Goal: Task Accomplishment & Management: Manage account settings

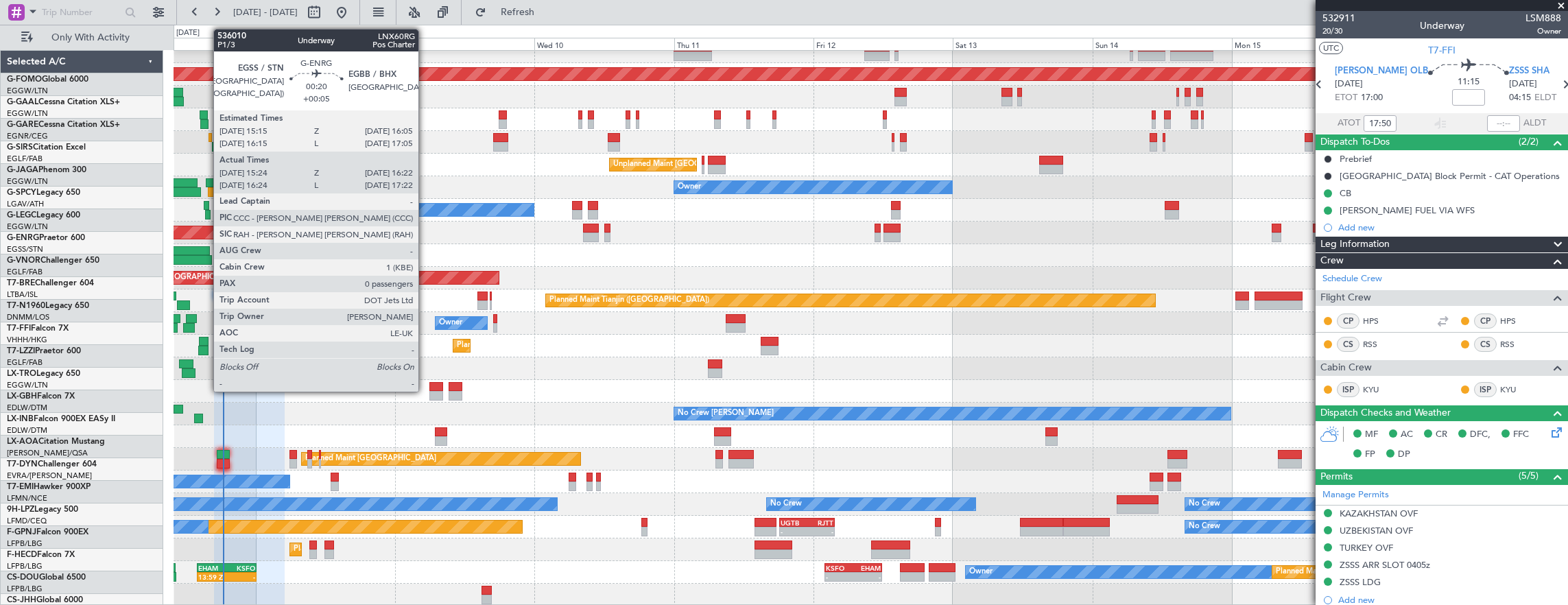
scroll to position [33, 0]
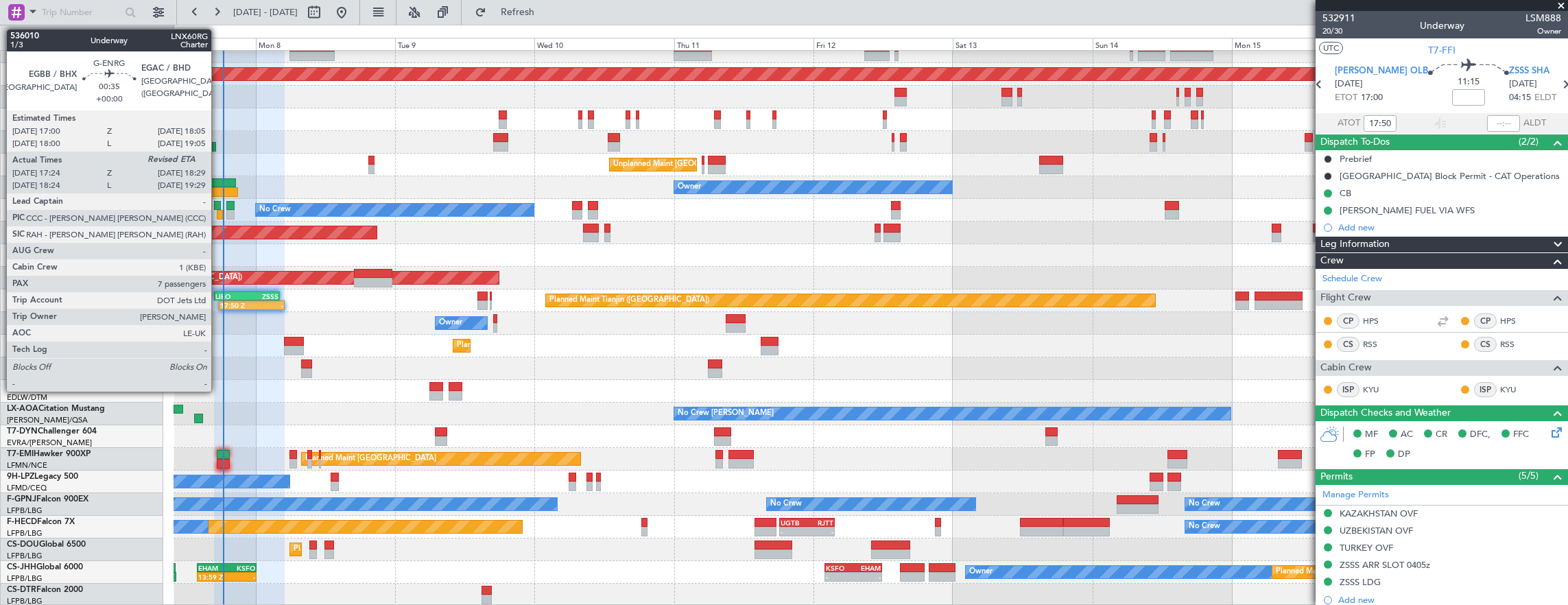
click at [218, 213] on div at bounding box center [220, 214] width 7 height 10
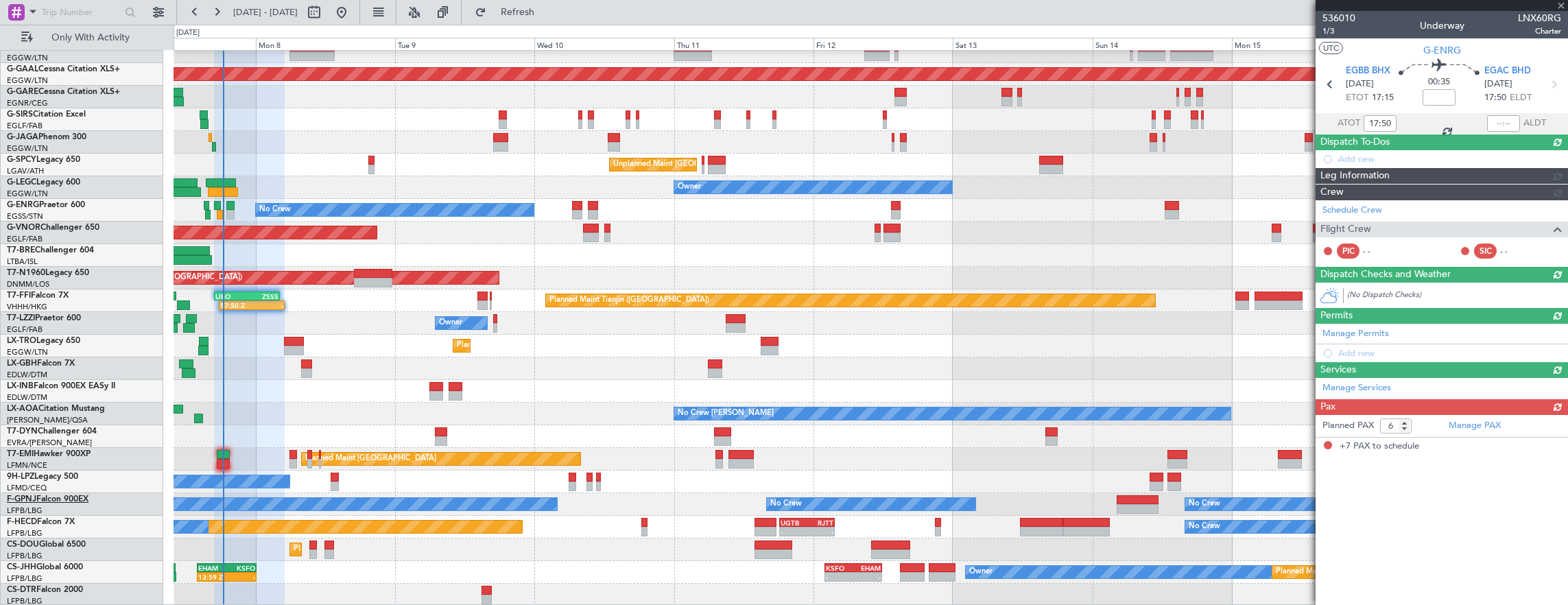
type input "17:39"
type input "7"
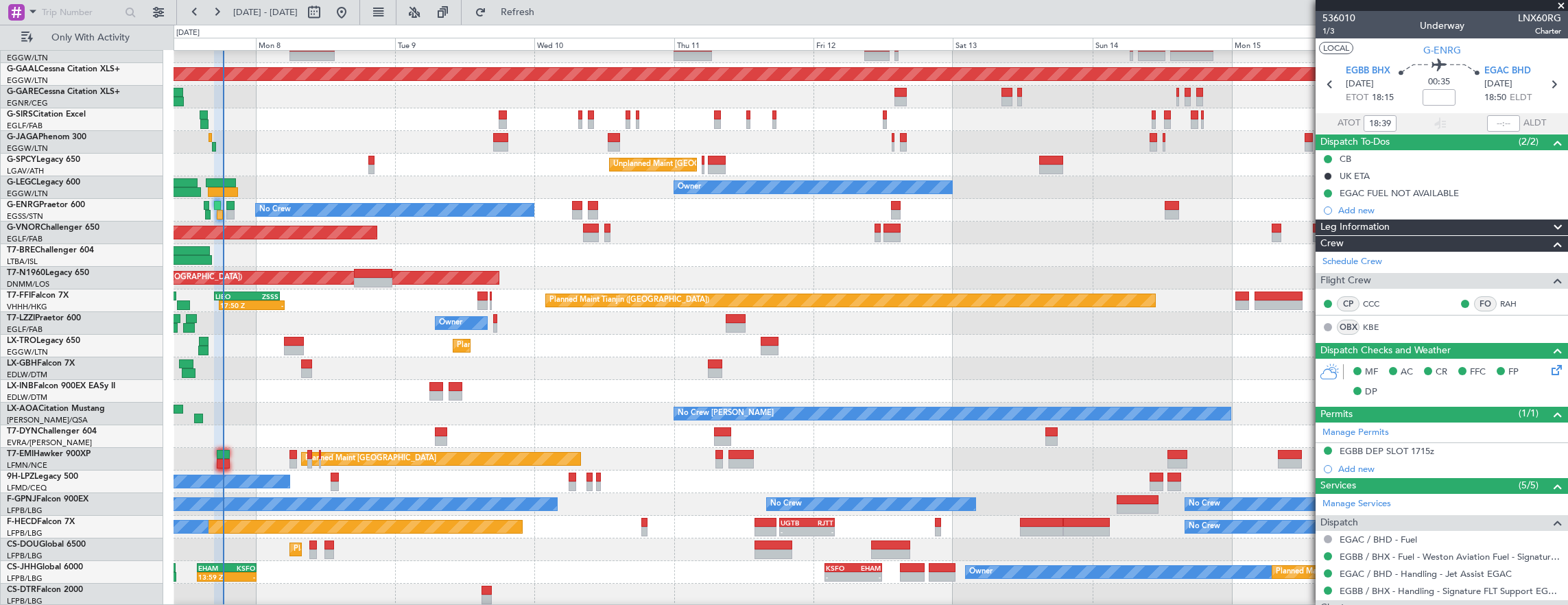
type input "17:39"
click at [1482, 119] on mat-tooltip-component "Estimated Landing Time" at bounding box center [1490, 123] width 108 height 36
click at [1487, 122] on div "Estimated Landing Time" at bounding box center [1490, 123] width 89 height 17
drag, startPoint x: 1479, startPoint y: 118, endPoint x: 1486, endPoint y: 119, distance: 7.1
click at [1482, 118] on section "ATOT 17:39 ALDT" at bounding box center [1442, 123] width 253 height 20
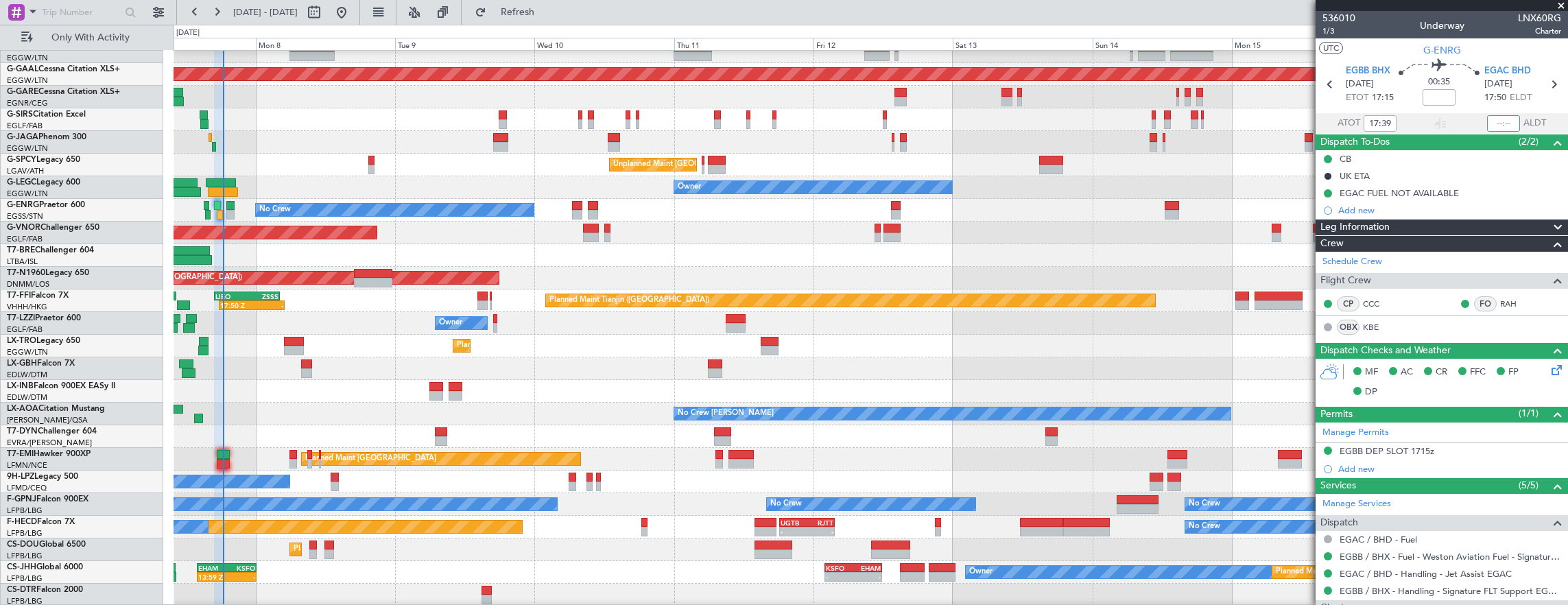
click at [1487, 119] on input "text" at bounding box center [1504, 123] width 33 height 17
type input "18:19"
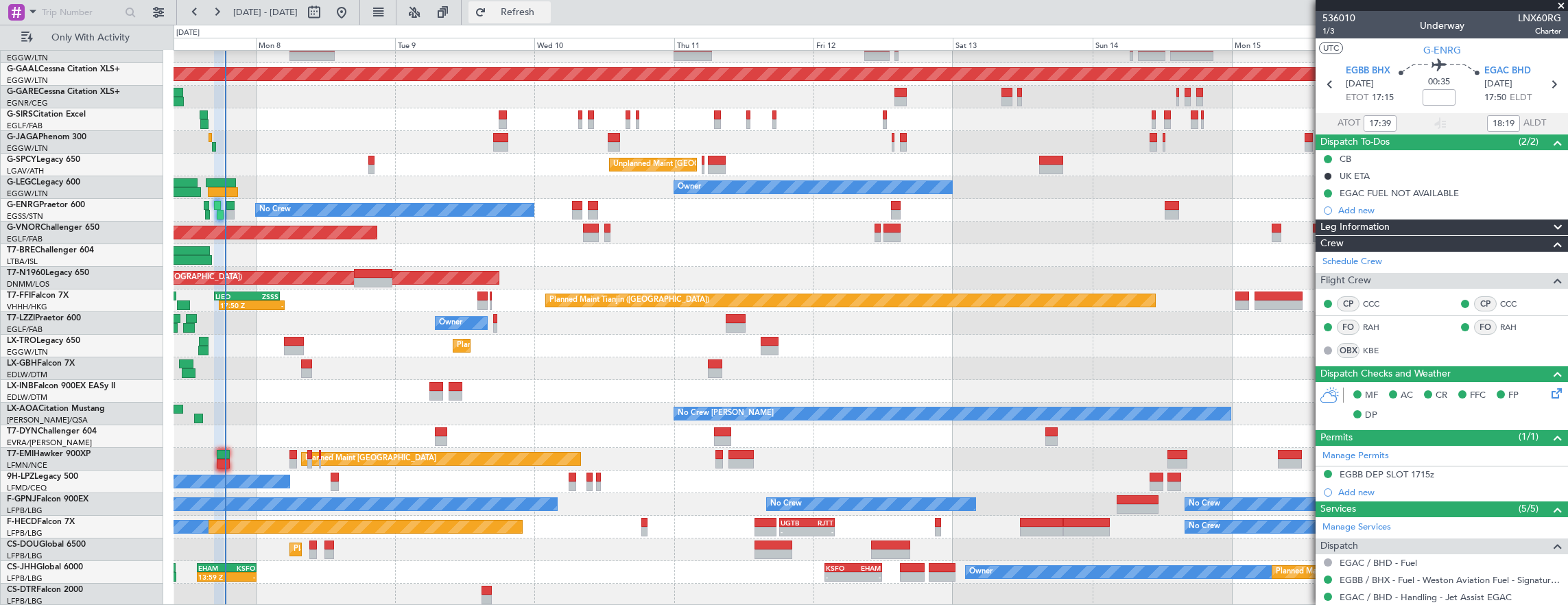
click at [540, 21] on button "Refresh" at bounding box center [509, 12] width 82 height 22
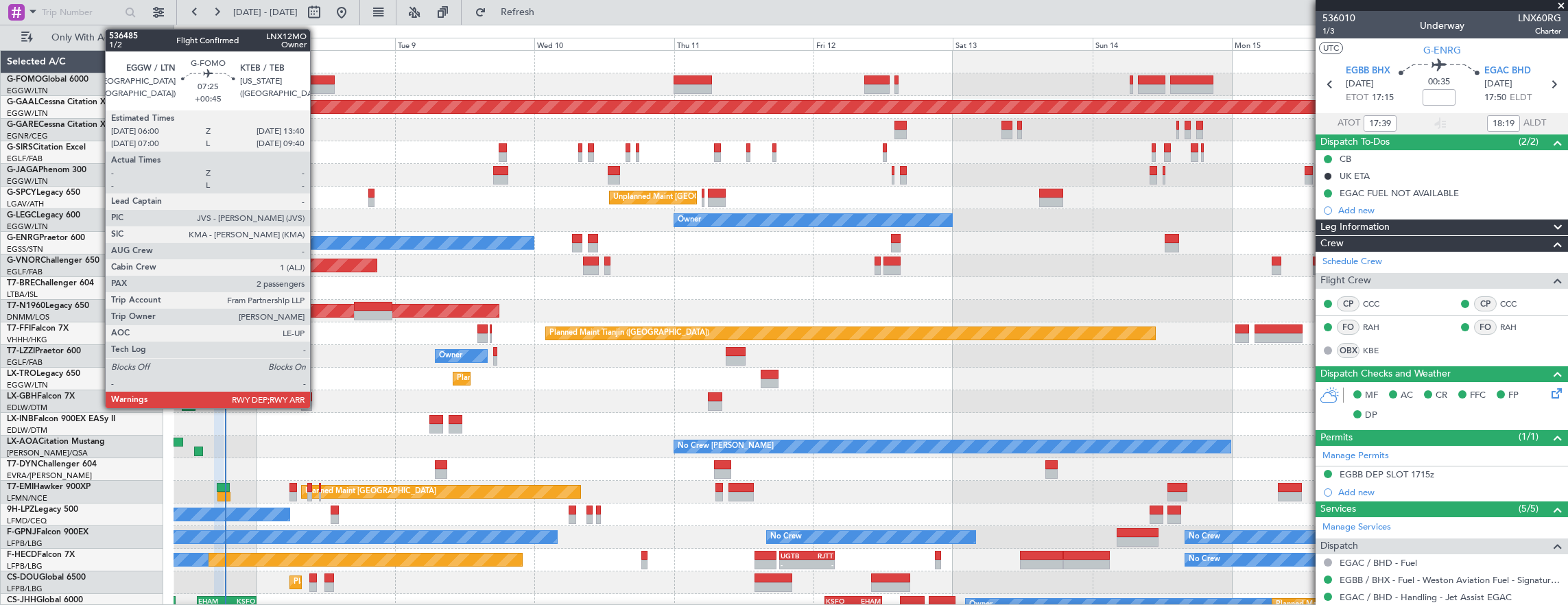
click at [315, 81] on div at bounding box center [312, 80] width 45 height 10
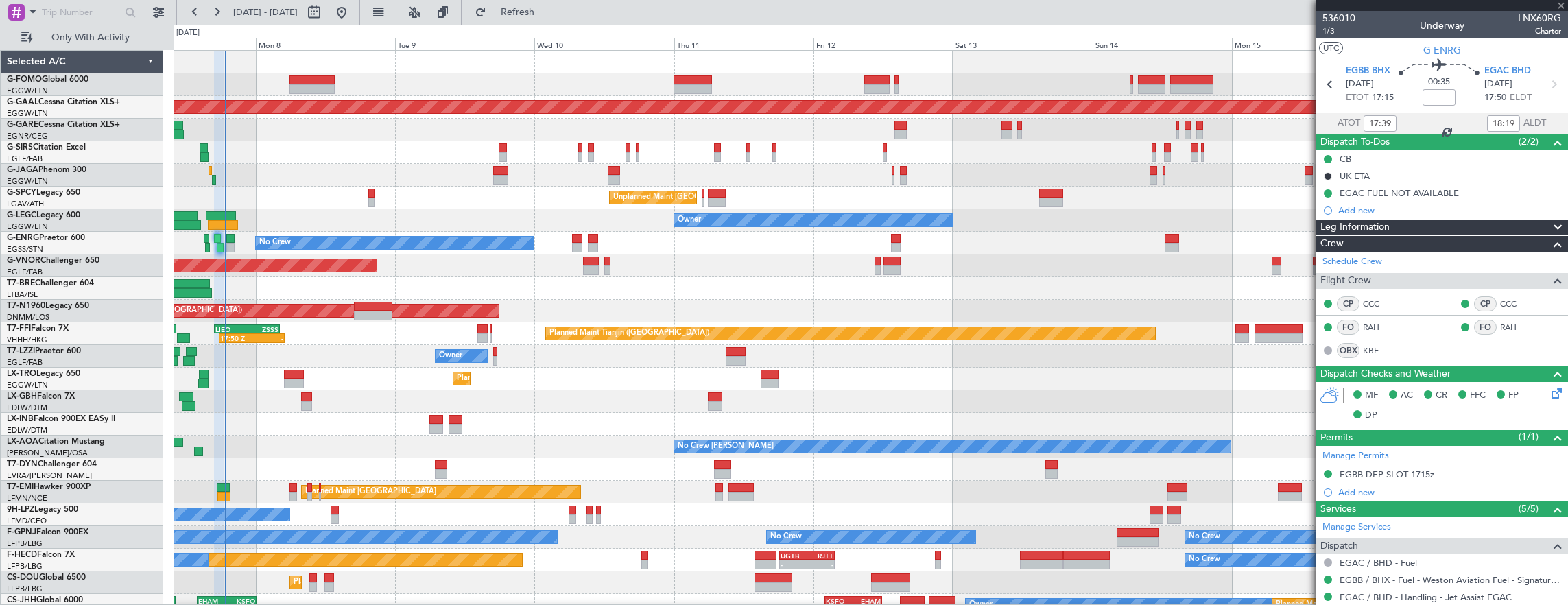
type input "+00:45"
type input "2"
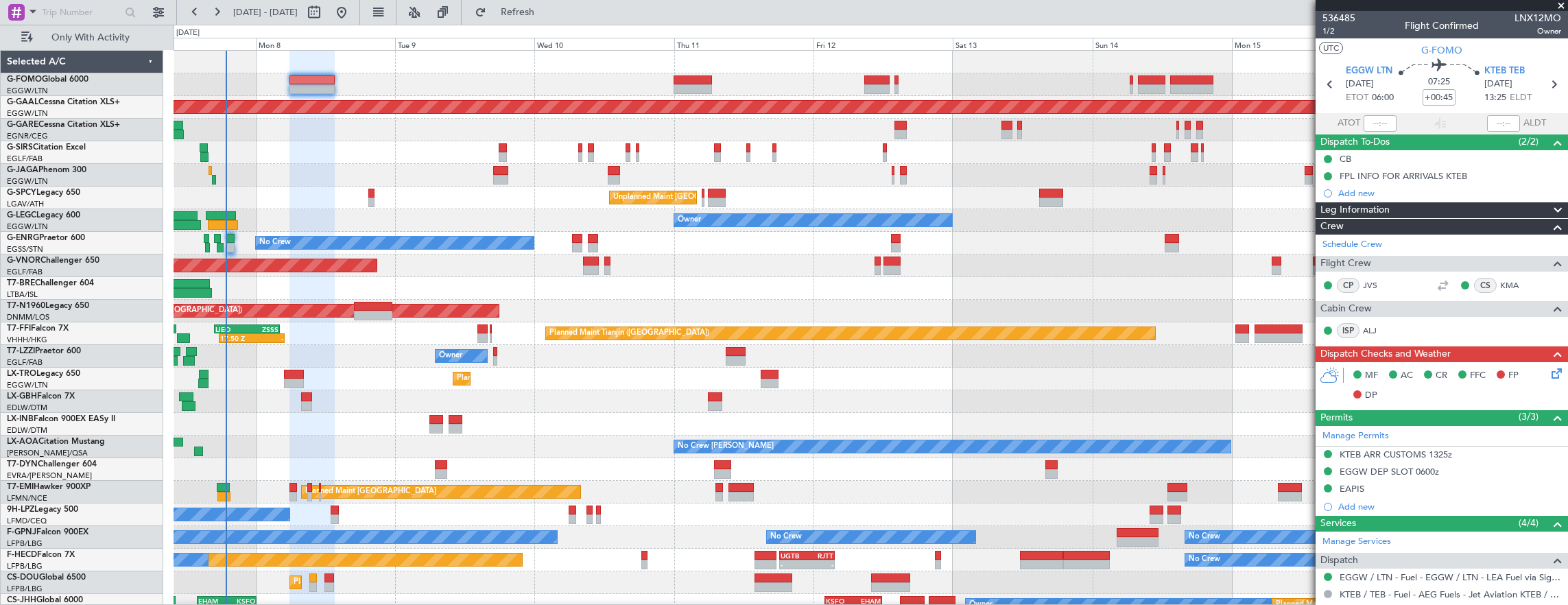
click at [1548, 373] on icon at bounding box center [1554, 371] width 11 height 11
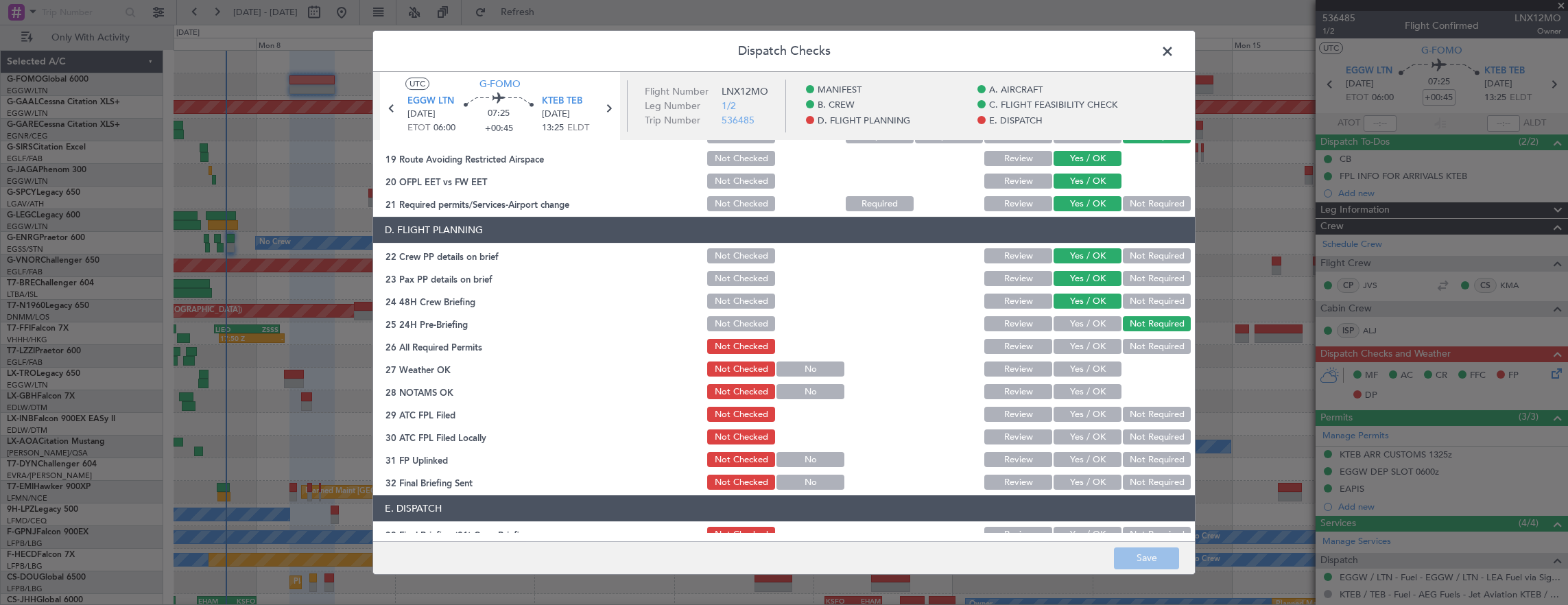
scroll to position [686, 0]
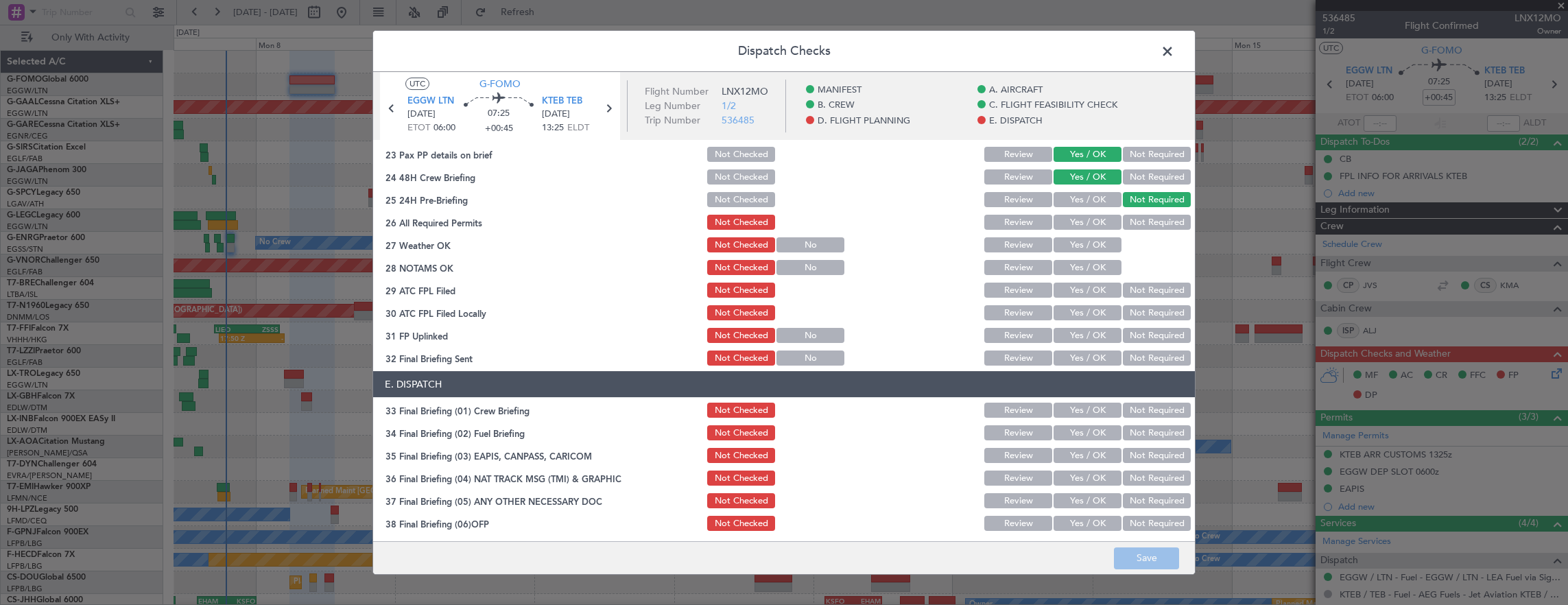
click at [1063, 223] on button "Yes / OK" at bounding box center [1088, 222] width 68 height 15
click at [1074, 247] on button "Yes / OK" at bounding box center [1088, 245] width 68 height 15
click at [1077, 268] on button "Yes / OK" at bounding box center [1088, 268] width 68 height 15
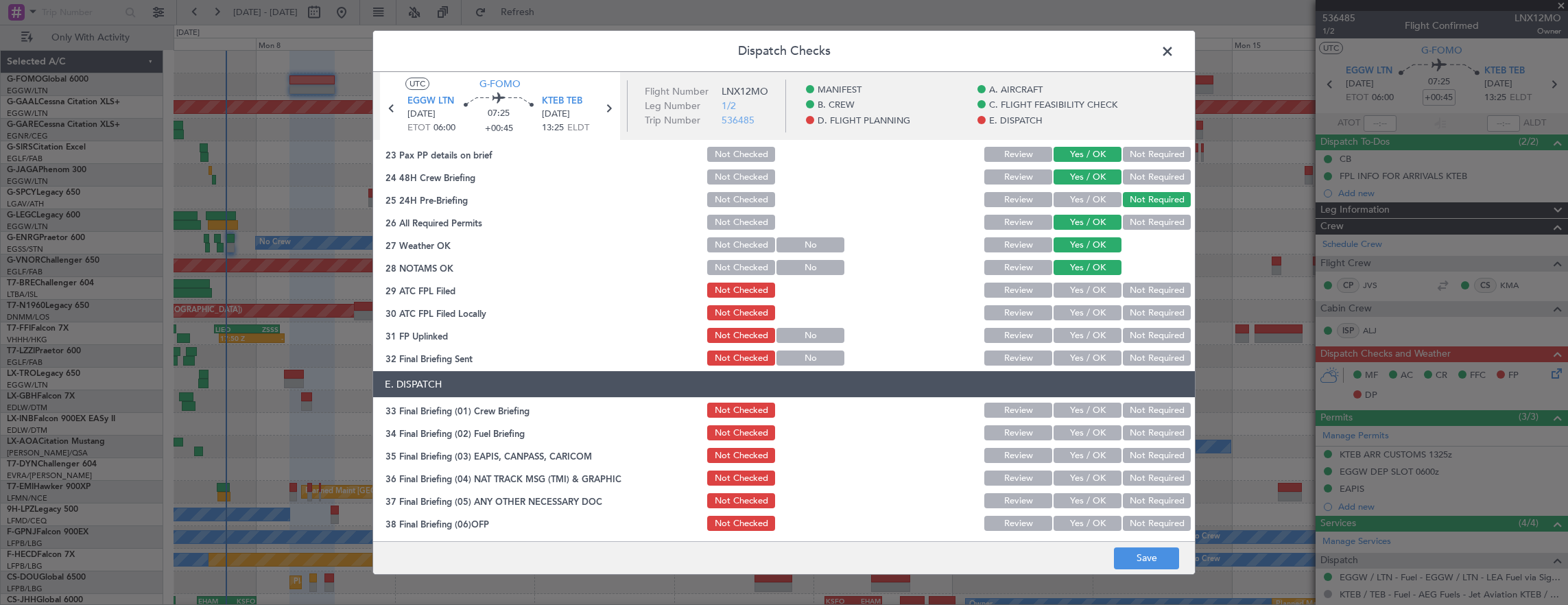
click at [1074, 293] on button "Yes / OK" at bounding box center [1088, 290] width 68 height 15
click at [1073, 309] on button "Yes / OK" at bounding box center [1088, 312] width 68 height 15
drag, startPoint x: 1131, startPoint y: 324, endPoint x: 1040, endPoint y: 346, distance: 93.6
click at [1131, 324] on section "D. FLIGHT PLANNING 22 Crew PP details on brief Not Checked Review Yes / OK Not …" at bounding box center [784, 230] width 821 height 275
click at [1122, 312] on button "Not Required" at bounding box center [1157, 312] width 68 height 15
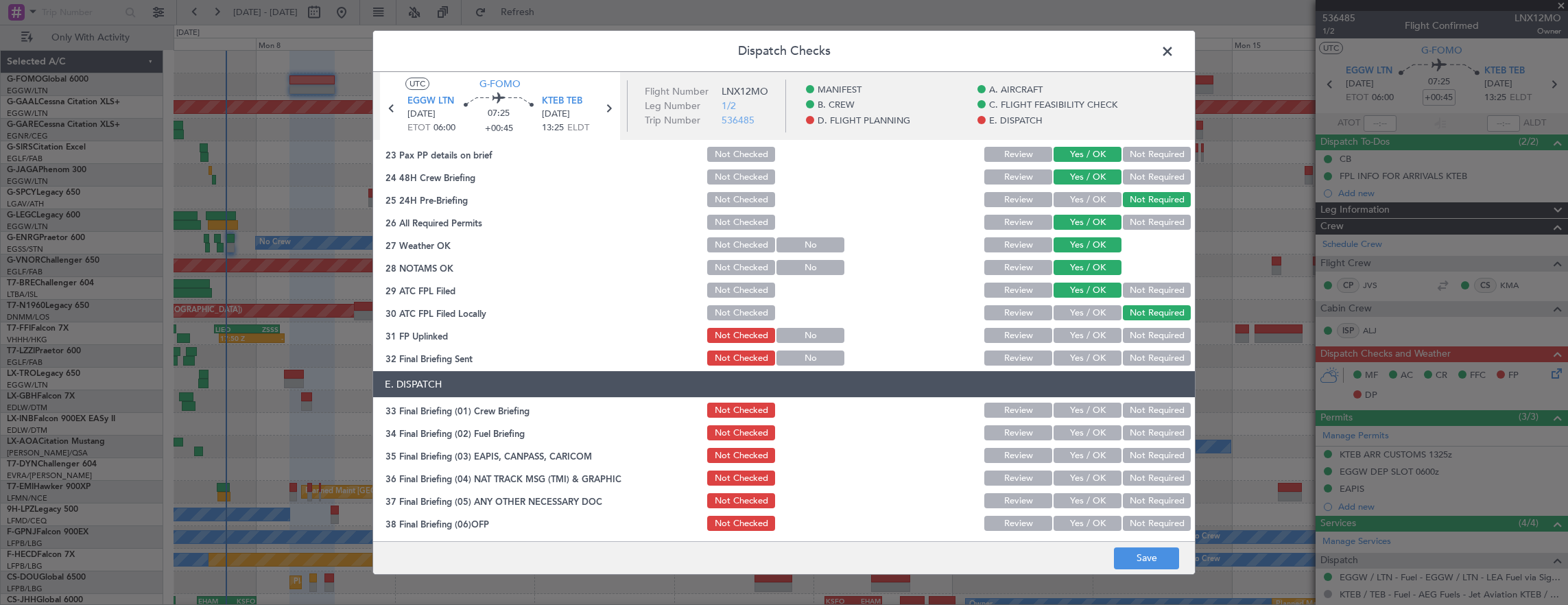
click at [1094, 326] on div "Yes / OK" at bounding box center [1086, 335] width 70 height 19
click at [1085, 336] on button "Yes / OK" at bounding box center [1088, 335] width 68 height 15
click at [1137, 361] on button "Not Required" at bounding box center [1157, 358] width 68 height 15
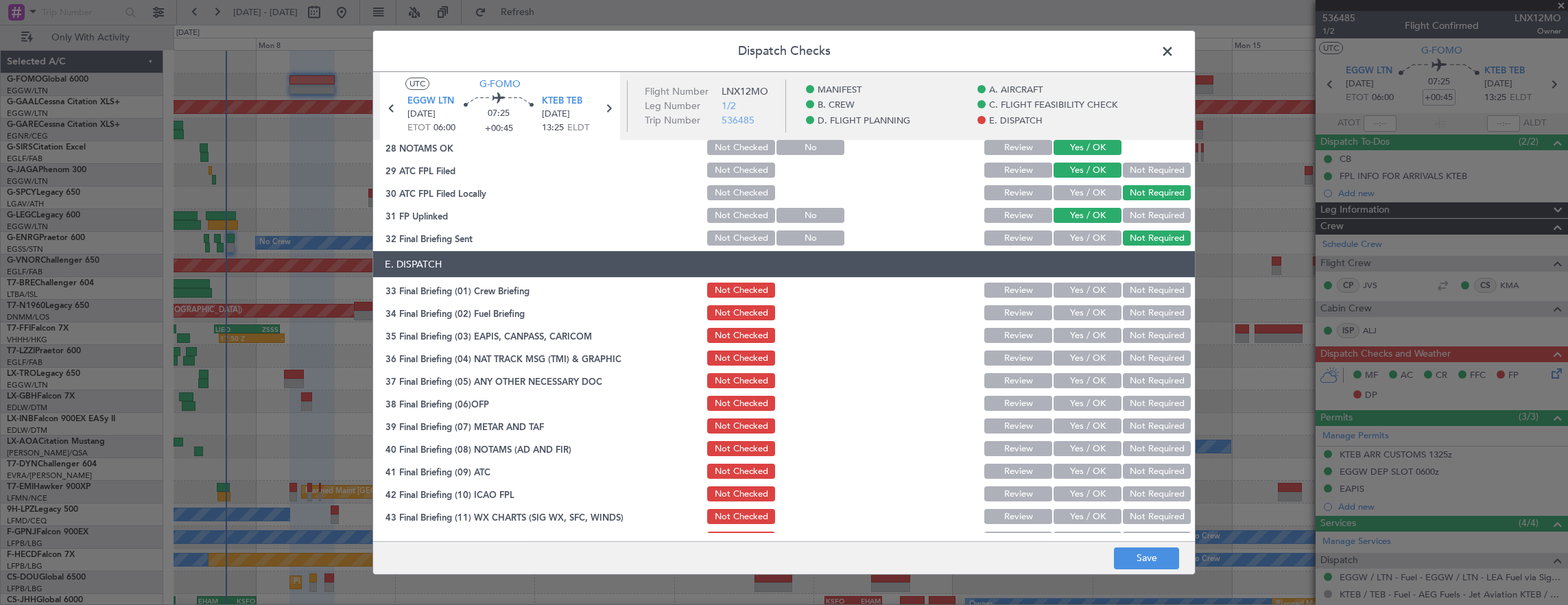
scroll to position [825, 0]
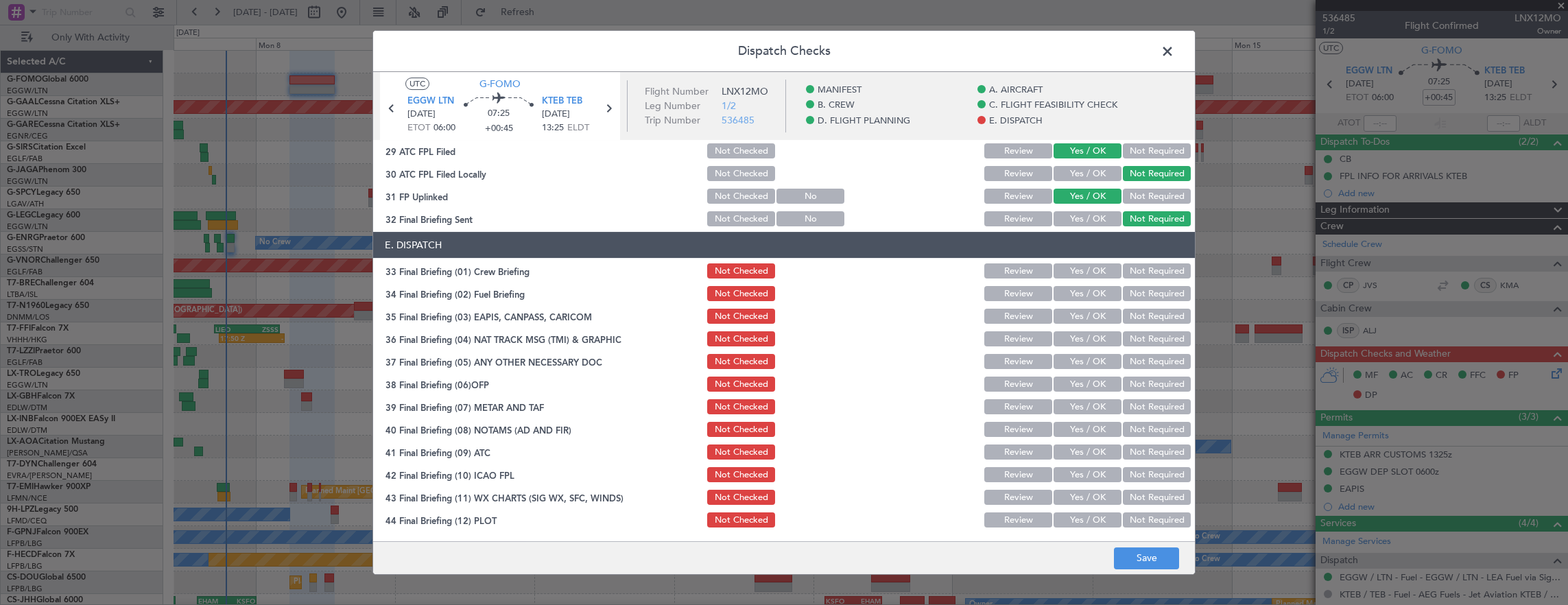
click at [1060, 276] on button "Yes / OK" at bounding box center [1088, 271] width 68 height 15
click at [1062, 293] on button "Yes / OK" at bounding box center [1088, 293] width 68 height 15
click at [1076, 307] on div "Yes / OK" at bounding box center [1086, 315] width 70 height 19
click at [1074, 323] on button "Yes / OK" at bounding box center [1088, 316] width 68 height 15
click at [1074, 344] on button "Yes / OK" at bounding box center [1088, 339] width 68 height 15
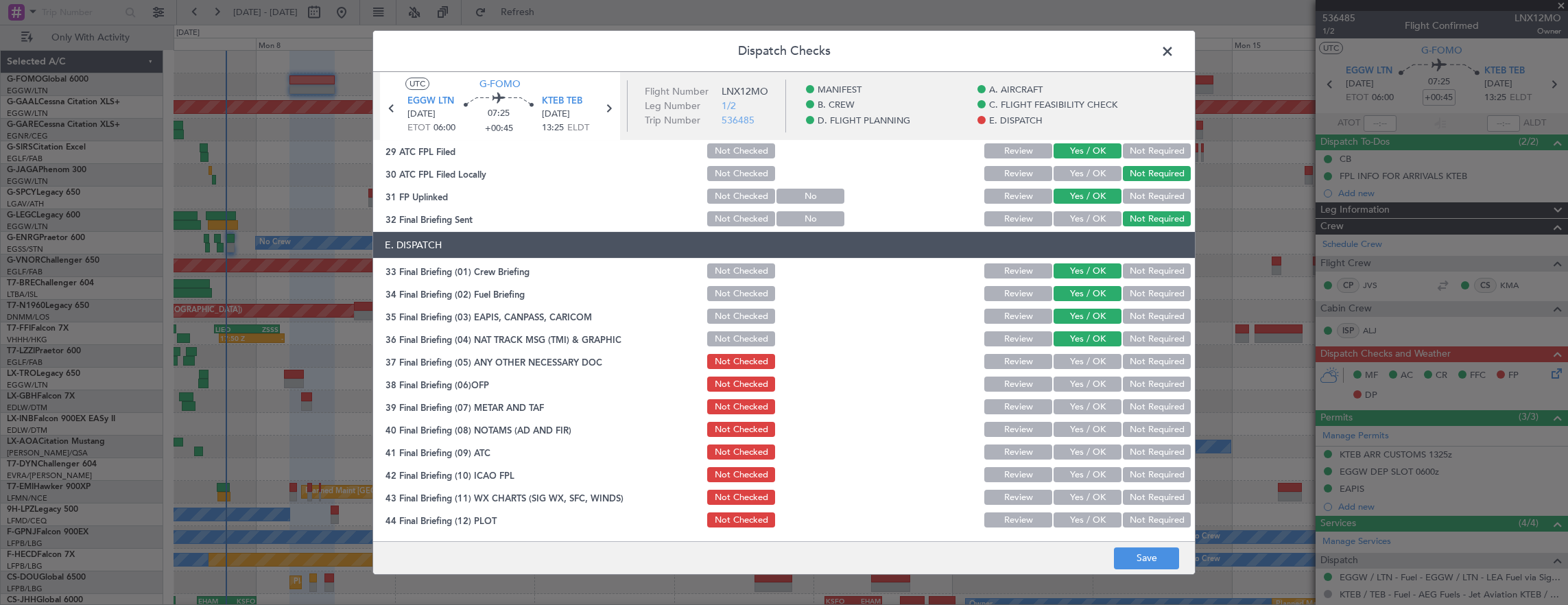
click at [1069, 364] on button "Yes / OK" at bounding box center [1088, 361] width 68 height 15
click at [1067, 387] on button "Yes / OK" at bounding box center [1088, 384] width 68 height 15
drag, startPoint x: 1067, startPoint y: 420, endPoint x: 1069, endPoint y: 439, distance: 19.1
click at [1069, 420] on div "Yes / OK" at bounding box center [1086, 429] width 70 height 19
click at [1070, 440] on section "E. DISPATCH 33 Final Briefing (01) Crew Briefing Not Checked Review Yes / OK No…" at bounding box center [784, 380] width 821 height 298
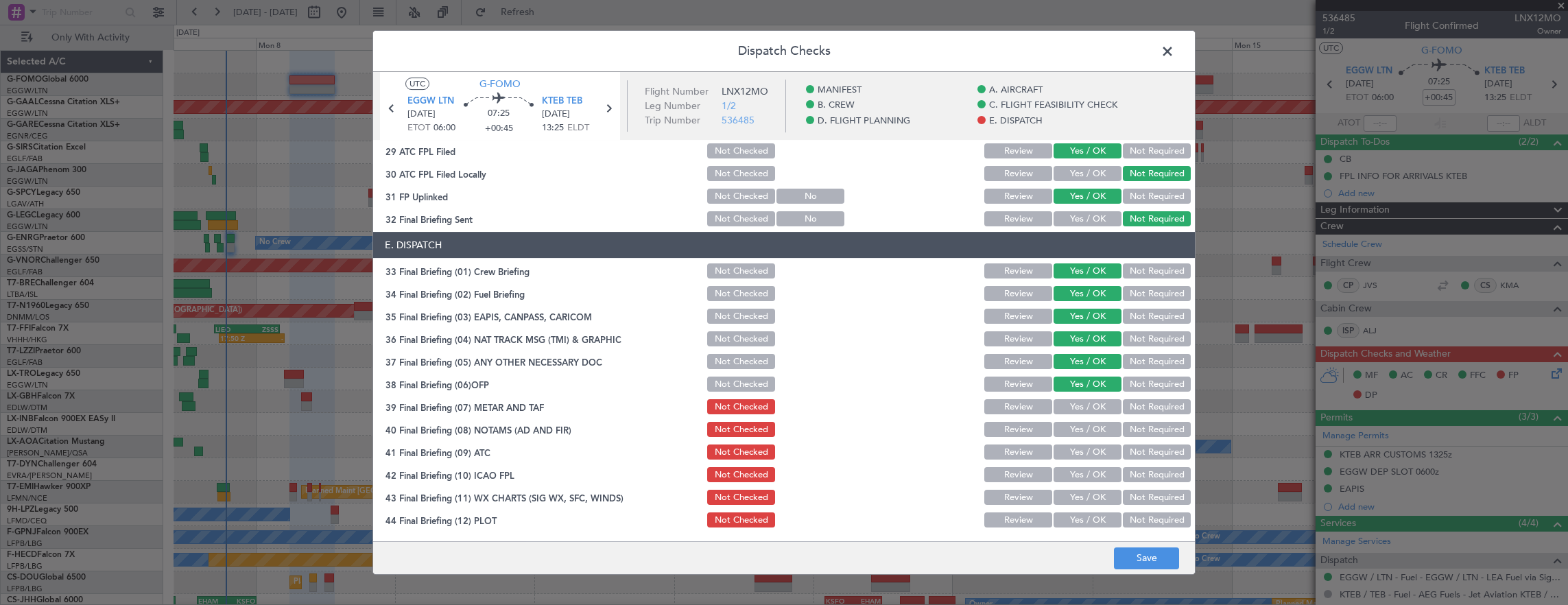
drag, startPoint x: 1072, startPoint y: 408, endPoint x: 1073, endPoint y: 427, distance: 19.0
click at [1073, 411] on button "Yes / OK" at bounding box center [1088, 407] width 68 height 15
click at [1073, 429] on button "Yes / OK" at bounding box center [1088, 430] width 68 height 15
click at [1076, 452] on button "Yes / OK" at bounding box center [1088, 452] width 68 height 15
click at [1074, 474] on button "Yes / OK" at bounding box center [1088, 474] width 68 height 15
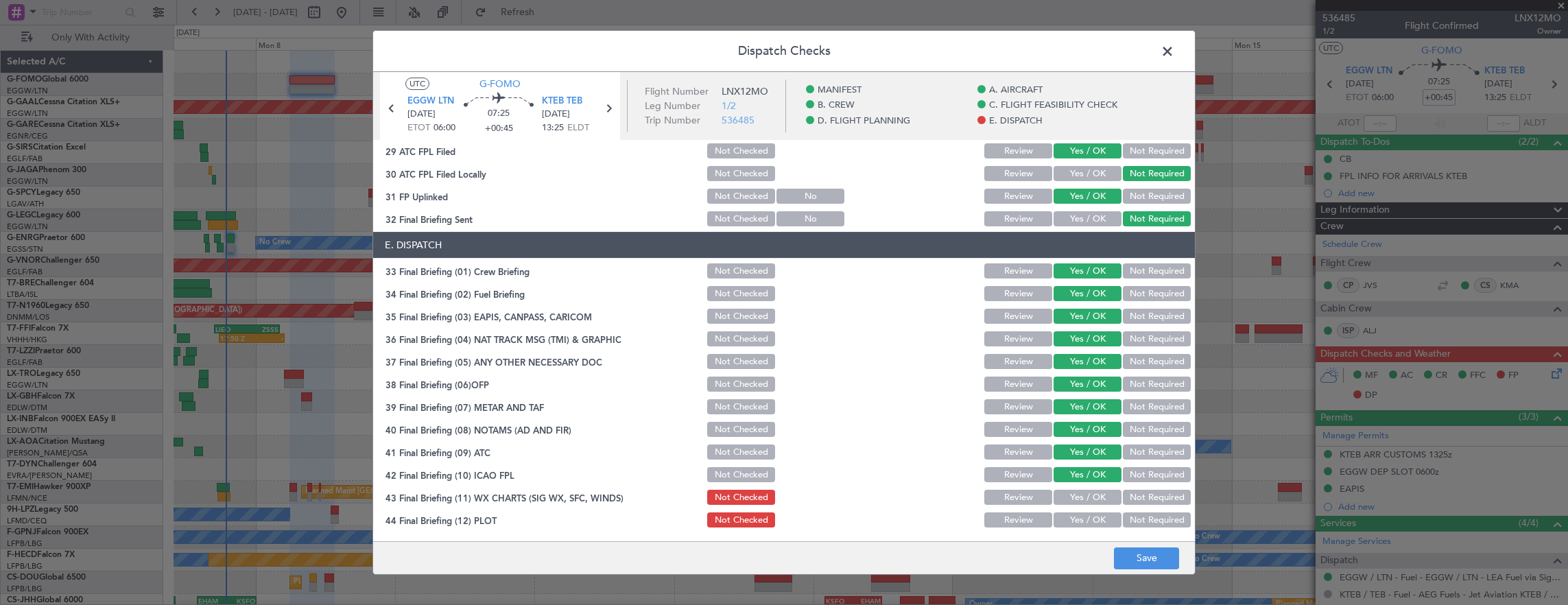
click at [1075, 491] on button "Yes / OK" at bounding box center [1088, 497] width 68 height 15
click at [1083, 518] on button "Yes / OK" at bounding box center [1088, 520] width 68 height 15
click at [1158, 569] on footer "Save" at bounding box center [784, 557] width 821 height 33
click at [1156, 562] on button "Save" at bounding box center [1147, 558] width 65 height 22
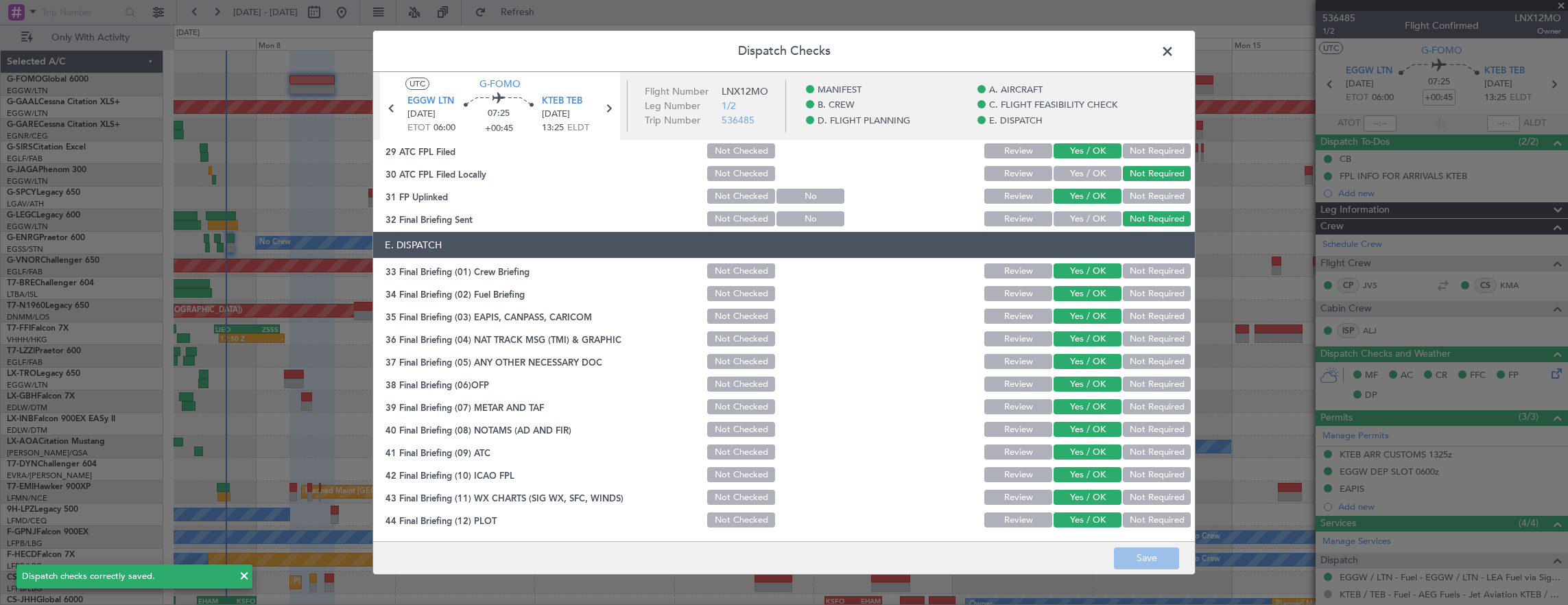
click at [1174, 56] on span at bounding box center [1174, 54] width 0 height 27
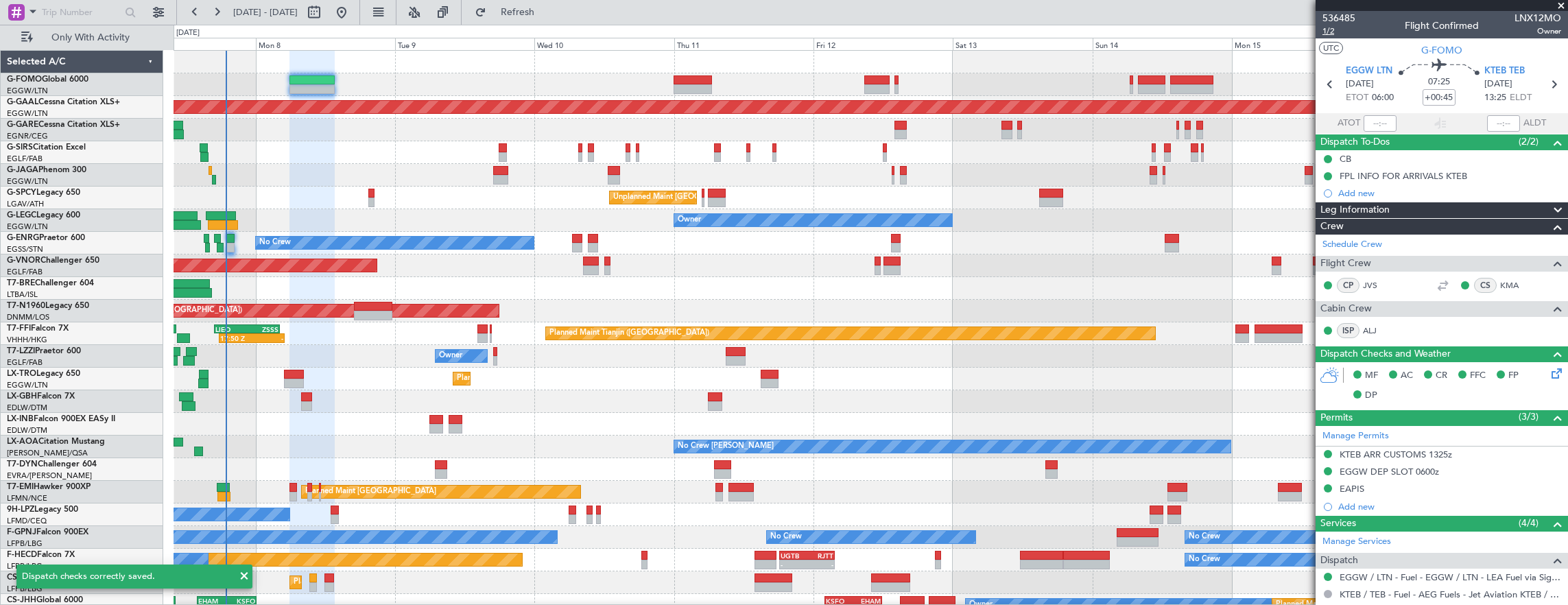
click at [1336, 33] on span "1/2" at bounding box center [1339, 31] width 33 height 11
click at [1327, 26] on span "1/2" at bounding box center [1339, 31] width 33 height 11
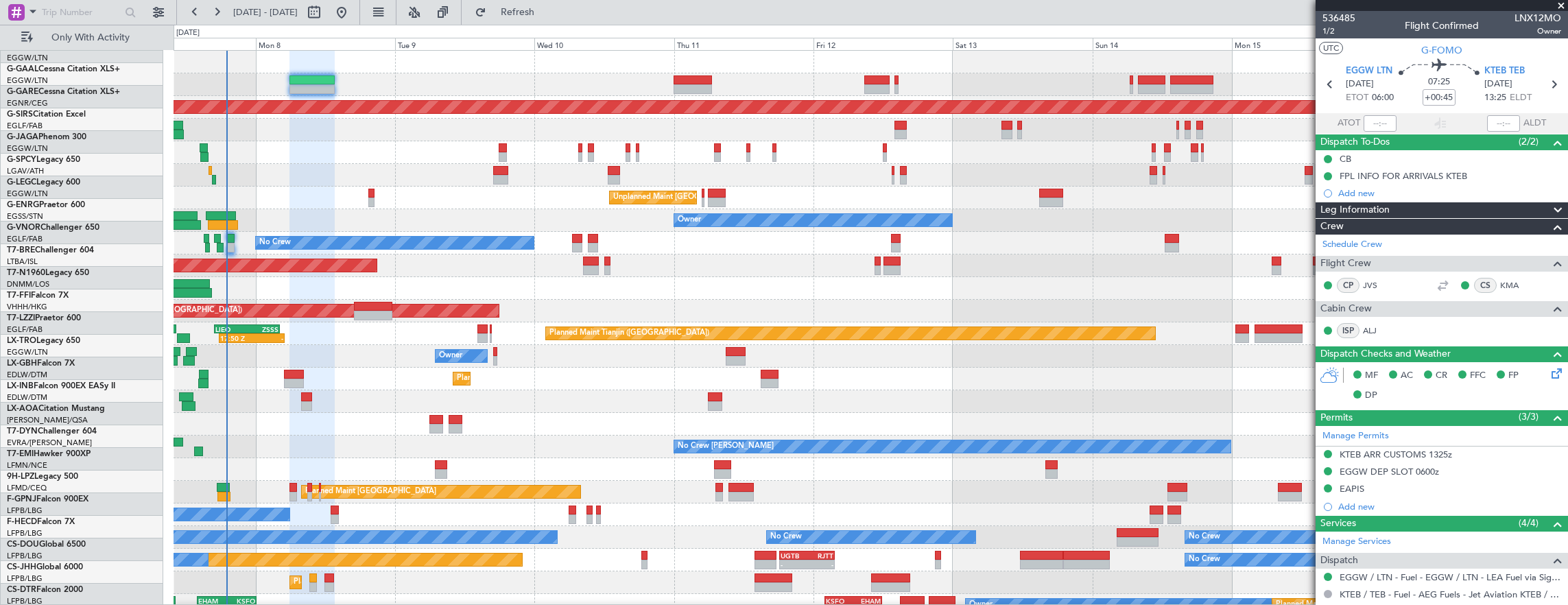
scroll to position [0, 0]
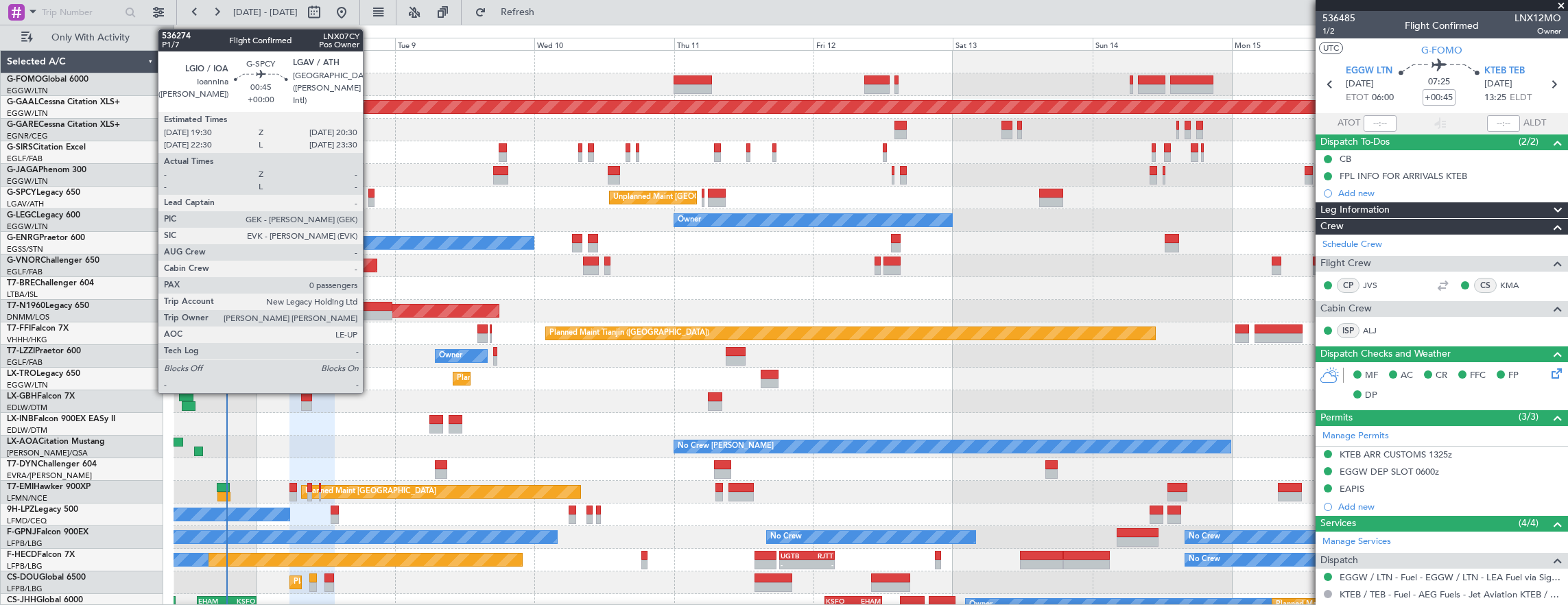
click at [370, 189] on div at bounding box center [371, 193] width 6 height 10
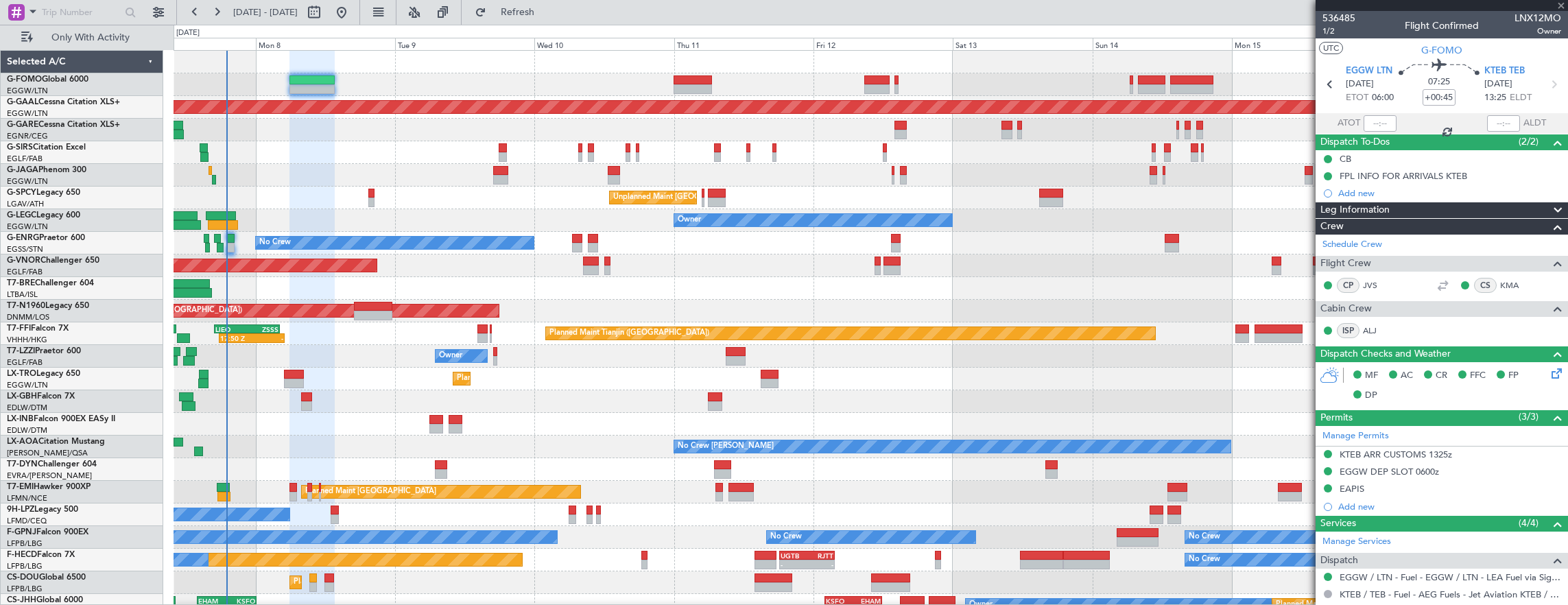
type input "0"
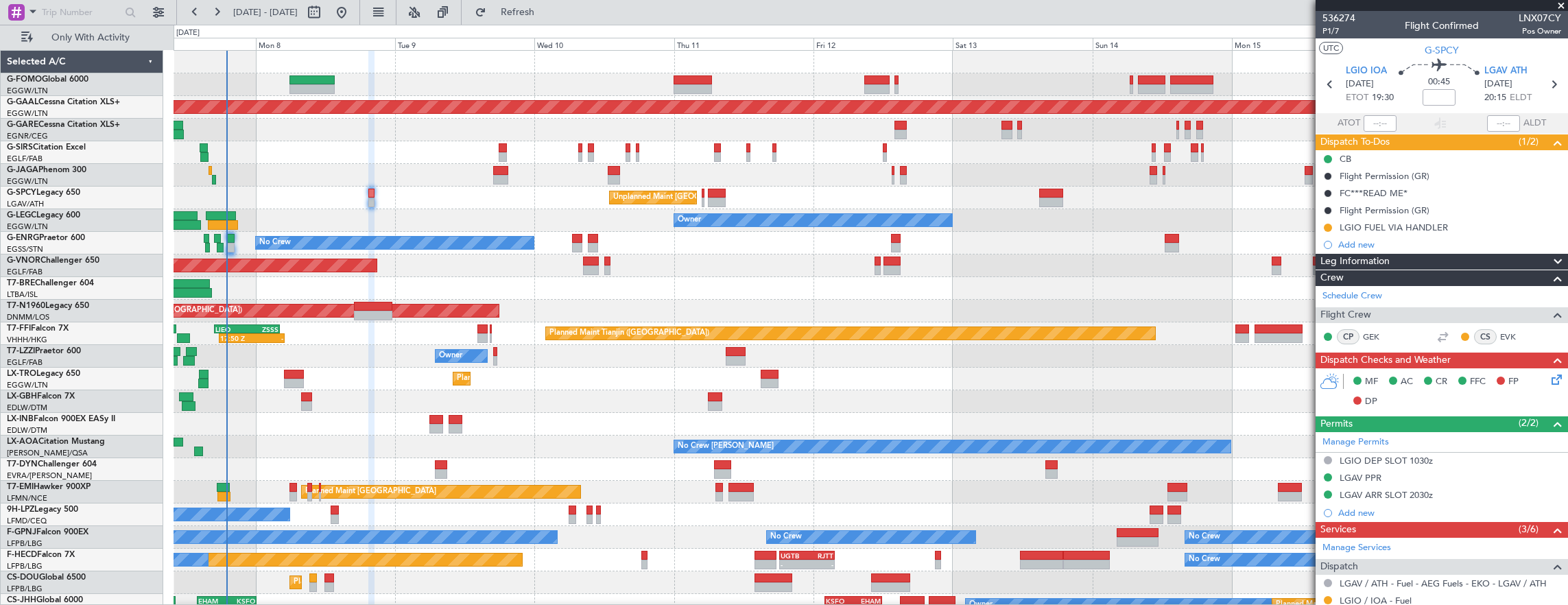
drag, startPoint x: 1462, startPoint y: 229, endPoint x: 1456, endPoint y: 232, distance: 6.7
click at [1462, 229] on div "LGIO FUEL VIA HANDLER" at bounding box center [1442, 227] width 253 height 17
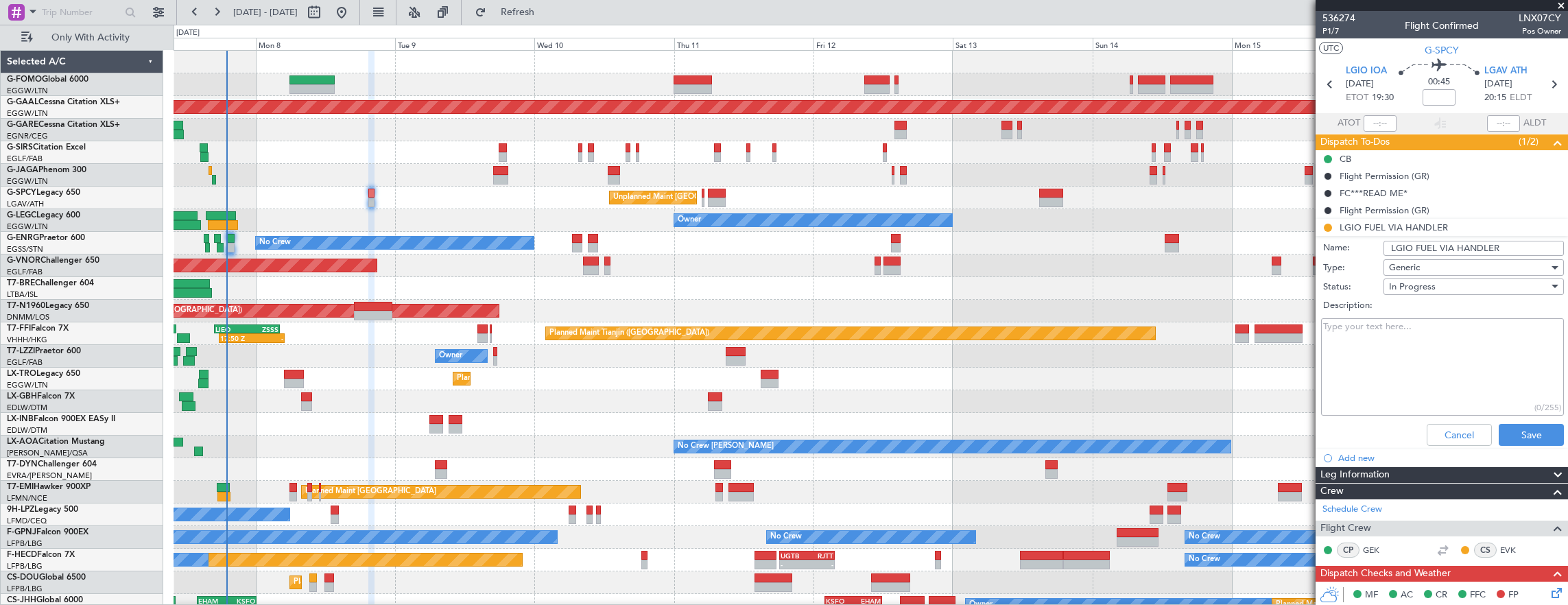
click at [1466, 248] on input "LGIO FUEL VIA HANDLER" at bounding box center [1473, 248] width 180 height 15
type input "LGIO FUEL VIA WFS"
click at [1430, 290] on span "In Progress" at bounding box center [1412, 287] width 47 height 12
click at [1438, 349] on span "Completed" at bounding box center [1467, 354] width 160 height 20
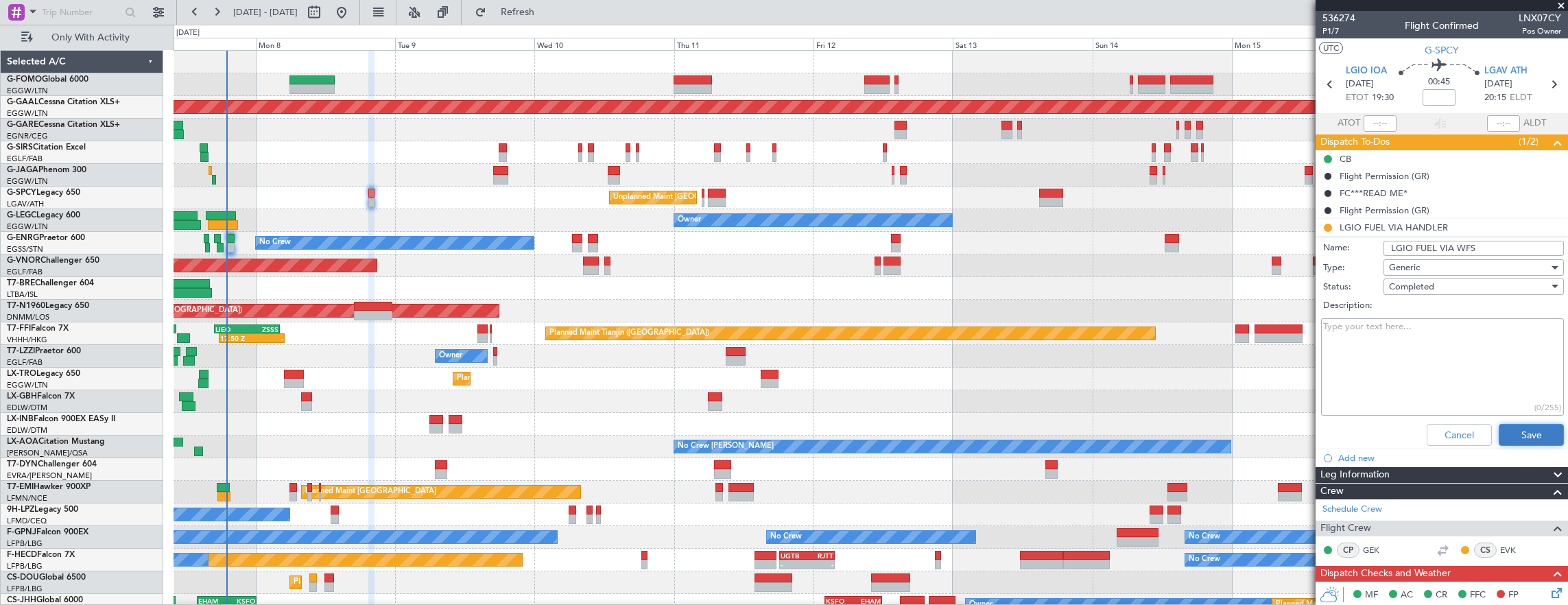
click at [1525, 433] on button "Save" at bounding box center [1531, 434] width 65 height 22
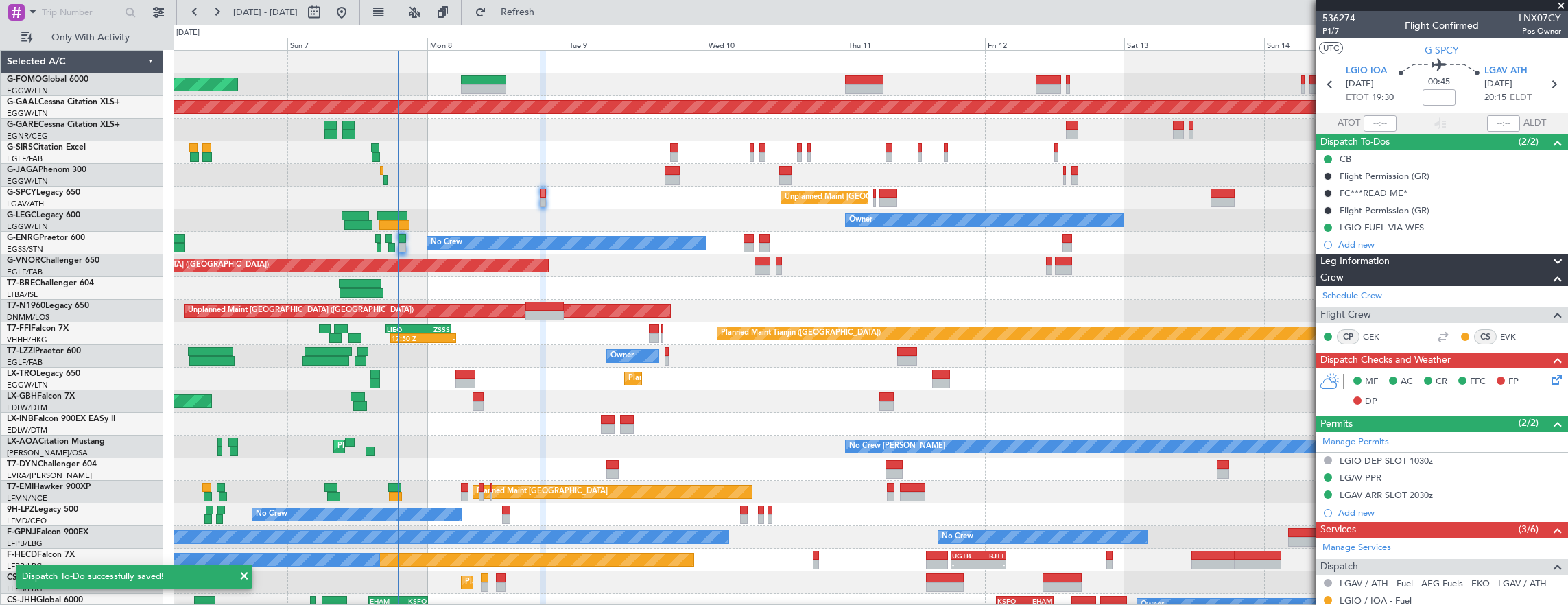
click at [467, 182] on div at bounding box center [870, 175] width 1394 height 23
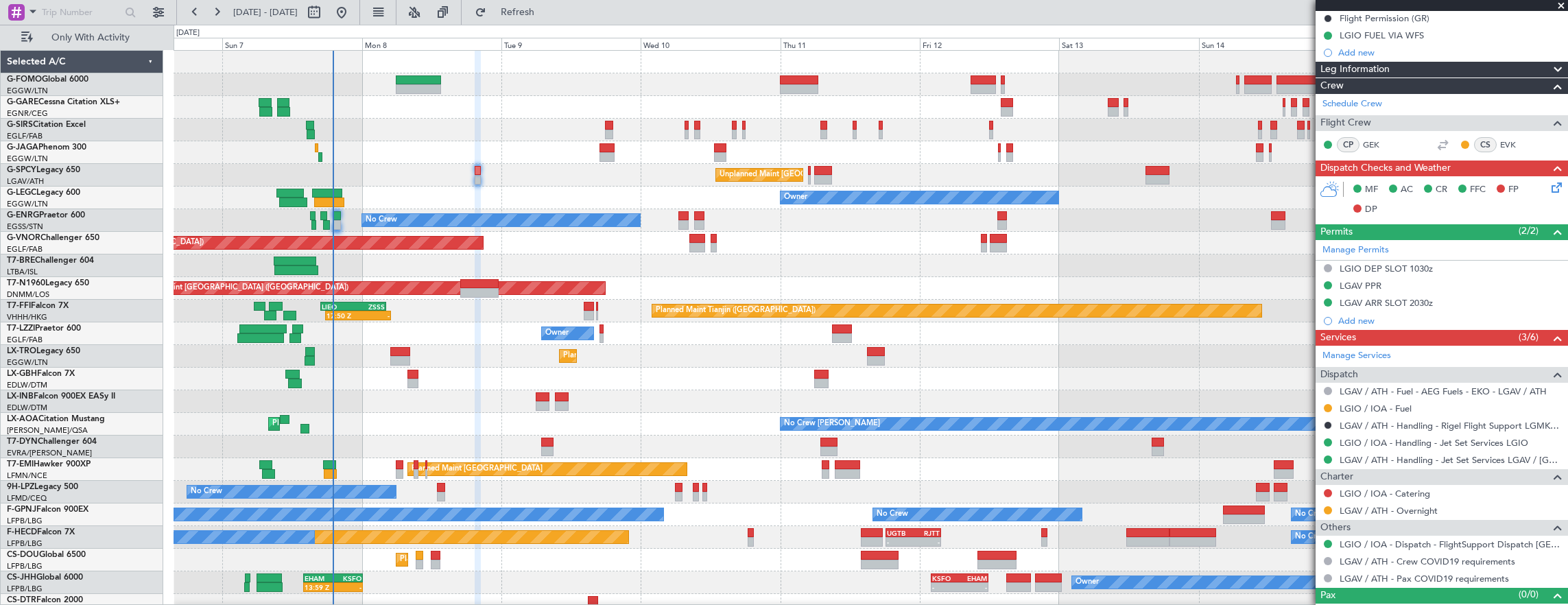
scroll to position [206, 0]
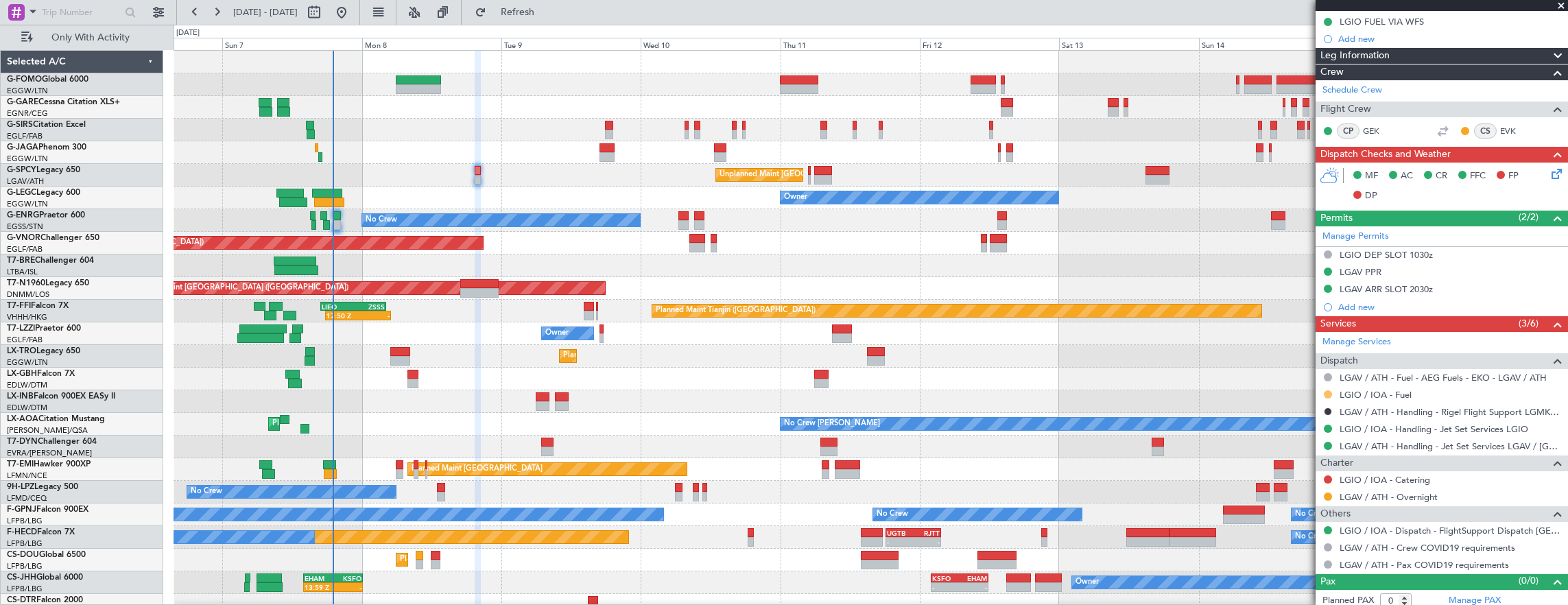
click at [1327, 391] on button at bounding box center [1327, 394] width 8 height 8
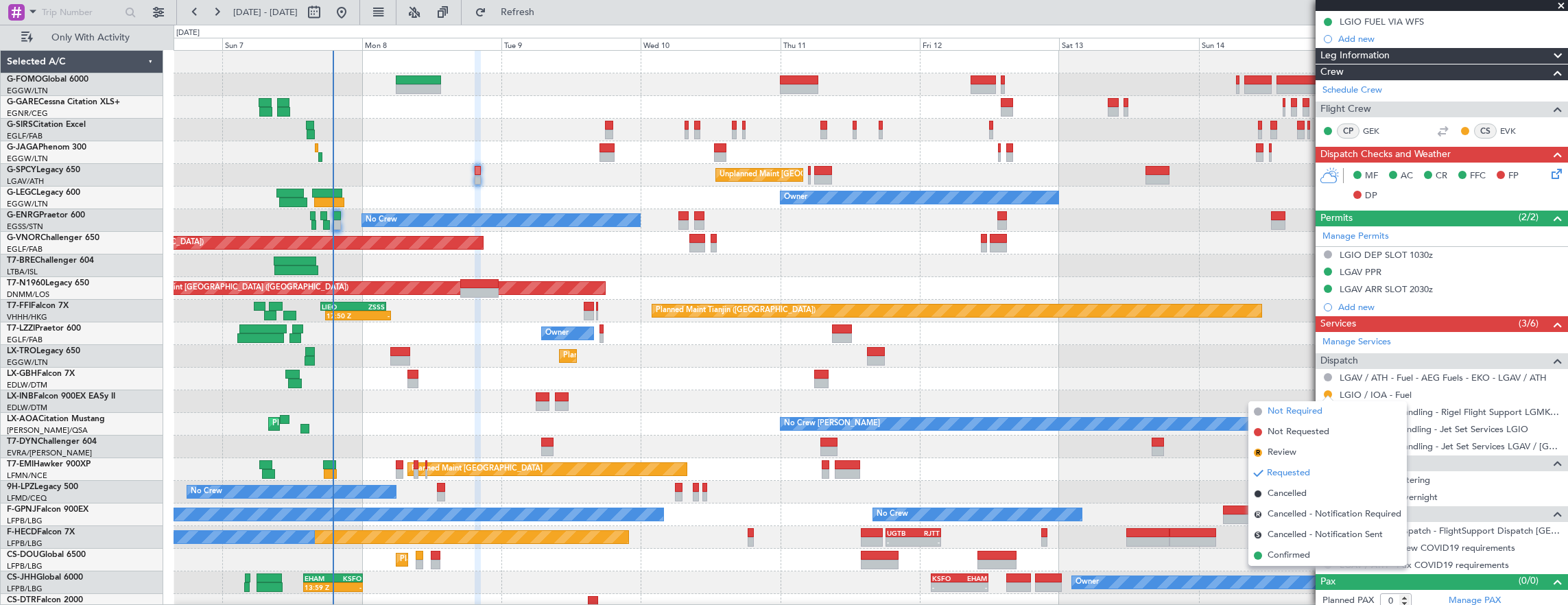
click at [1311, 413] on span "Not Required" at bounding box center [1295, 411] width 55 height 14
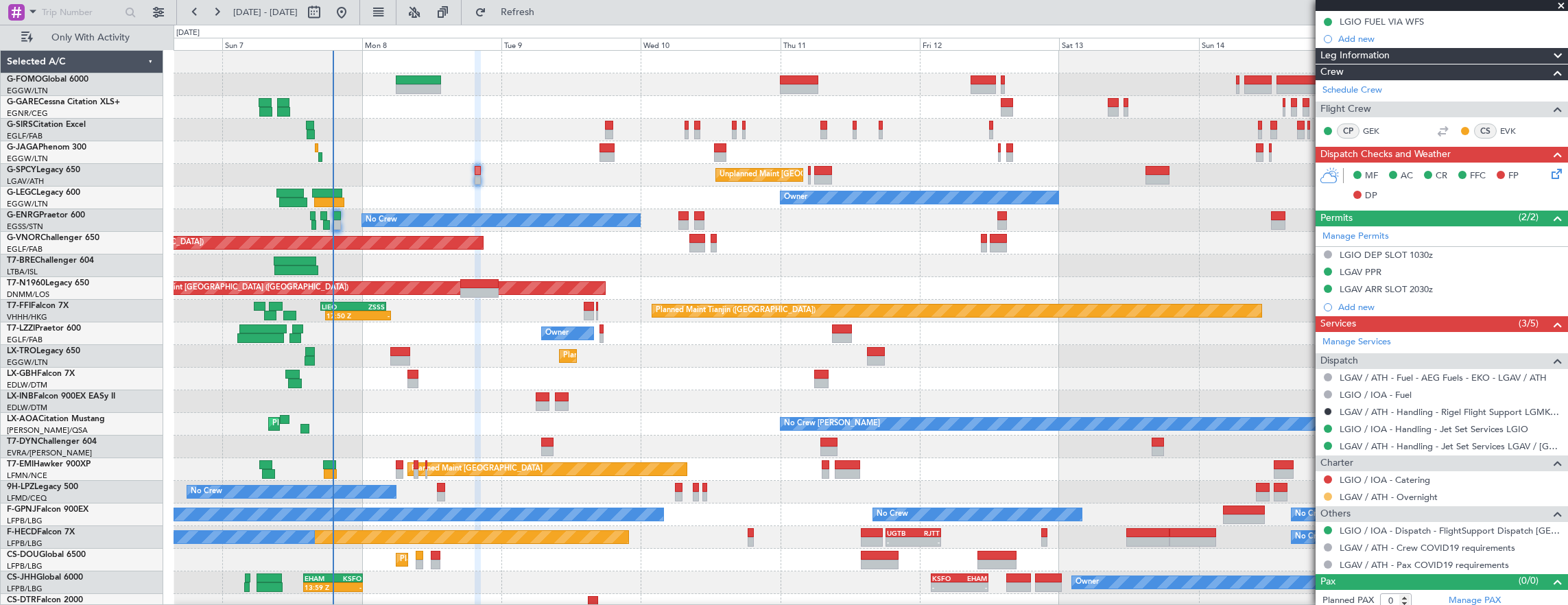
click at [1325, 492] on button at bounding box center [1327, 496] width 8 height 8
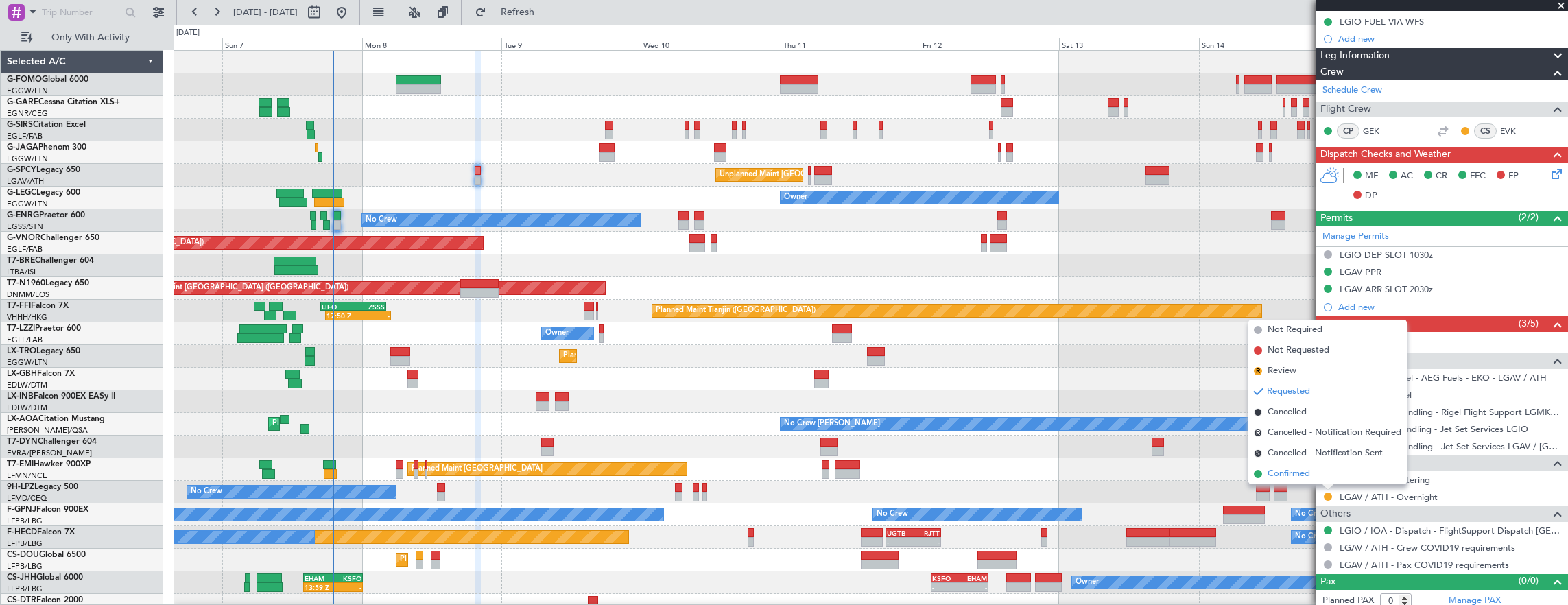
click at [1312, 477] on li "Confirmed" at bounding box center [1327, 473] width 158 height 20
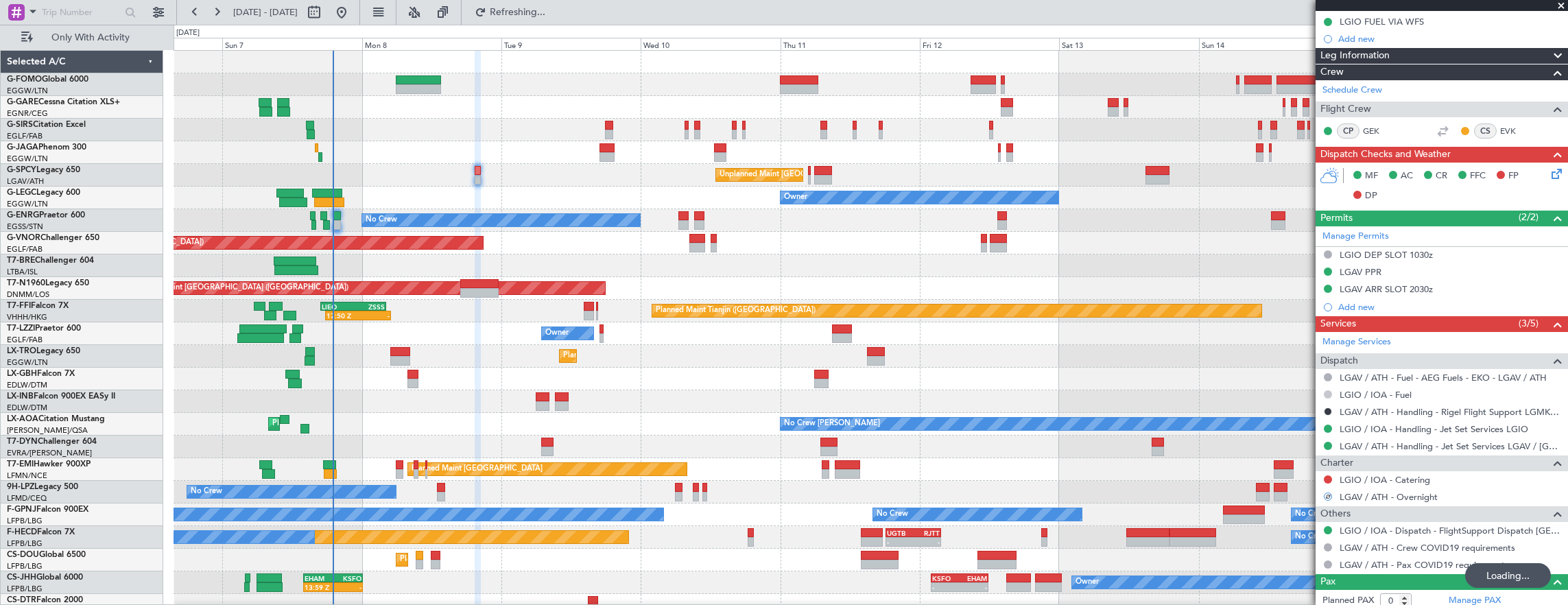
click at [1328, 390] on button at bounding box center [1327, 394] width 8 height 8
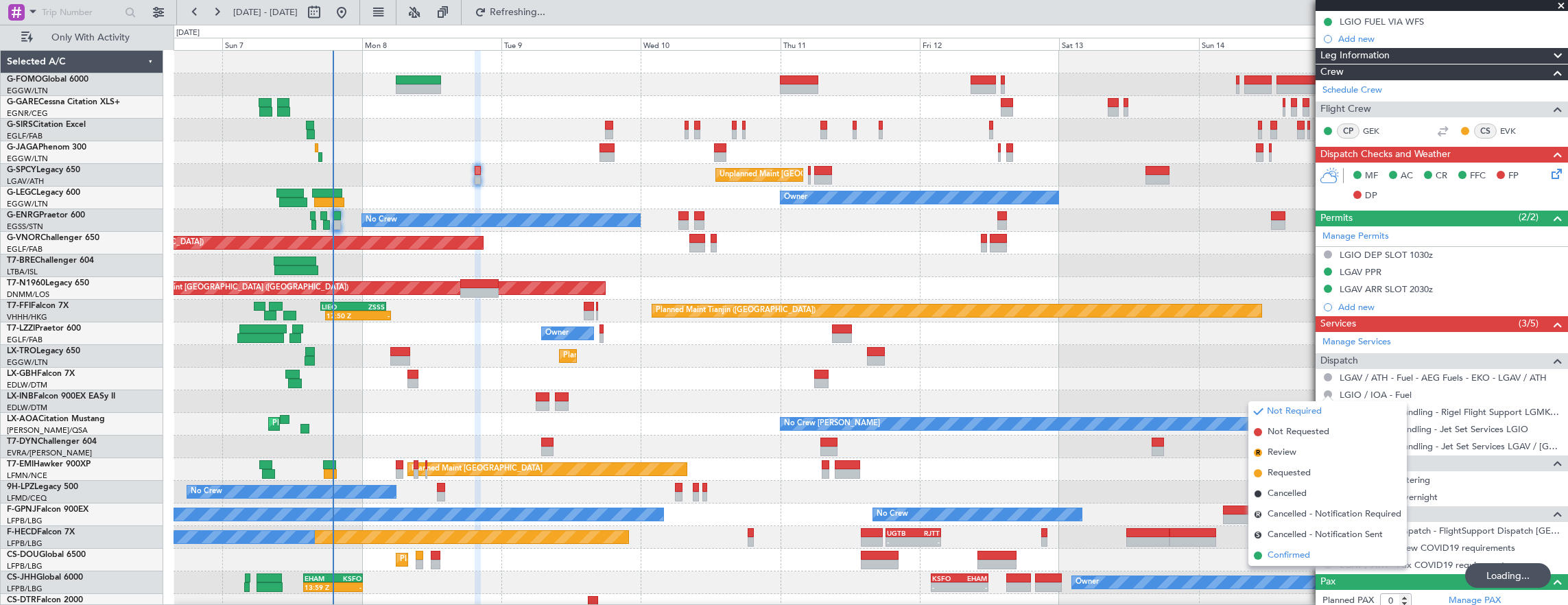
click at [1306, 557] on span "Confirmed" at bounding box center [1289, 555] width 42 height 14
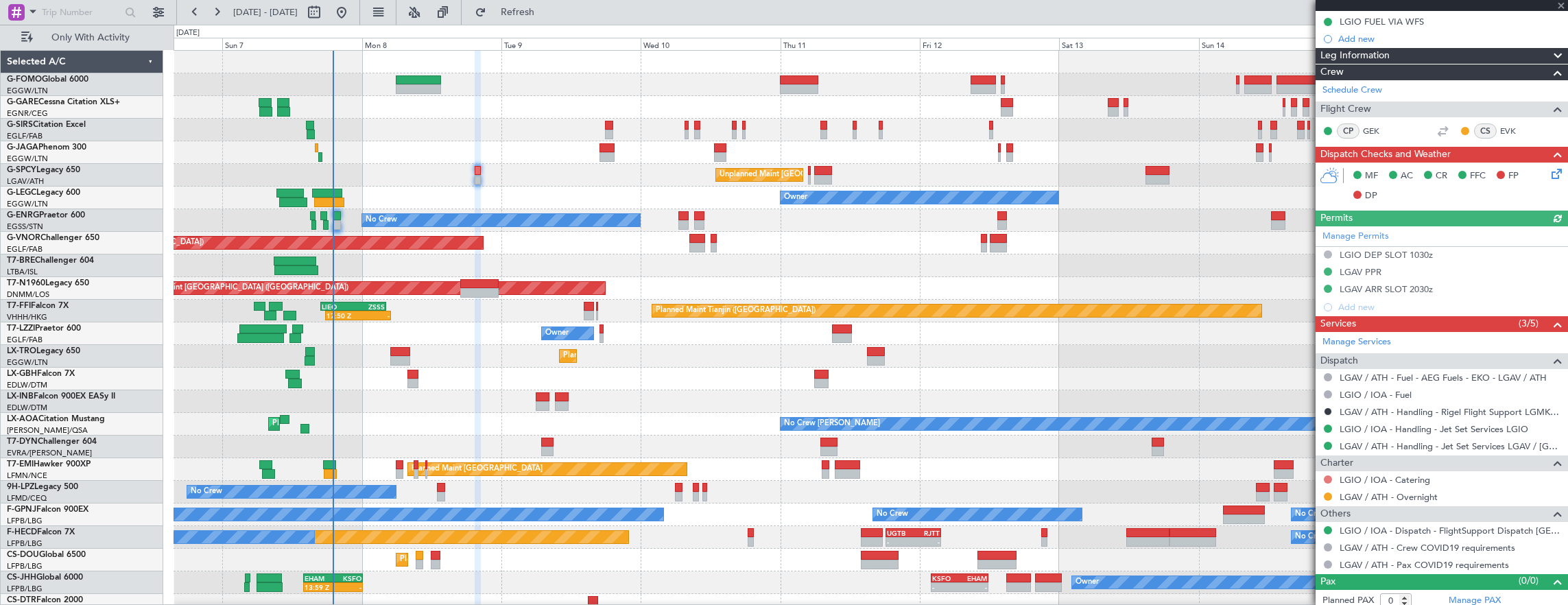
click at [1327, 475] on button at bounding box center [1327, 479] width 8 height 8
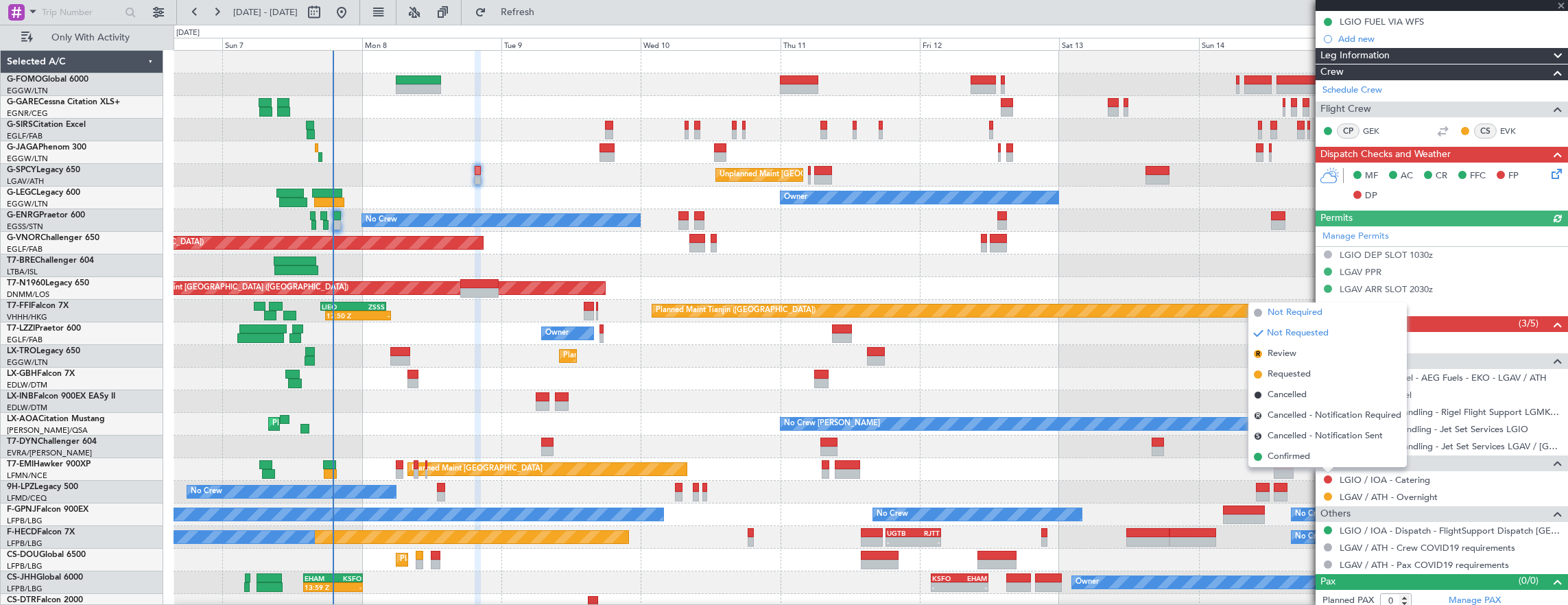
click at [1285, 310] on span "Not Required" at bounding box center [1295, 312] width 55 height 14
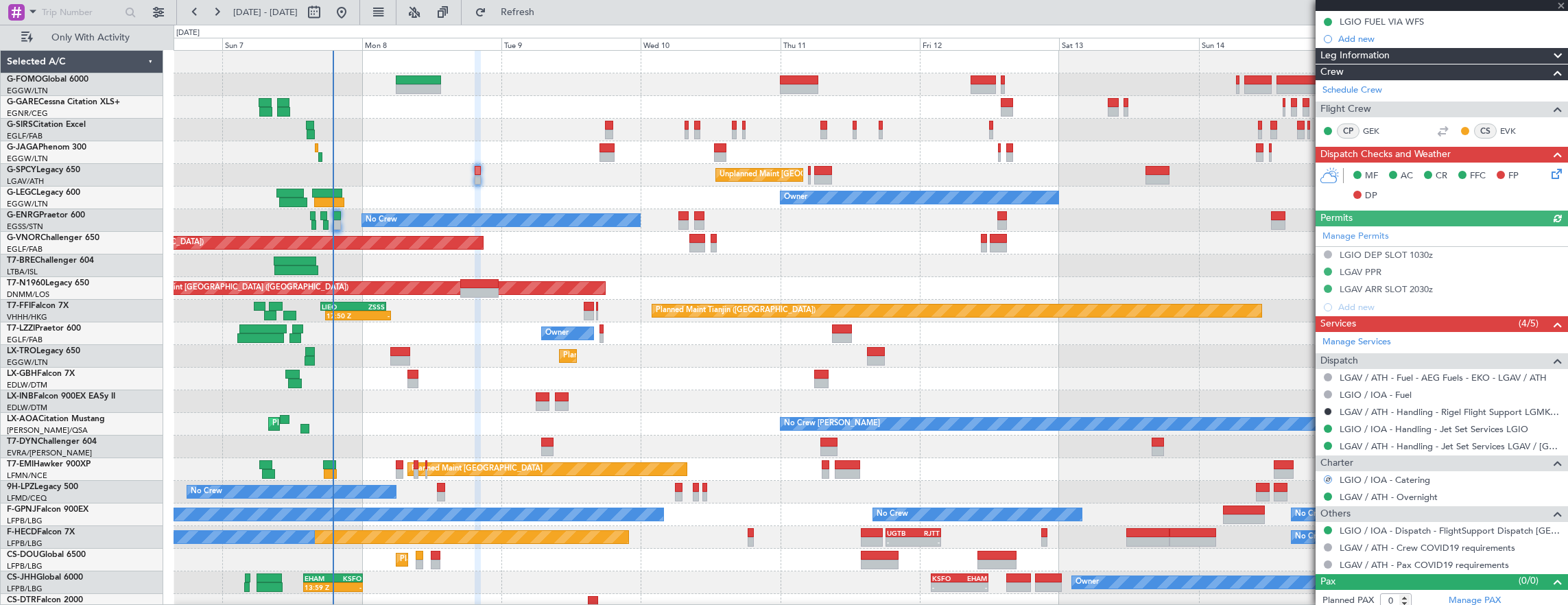
click at [1327, 391] on mat-tooltip-component "Not Required" at bounding box center [1328, 397] width 72 height 36
click at [1326, 390] on button at bounding box center [1327, 394] width 8 height 8
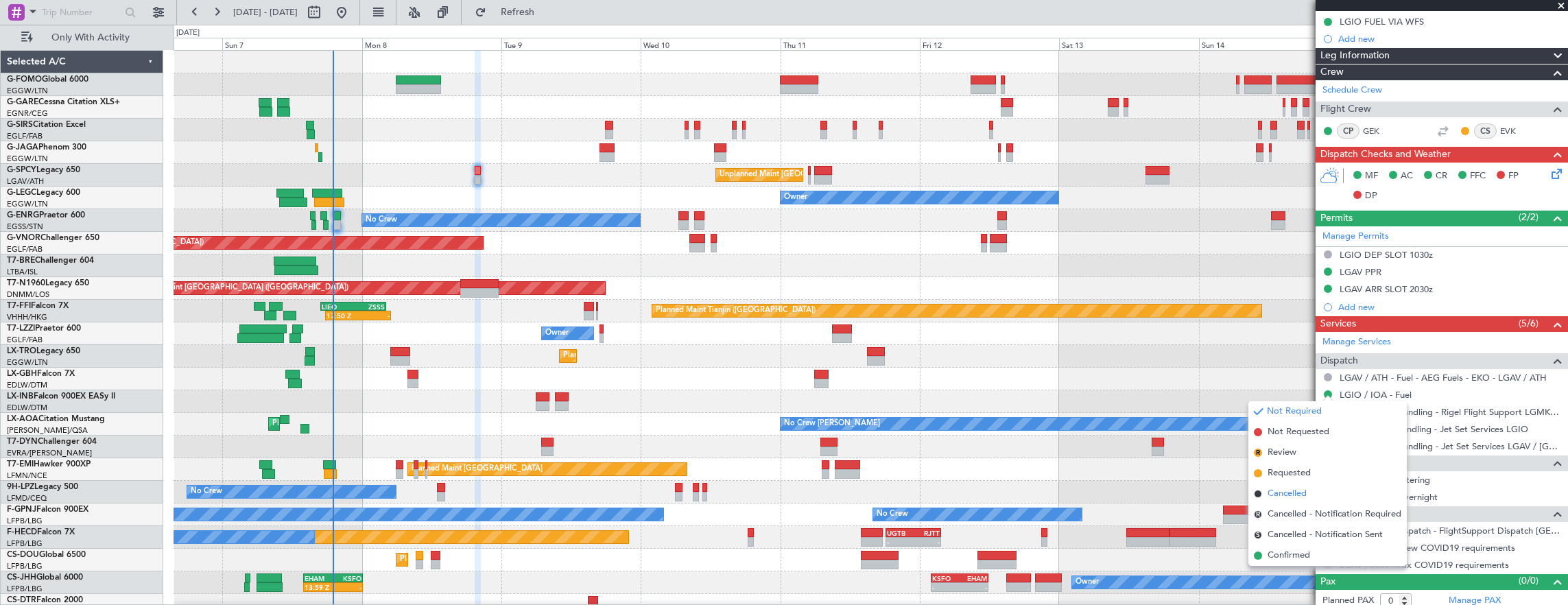
click at [1299, 492] on span "Cancelled" at bounding box center [1287, 494] width 39 height 14
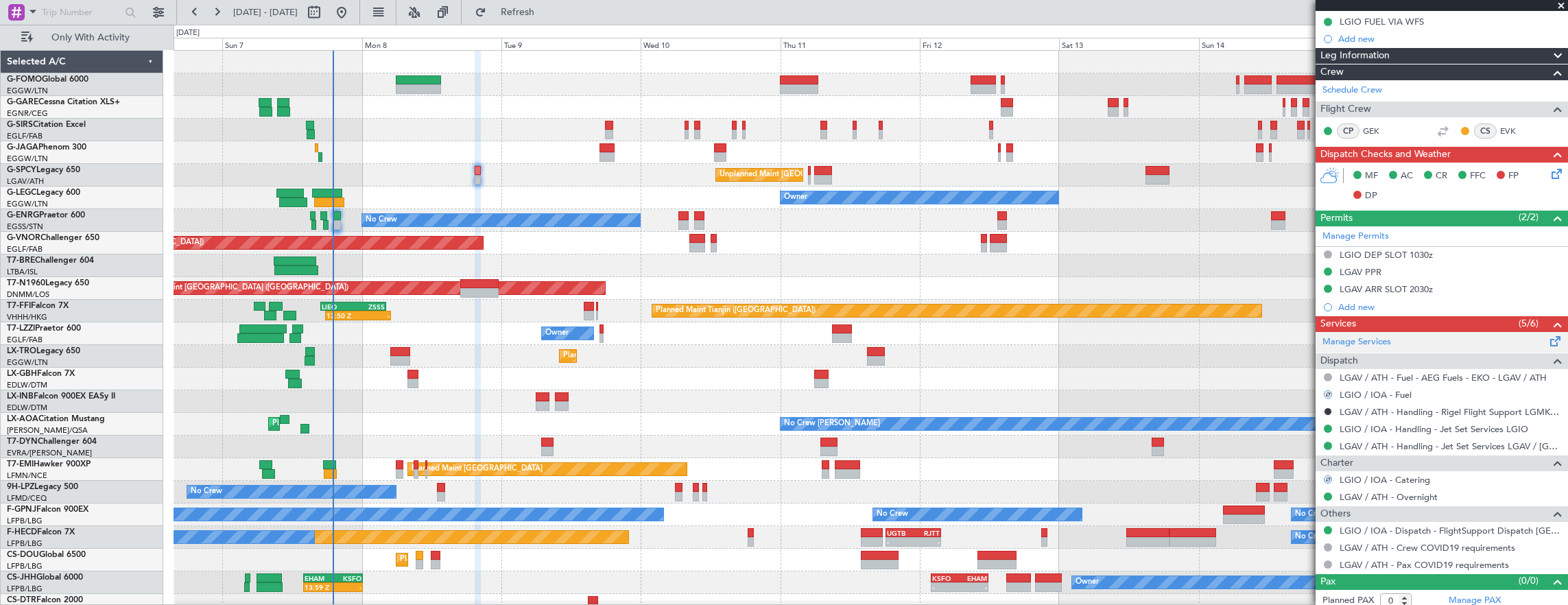
scroll to position [69, 0]
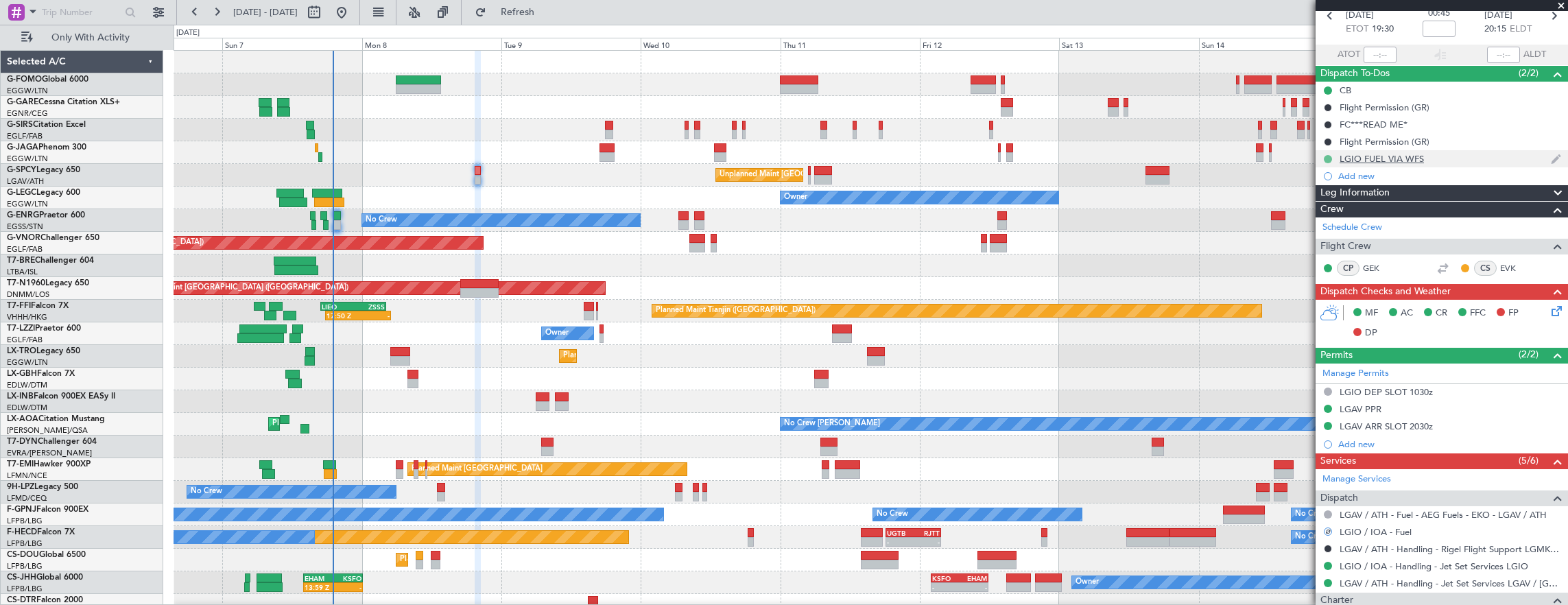
click at [1328, 157] on button at bounding box center [1327, 159] width 8 height 8
click at [1321, 234] on span "Cancelled" at bounding box center [1330, 239] width 39 height 14
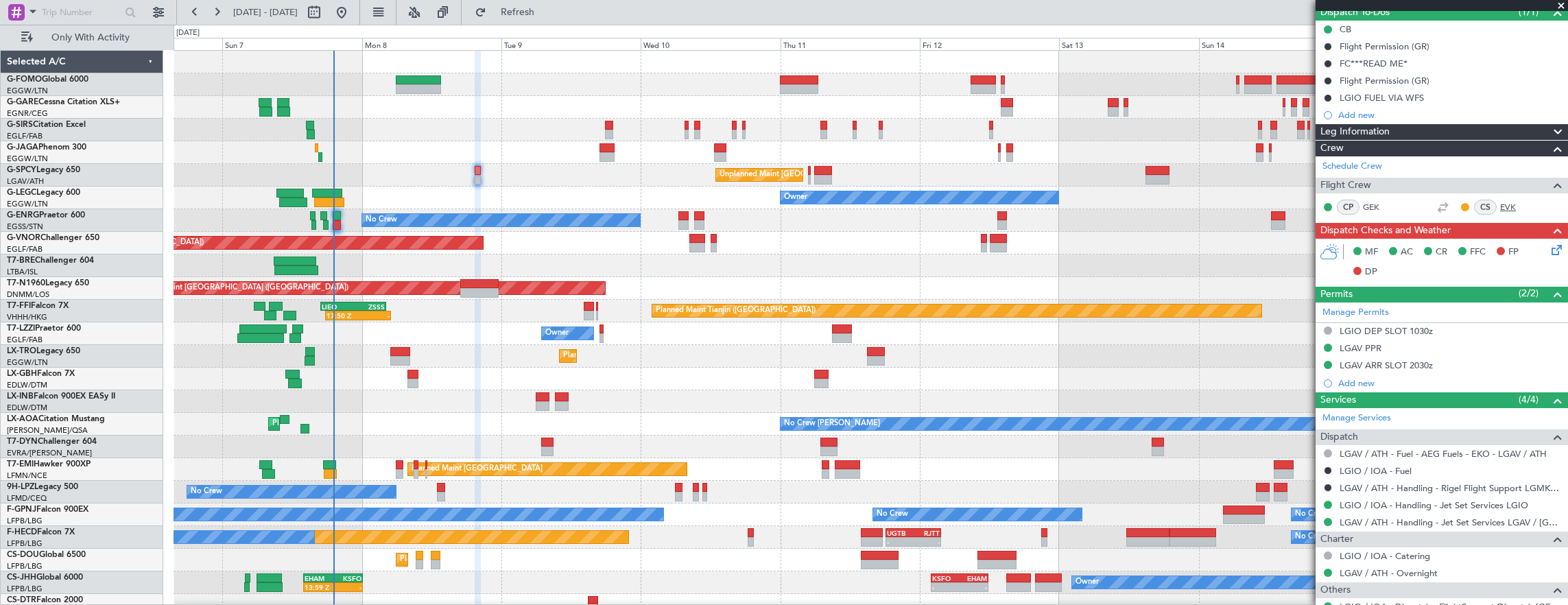
scroll to position [209, 0]
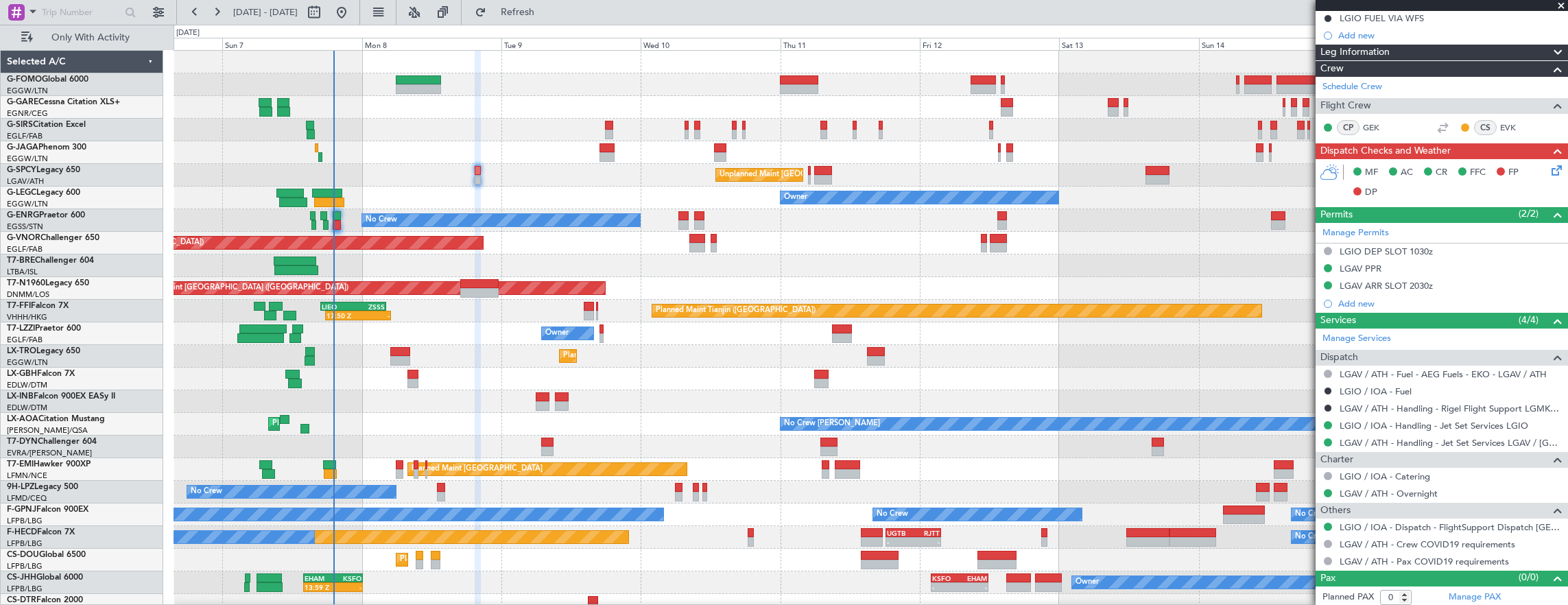
click at [1432, 271] on div "LGAV PPR" at bounding box center [1442, 269] width 253 height 17
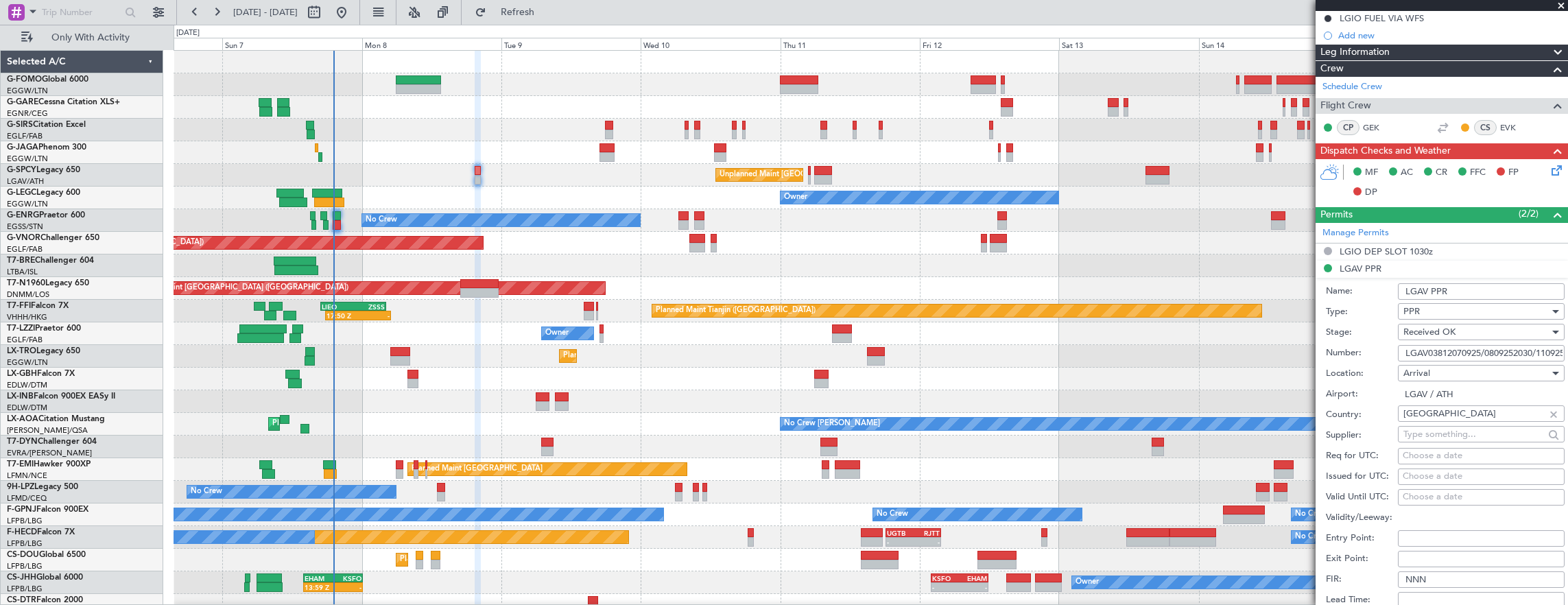
click at [1427, 353] on input "LGAV03812070925/0809252030/1109250500" at bounding box center [1481, 353] width 166 height 17
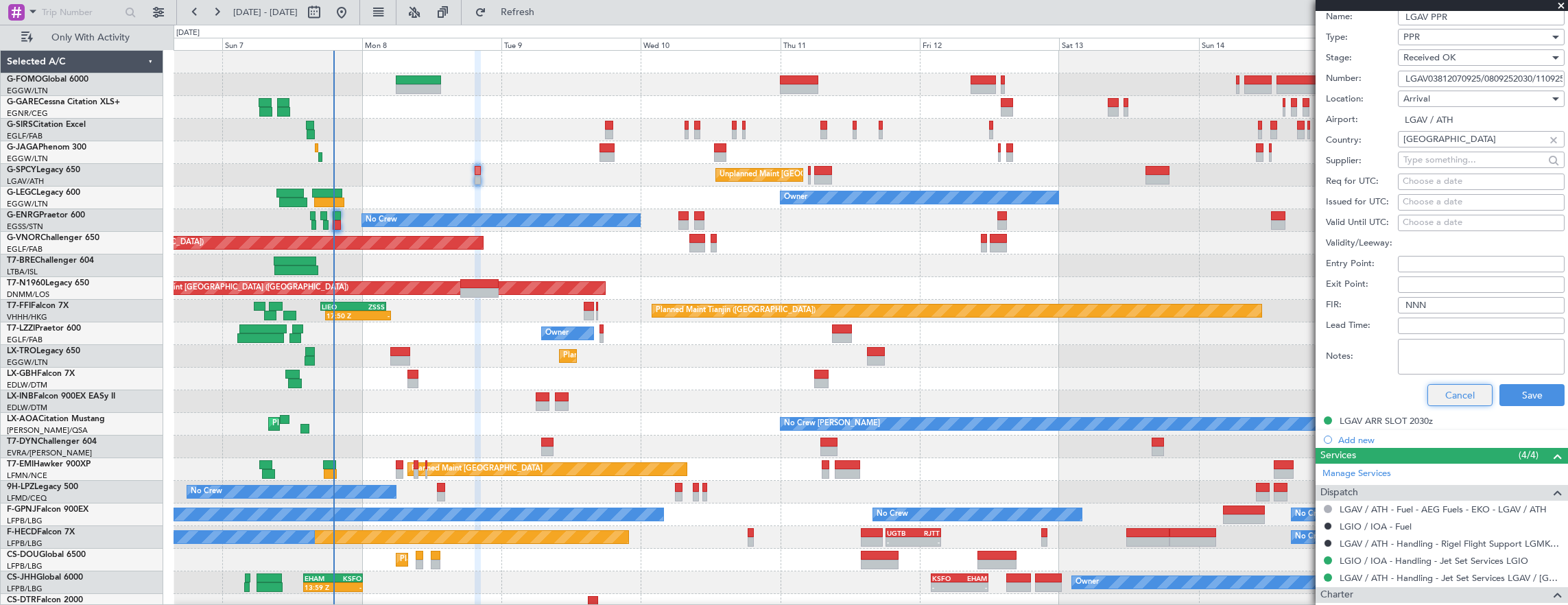
click at [1460, 393] on button "Cancel" at bounding box center [1460, 395] width 65 height 22
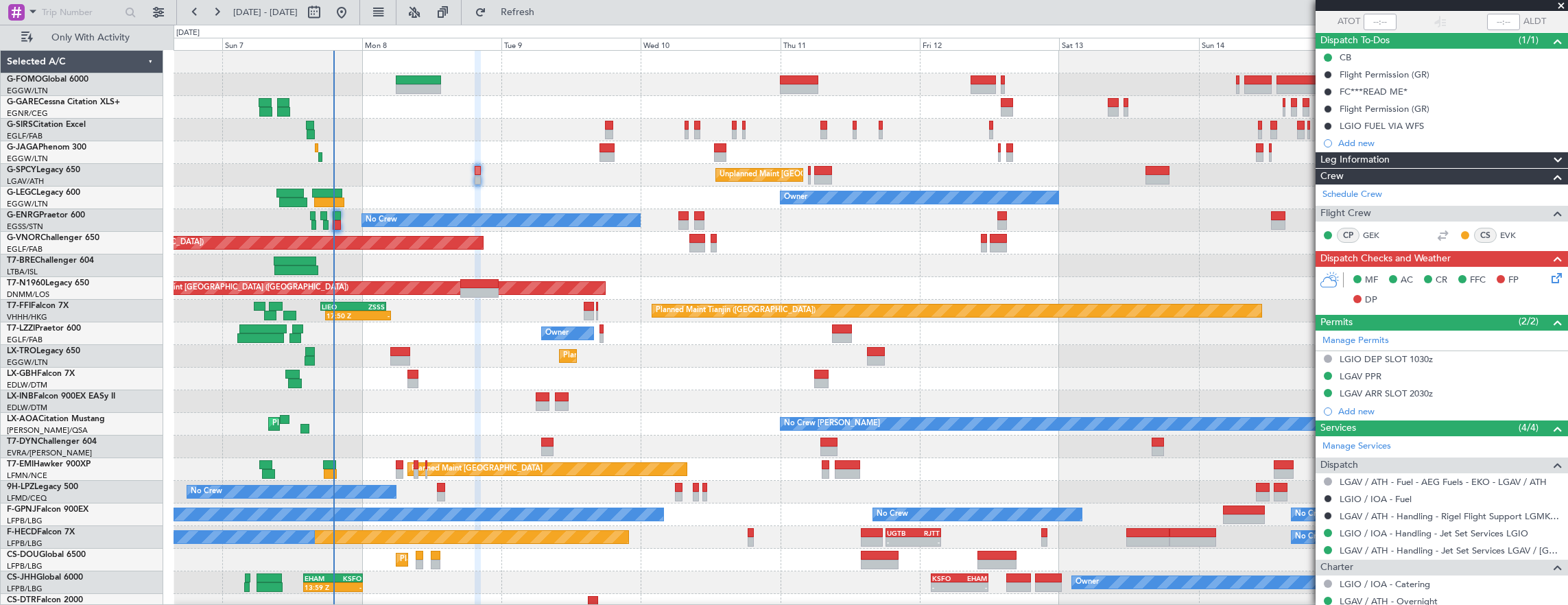
scroll to position [72, 0]
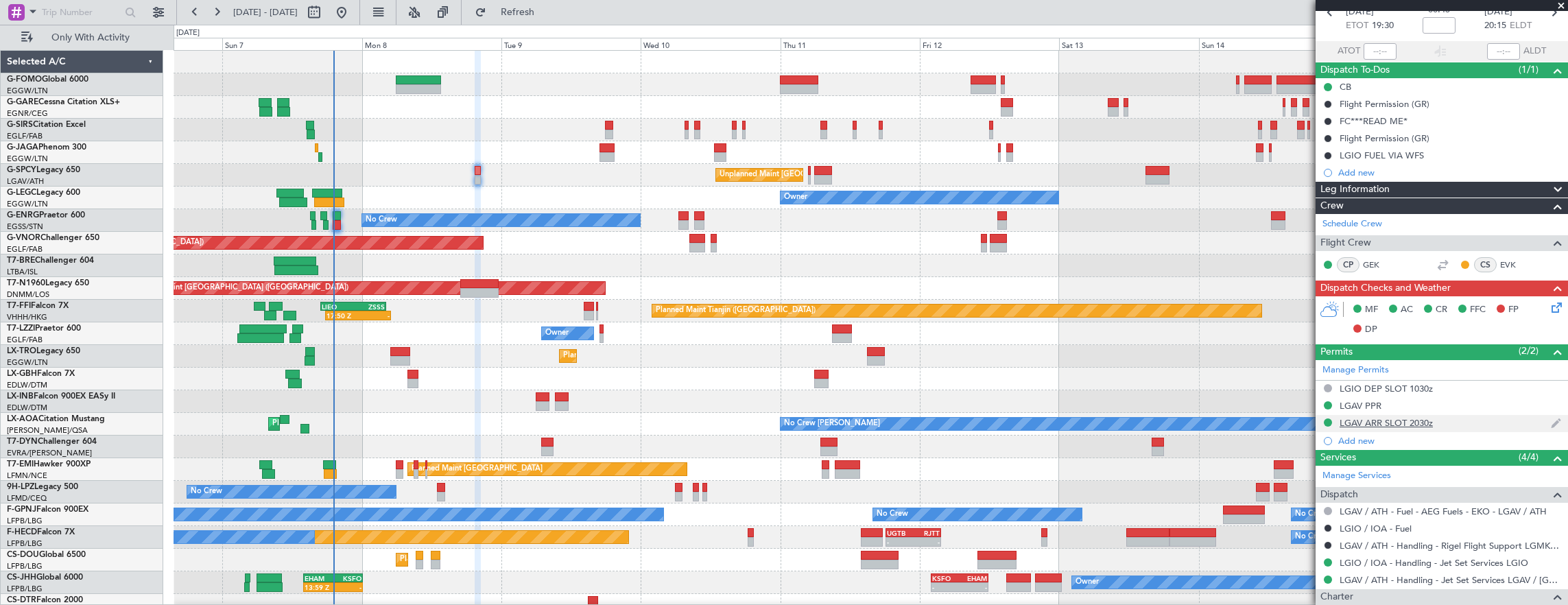
click at [1467, 426] on div "LGAV ARR SLOT 2030z" at bounding box center [1442, 424] width 253 height 17
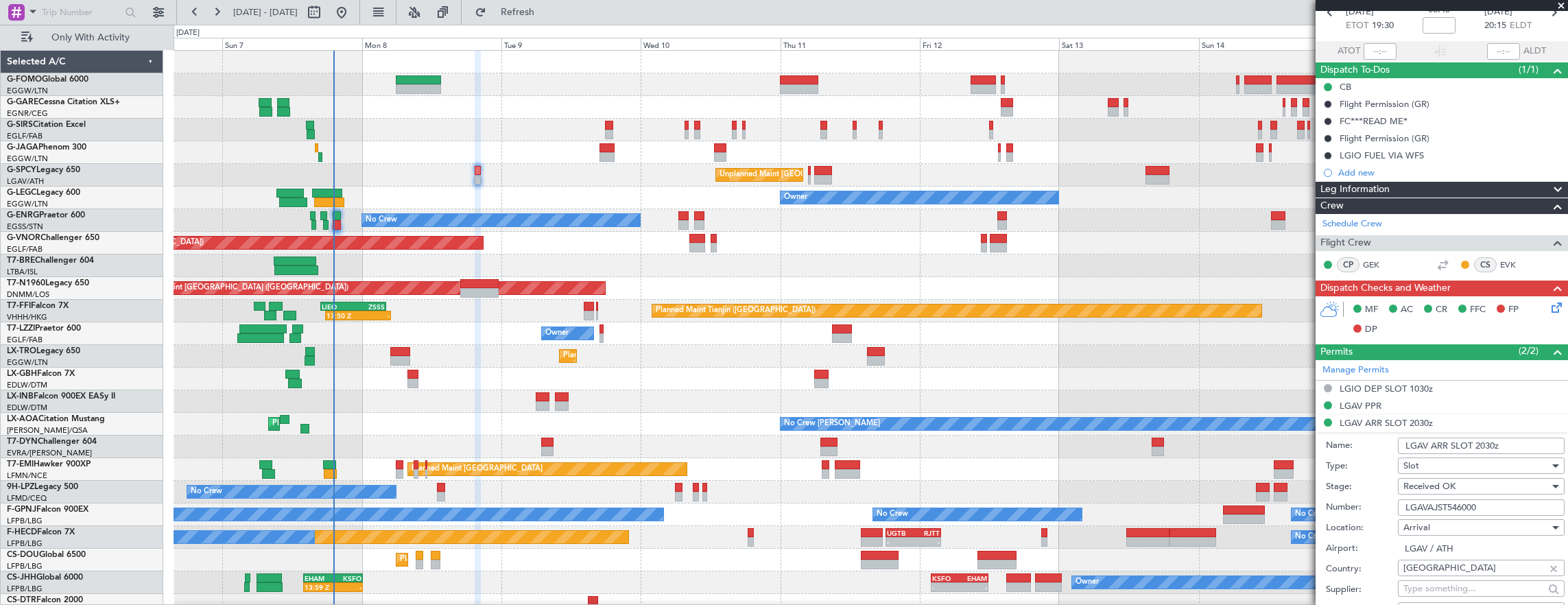
click at [1498, 504] on input "LGAVAJST546000" at bounding box center [1481, 507] width 166 height 17
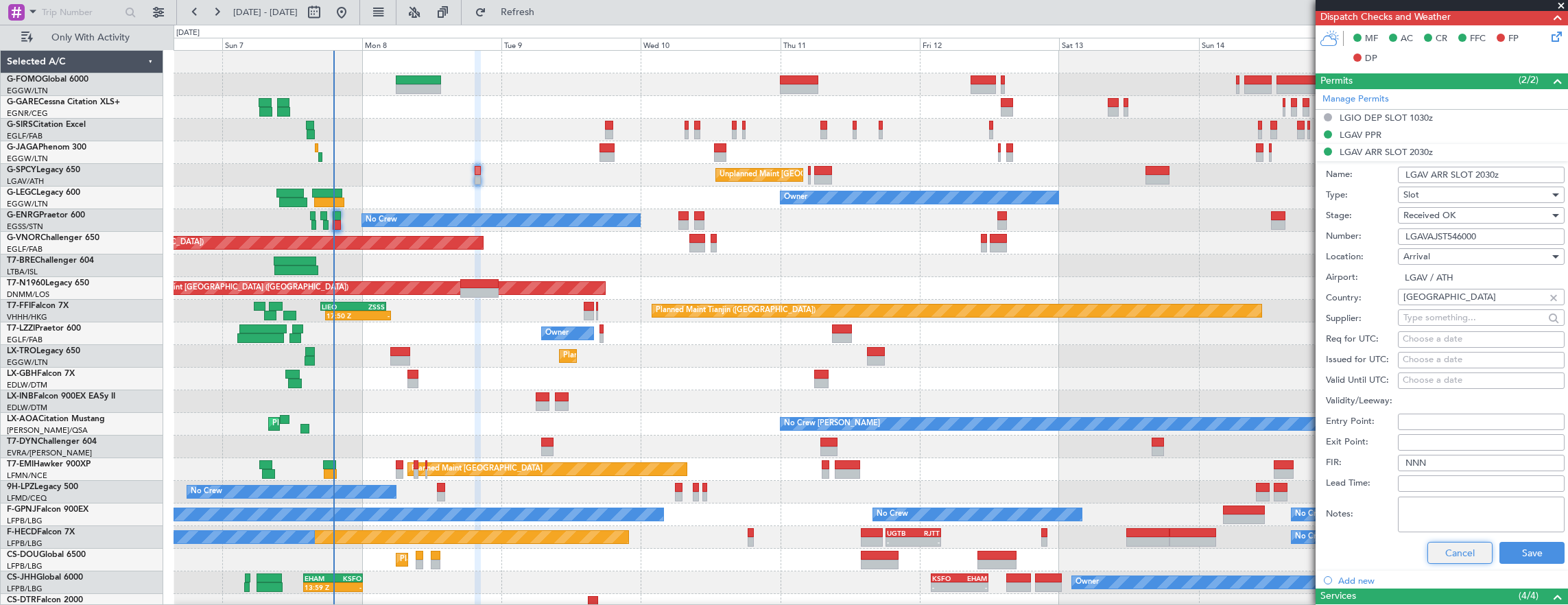
click at [1458, 550] on button "Cancel" at bounding box center [1460, 552] width 65 height 22
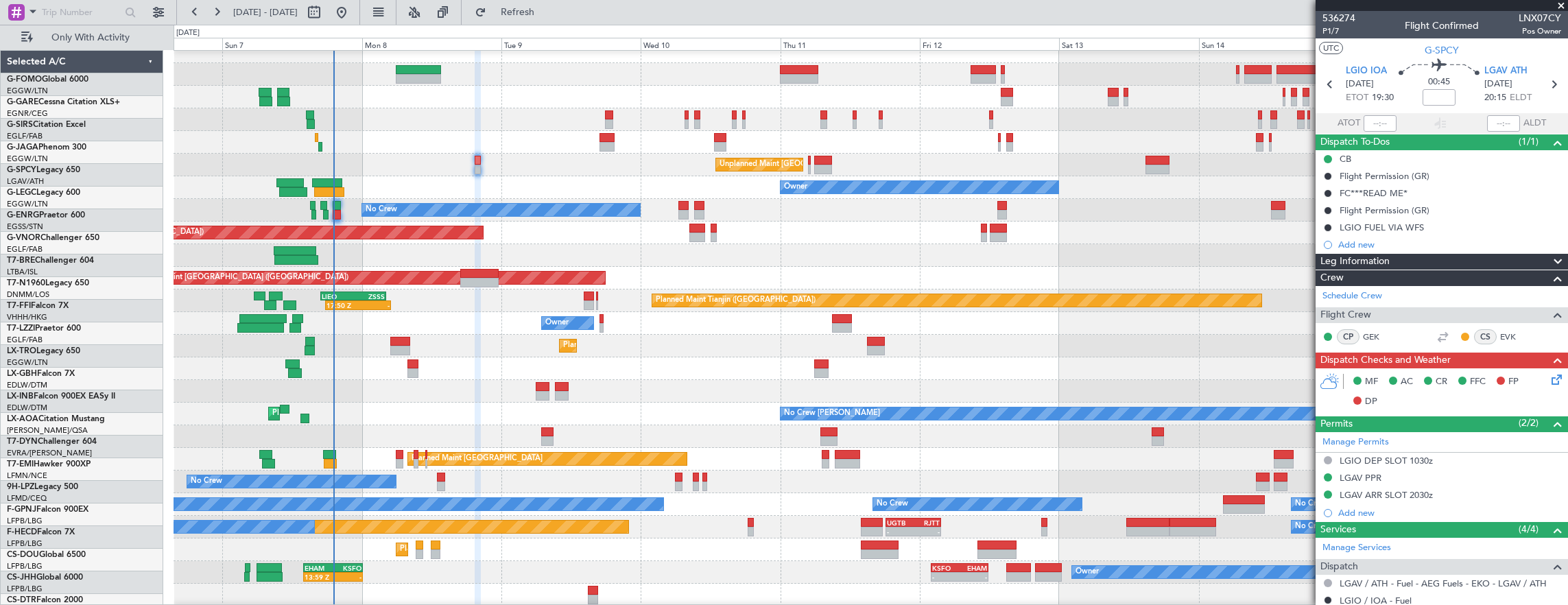
scroll to position [11, 0]
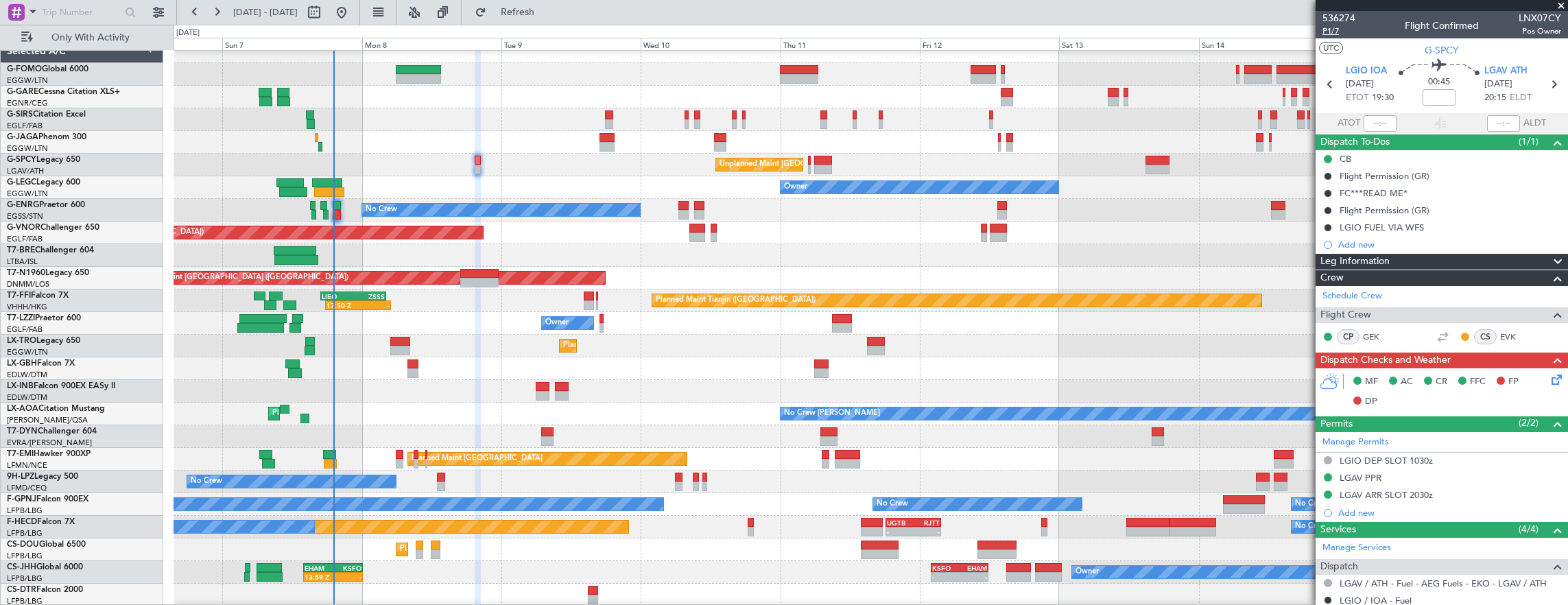
click at [1329, 28] on span "P1/7" at bounding box center [1339, 31] width 33 height 11
click at [1549, 377] on icon at bounding box center [1554, 377] width 11 height 11
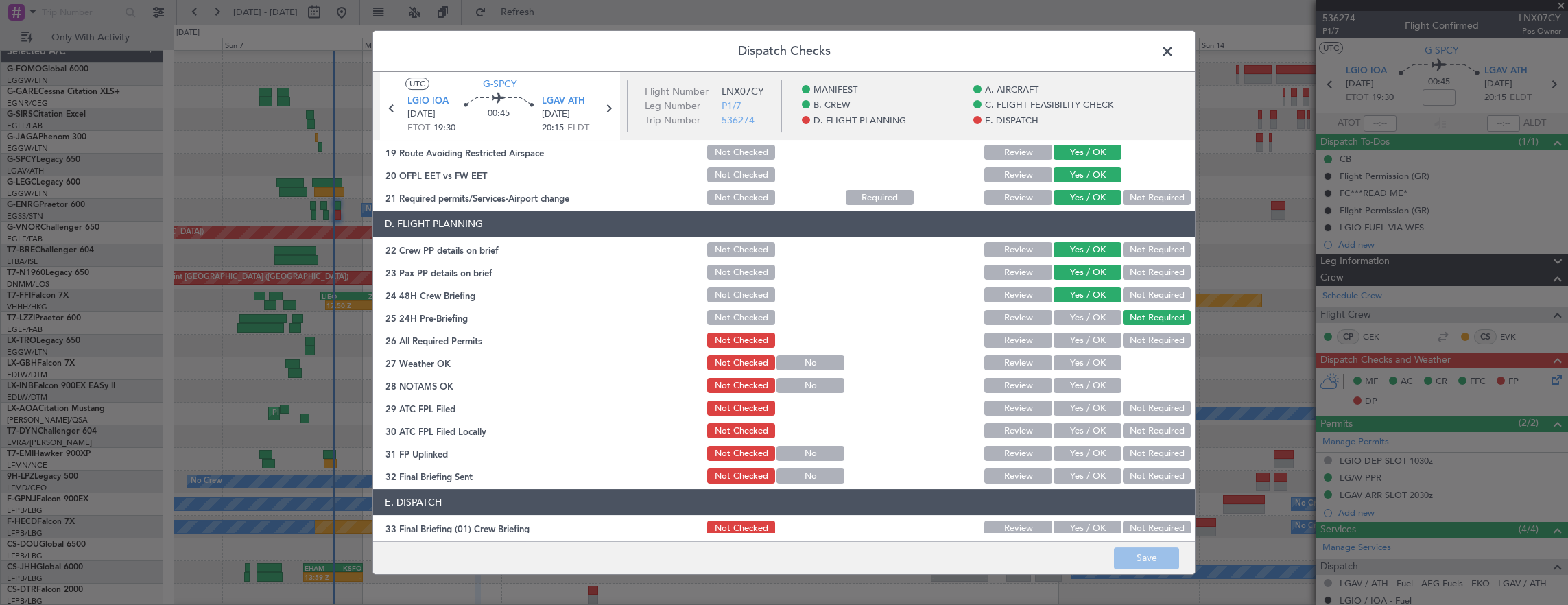
scroll to position [617, 0]
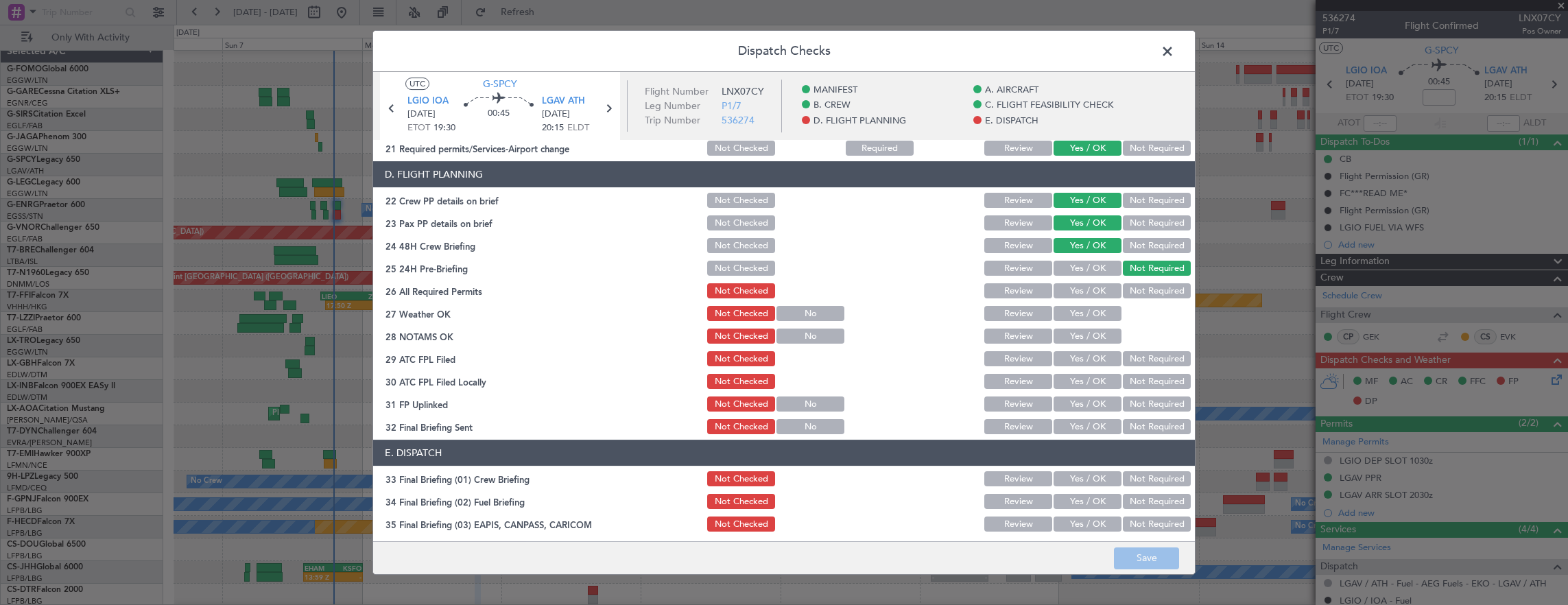
click at [1090, 299] on div "Yes / OK" at bounding box center [1086, 290] width 70 height 19
click at [1084, 284] on button "Yes / OK" at bounding box center [1088, 290] width 68 height 15
click at [1086, 311] on button "Yes / OK" at bounding box center [1088, 313] width 68 height 15
click at [1082, 337] on button "Yes / OK" at bounding box center [1088, 336] width 68 height 15
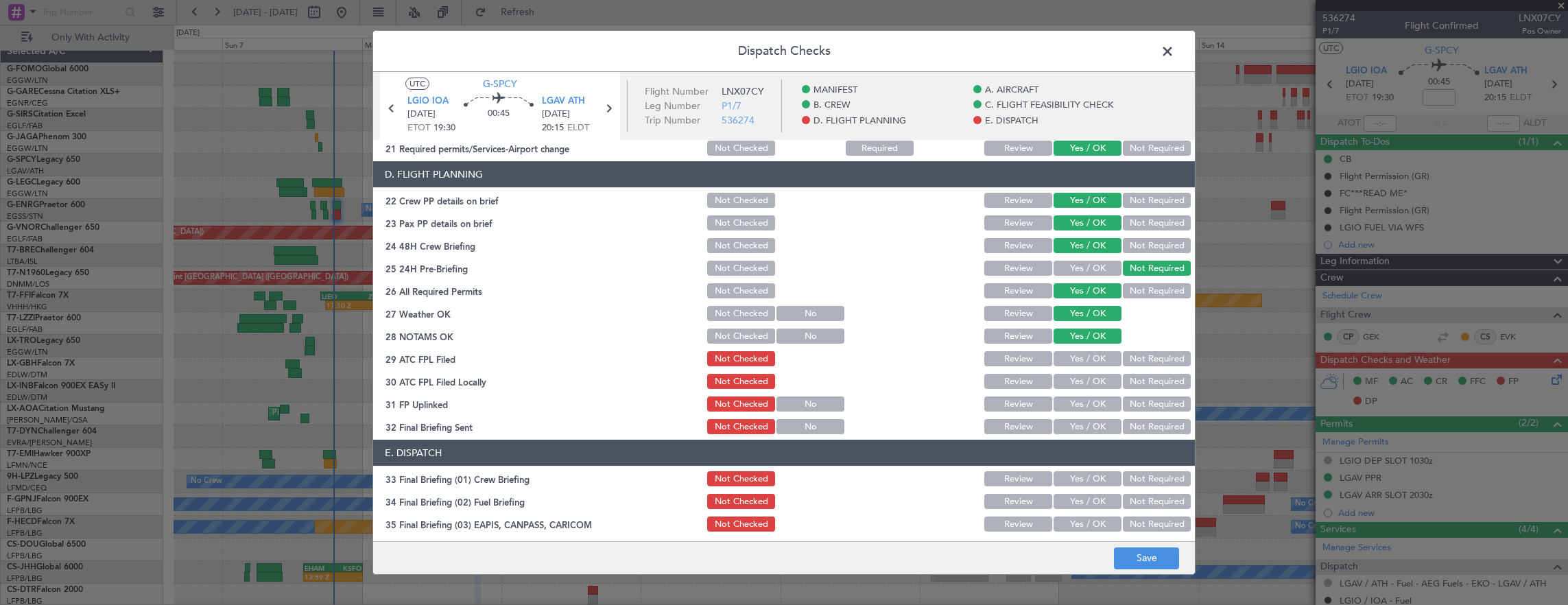
click at [1081, 356] on button "Yes / OK" at bounding box center [1088, 358] width 68 height 15
click at [1122, 379] on button "Not Required" at bounding box center [1157, 381] width 68 height 15
click at [1077, 410] on button "Yes / OK" at bounding box center [1088, 404] width 68 height 15
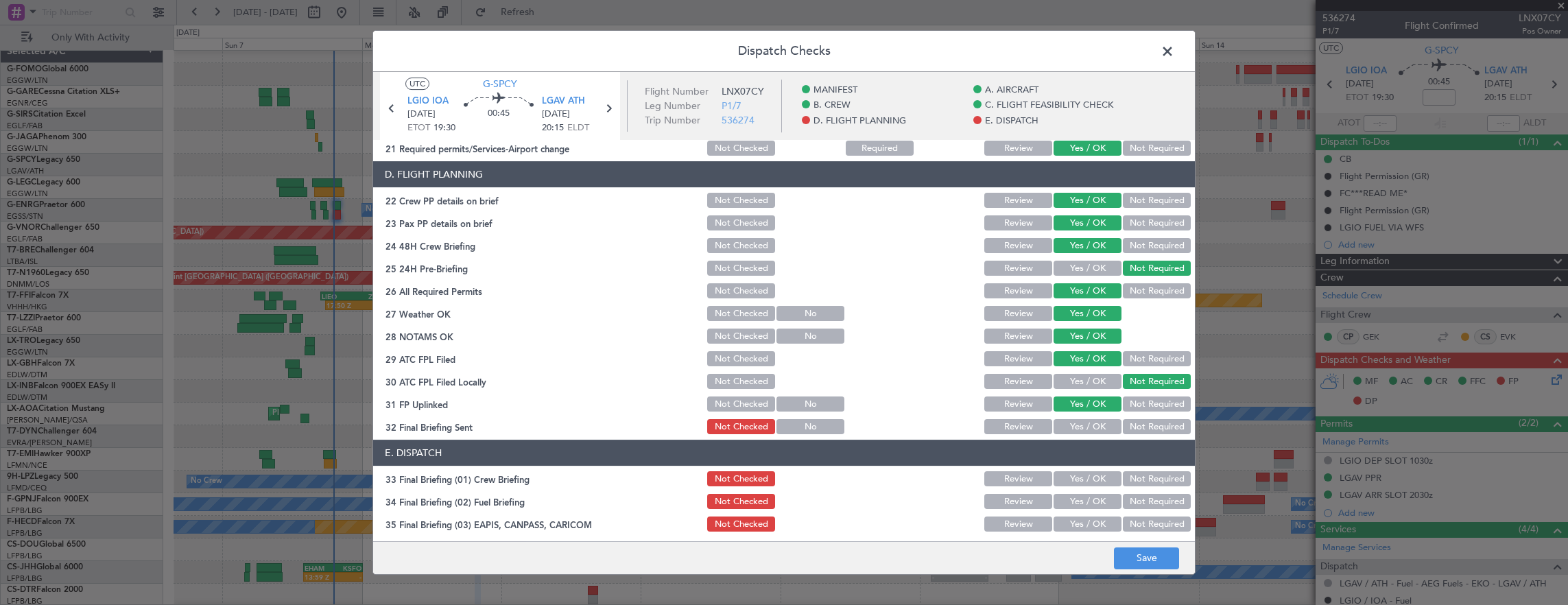
click at [1147, 429] on button "Not Required" at bounding box center [1157, 427] width 68 height 15
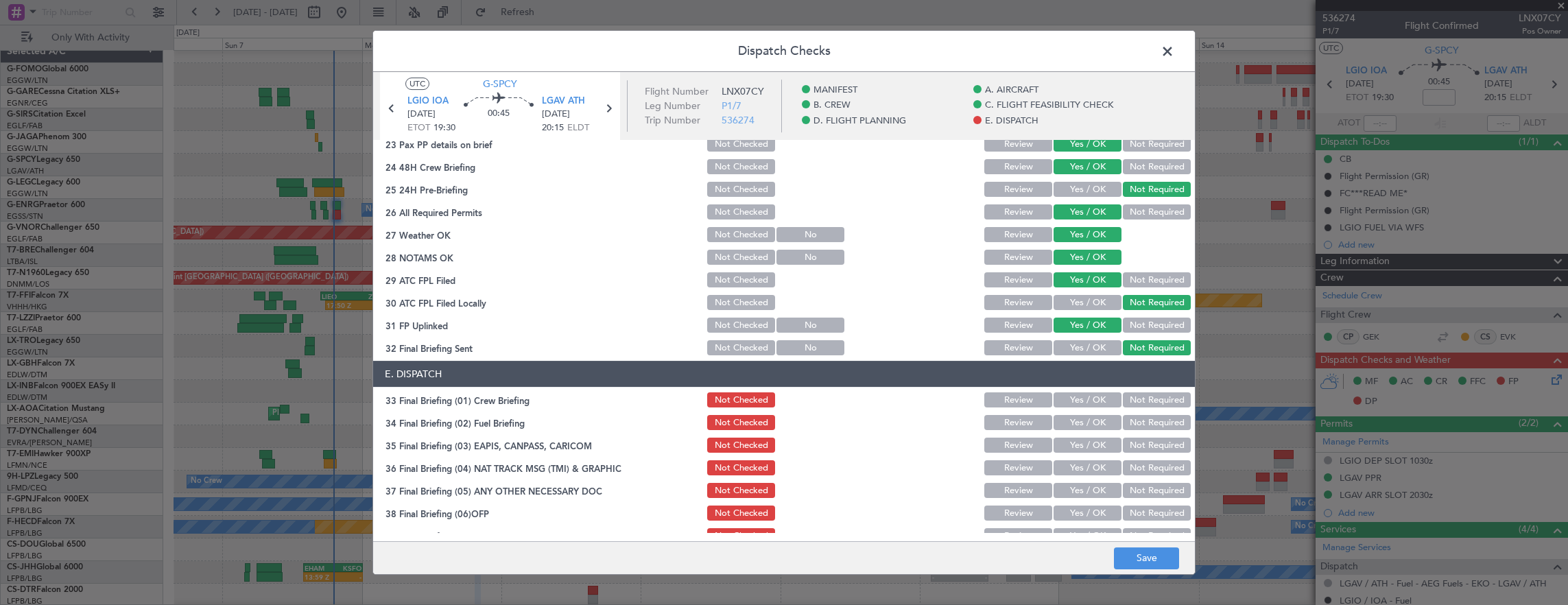
scroll to position [754, 0]
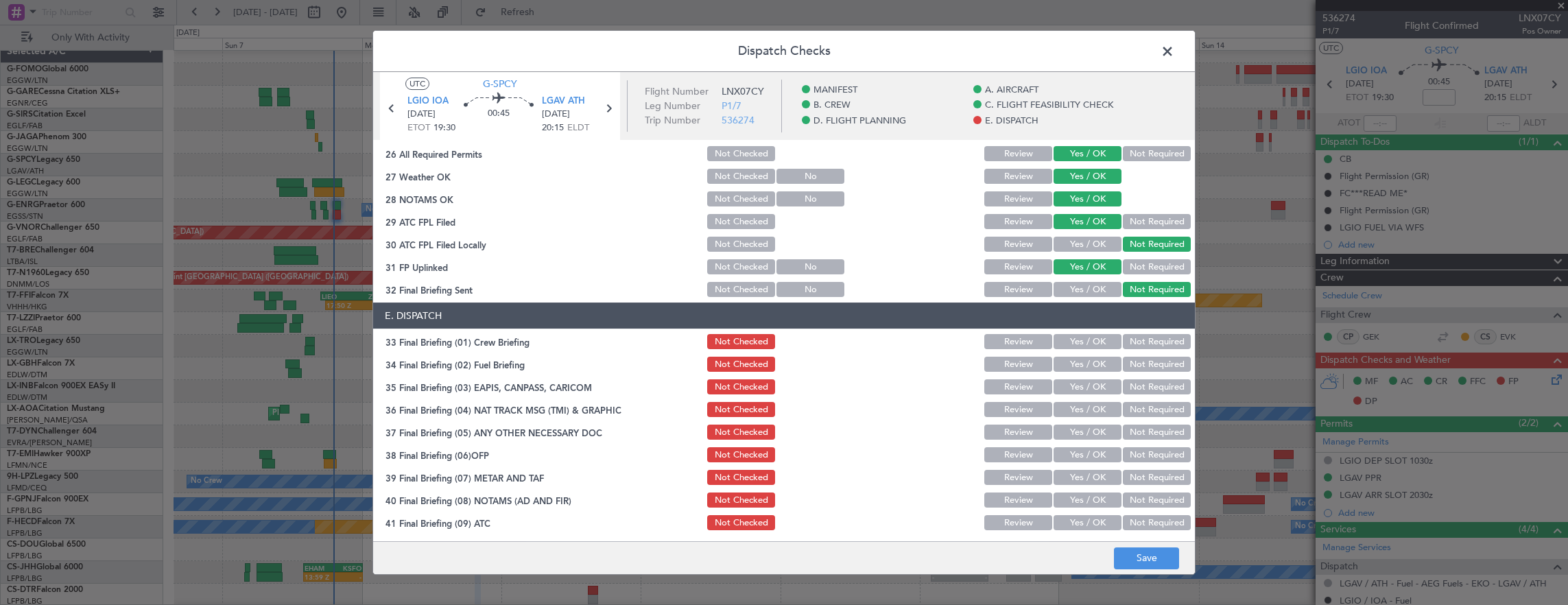
click at [1068, 343] on button "Yes / OK" at bounding box center [1088, 342] width 68 height 15
click at [1073, 364] on button "Yes / OK" at bounding box center [1088, 364] width 68 height 15
click at [1142, 389] on button "Not Required" at bounding box center [1157, 386] width 68 height 15
click at [1140, 405] on button "Not Required" at bounding box center [1157, 409] width 68 height 15
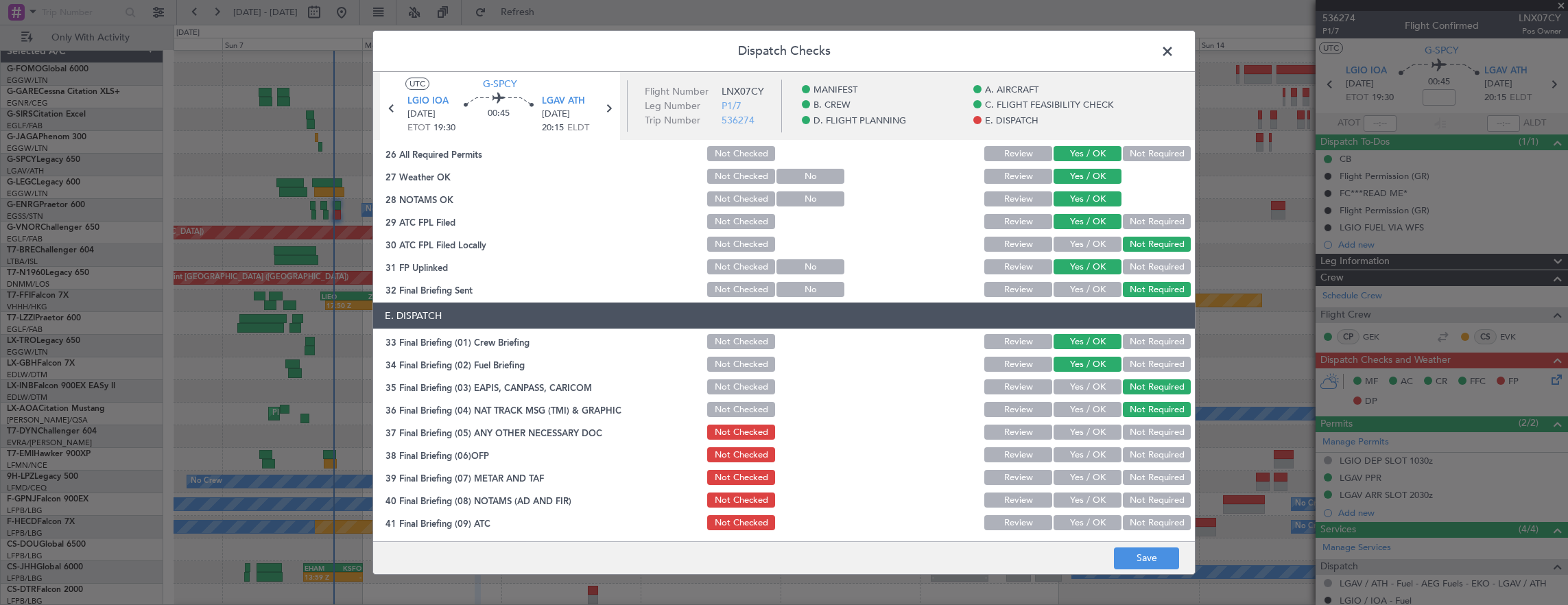
click at [1085, 436] on button "Yes / OK" at bounding box center [1088, 432] width 68 height 15
click at [1082, 464] on div "Yes / OK" at bounding box center [1086, 454] width 70 height 19
click at [1082, 455] on button "Yes / OK" at bounding box center [1088, 455] width 68 height 15
click at [1081, 481] on button "Yes / OK" at bounding box center [1088, 477] width 68 height 15
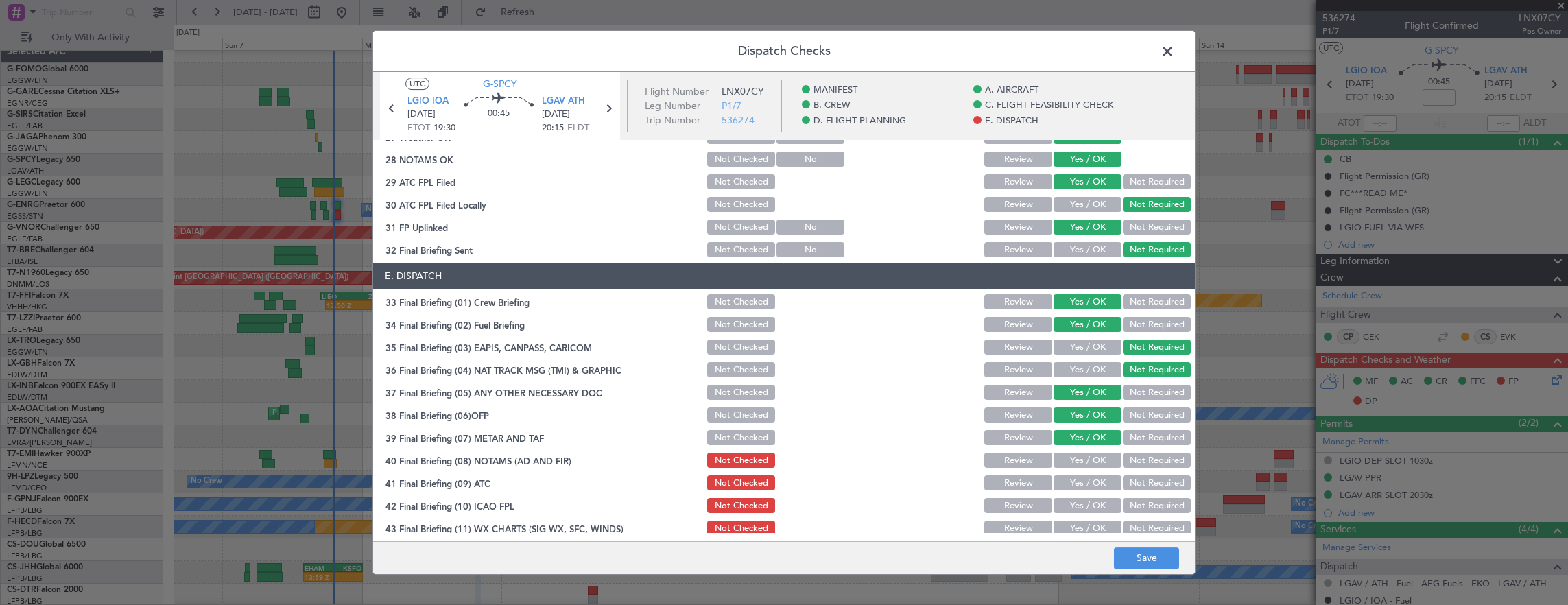
scroll to position [825, 0]
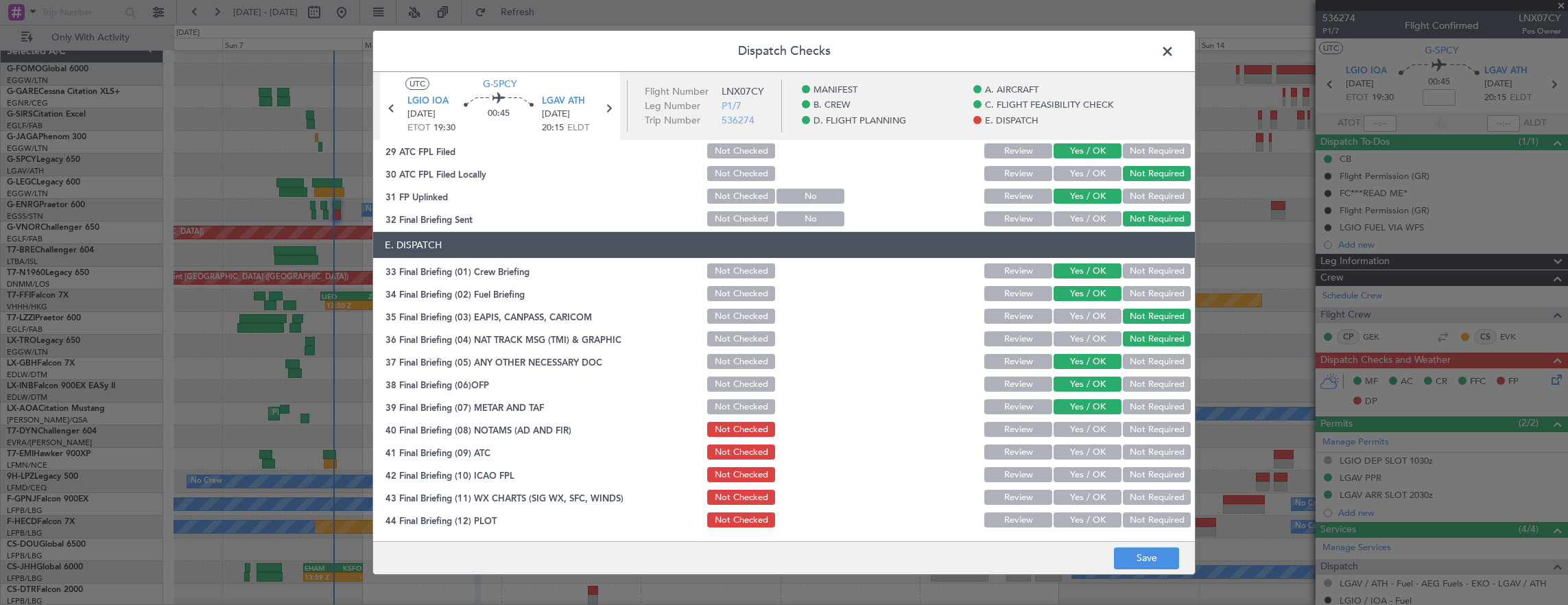
click at [1078, 440] on section "E. DISPATCH 33 Final Briefing (01) Crew Briefing Not Checked Review Yes / OK No…" at bounding box center [784, 380] width 821 height 298
click at [1082, 455] on button "Yes / OK" at bounding box center [1088, 452] width 68 height 15
click at [1079, 423] on button "Yes / OK" at bounding box center [1088, 430] width 68 height 15
click at [1087, 470] on button "Yes / OK" at bounding box center [1088, 474] width 68 height 15
drag, startPoint x: 1086, startPoint y: 496, endPoint x: 1088, endPoint y: 516, distance: 20.1
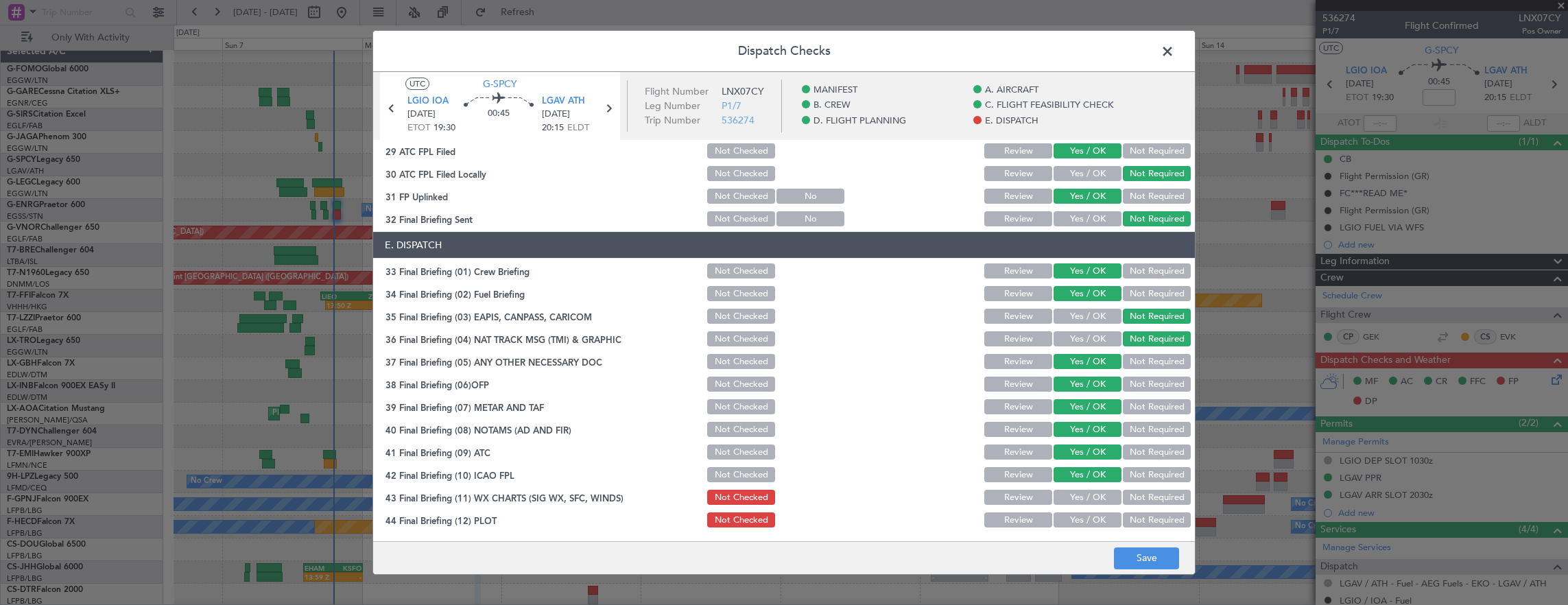
click at [1086, 496] on button "Yes / OK" at bounding box center [1088, 497] width 68 height 15
click at [1088, 517] on button "Yes / OK" at bounding box center [1088, 520] width 68 height 15
click at [1155, 553] on button "Save" at bounding box center [1147, 558] width 65 height 22
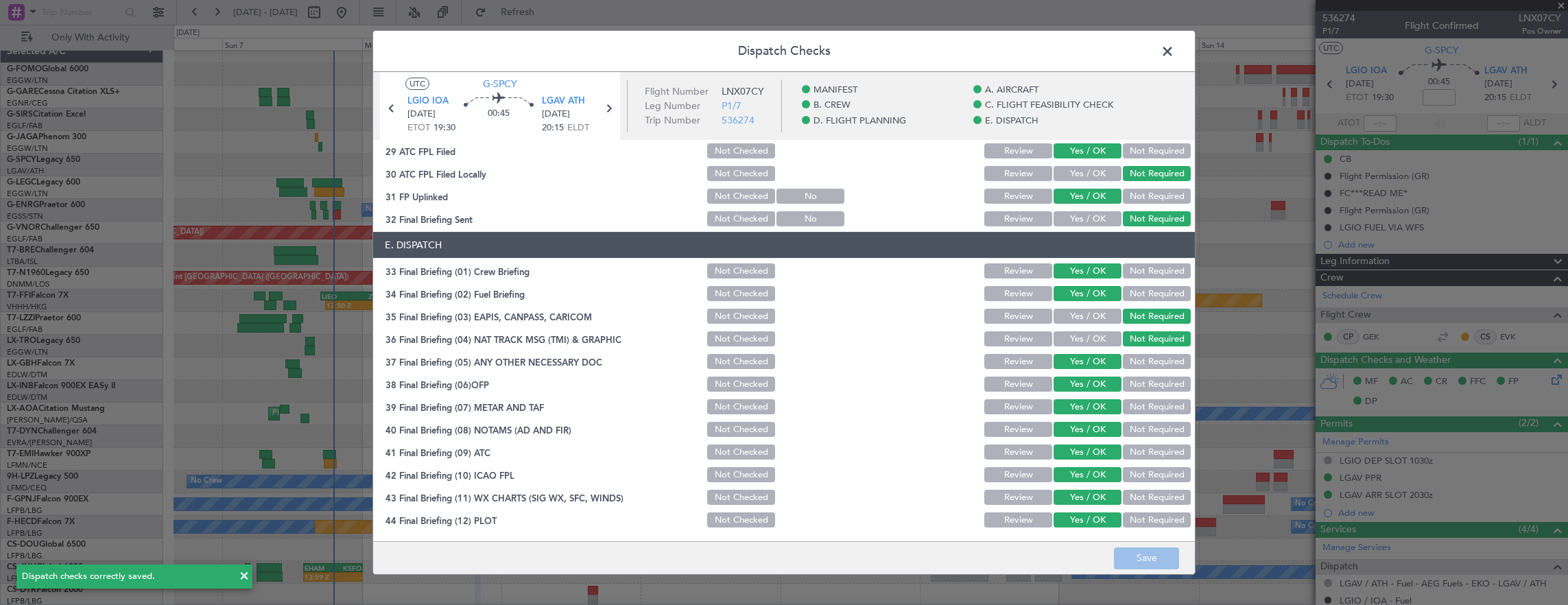
click at [1174, 57] on span at bounding box center [1174, 54] width 0 height 27
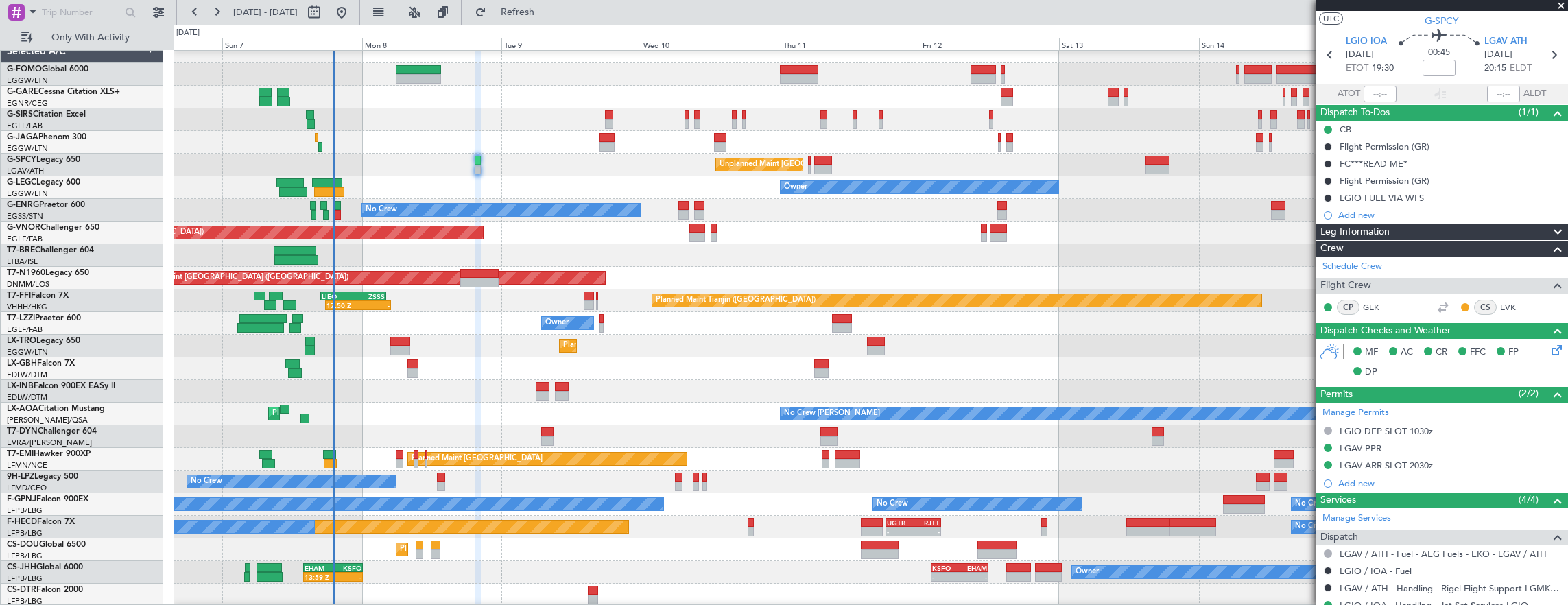
scroll to position [0, 0]
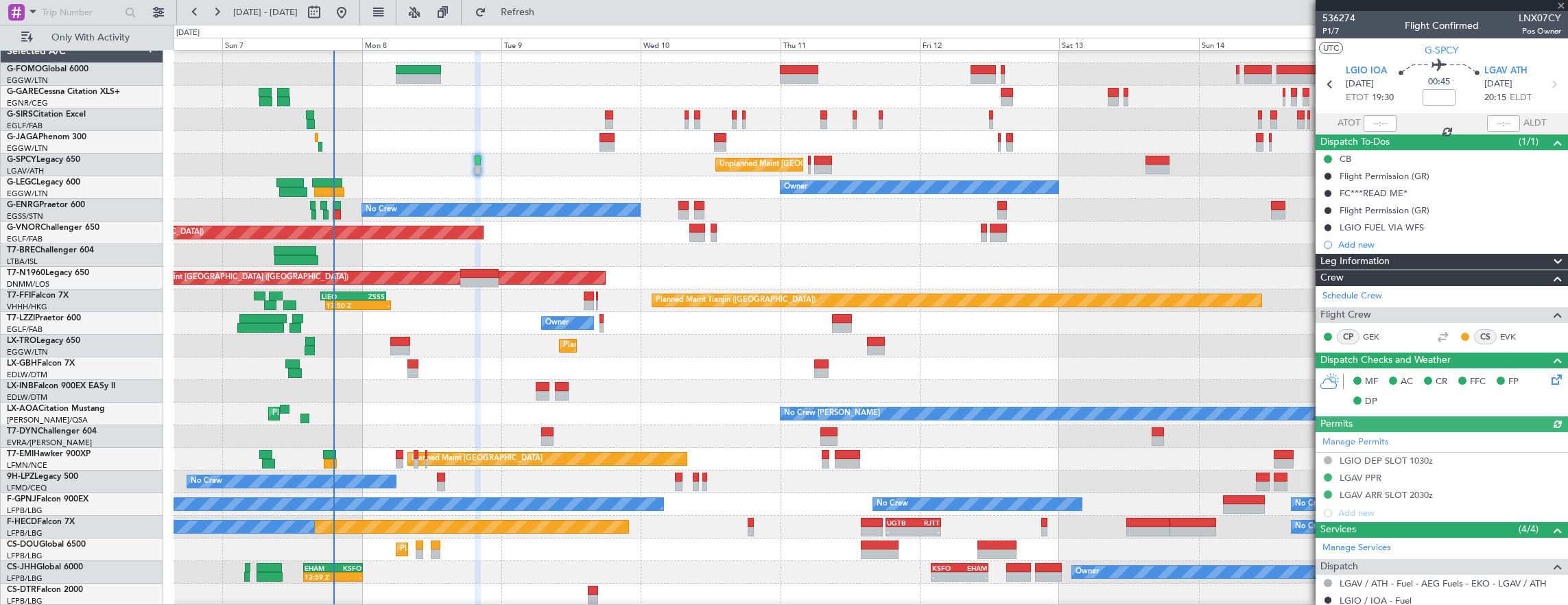
type input "+00:15"
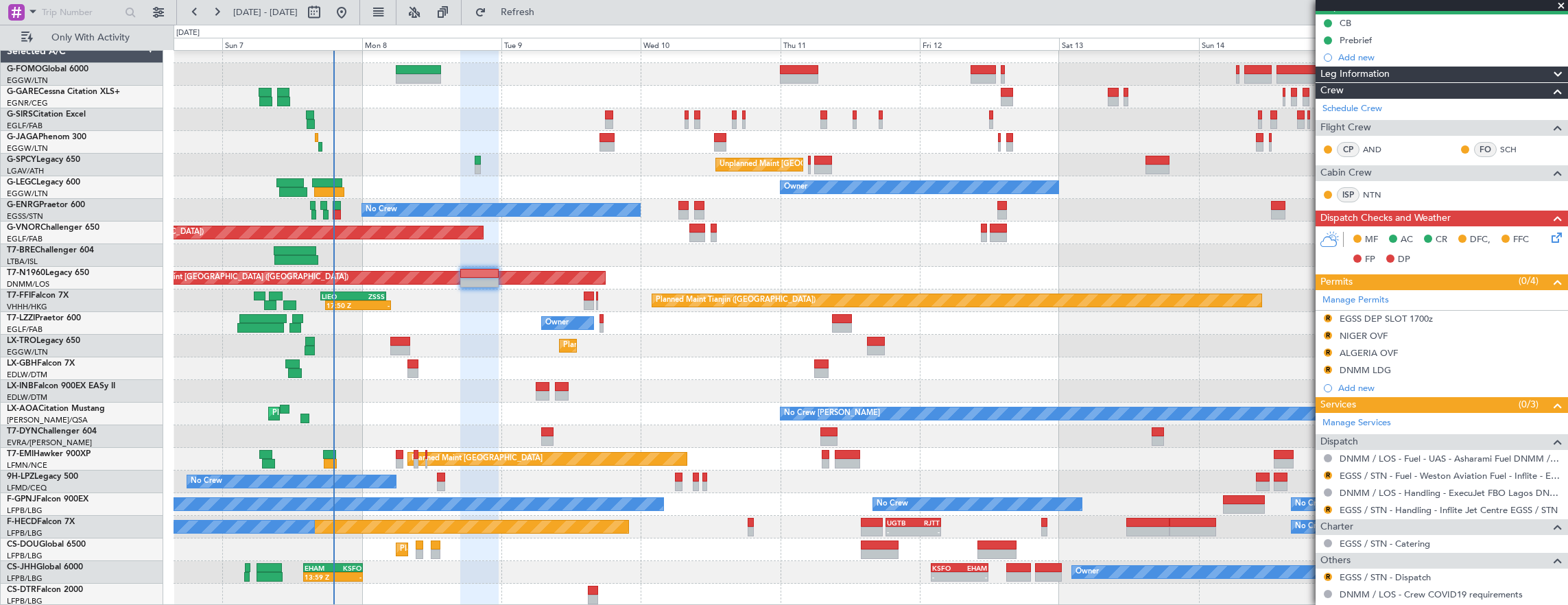
scroll to position [185, 0]
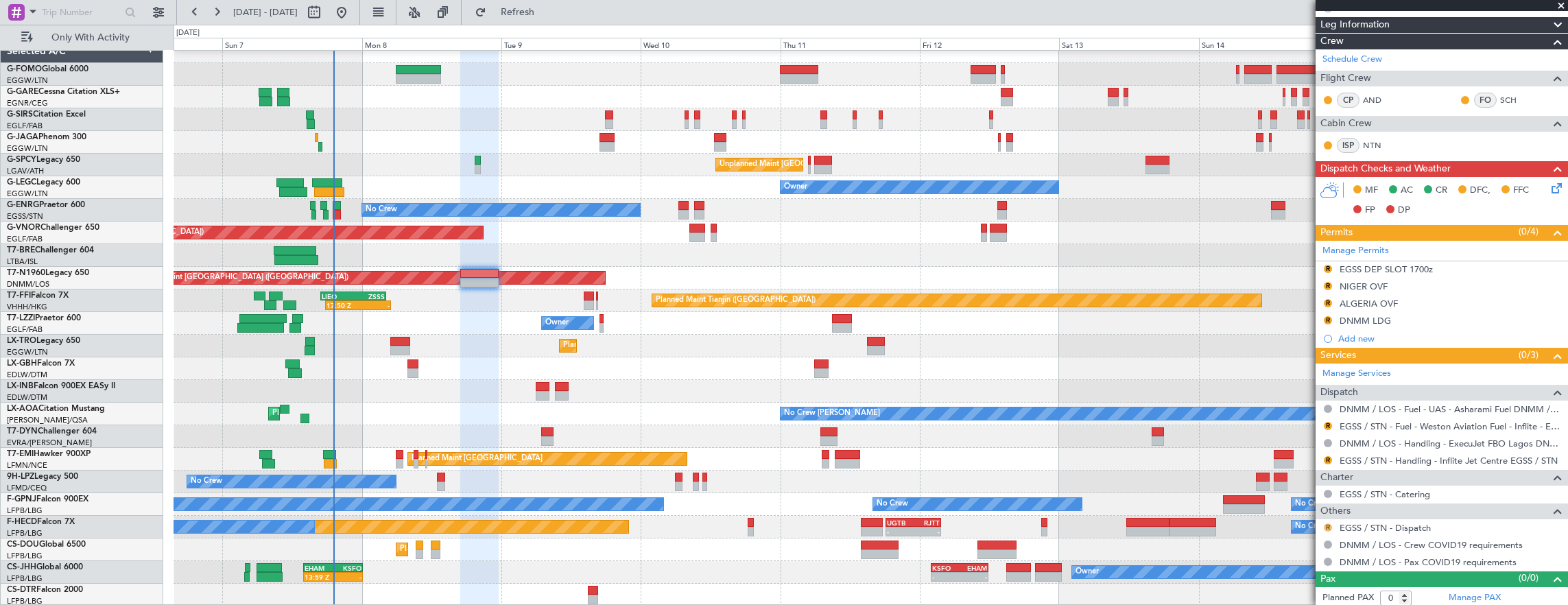
click at [1327, 526] on button "R" at bounding box center [1327, 527] width 8 height 8
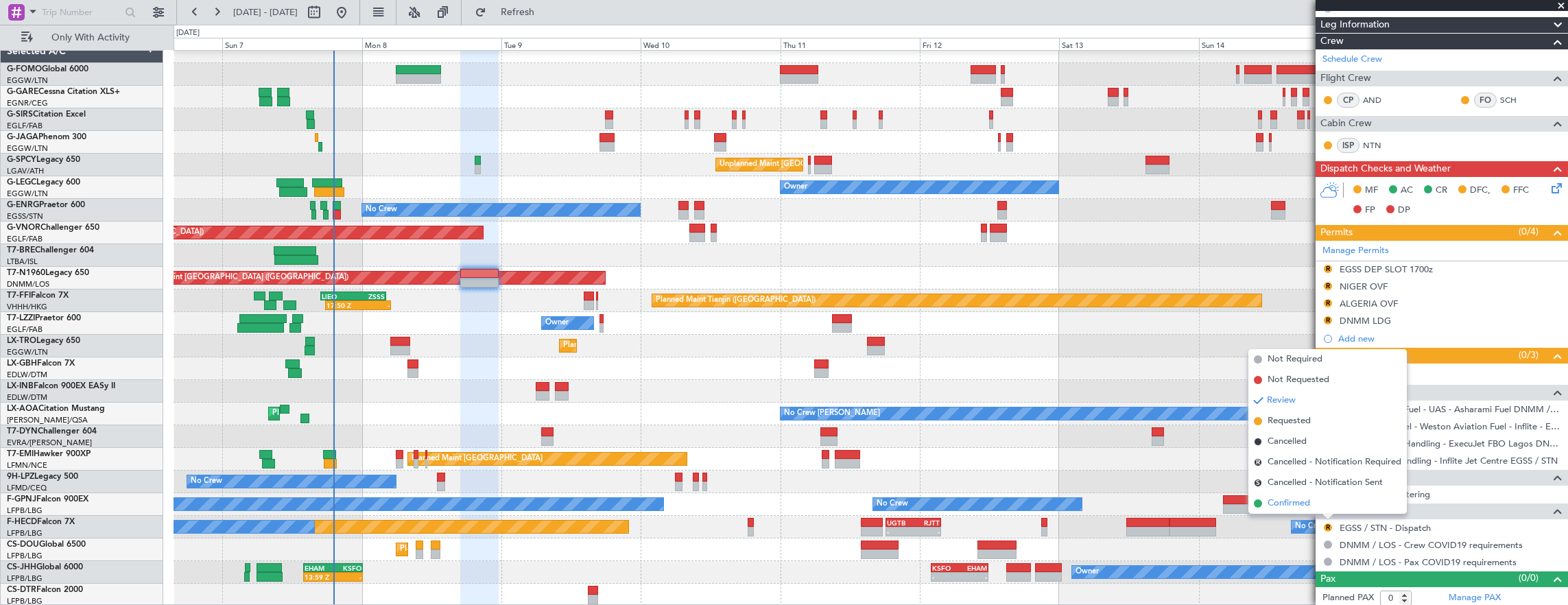
click at [1320, 506] on li "Confirmed" at bounding box center [1327, 503] width 158 height 20
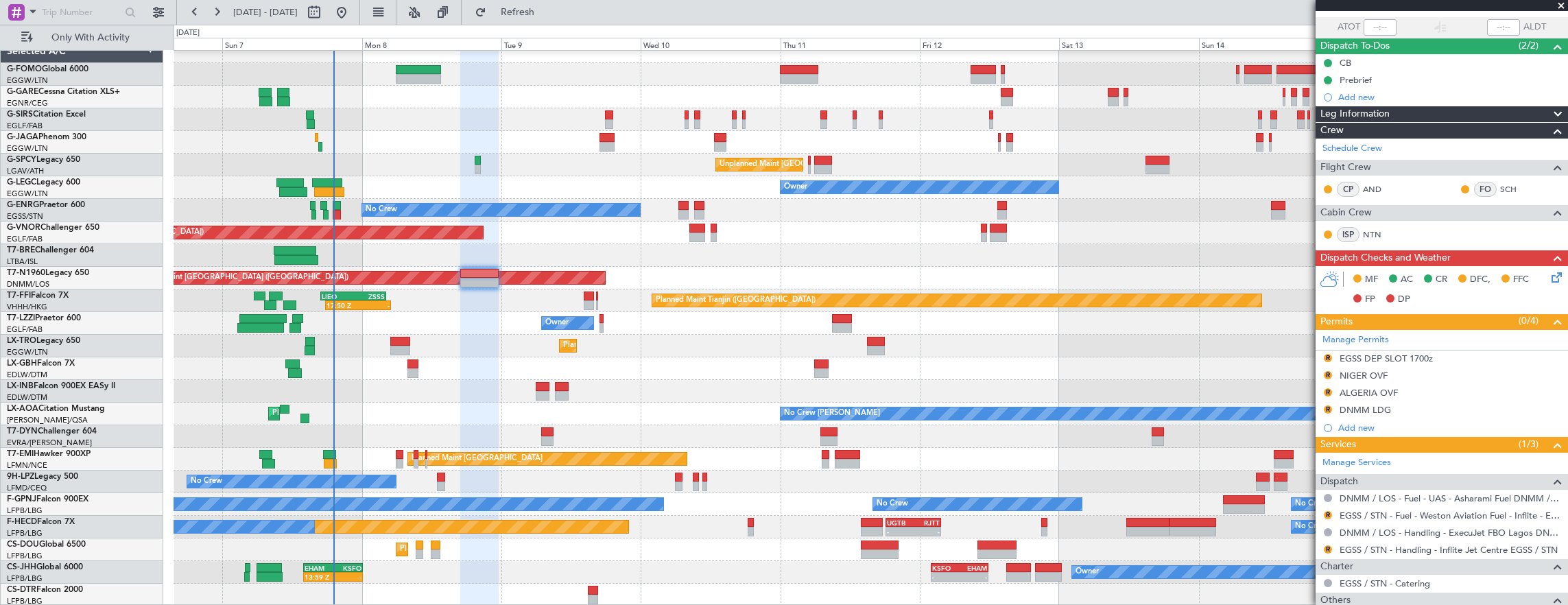
scroll to position [0, 0]
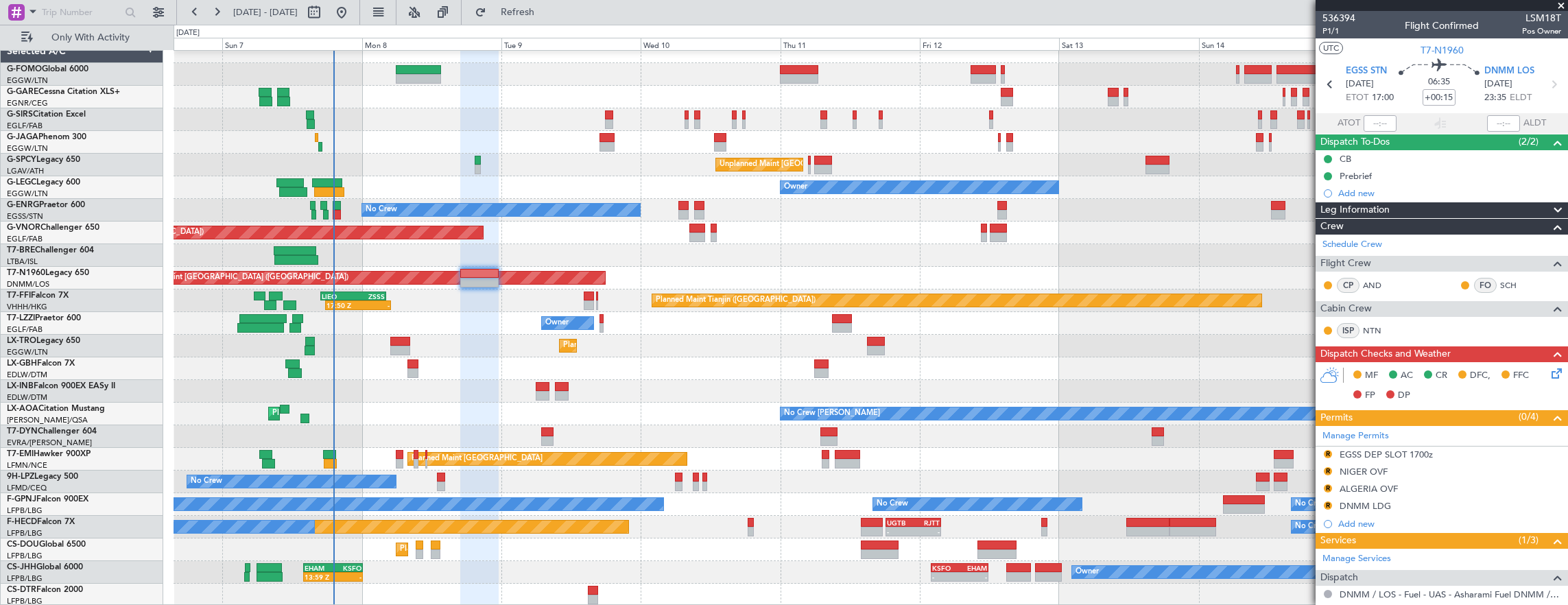
click at [1554, 369] on icon at bounding box center [1554, 371] width 11 height 11
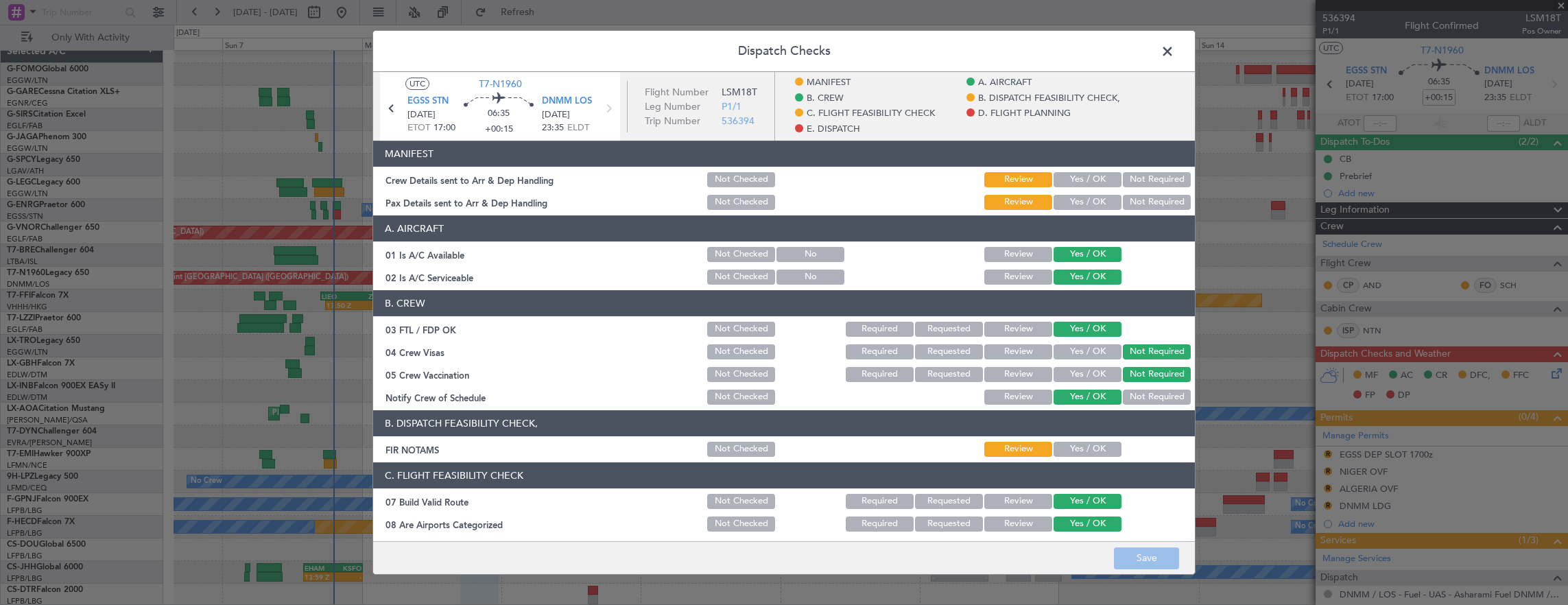
click at [1076, 180] on button "Yes / OK" at bounding box center [1088, 180] width 68 height 15
click at [1070, 208] on button "Yes / OK" at bounding box center [1088, 203] width 68 height 15
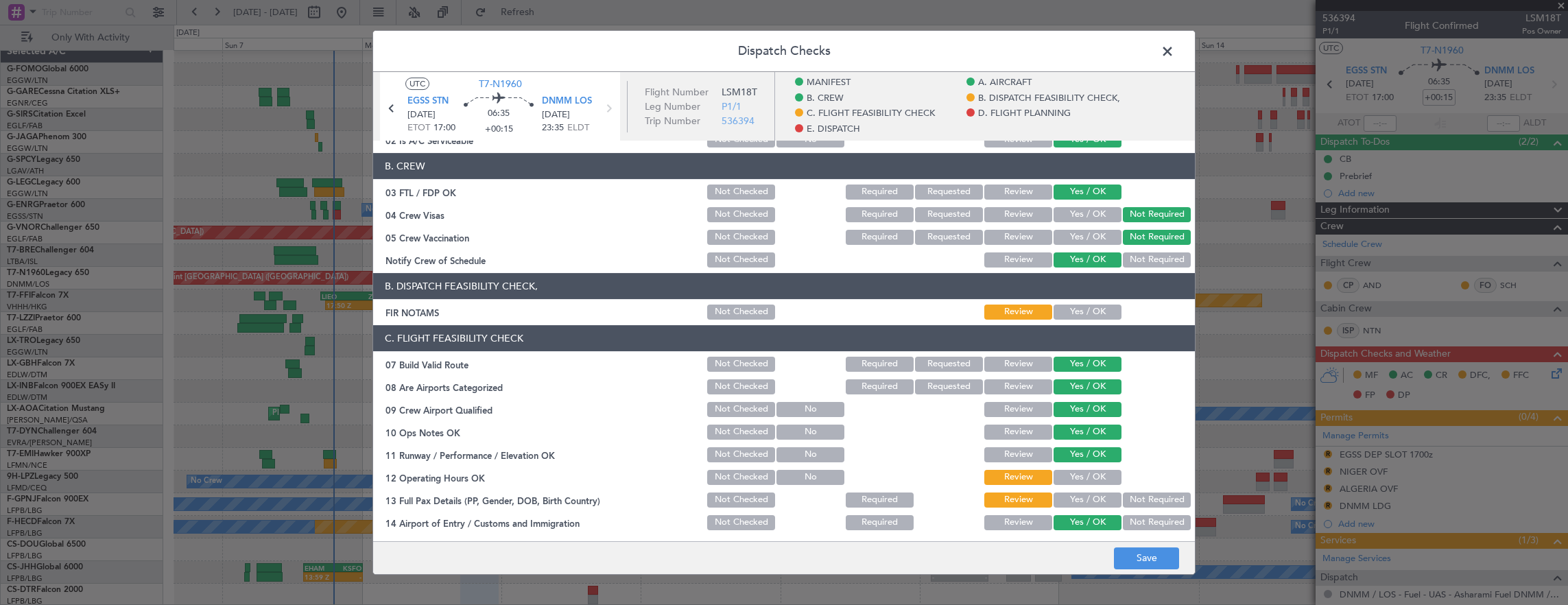
click at [1085, 310] on button "Yes / OK" at bounding box center [1088, 312] width 68 height 15
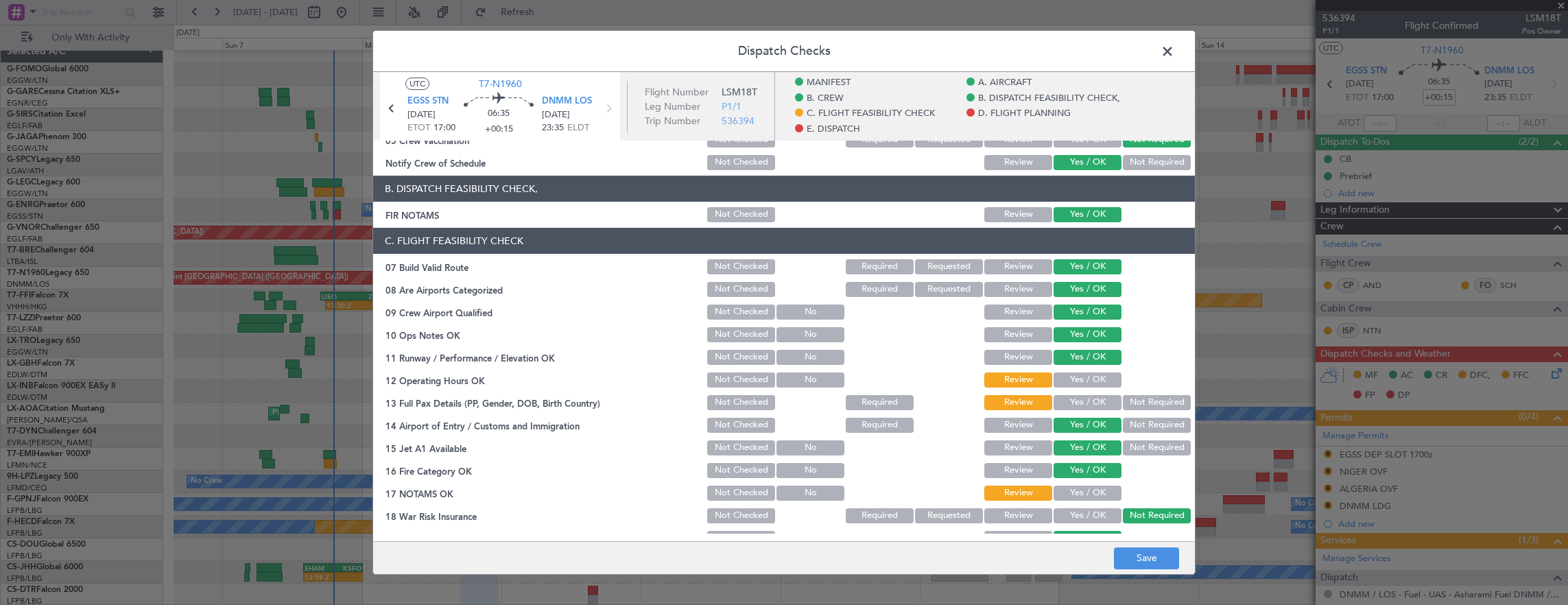
scroll to position [275, 0]
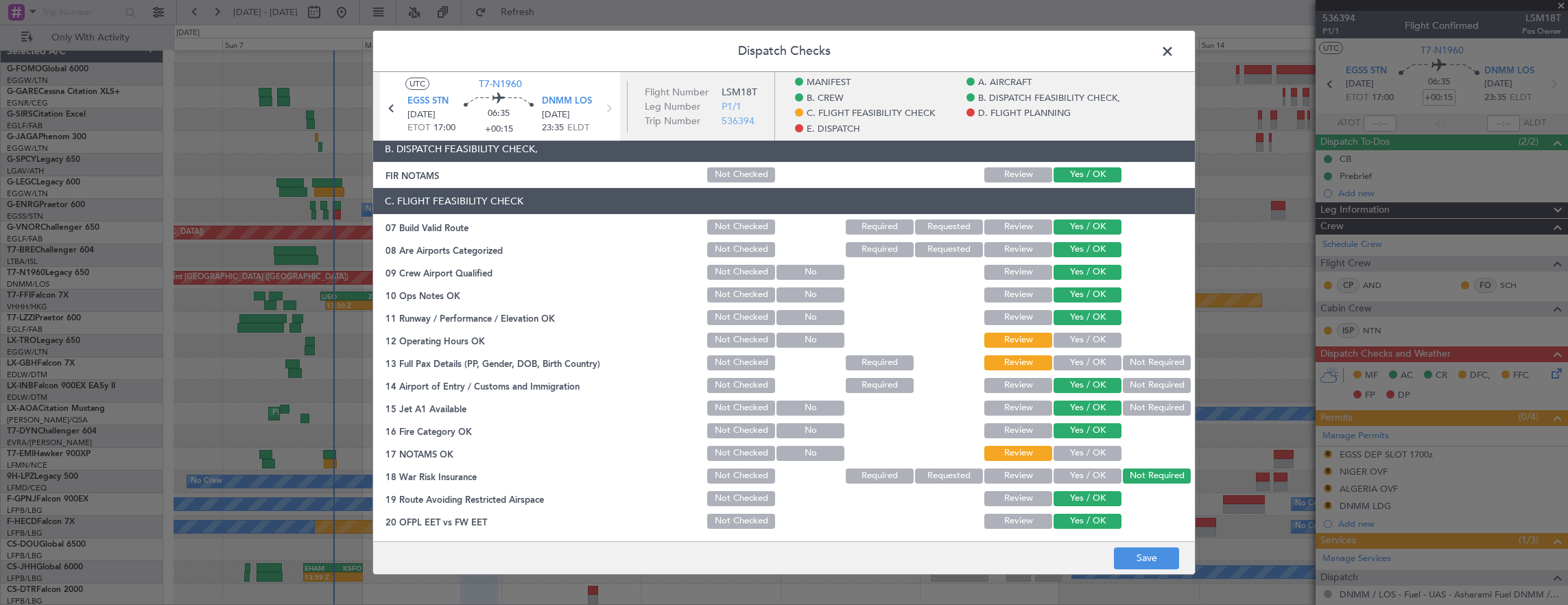
drag, startPoint x: 1078, startPoint y: 334, endPoint x: 1136, endPoint y: 354, distance: 61.4
click at [1081, 337] on button "Yes / OK" at bounding box center [1088, 340] width 68 height 15
click at [1138, 355] on button "Not Required" at bounding box center [1157, 363] width 68 height 15
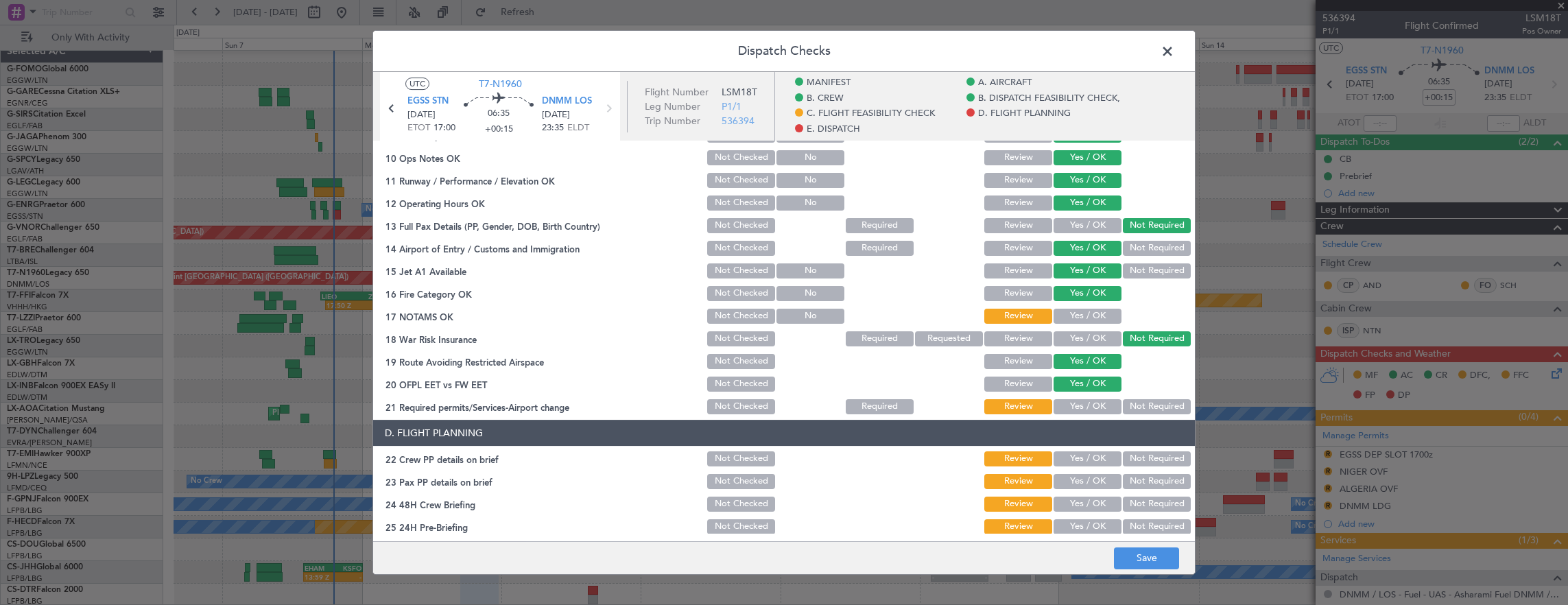
click at [1081, 317] on button "Yes / OK" at bounding box center [1088, 316] width 68 height 15
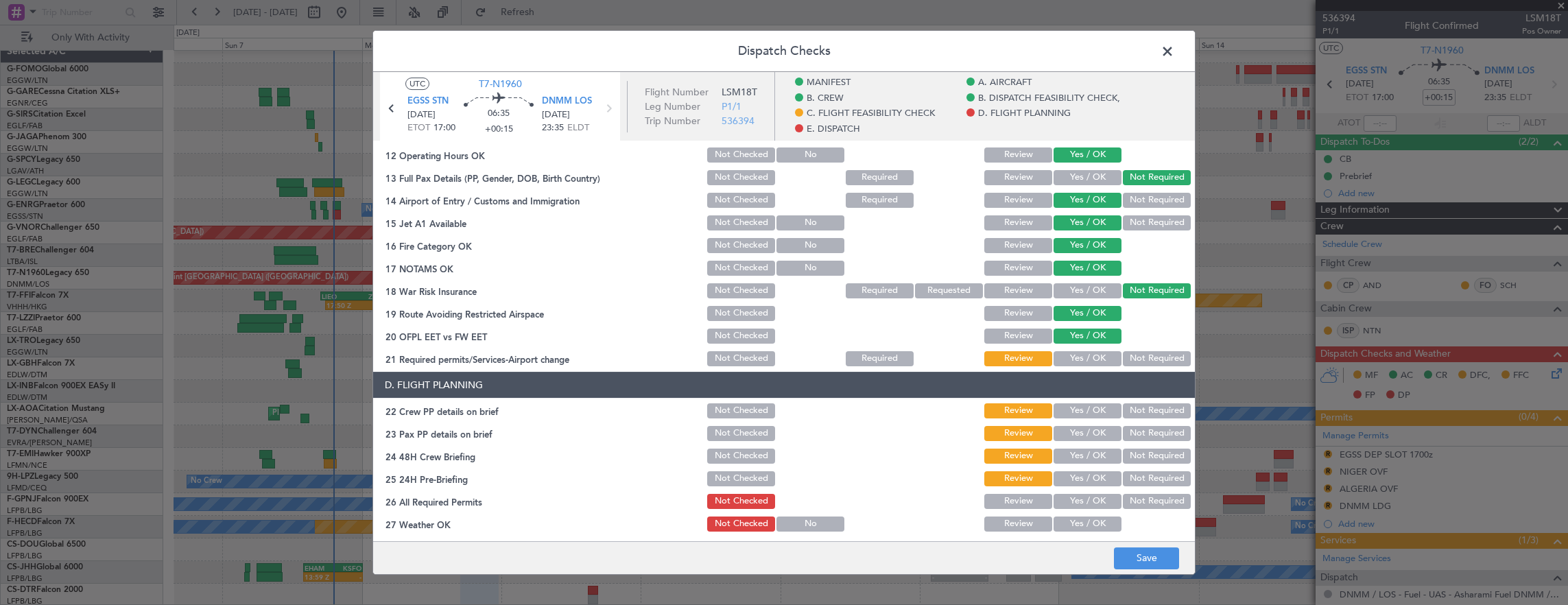
scroll to position [480, 0]
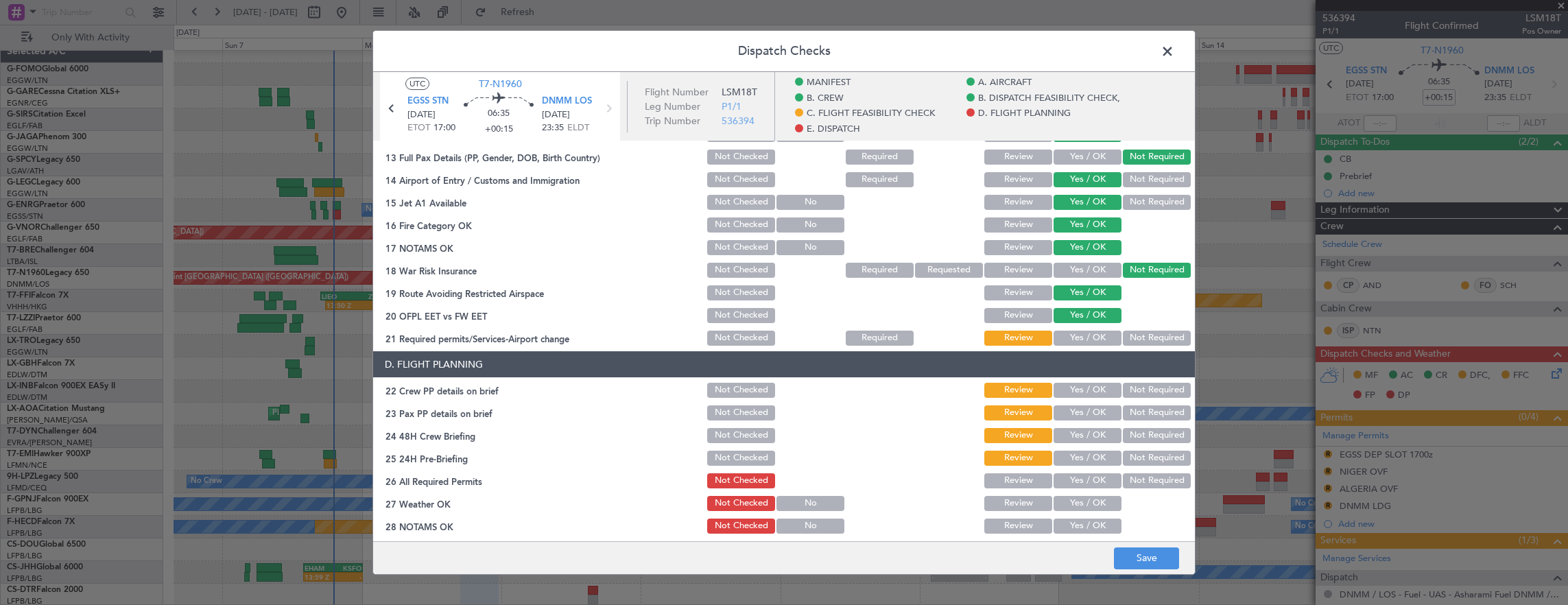
click at [738, 342] on button "Not Checked" at bounding box center [741, 338] width 68 height 15
click at [1074, 393] on button "Yes / OK" at bounding box center [1088, 390] width 68 height 15
click at [1080, 411] on button "Yes / OK" at bounding box center [1088, 413] width 68 height 15
click at [1134, 411] on button "Not Required" at bounding box center [1157, 413] width 68 height 15
click at [1073, 431] on button "Yes / OK" at bounding box center [1088, 436] width 68 height 15
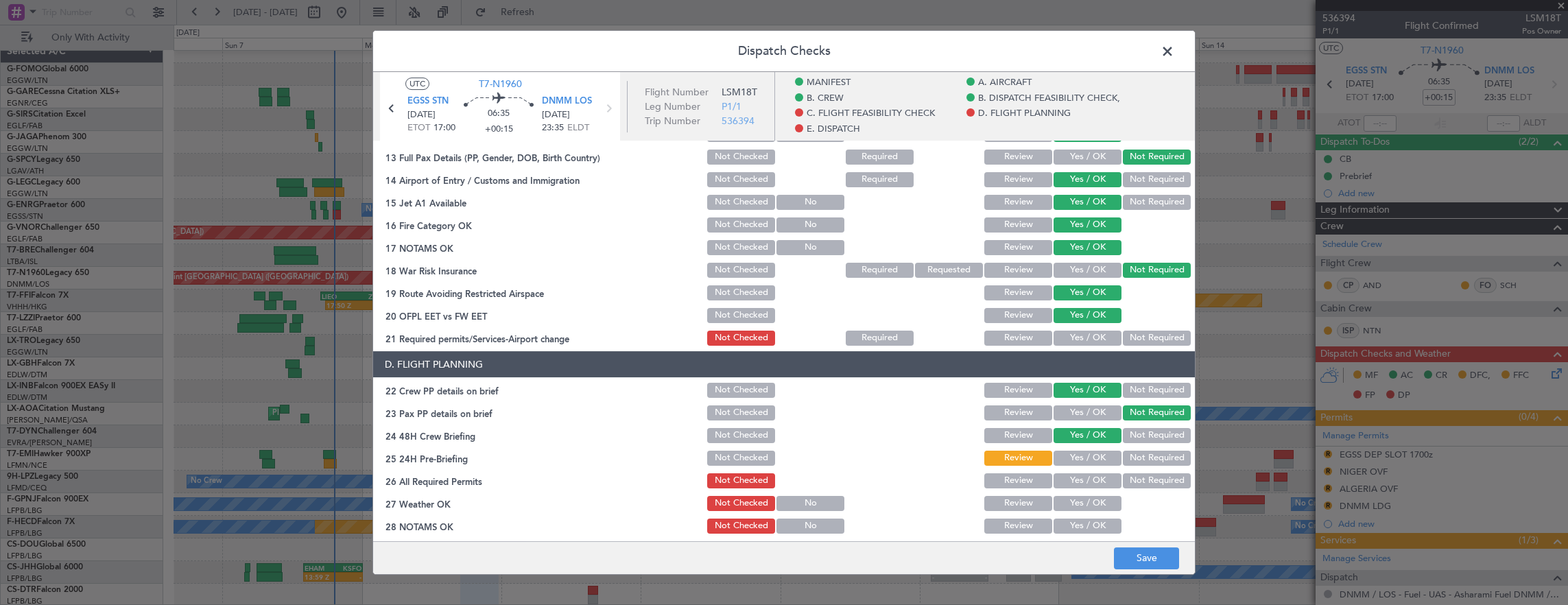
click at [1173, 452] on button "Not Required" at bounding box center [1157, 458] width 68 height 15
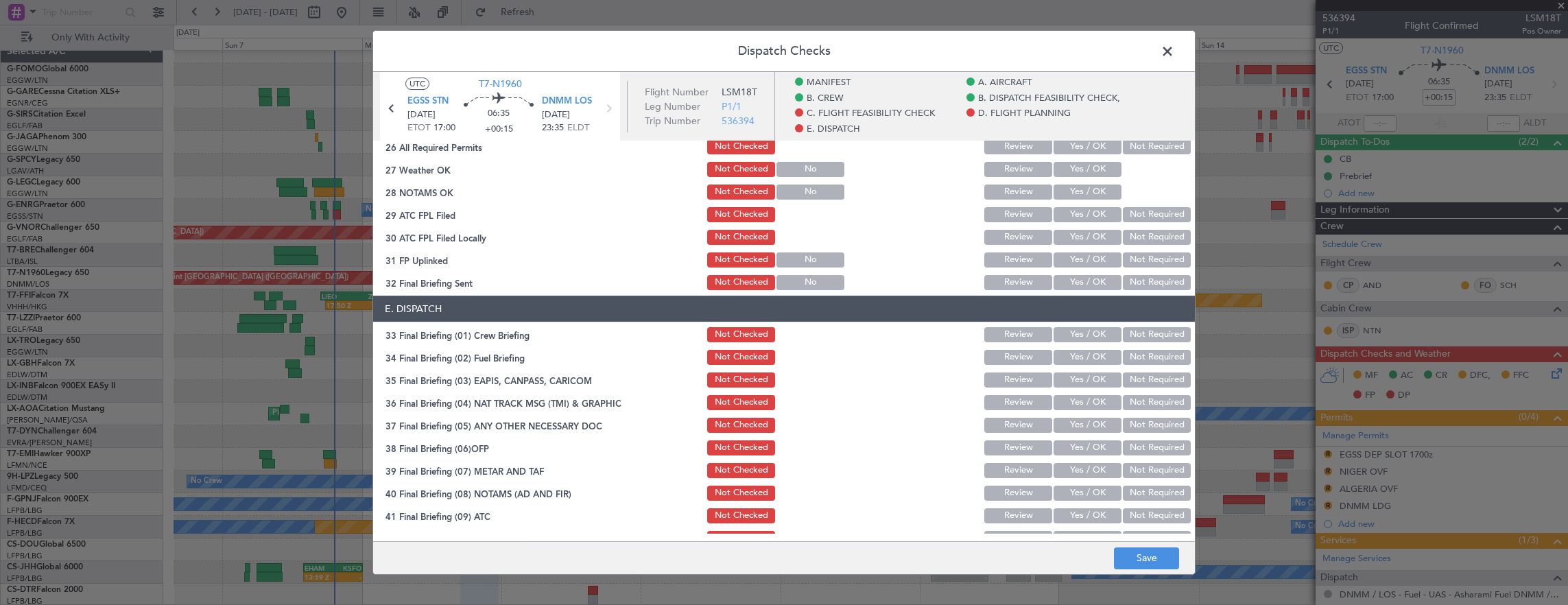
scroll to position [877, 0]
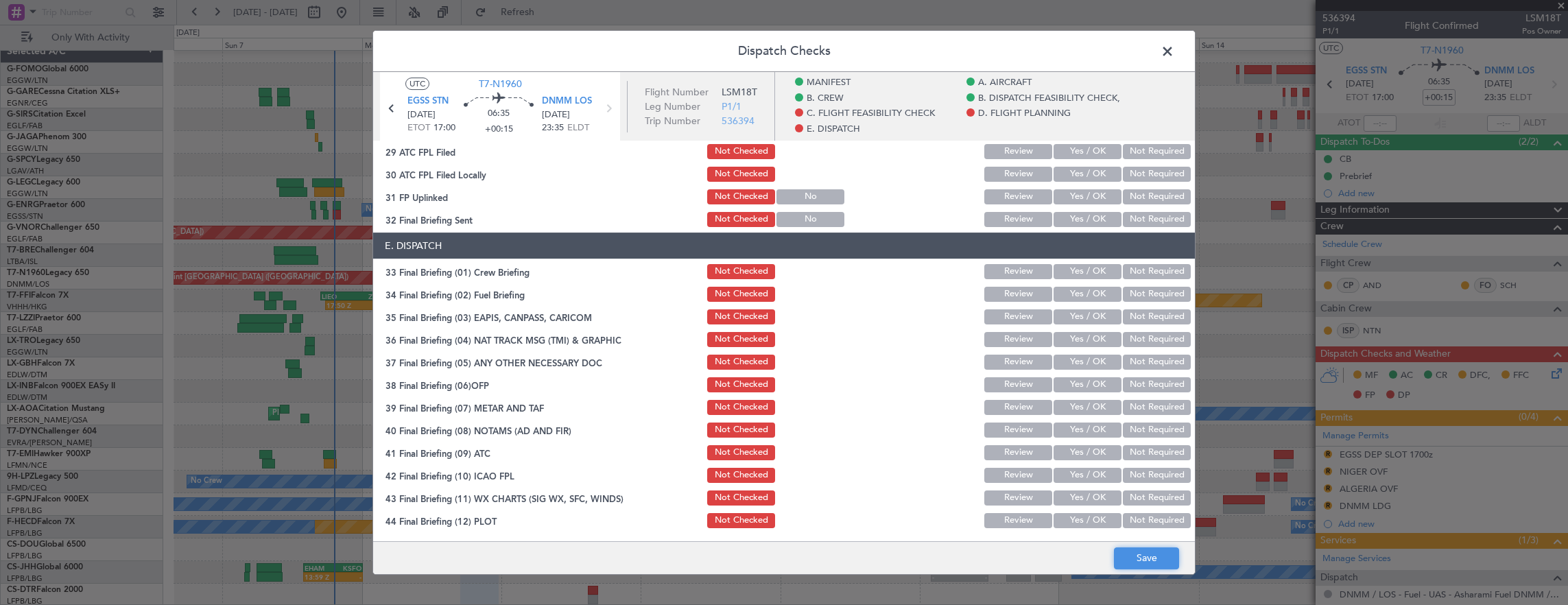
click at [1135, 563] on button "Save" at bounding box center [1147, 558] width 65 height 22
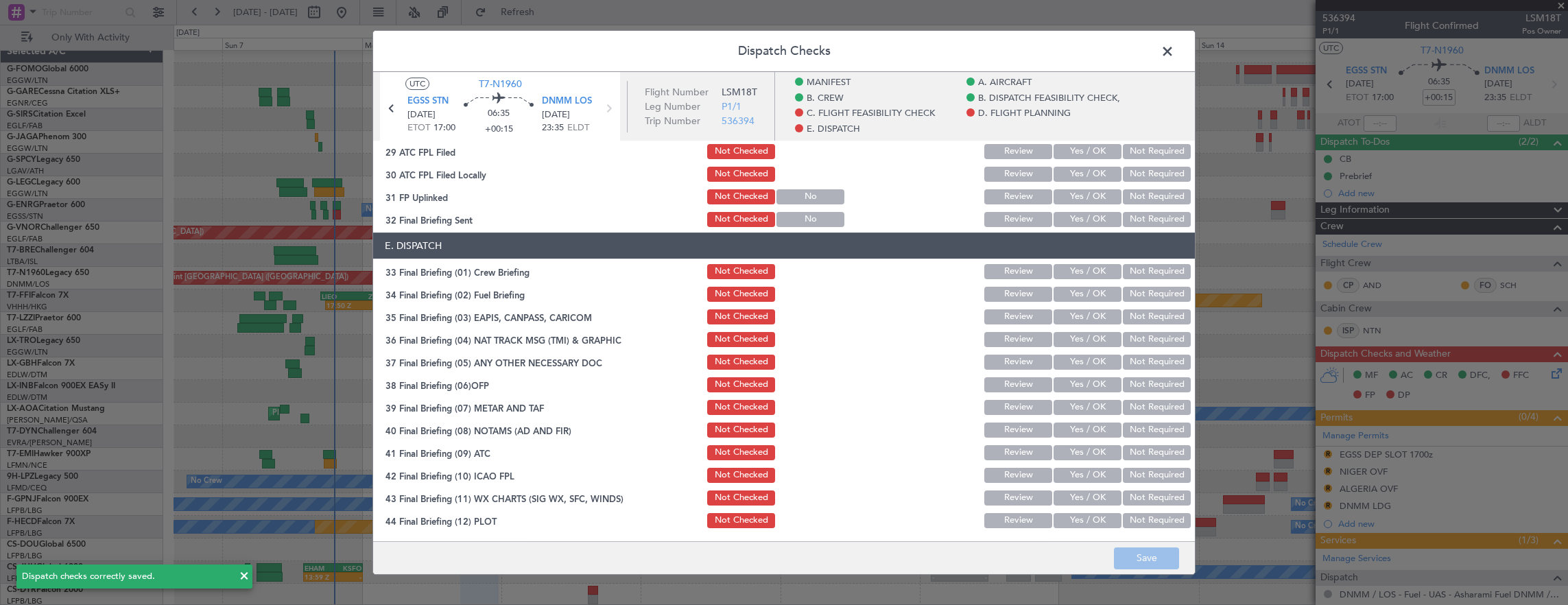
click at [1174, 48] on span at bounding box center [1174, 54] width 0 height 27
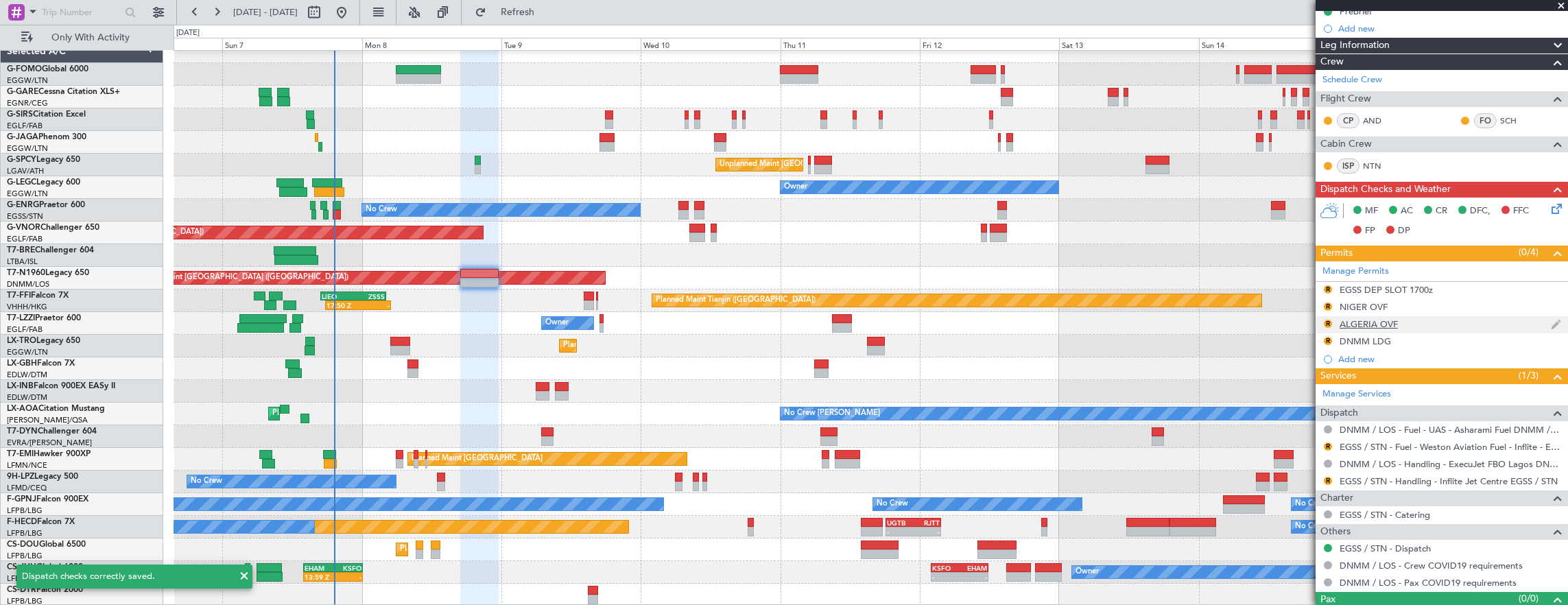
scroll to position [185, 0]
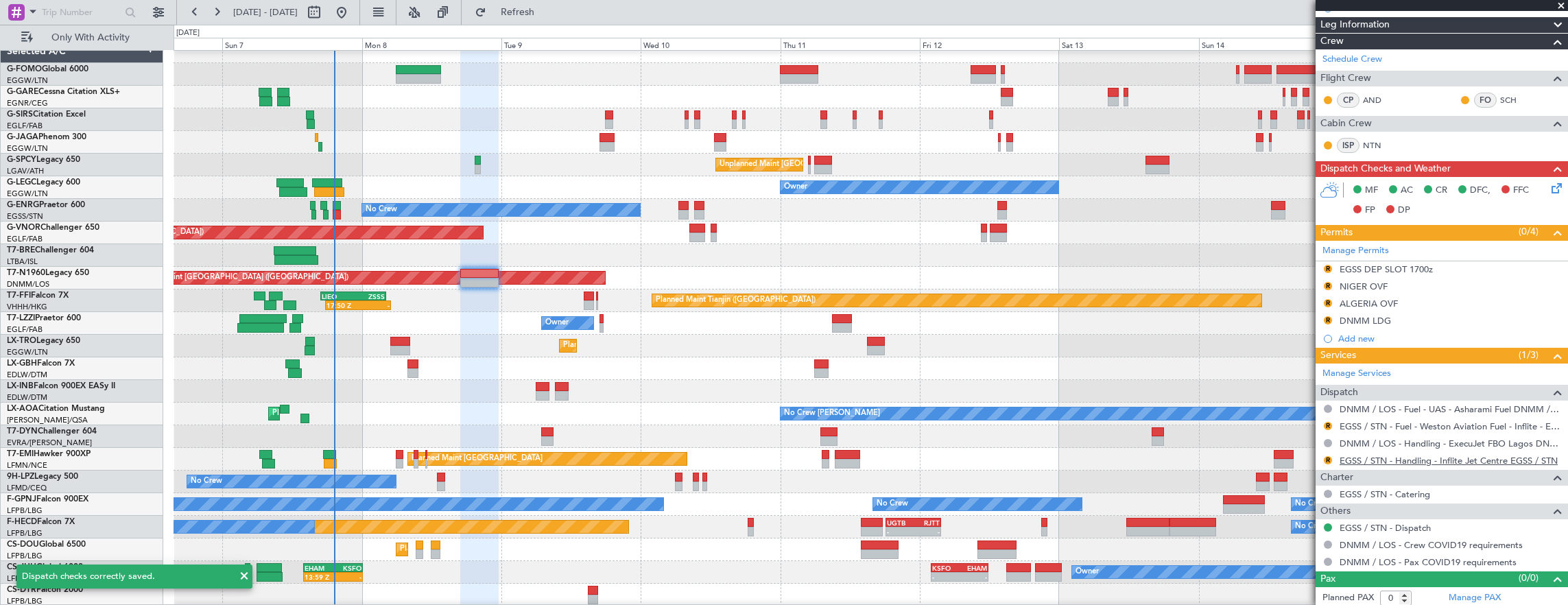
click at [1411, 457] on link "EGSS / STN - Handling - Inflite Jet Centre EGSS / STN" at bounding box center [1448, 460] width 218 height 11
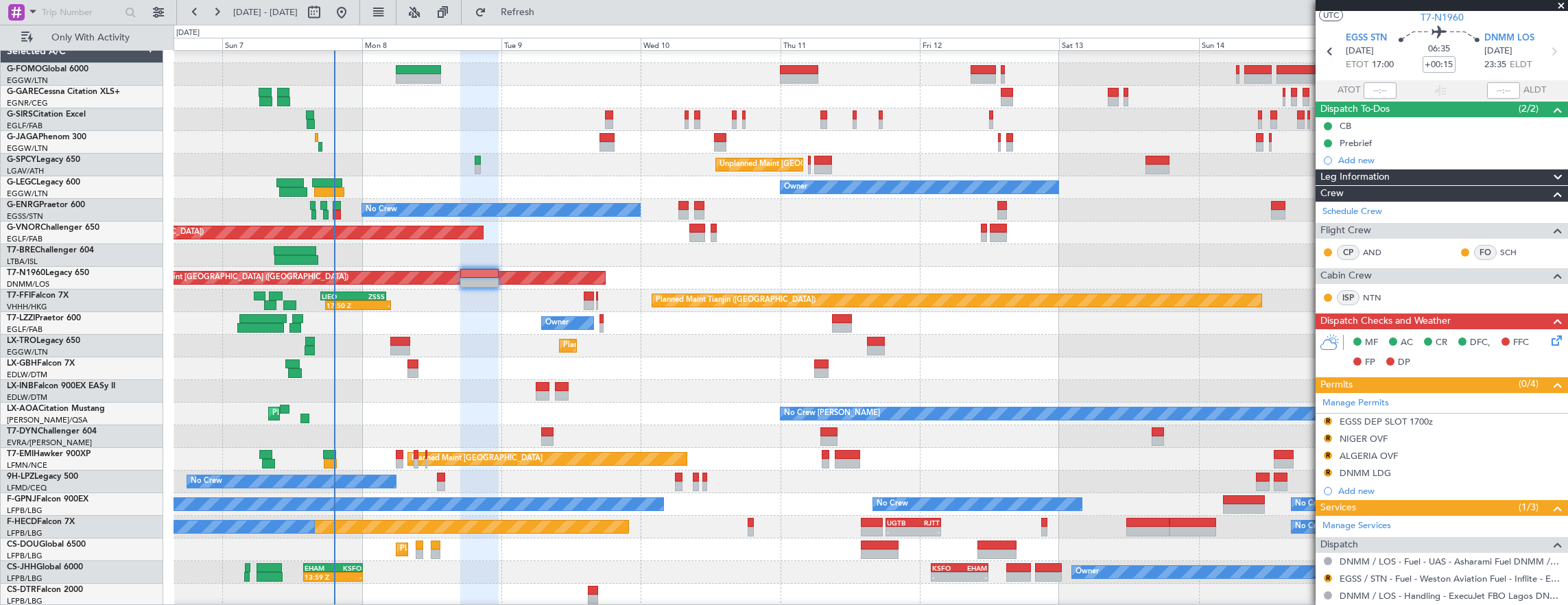
scroll to position [0, 0]
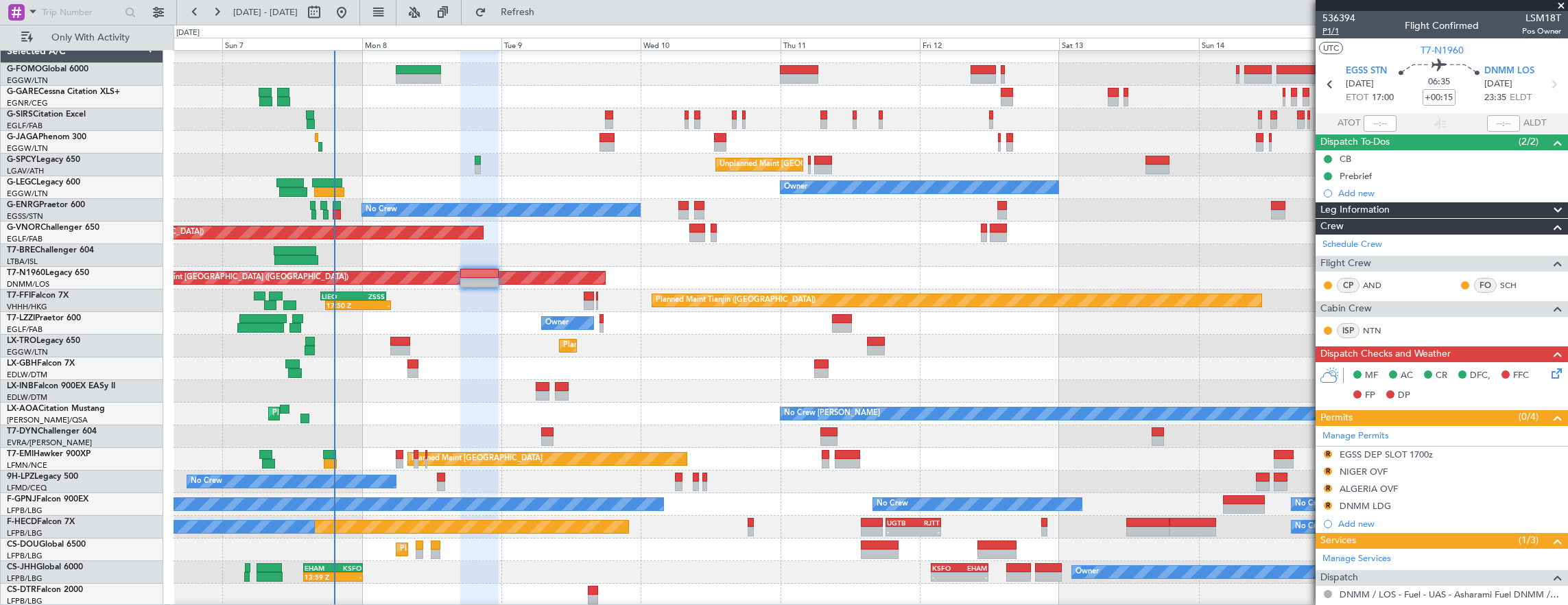
click at [1330, 33] on span "P1/1" at bounding box center [1339, 31] width 33 height 11
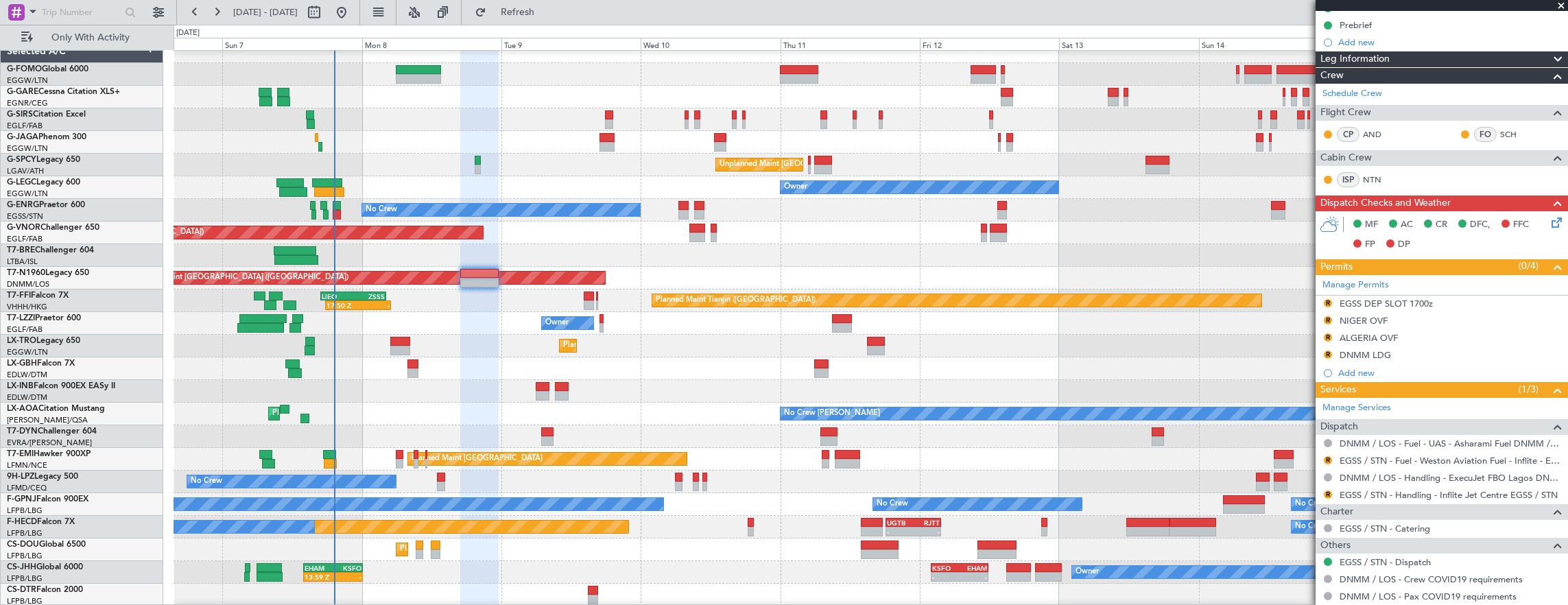
scroll to position [185, 0]
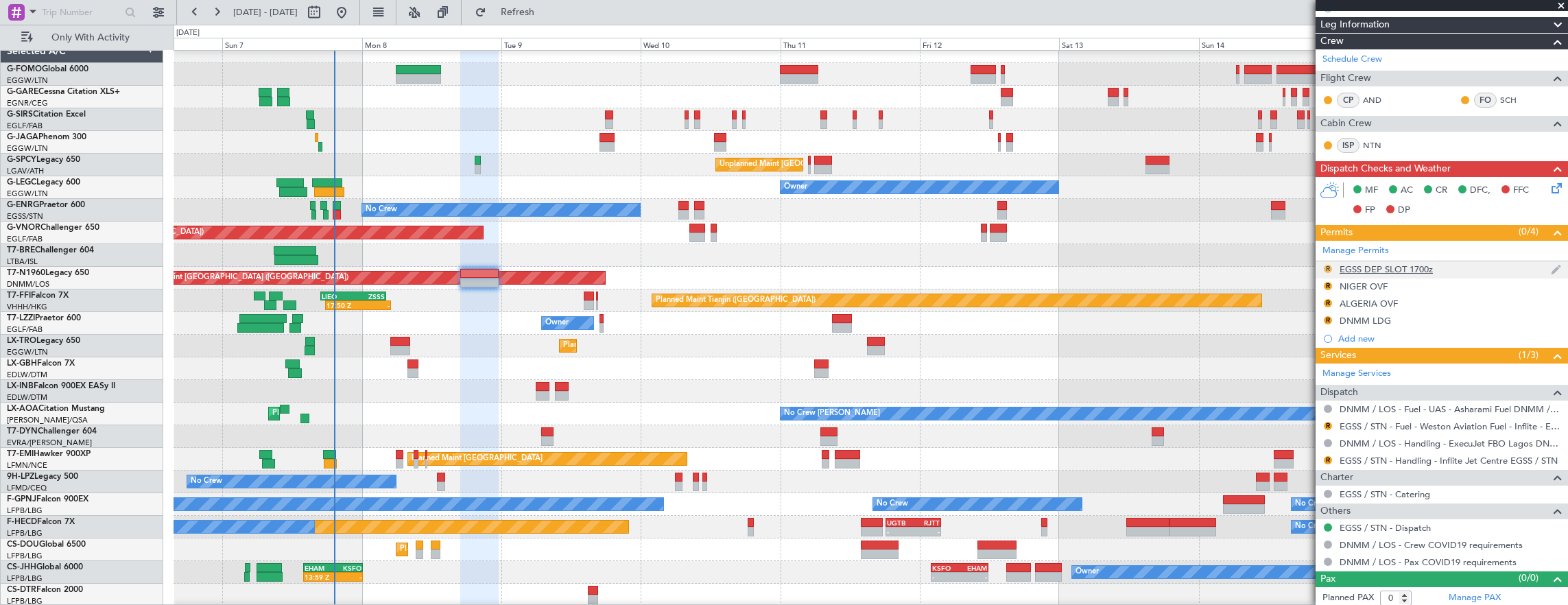
click at [1324, 265] on button "R" at bounding box center [1327, 268] width 8 height 8
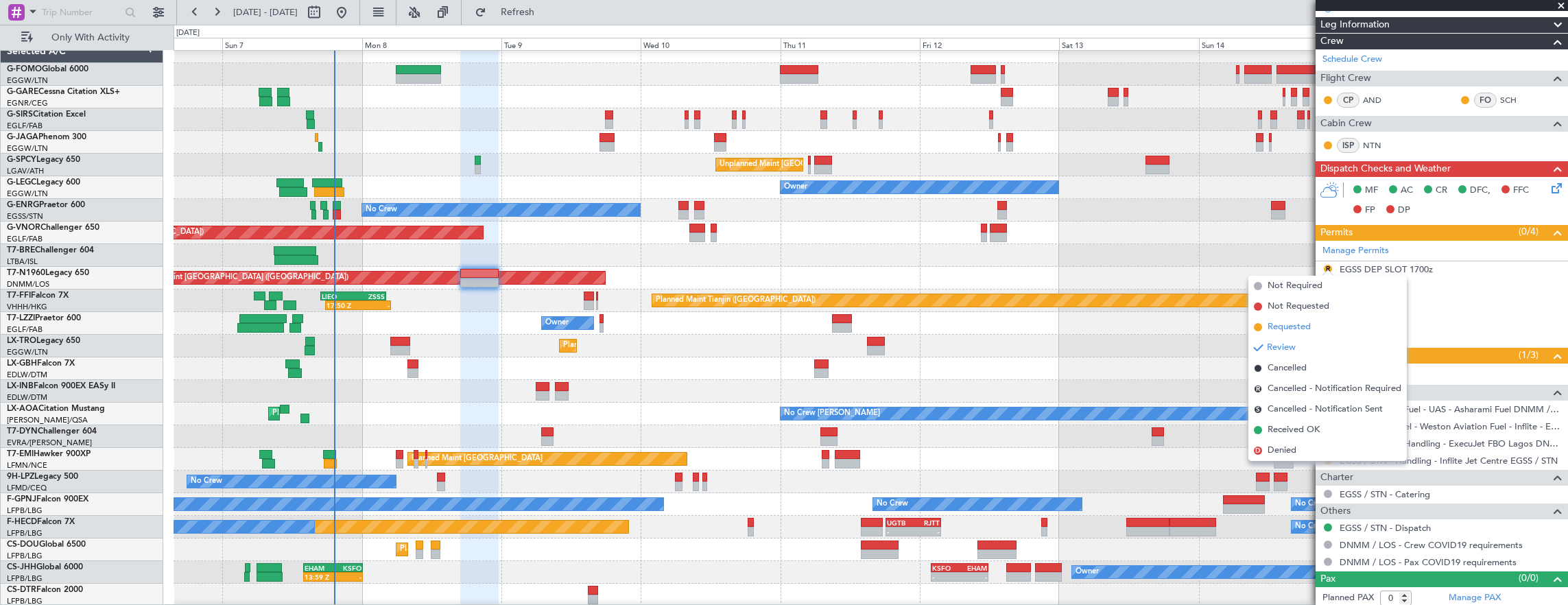
click at [1316, 330] on li "Requested" at bounding box center [1327, 327] width 158 height 20
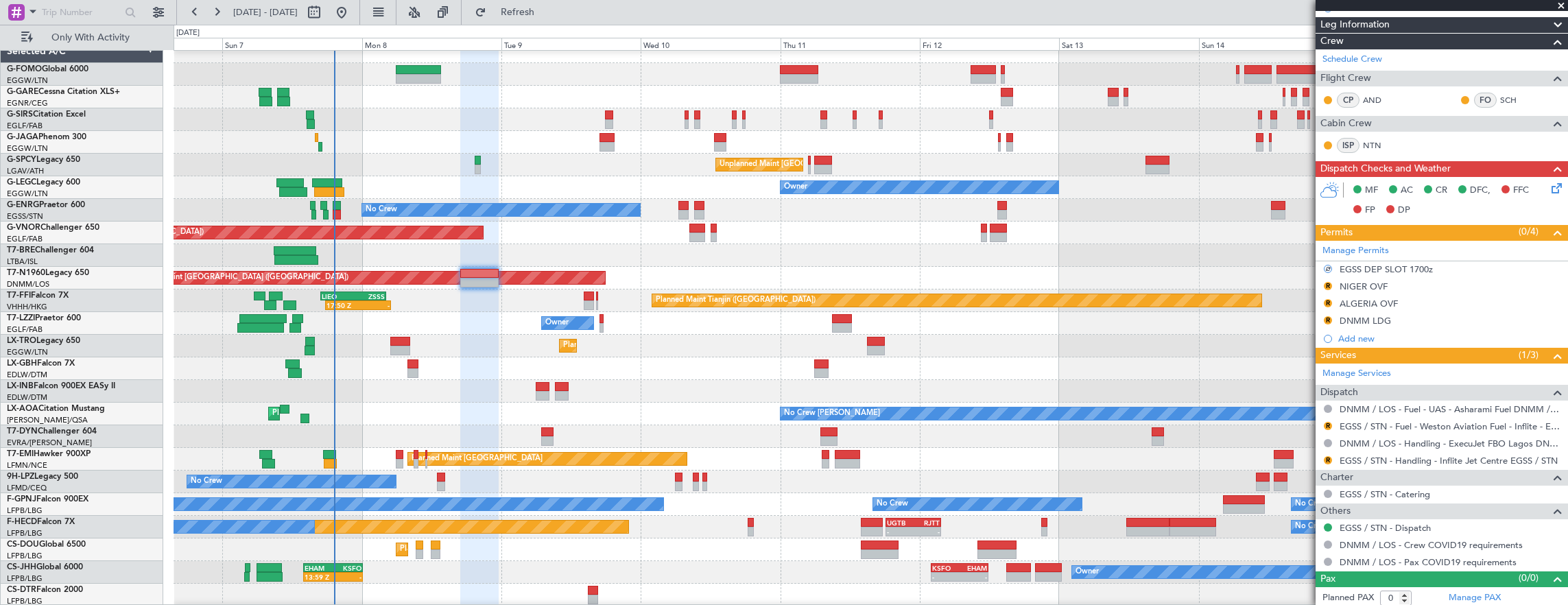
click at [1386, 464] on mat-tooltip-component "EGSS / STN - Handling - Inflite Jet Centre EGSS / STN" at bounding box center [1445, 481] width 210 height 36
click at [1402, 457] on link "EGSS / STN - Handling - Inflite Jet Centre EGSS / STN" at bounding box center [1448, 460] width 218 height 11
click at [1486, 424] on link "EGSS / STN - Fuel - Weston Aviation Fuel - Inflite - EGSS / STN" at bounding box center [1450, 426] width 222 height 11
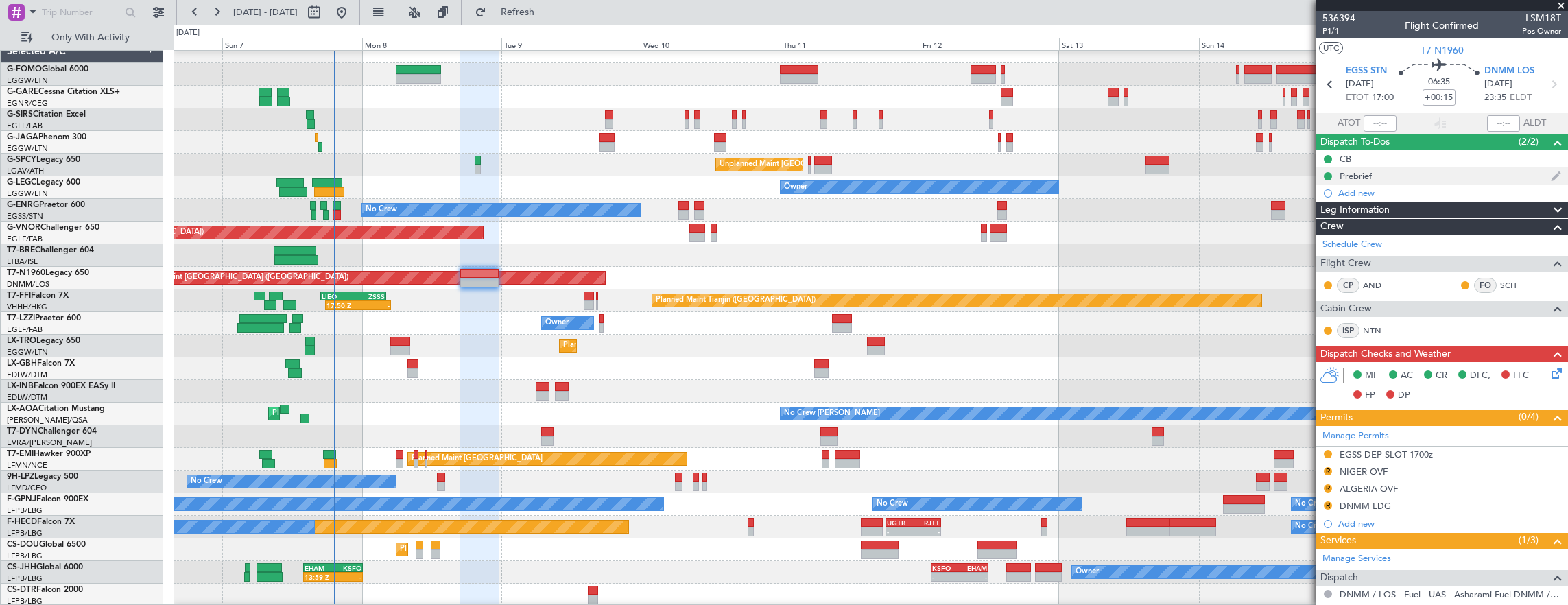
click at [1424, 172] on div "Prebrief" at bounding box center [1442, 175] width 253 height 17
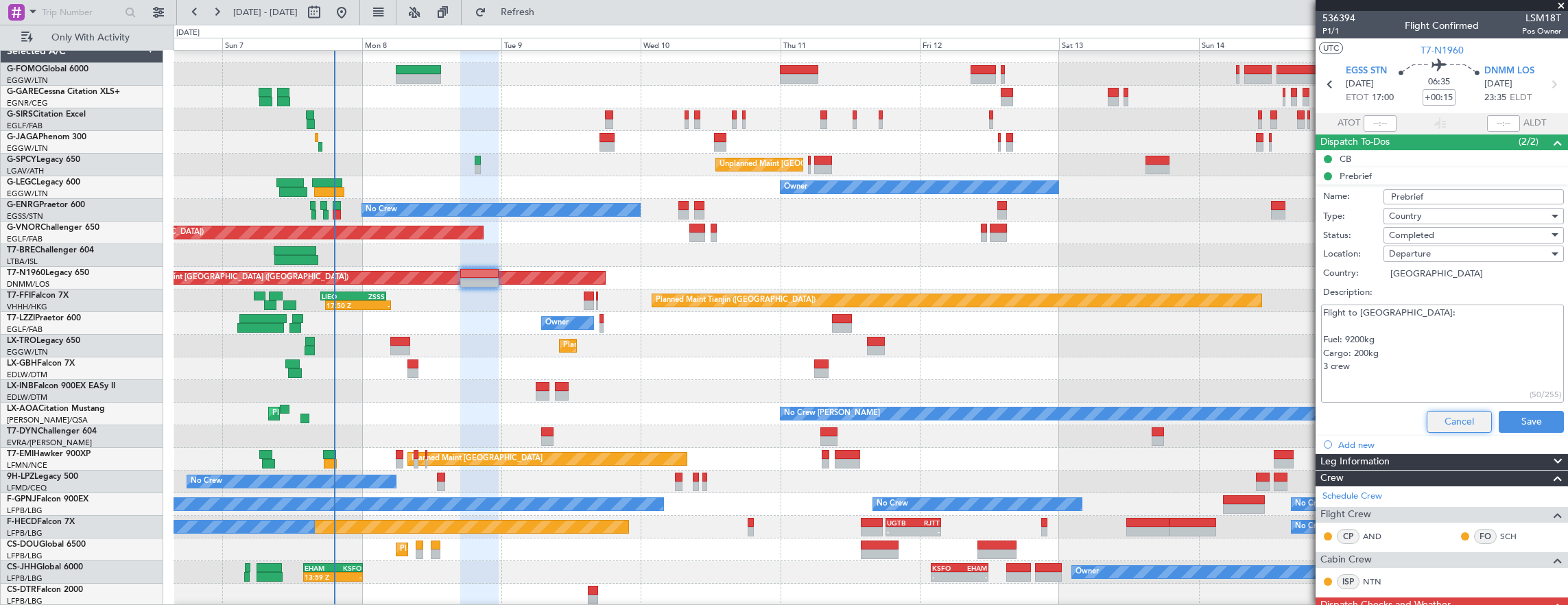
click at [1464, 423] on button "Cancel" at bounding box center [1459, 421] width 65 height 22
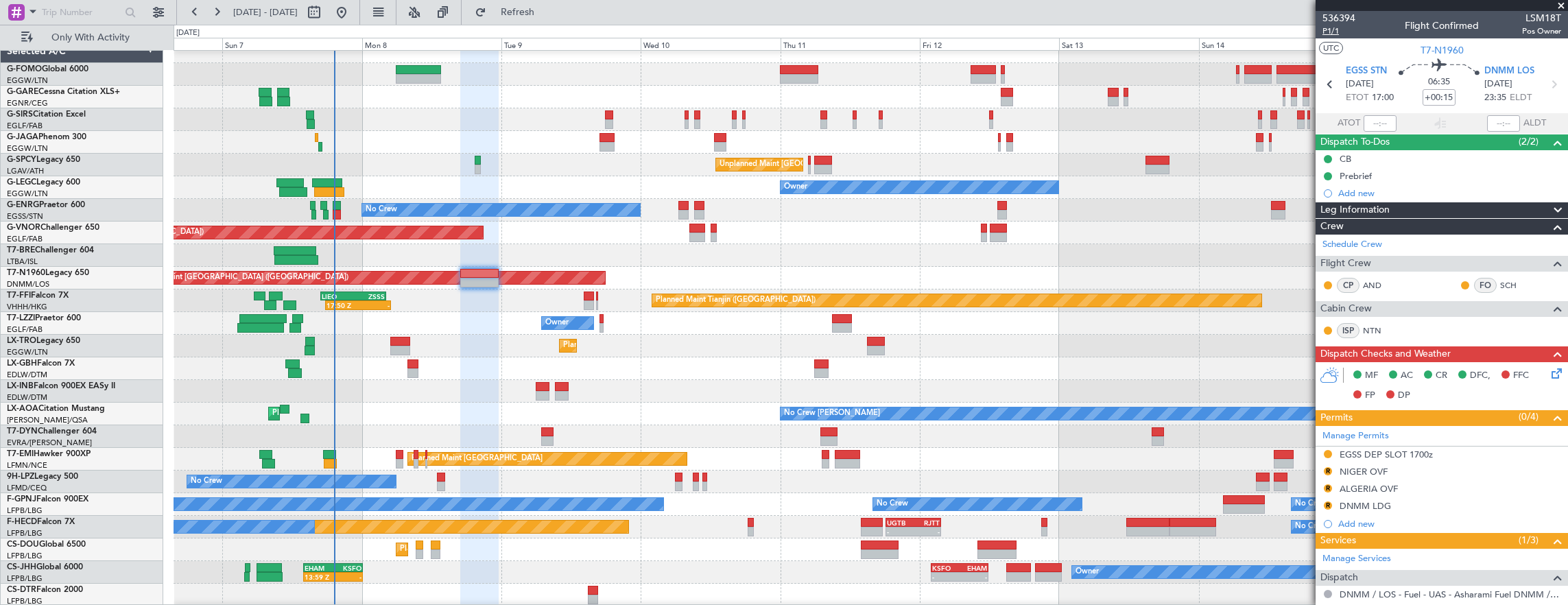
click at [1327, 33] on span "P1/1" at bounding box center [1339, 31] width 33 height 11
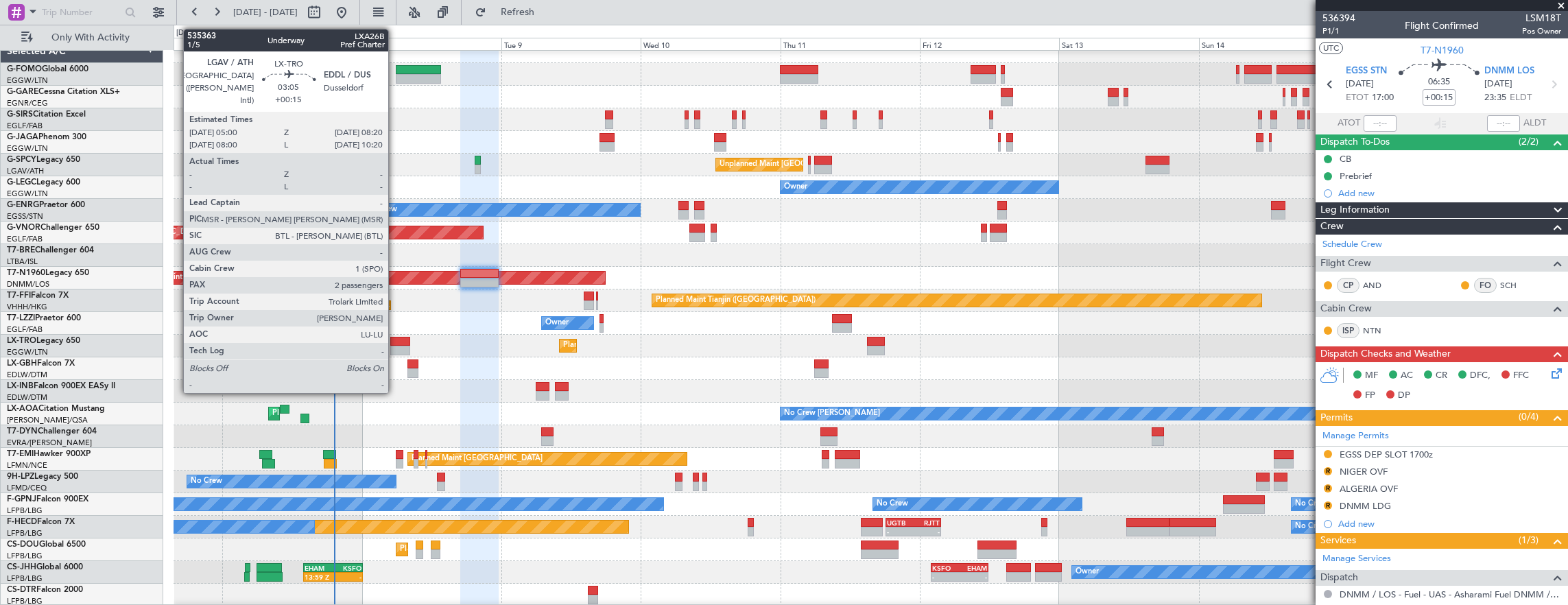
click at [395, 342] on div at bounding box center [400, 341] width 20 height 10
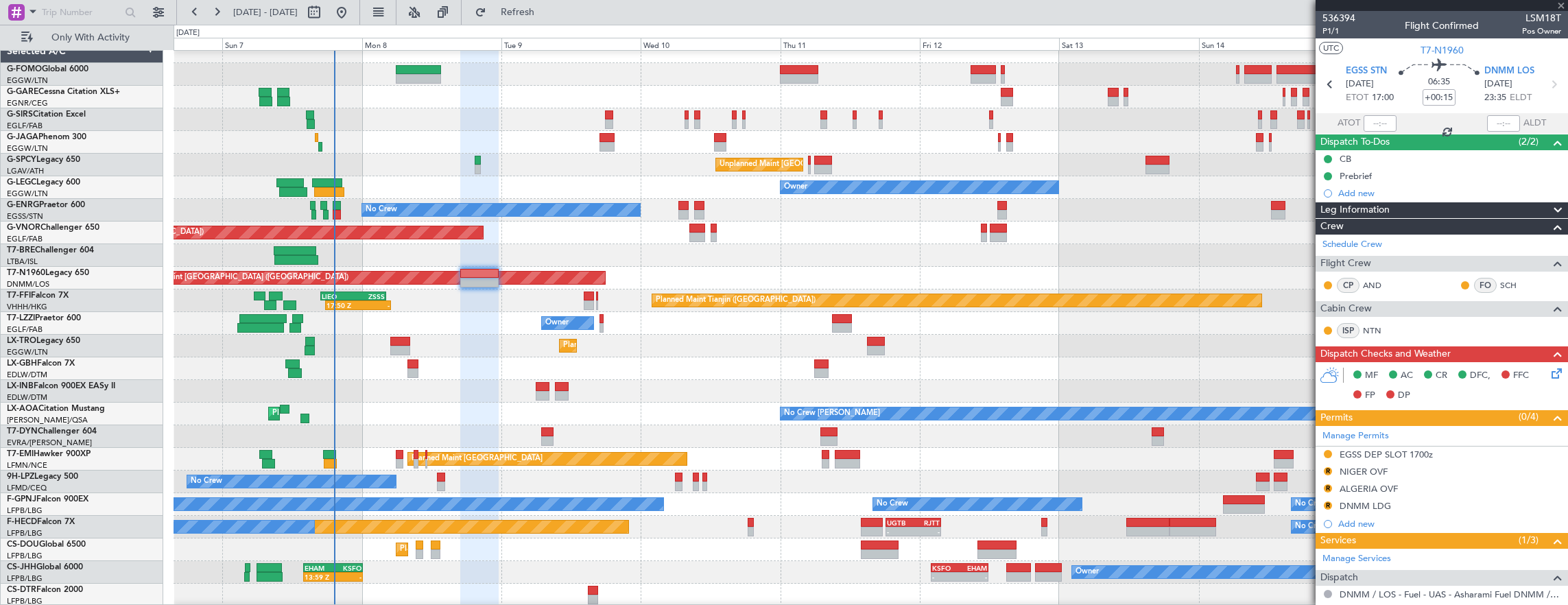
type input "2"
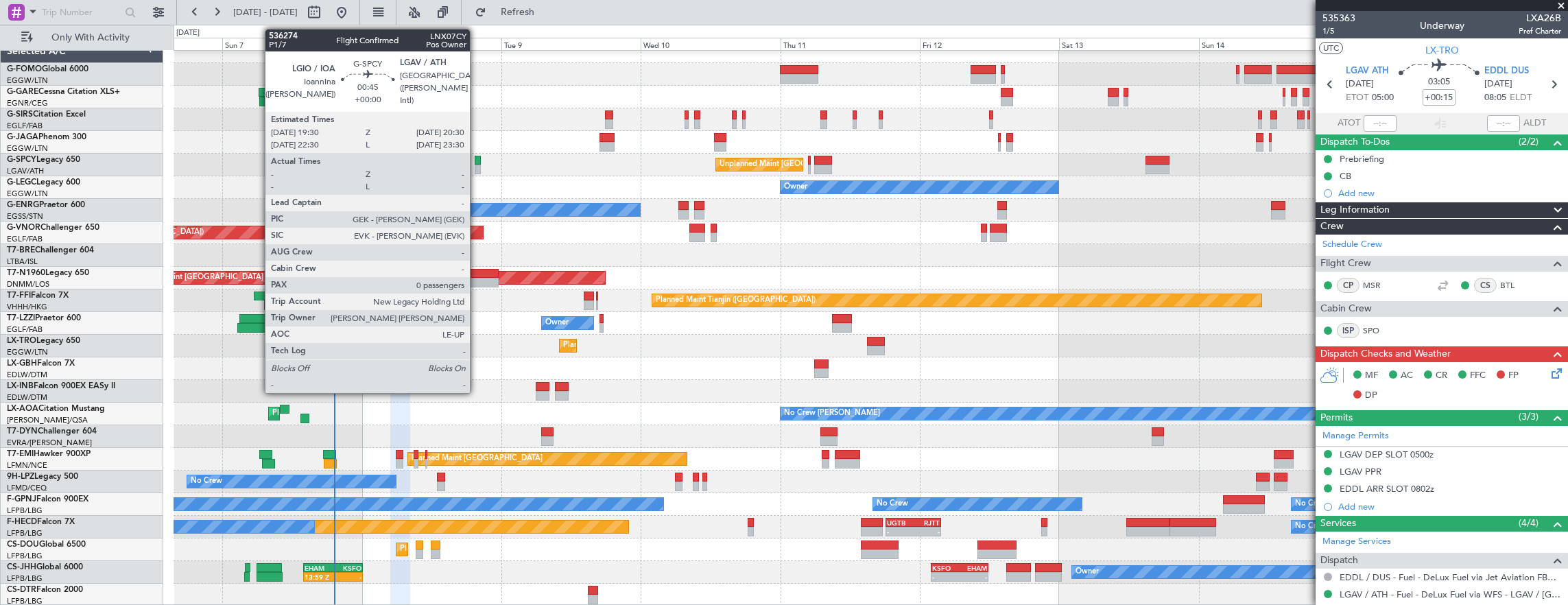
click at [477, 157] on div at bounding box center [477, 160] width 6 height 10
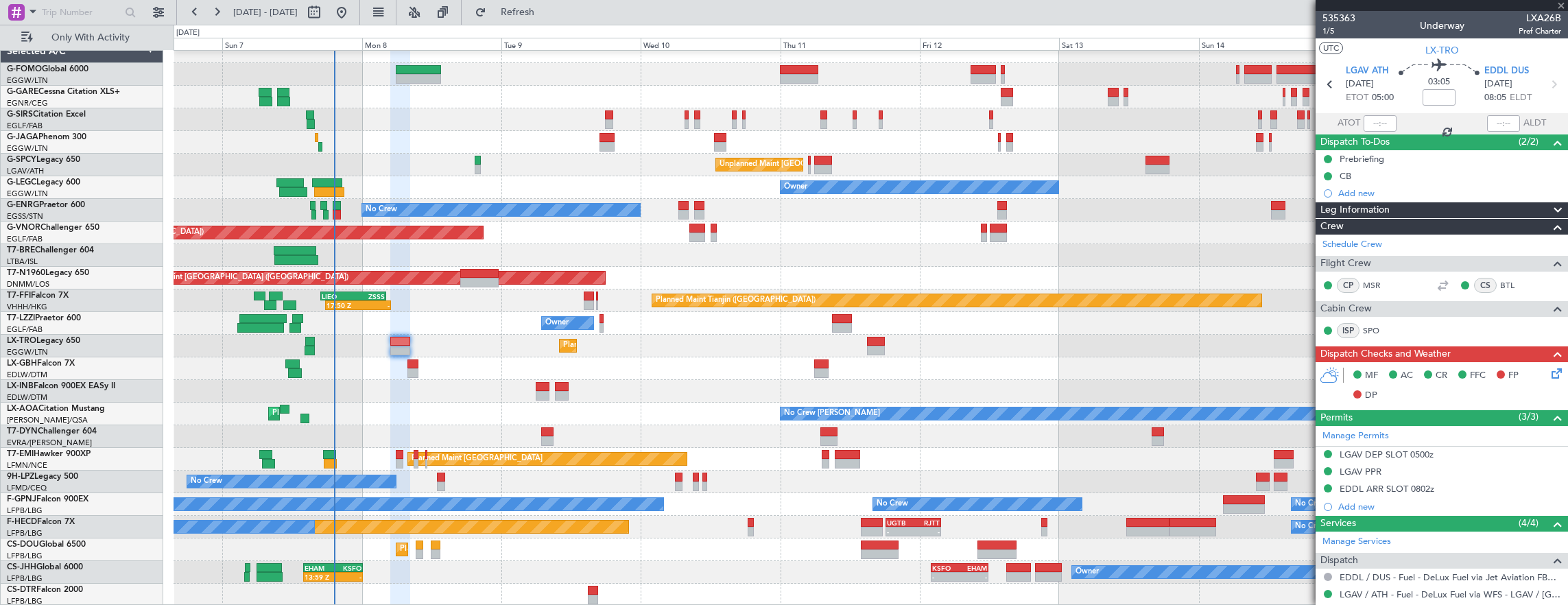
type input "0"
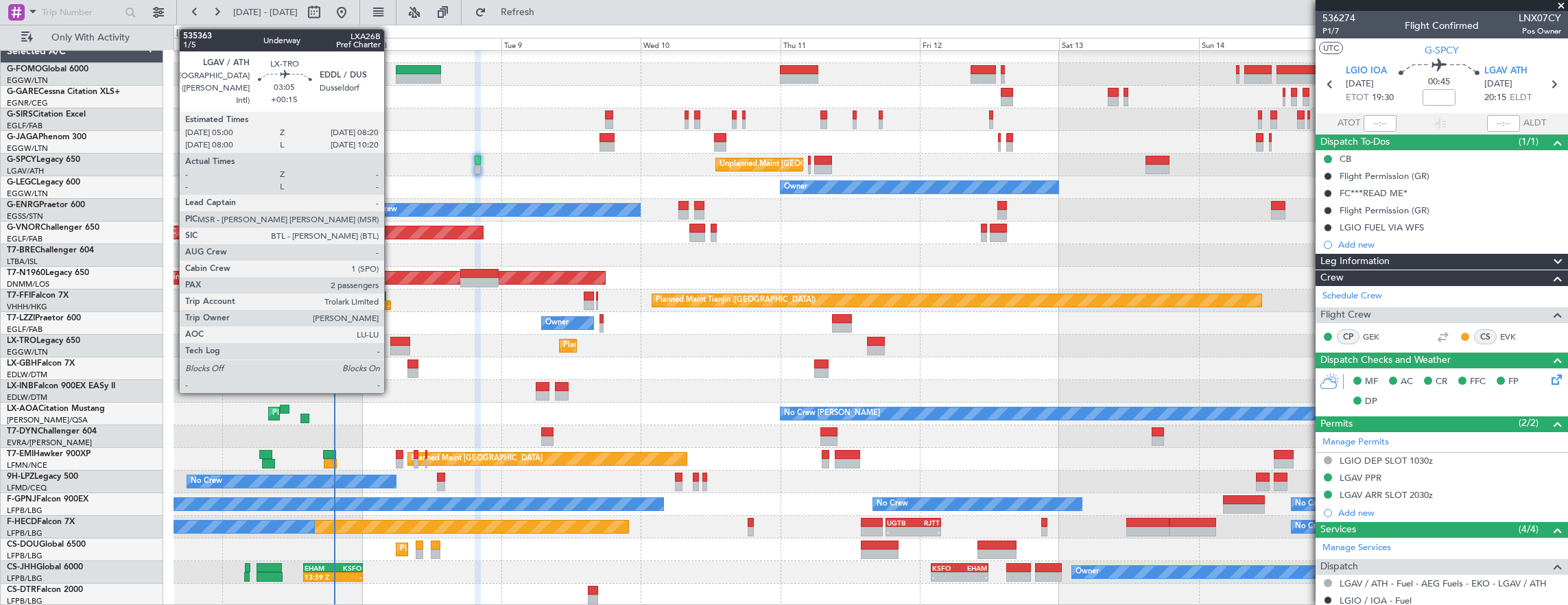
click at [391, 344] on div at bounding box center [400, 341] width 20 height 10
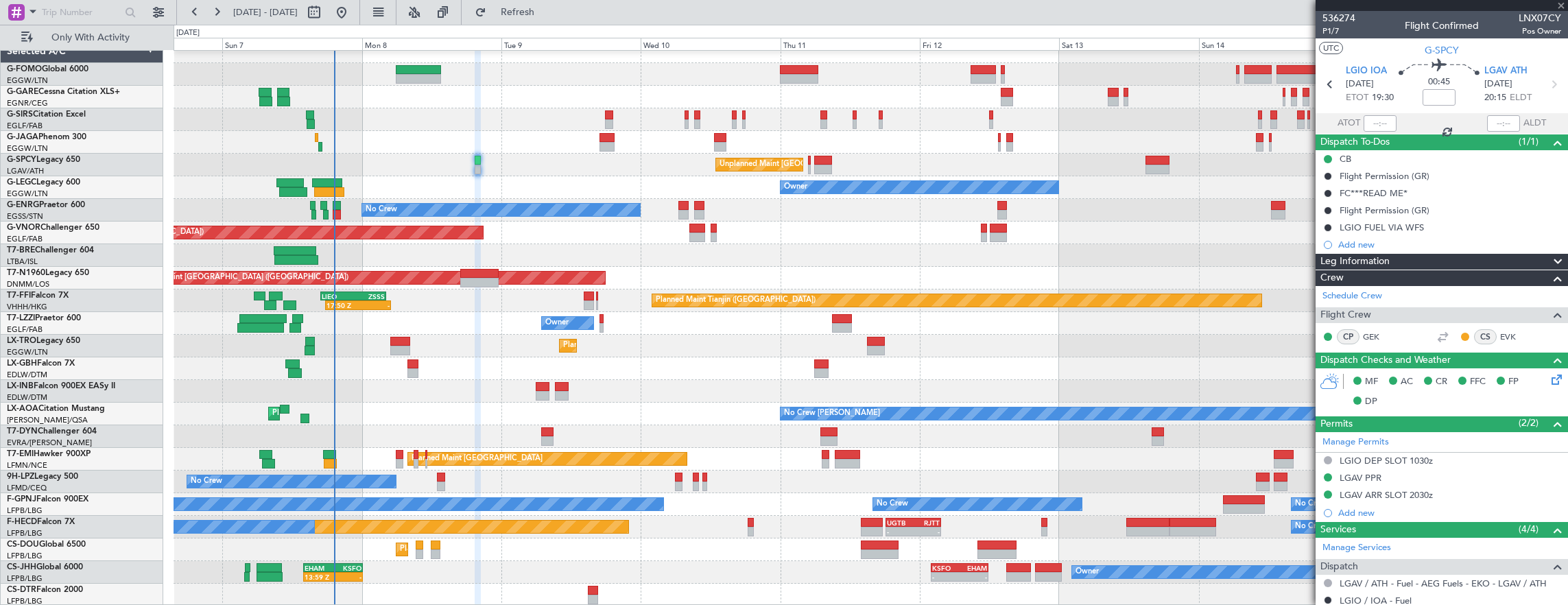
type input "+00:15"
type input "2"
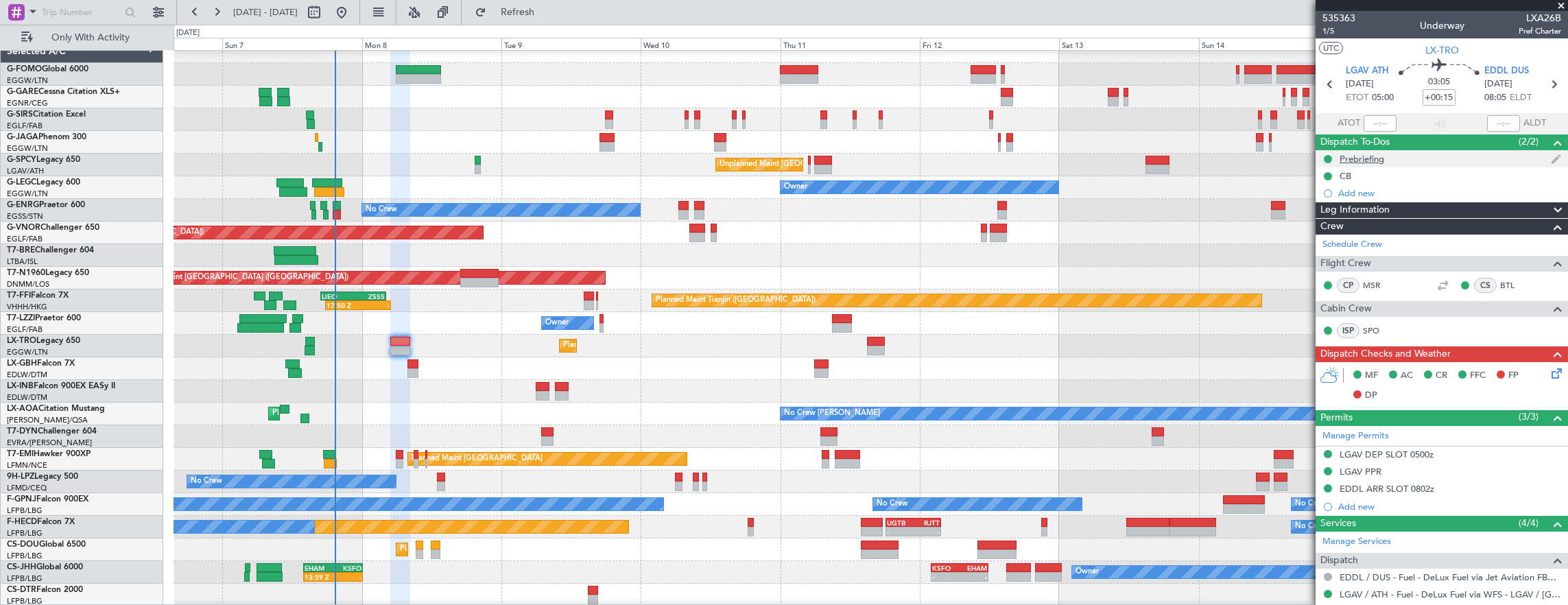
click at [1395, 154] on div "Prebriefing" at bounding box center [1442, 159] width 253 height 17
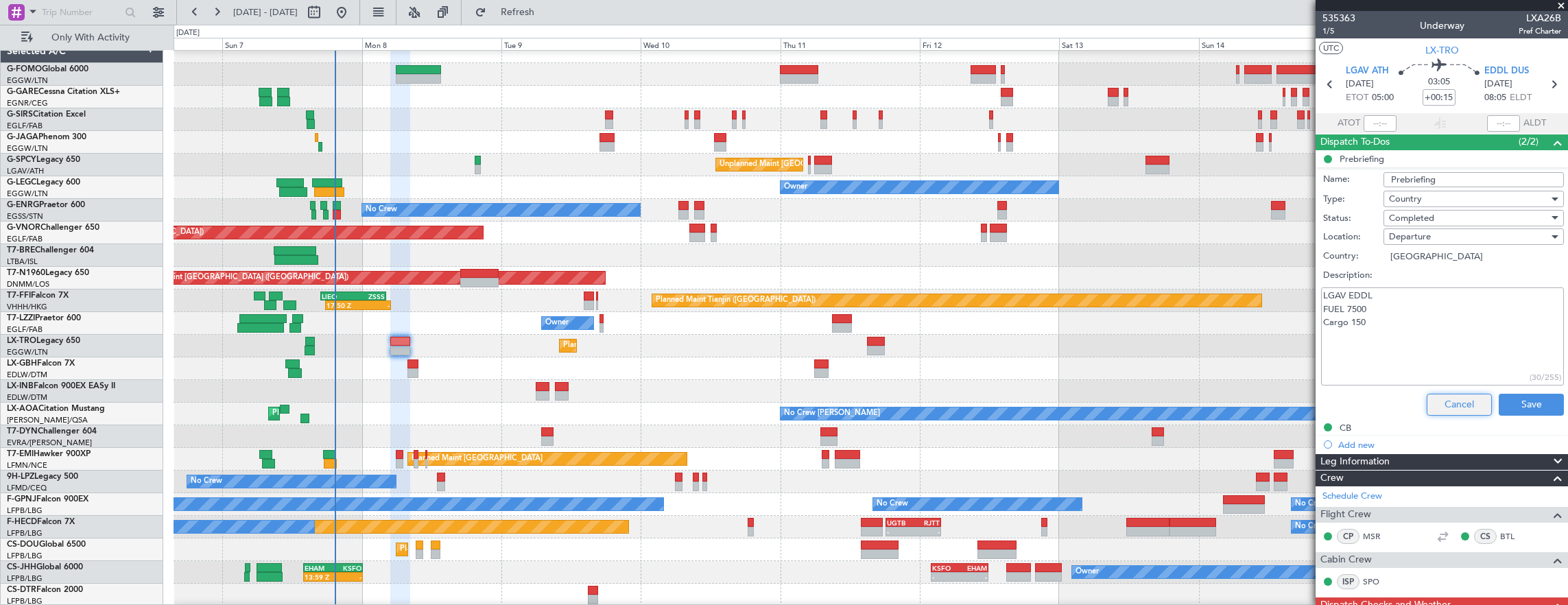
click at [1445, 393] on button "Cancel" at bounding box center [1459, 404] width 65 height 22
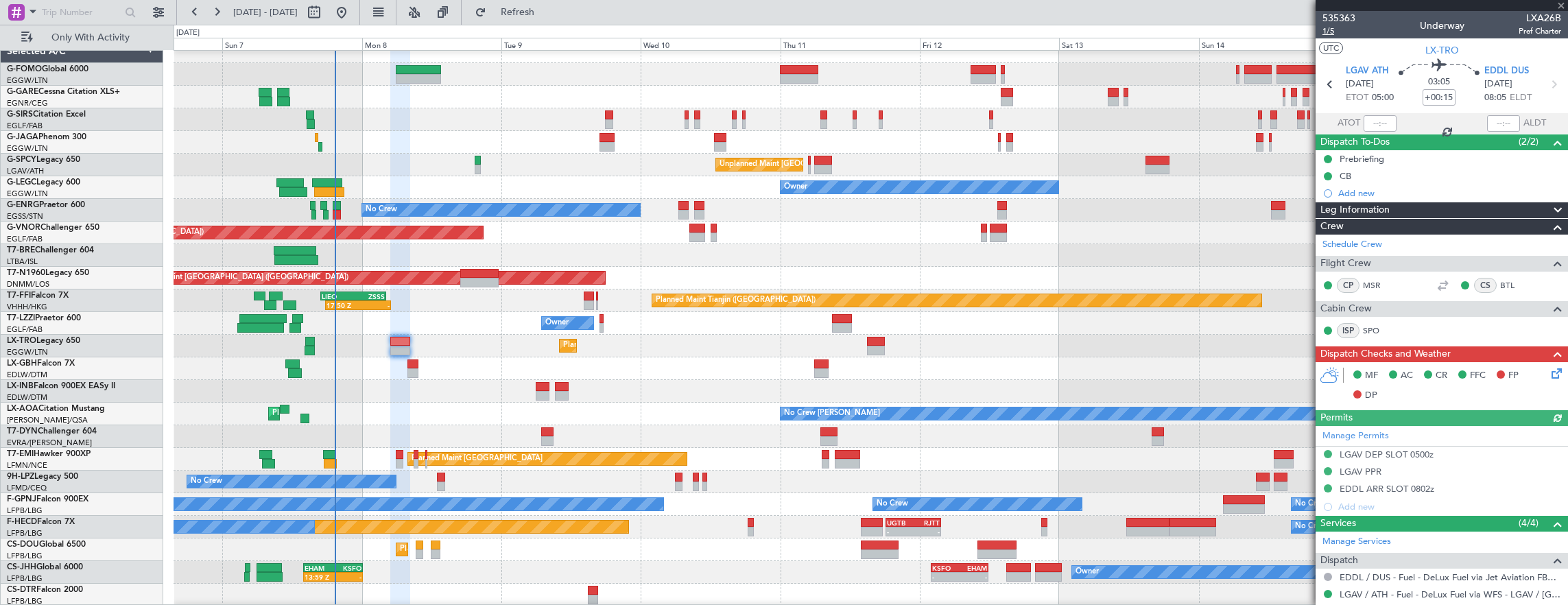
click at [1337, 33] on span "1/5" at bounding box center [1339, 31] width 33 height 11
click at [1464, 454] on div "LGAV DEP SLOT 0500z" at bounding box center [1442, 455] width 253 height 17
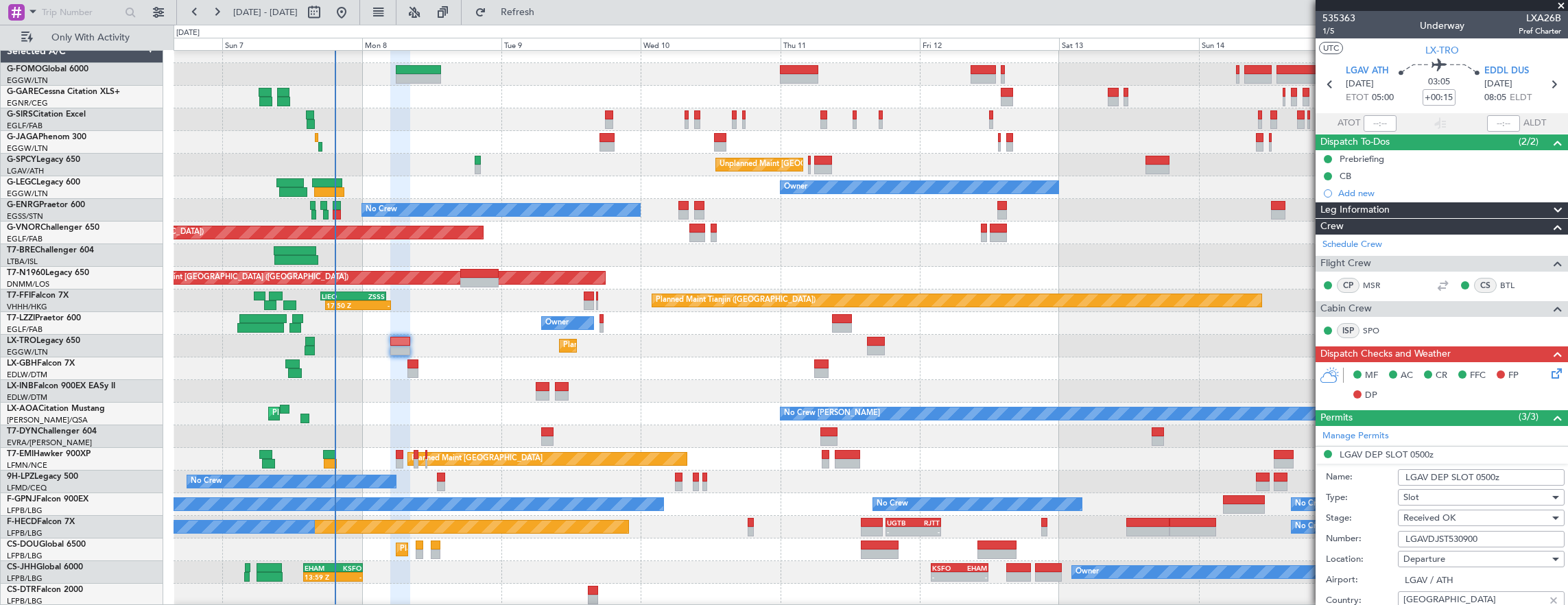
click at [1510, 546] on div "Number: LGAVDJST530900" at bounding box center [1445, 538] width 239 height 20
click at [1507, 534] on input "LGAVDJST530900" at bounding box center [1481, 539] width 166 height 17
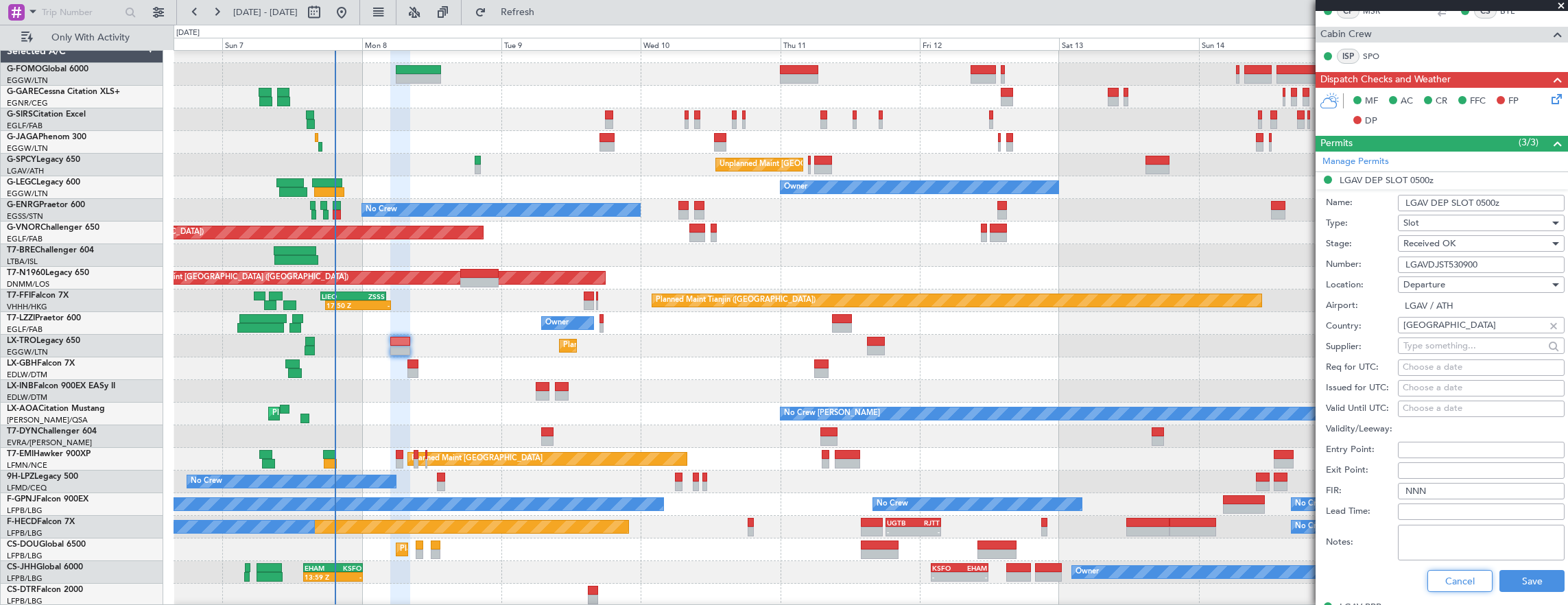
drag, startPoint x: 1448, startPoint y: 577, endPoint x: 1442, endPoint y: 541, distance: 36.5
click at [1448, 577] on button "Cancel" at bounding box center [1460, 580] width 65 height 22
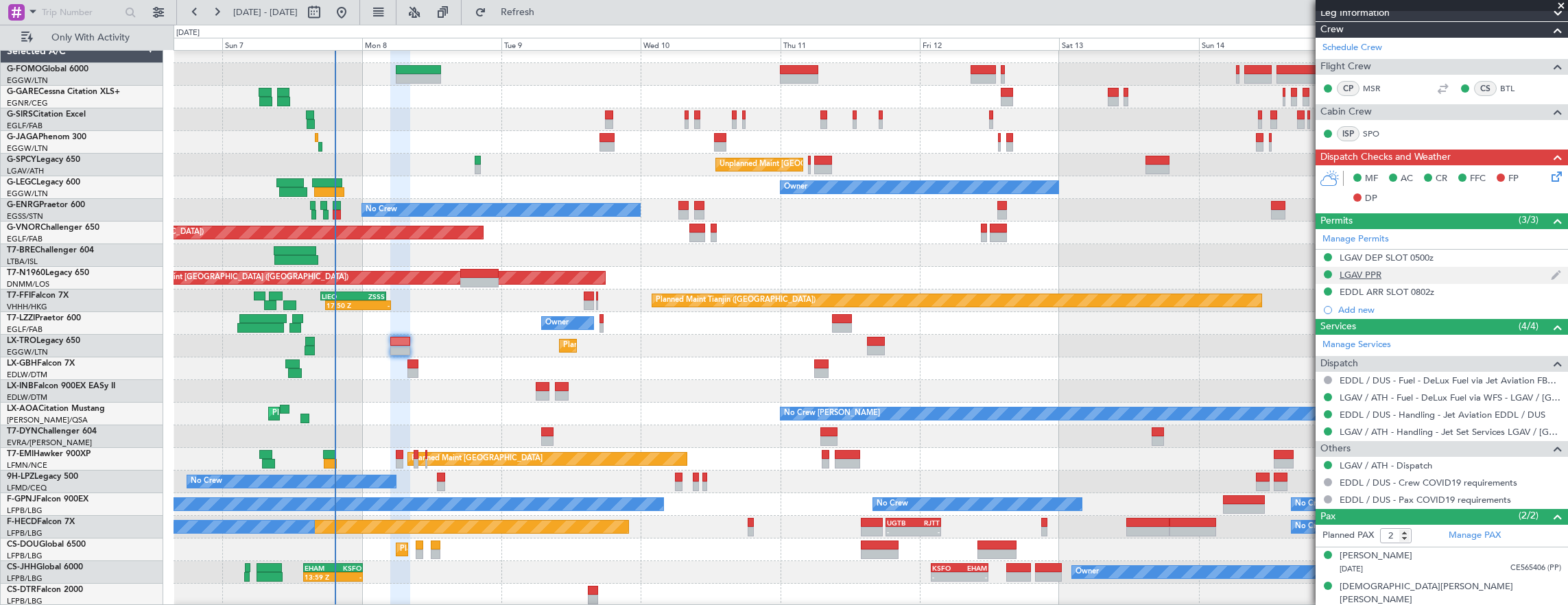
click at [1430, 271] on div "LGAV PPR" at bounding box center [1442, 275] width 253 height 17
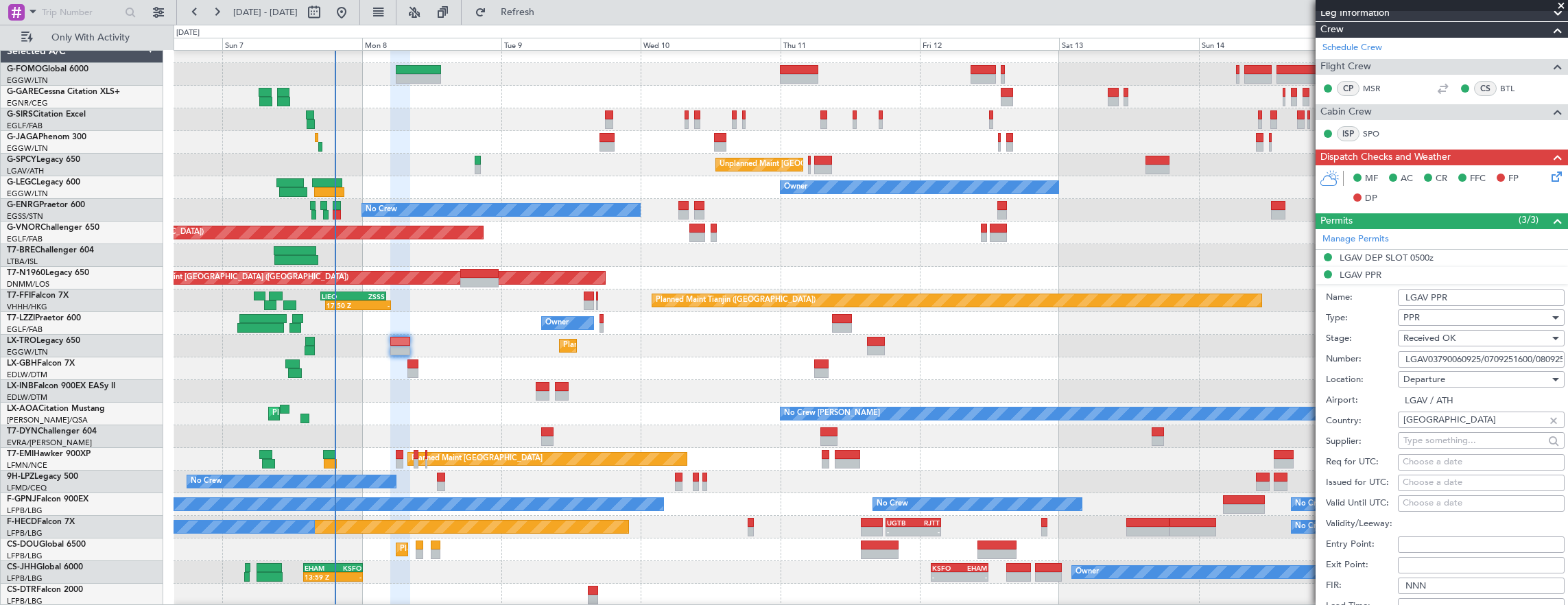
scroll to position [275, 0]
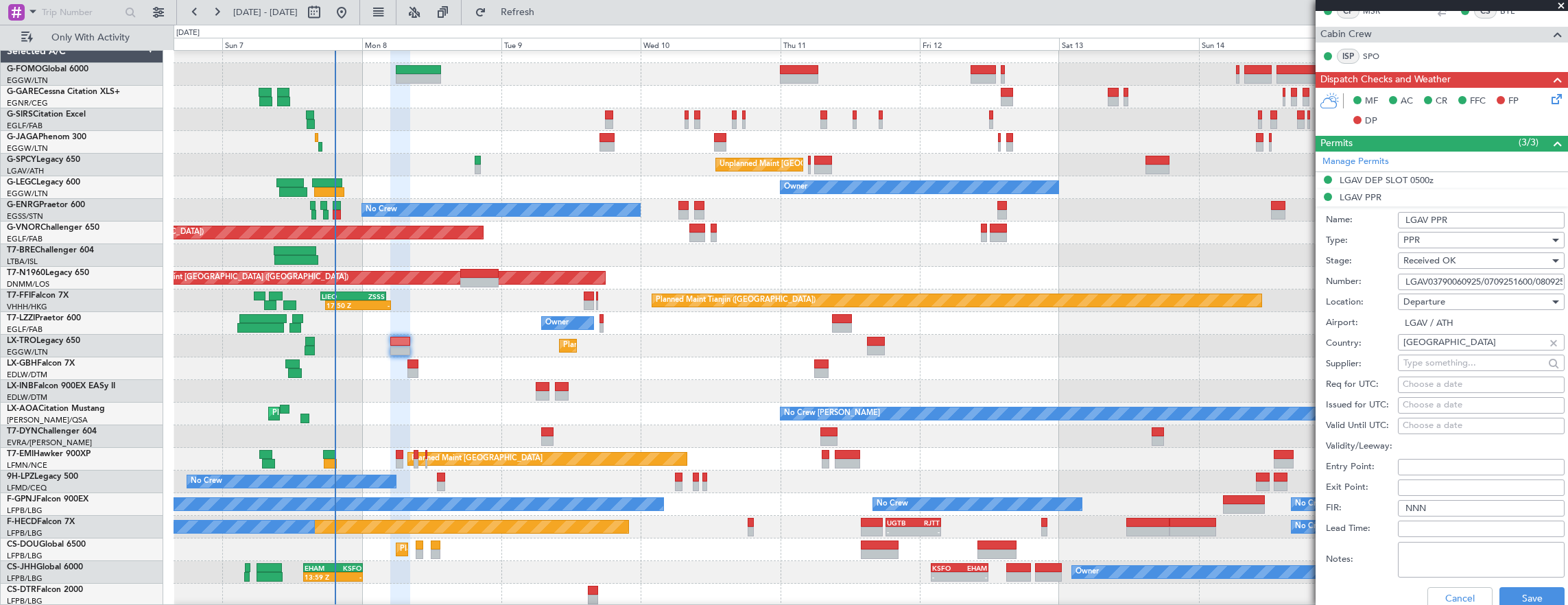
click at [1410, 277] on input "LGAV03790060925/0709251600/0809250500" at bounding box center [1481, 282] width 166 height 17
drag, startPoint x: 1457, startPoint y: 599, endPoint x: 1417, endPoint y: 334, distance: 268.0
click at [1457, 599] on button "Cancel" at bounding box center [1460, 597] width 65 height 22
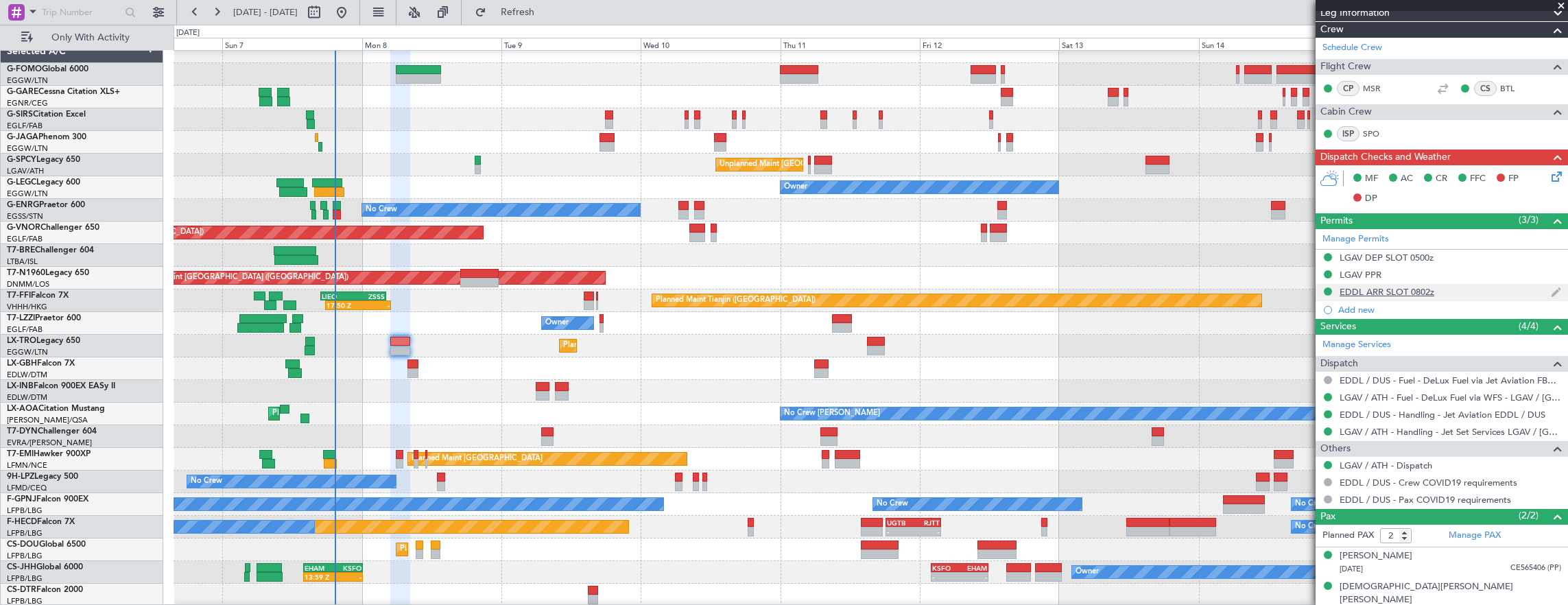
click at [1452, 287] on div "EDDL ARR SLOT 0802z" at bounding box center [1442, 292] width 253 height 17
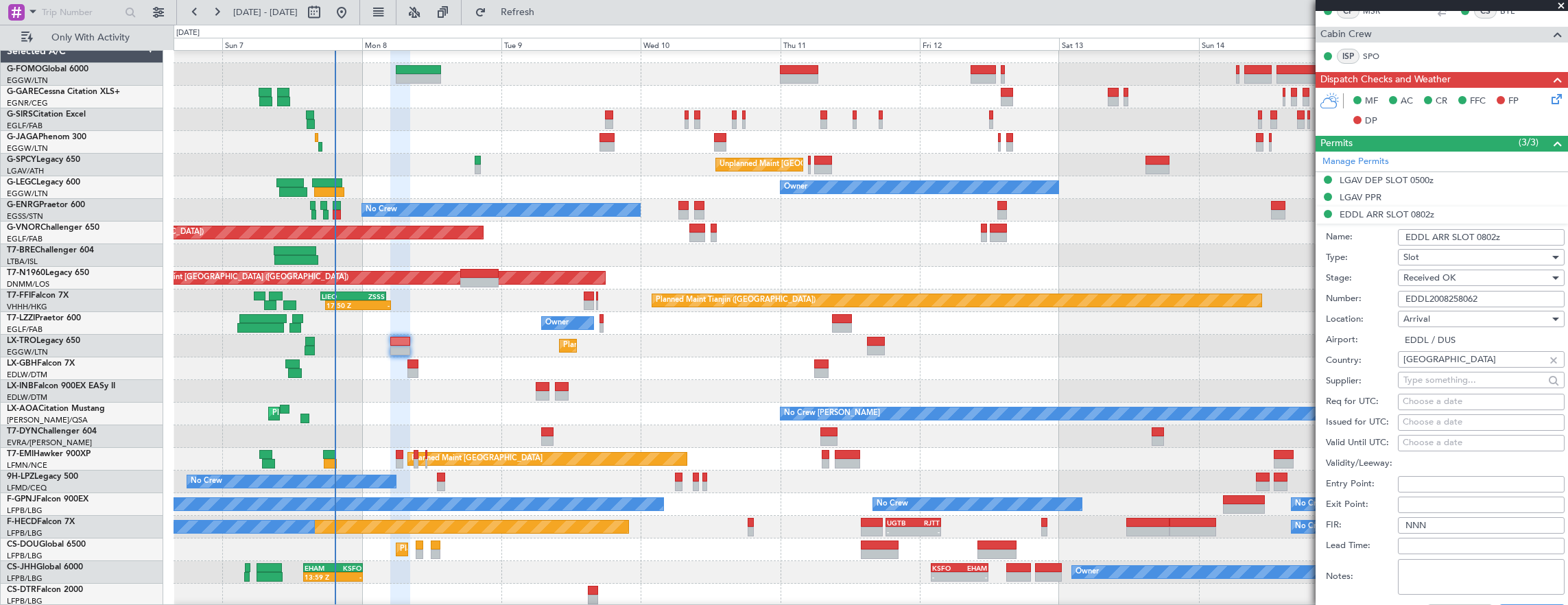
click at [1497, 295] on input "EDDL2008258062" at bounding box center [1481, 299] width 166 height 17
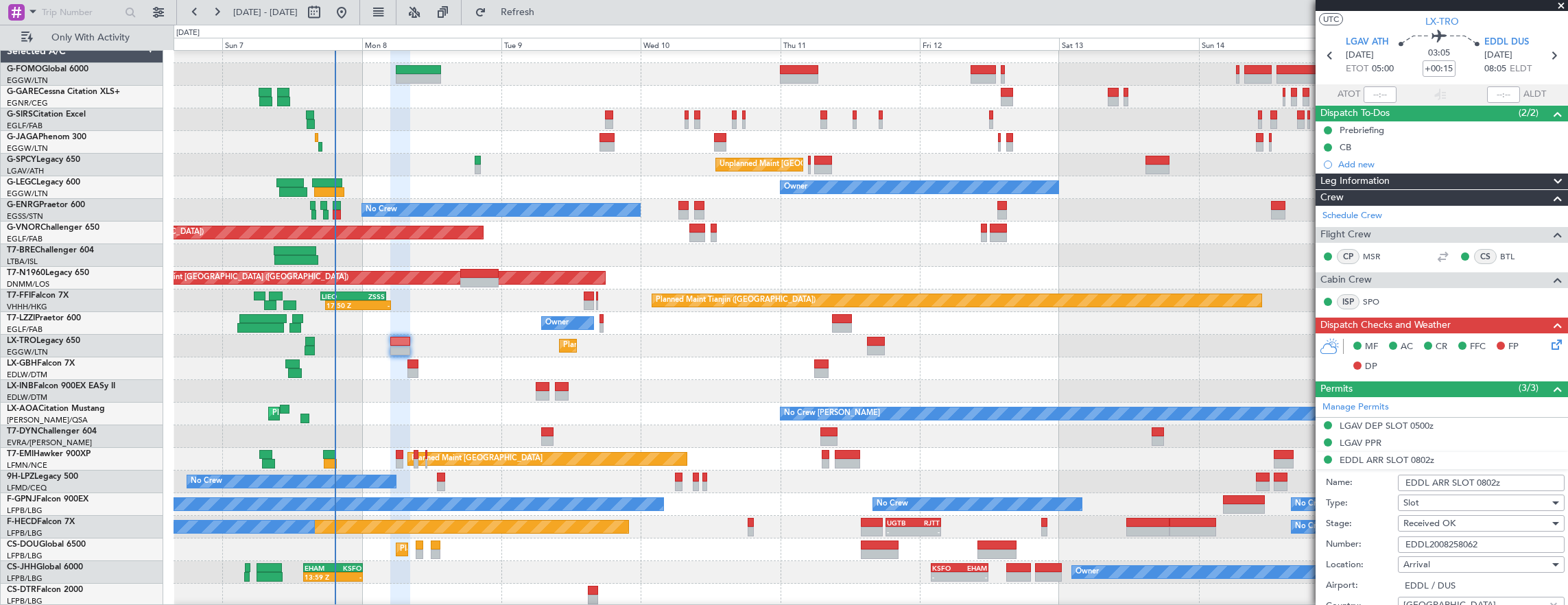
scroll to position [0, 0]
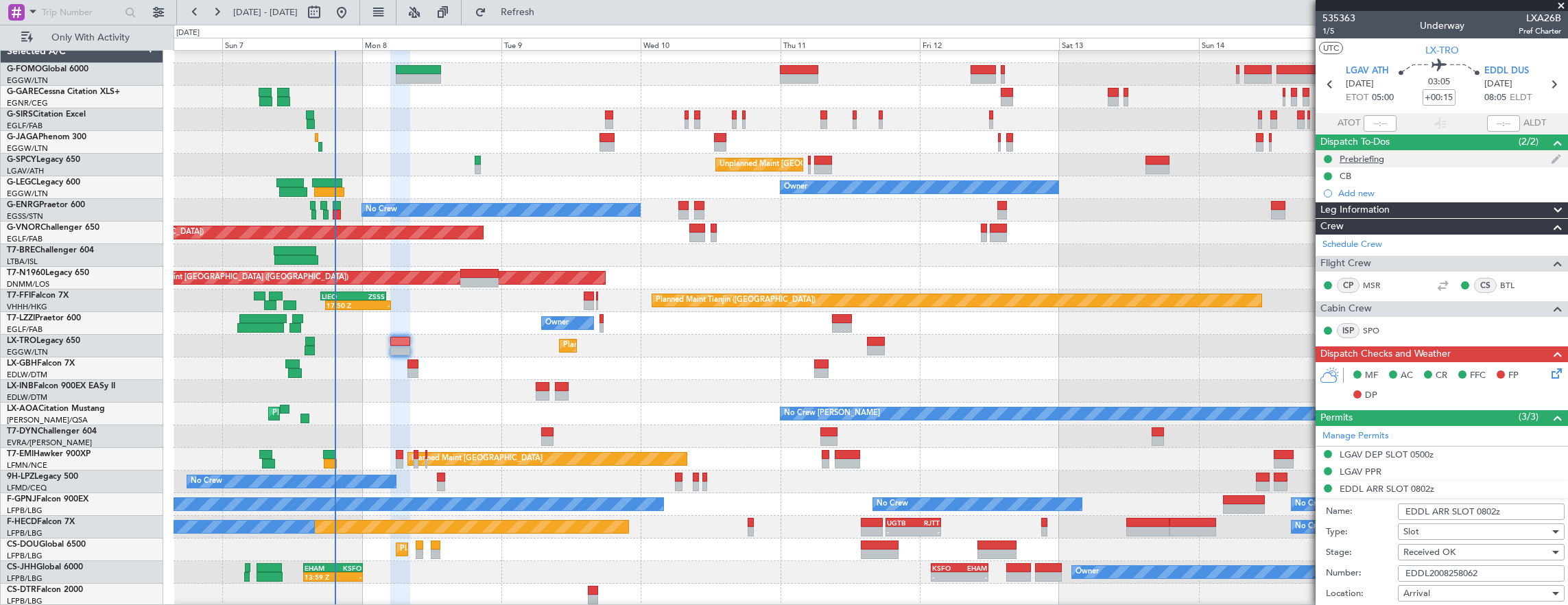
click at [1435, 154] on div "Prebriefing" at bounding box center [1442, 159] width 253 height 17
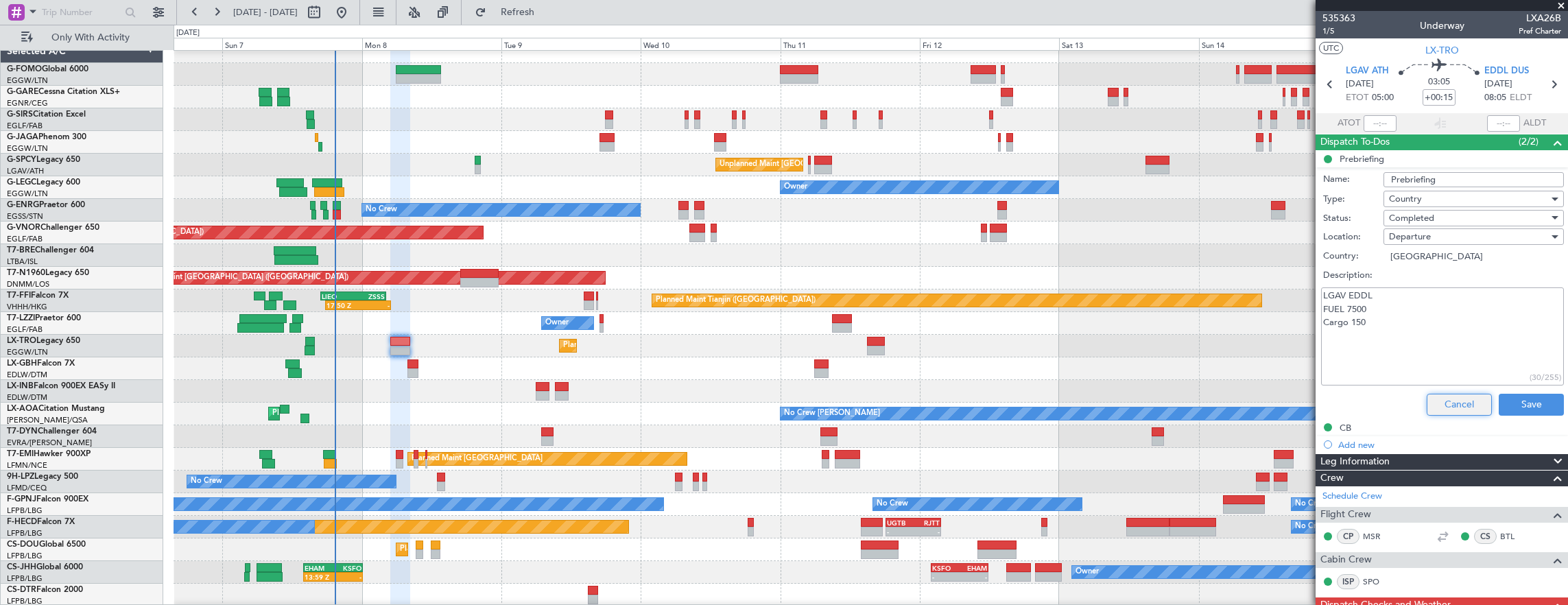
click at [1459, 396] on button "Cancel" at bounding box center [1459, 404] width 65 height 22
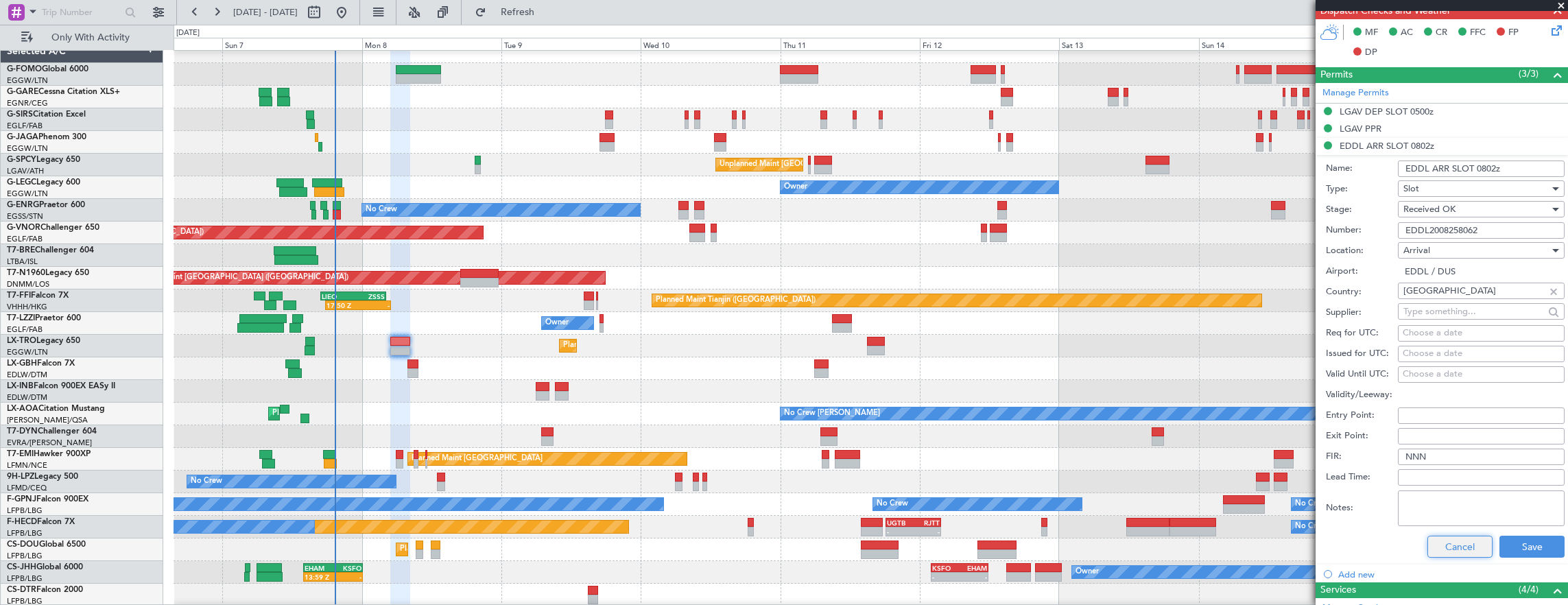
click at [1440, 538] on button "Cancel" at bounding box center [1460, 546] width 65 height 22
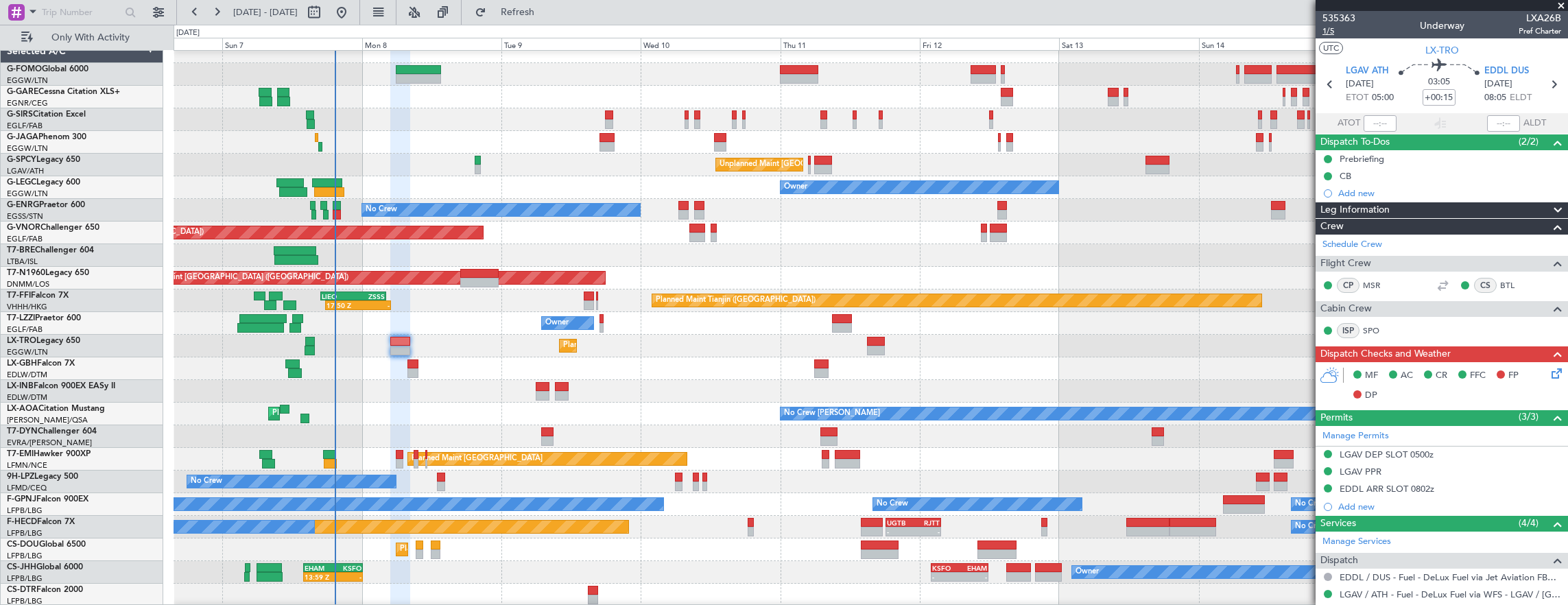
click at [1328, 30] on span "1/5" at bounding box center [1339, 31] width 33 height 11
click at [1465, 486] on div "EDDL ARR SLOT 0802z" at bounding box center [1442, 489] width 253 height 17
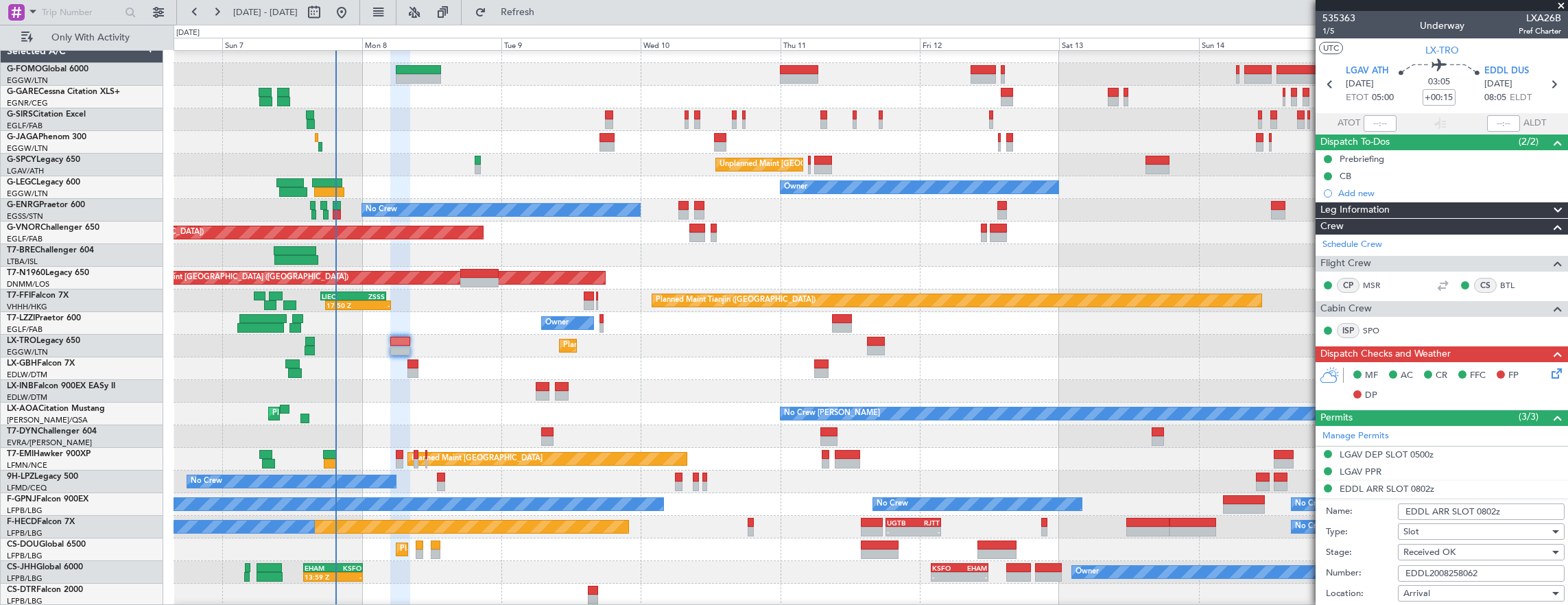
click at [1493, 507] on input "EDDL ARR SLOT 0802z" at bounding box center [1481, 512] width 166 height 17
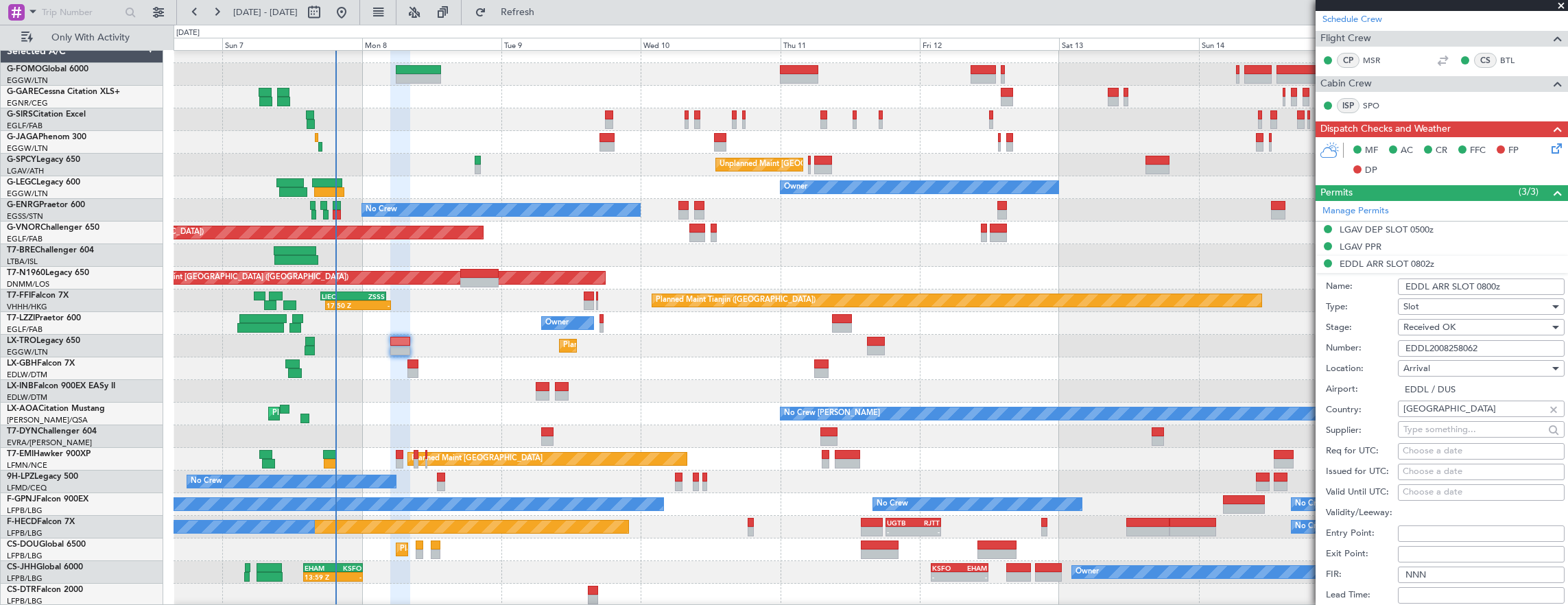
scroll to position [275, 0]
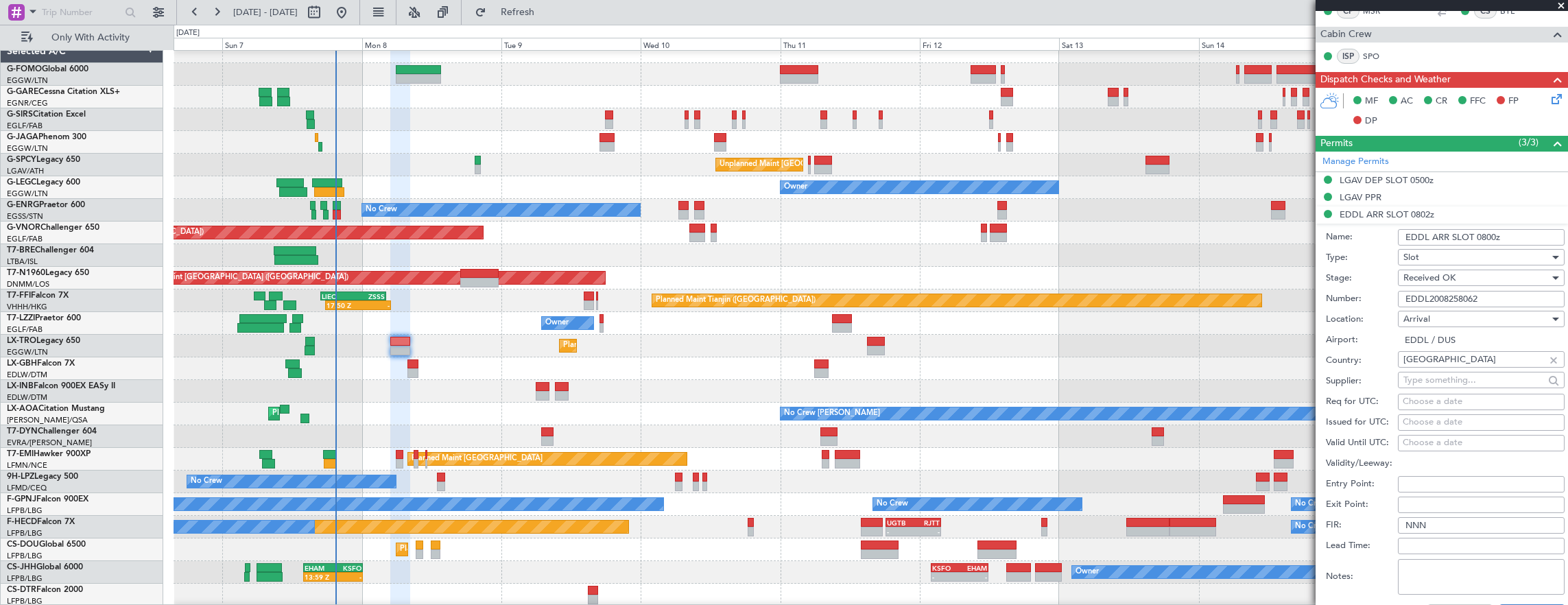
type input "EDDL ARR SLOT 0800z"
click at [1528, 604] on button "Save" at bounding box center [1532, 615] width 65 height 22
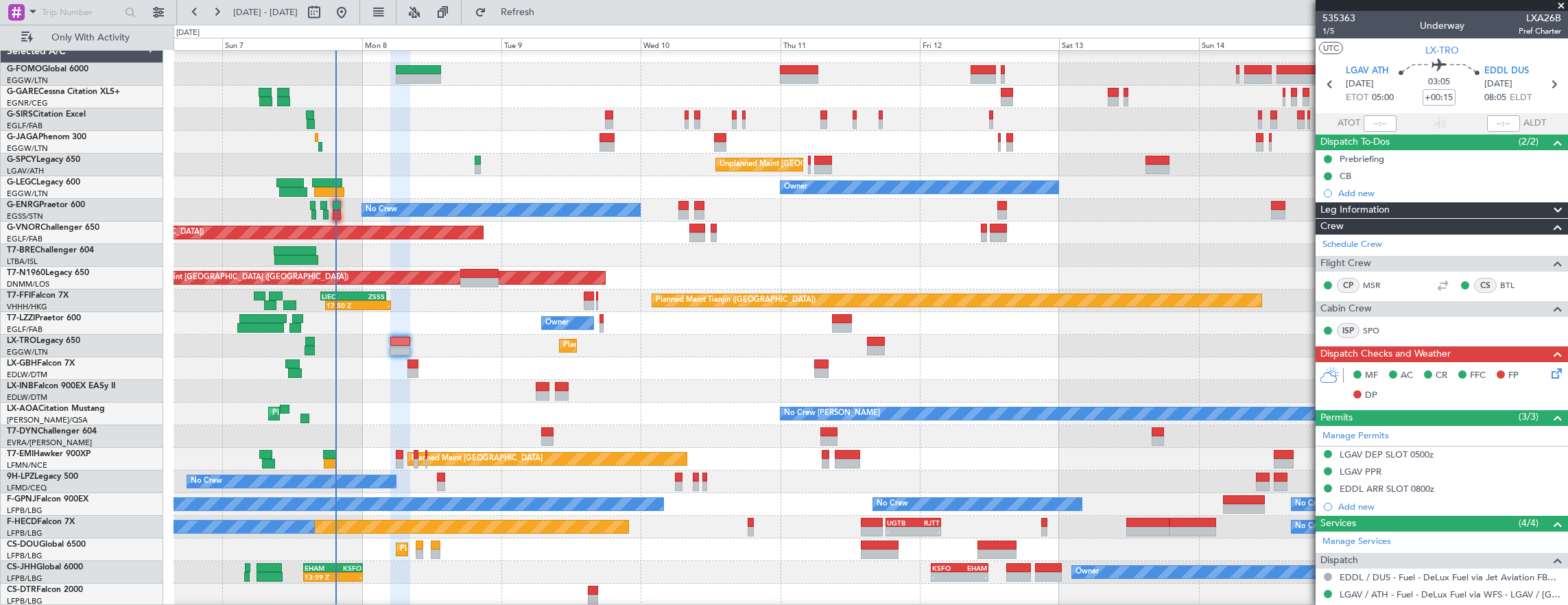
scroll to position [197, 0]
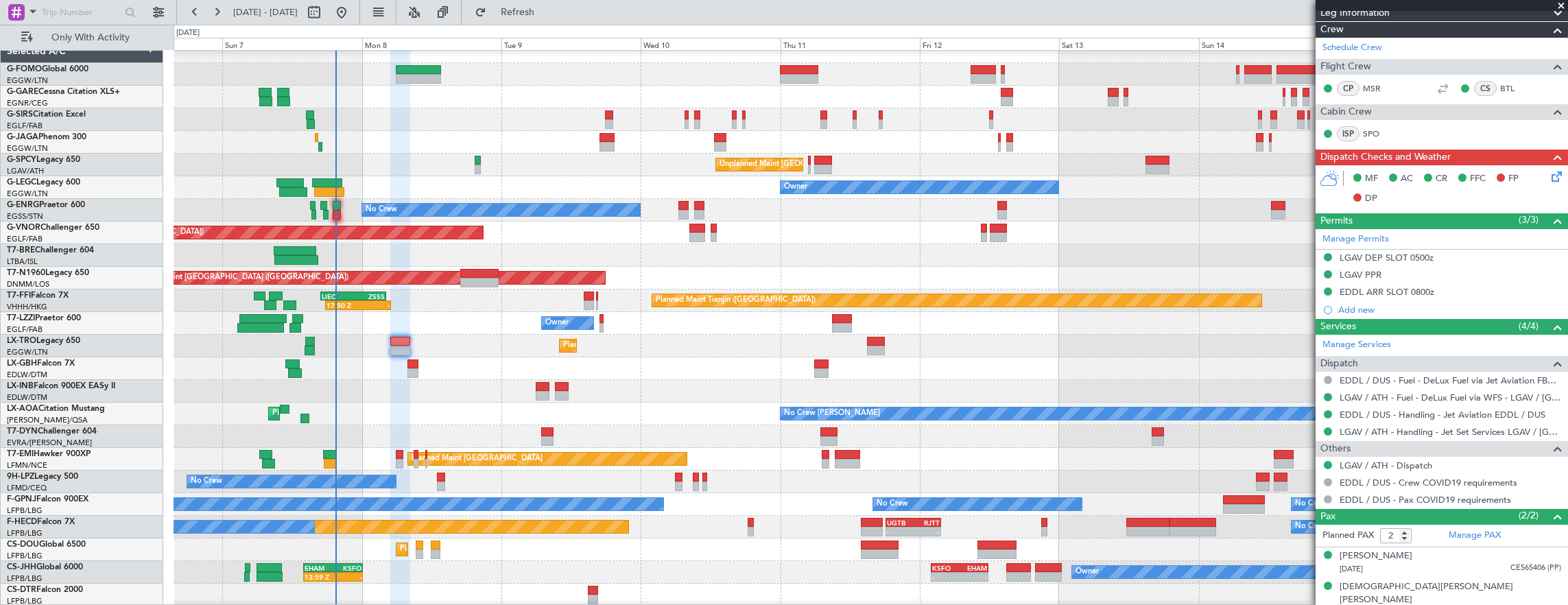
click at [1548, 178] on icon at bounding box center [1554, 174] width 11 height 11
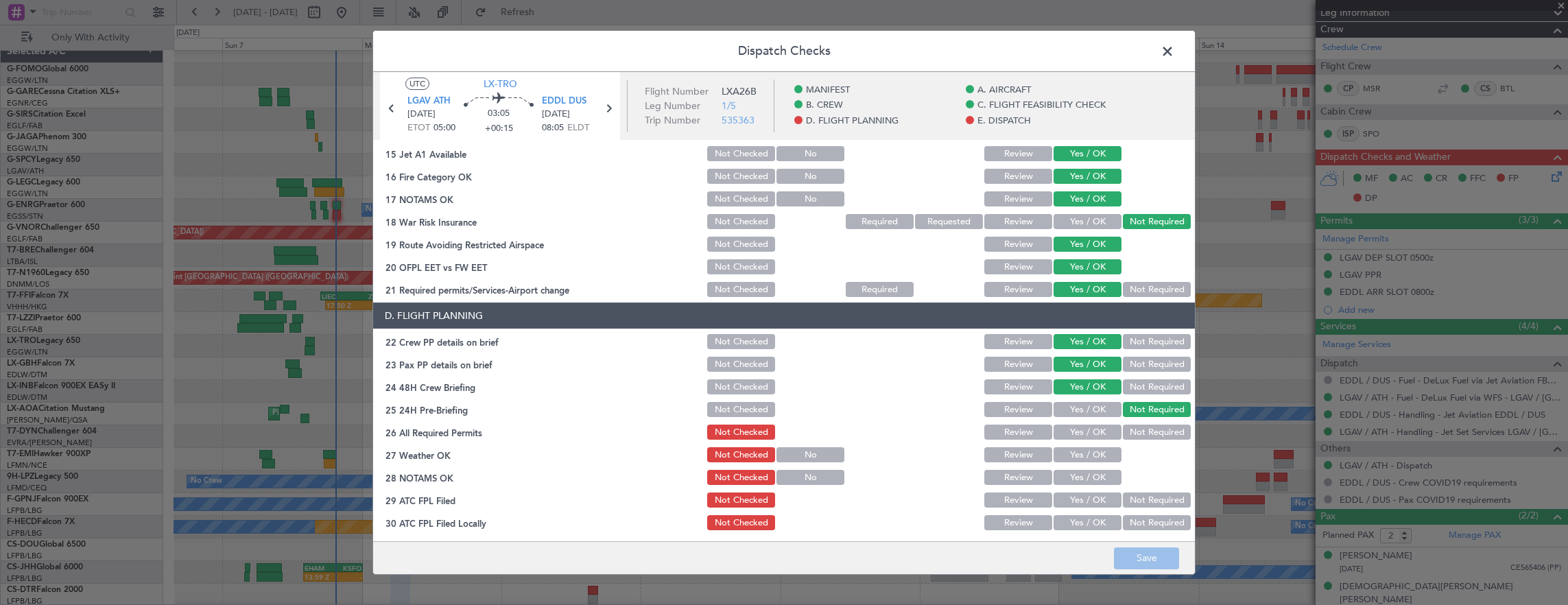
scroll to position [480, 0]
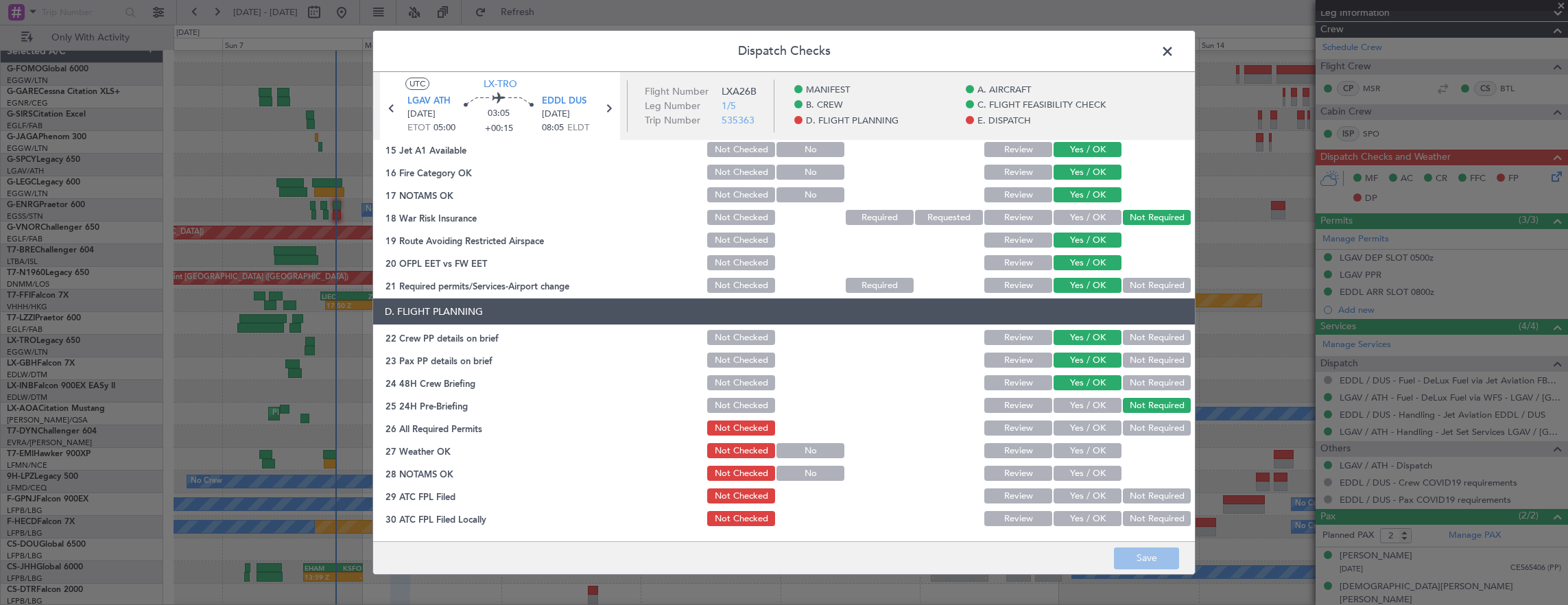
click at [1085, 423] on button "Yes / OK" at bounding box center [1088, 428] width 68 height 15
click at [1088, 455] on button "Yes / OK" at bounding box center [1088, 451] width 68 height 15
click at [1088, 476] on button "Yes / OK" at bounding box center [1088, 473] width 68 height 15
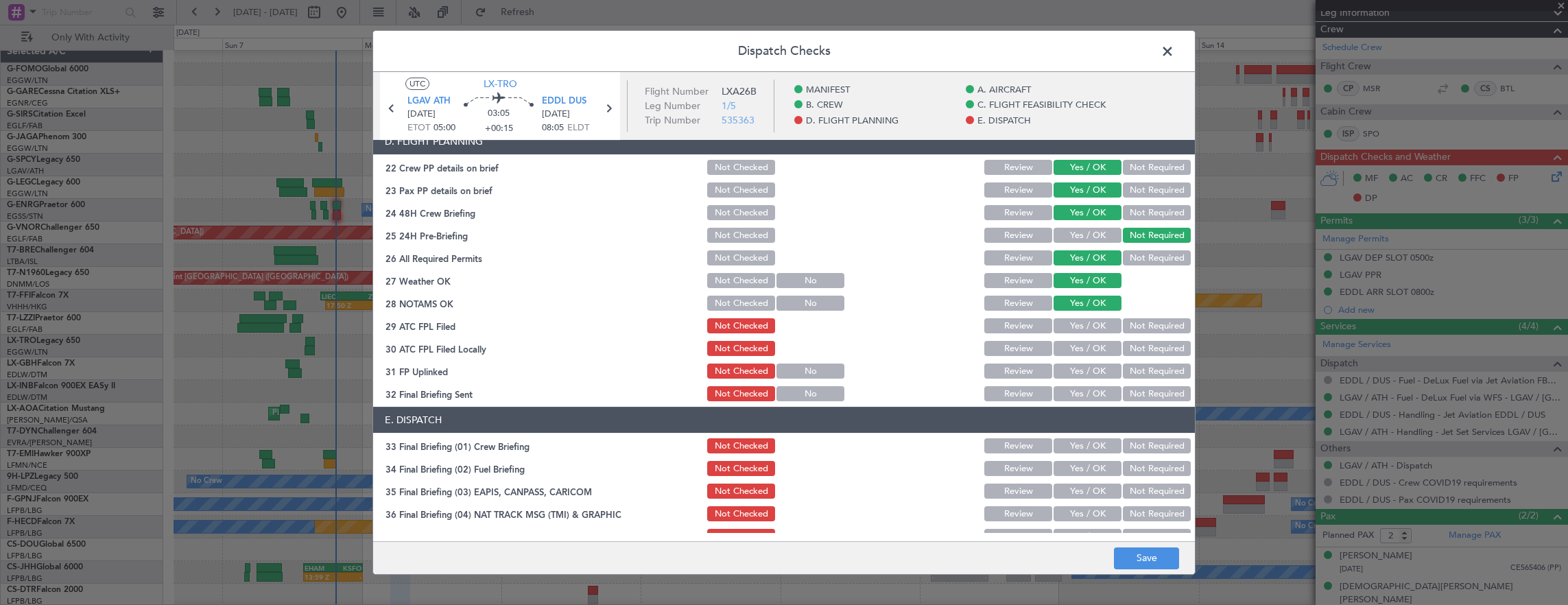
scroll to position [686, 0]
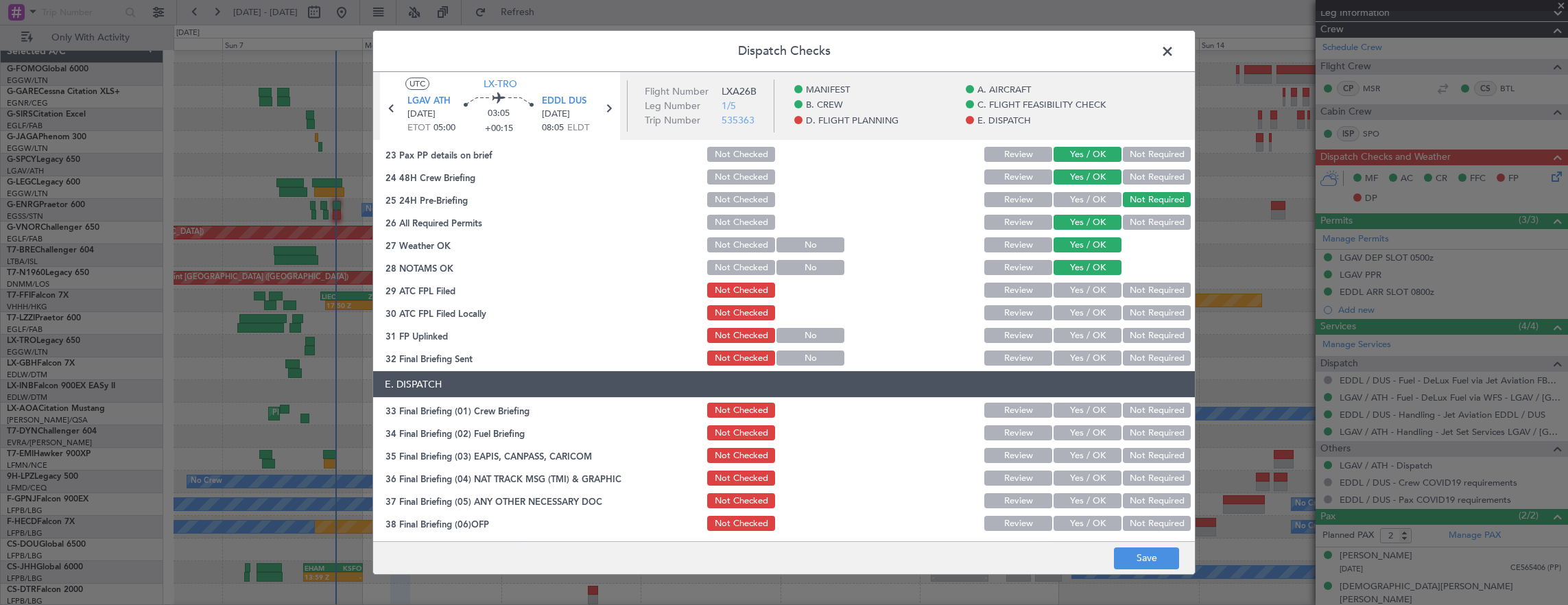
click at [1086, 297] on button "Yes / OK" at bounding box center [1088, 290] width 68 height 15
click at [1160, 317] on button "Not Required" at bounding box center [1157, 312] width 68 height 15
click at [1066, 327] on button "Yes / OK" at bounding box center [1088, 335] width 68 height 15
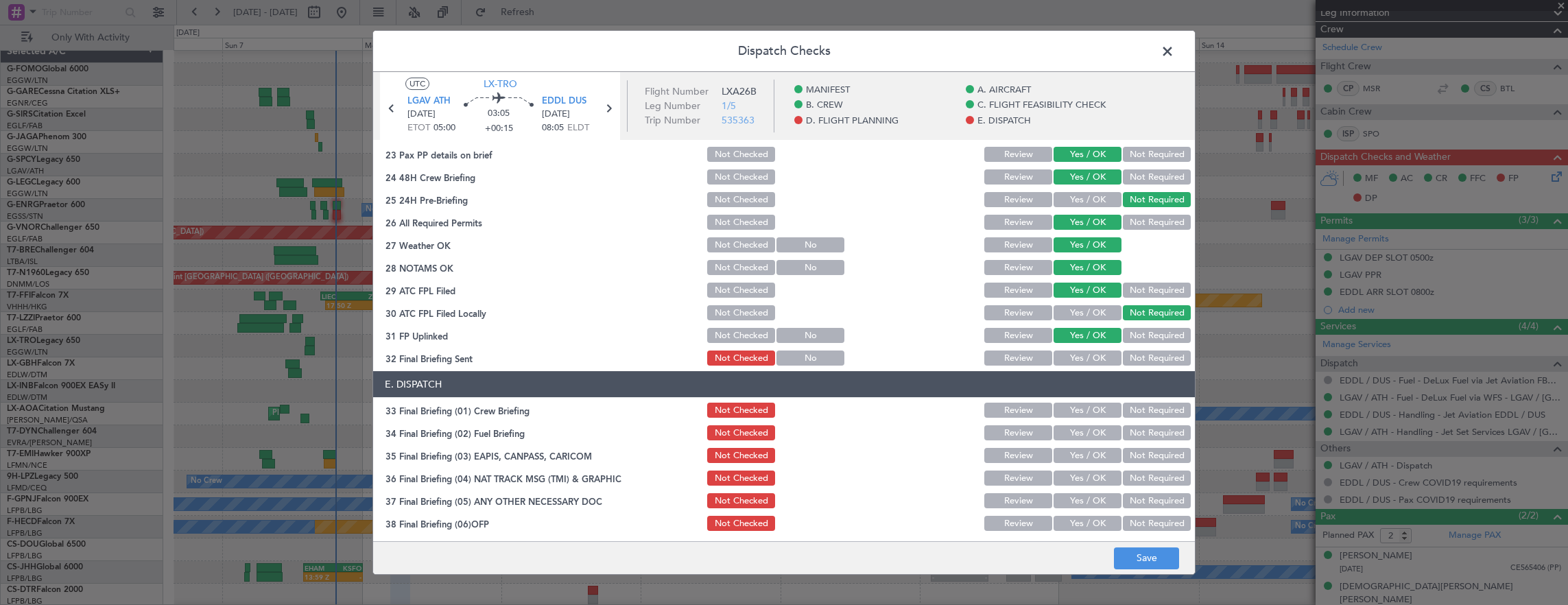
drag, startPoint x: 1092, startPoint y: 337, endPoint x: 1100, endPoint y: 340, distance: 8.5
click at [1092, 337] on button "Yes / OK" at bounding box center [1088, 335] width 68 height 15
click at [1131, 355] on button "Not Required" at bounding box center [1157, 358] width 68 height 15
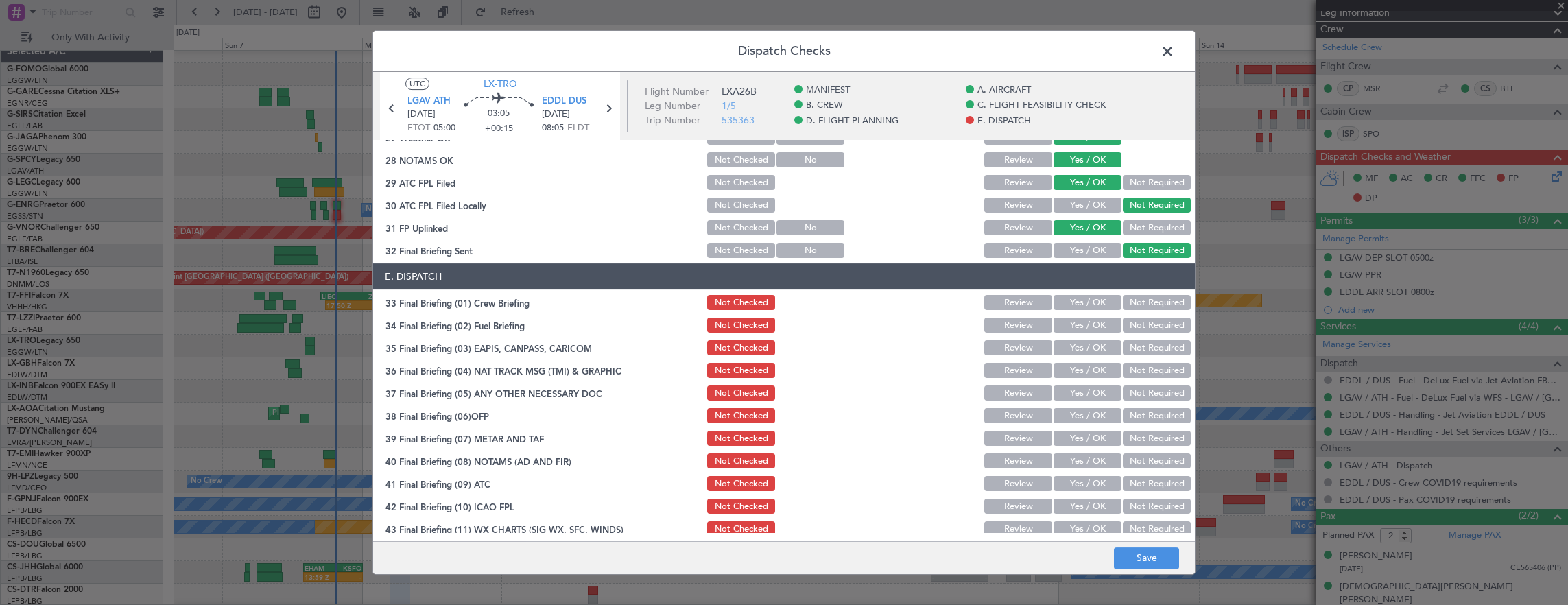
scroll to position [823, 0]
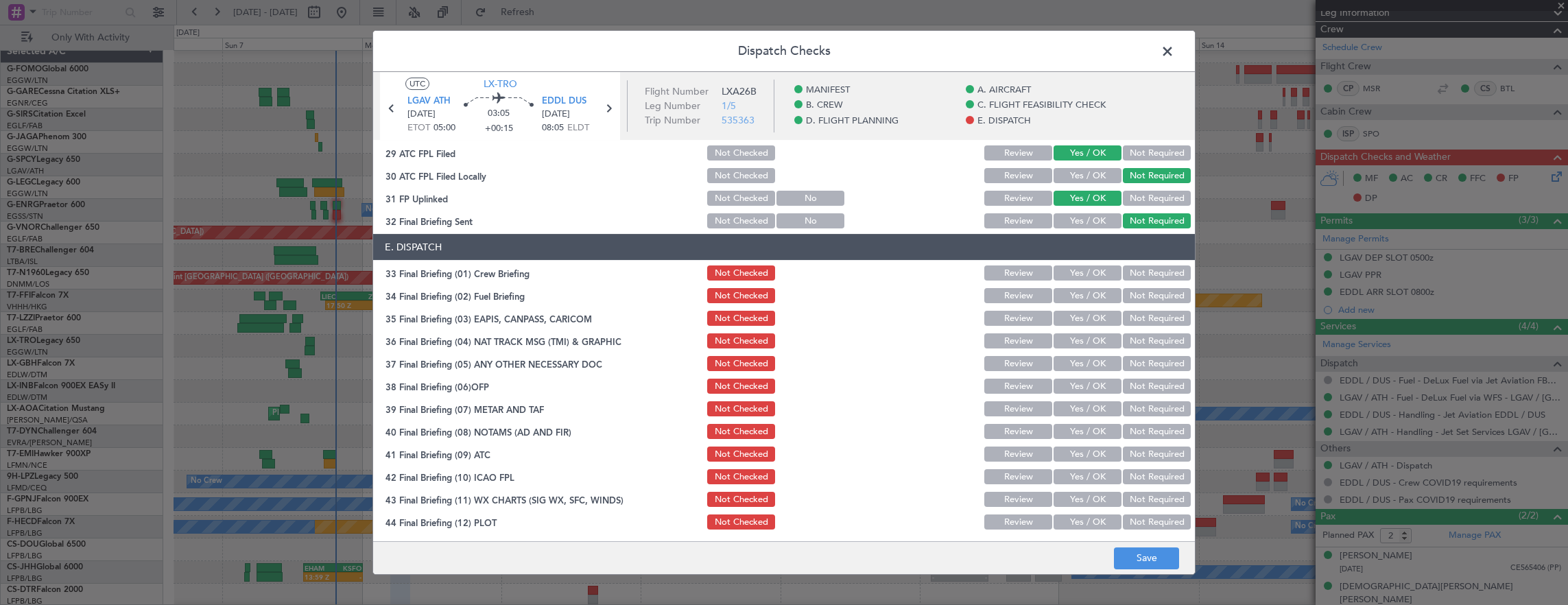
drag, startPoint x: 1082, startPoint y: 261, endPoint x: 1082, endPoint y: 277, distance: 16.0
click at [1084, 265] on section "E. DISPATCH 33 Final Briefing (01) Crew Briefing Not Checked Review Yes / OK No…" at bounding box center [784, 383] width 821 height 298
click at [1083, 273] on button "Yes / OK" at bounding box center [1088, 273] width 68 height 15
drag, startPoint x: 1080, startPoint y: 290, endPoint x: 1099, endPoint y: 307, distance: 25.5
click at [1080, 290] on button "Yes / OK" at bounding box center [1088, 296] width 68 height 15
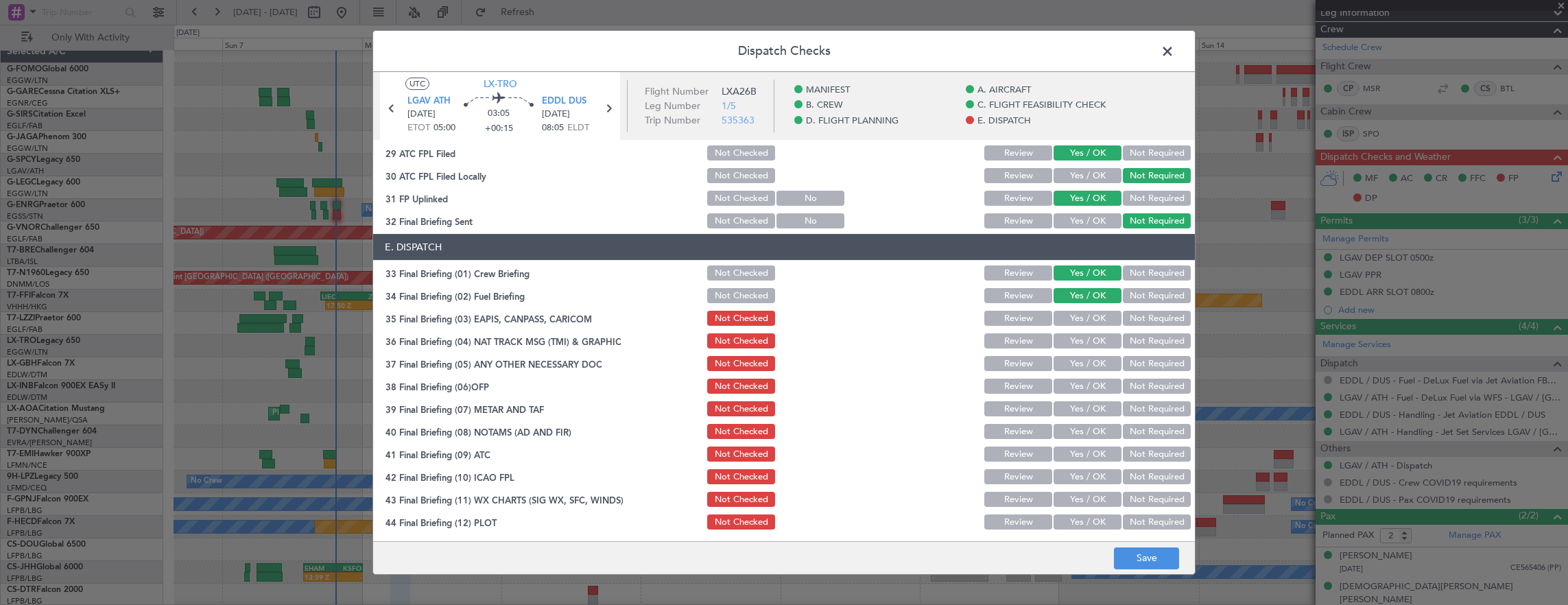
click at [1152, 322] on button "Not Required" at bounding box center [1157, 318] width 68 height 15
drag, startPoint x: 1152, startPoint y: 342, endPoint x: 1075, endPoint y: 365, distance: 80.4
click at [1150, 342] on button "Not Required" at bounding box center [1157, 341] width 68 height 15
click at [1075, 365] on button "Yes / OK" at bounding box center [1088, 364] width 68 height 15
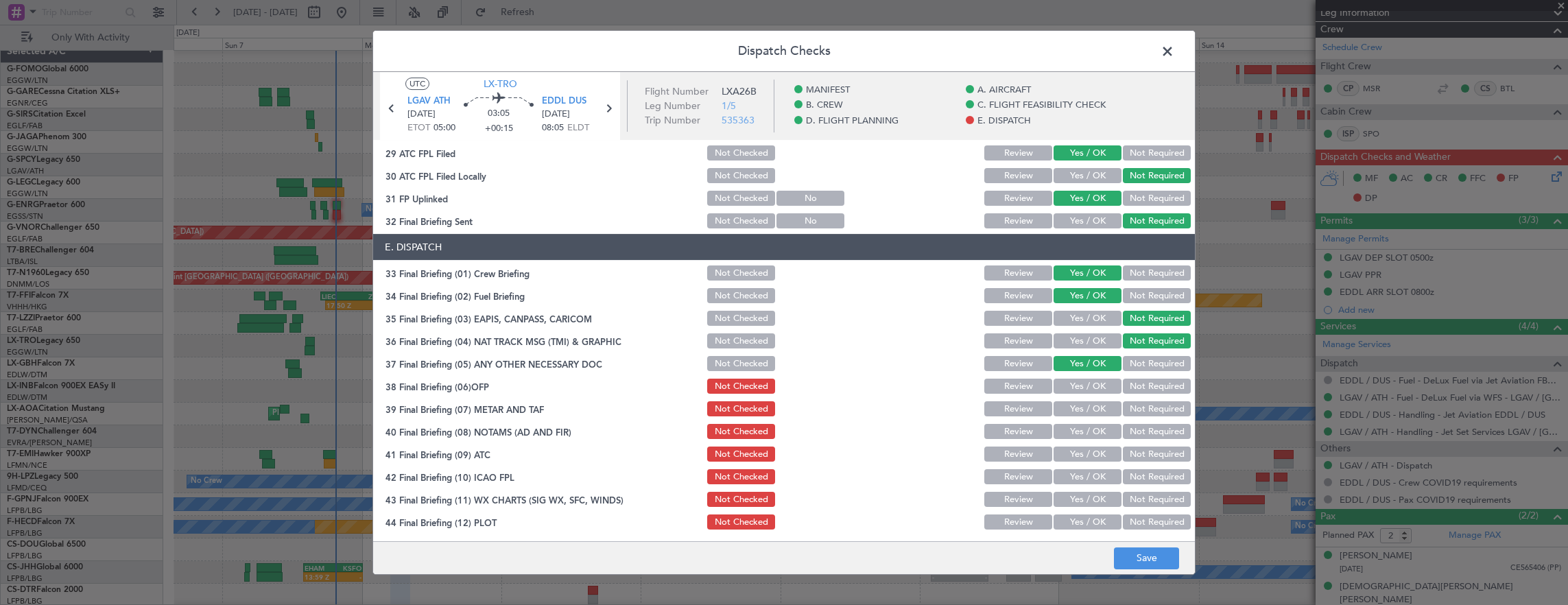
click at [1081, 386] on button "Yes / OK" at bounding box center [1088, 386] width 68 height 15
click at [1083, 411] on button "Yes / OK" at bounding box center [1088, 408] width 68 height 15
click at [1085, 425] on button "Yes / OK" at bounding box center [1088, 431] width 68 height 15
click at [1085, 445] on div "Yes / OK" at bounding box center [1086, 454] width 70 height 19
click at [1085, 458] on button "Yes / OK" at bounding box center [1088, 454] width 68 height 15
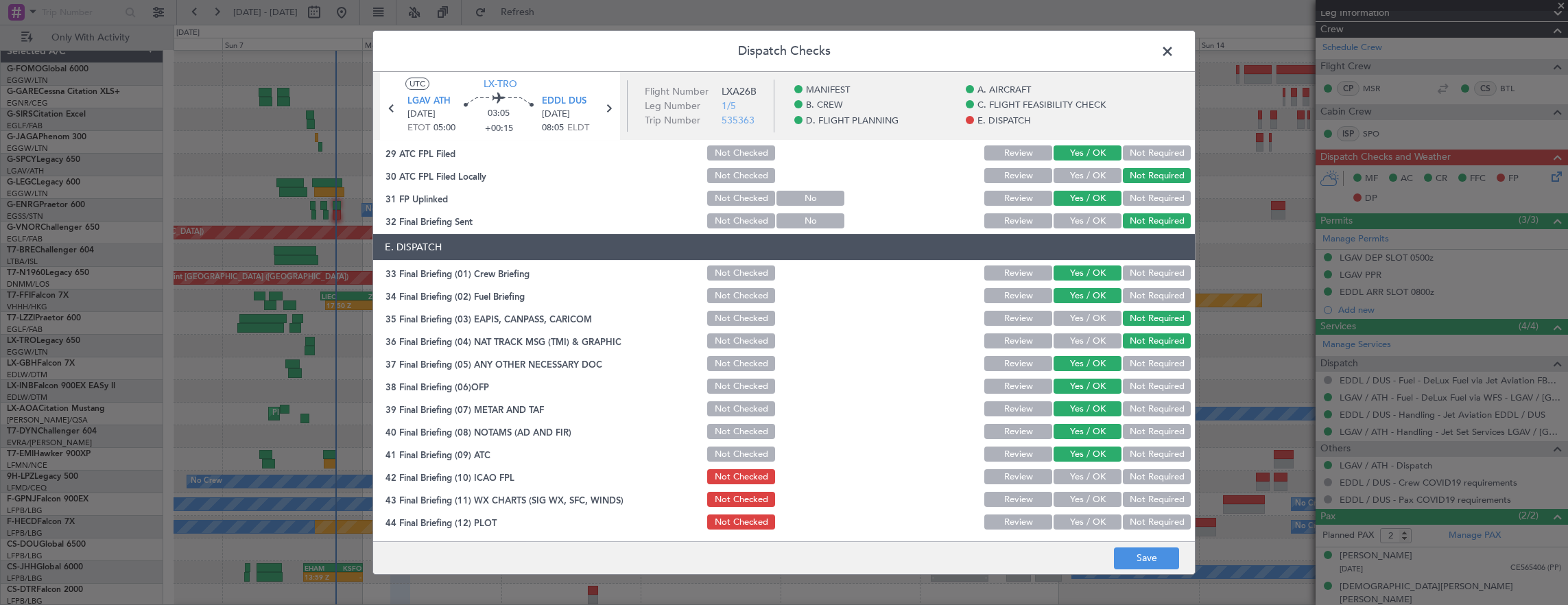
click at [1085, 482] on button "Yes / OK" at bounding box center [1088, 476] width 68 height 15
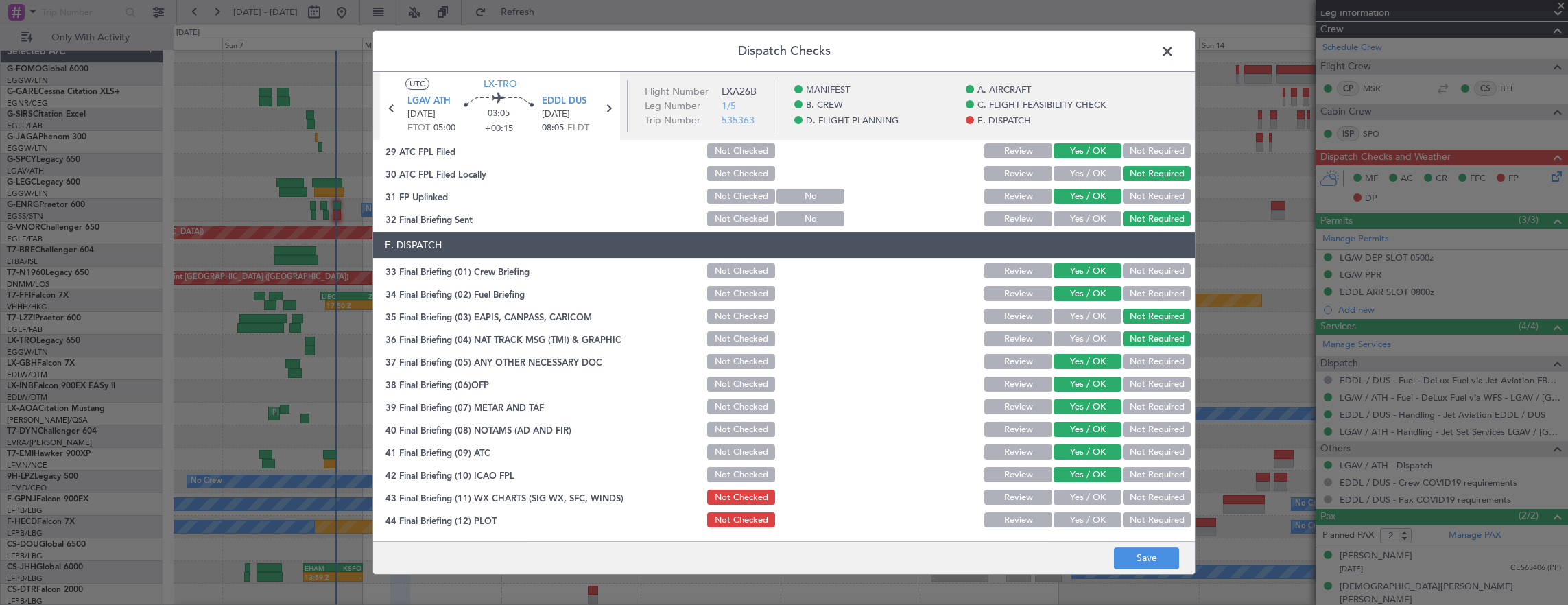
click at [1088, 496] on button "Yes / OK" at bounding box center [1088, 497] width 68 height 15
click at [1086, 515] on button "Yes / OK" at bounding box center [1088, 520] width 68 height 15
click at [1135, 552] on button "Save" at bounding box center [1147, 558] width 65 height 22
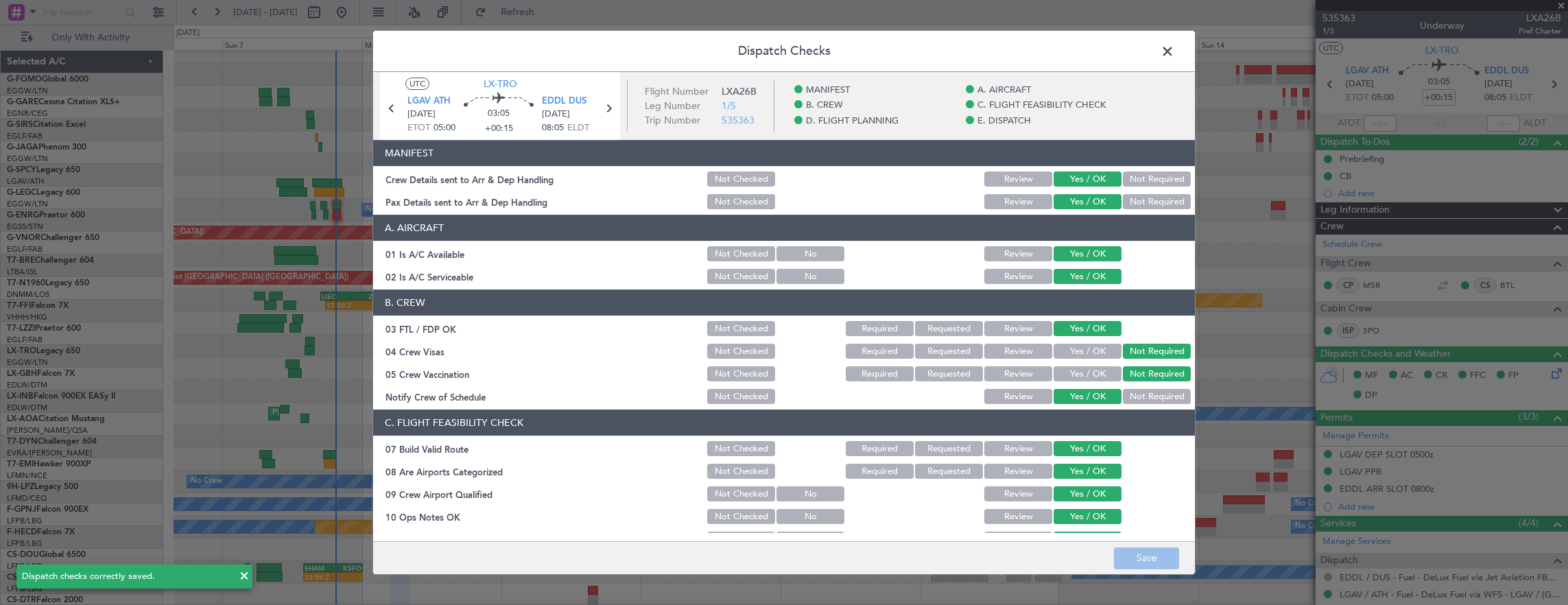
scroll to position [825, 0]
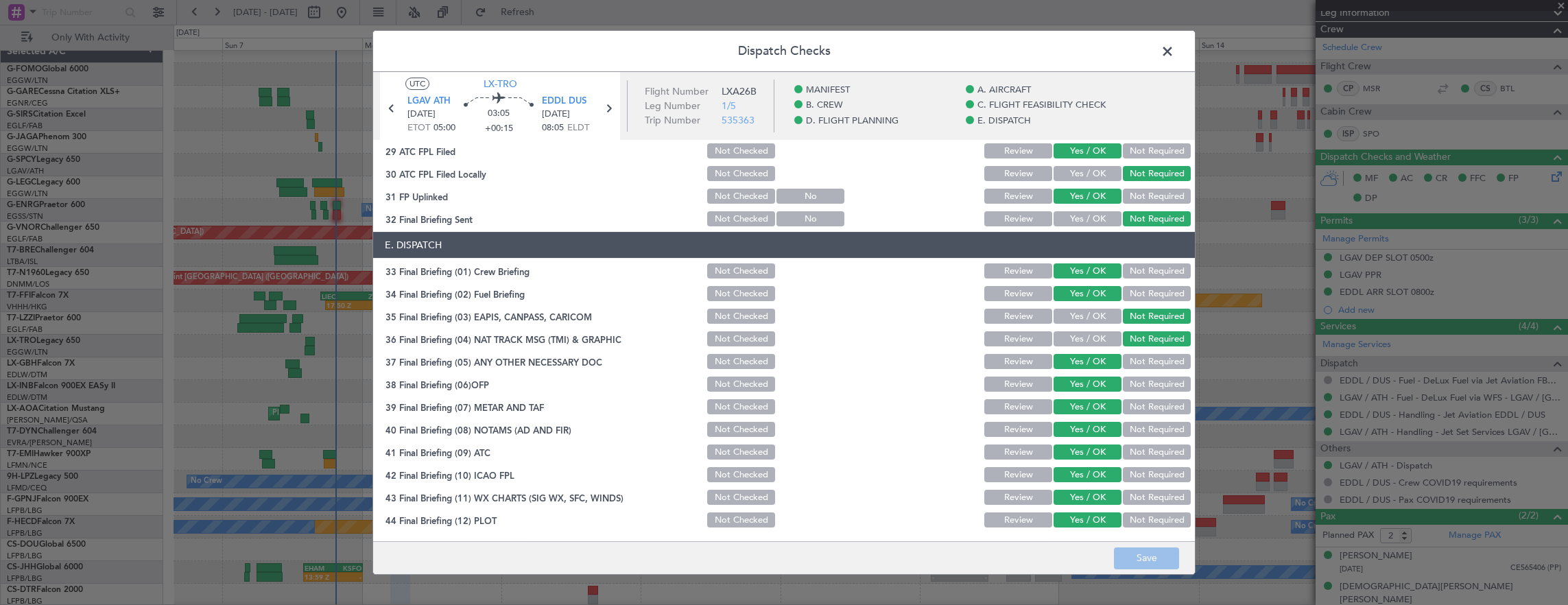
drag, startPoint x: 1165, startPoint y: 55, endPoint x: 1216, endPoint y: 77, distance: 55.5
click at [1174, 55] on span at bounding box center [1174, 54] width 0 height 27
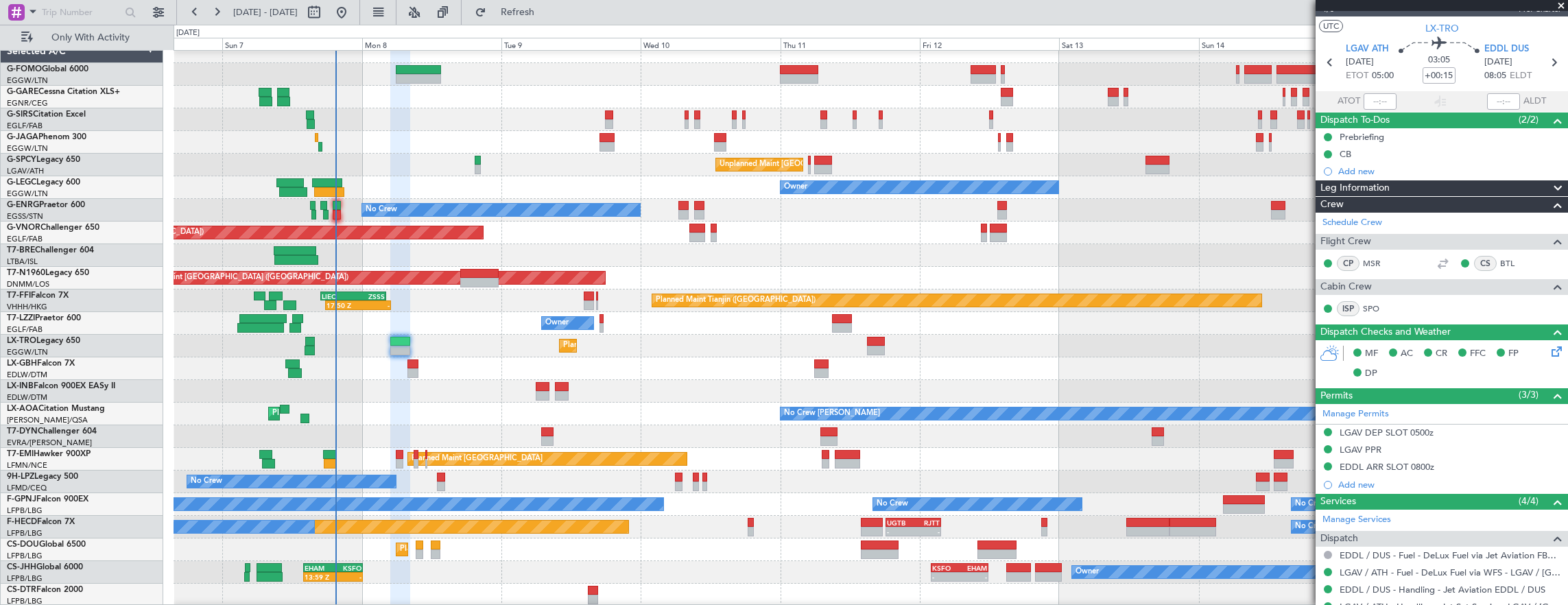
scroll to position [0, 0]
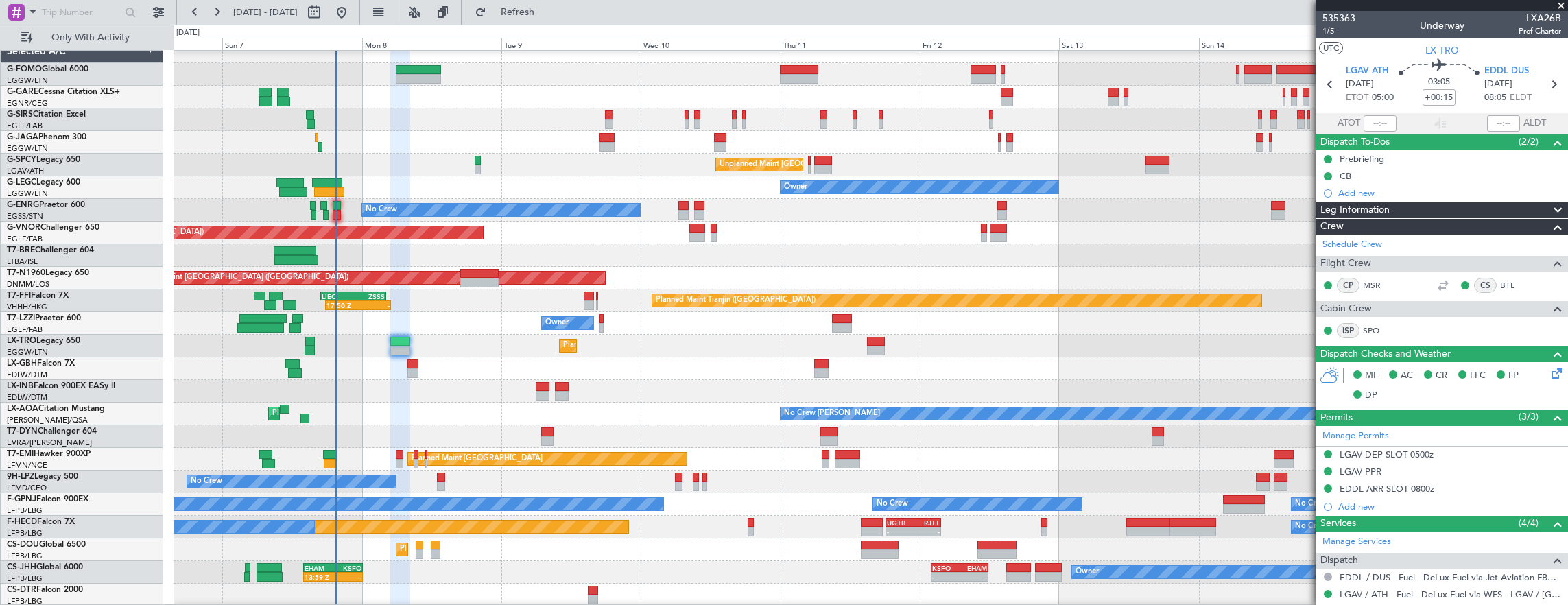
click at [408, 366] on div at bounding box center [413, 364] width 11 height 10
type input "-00:20"
type input "4"
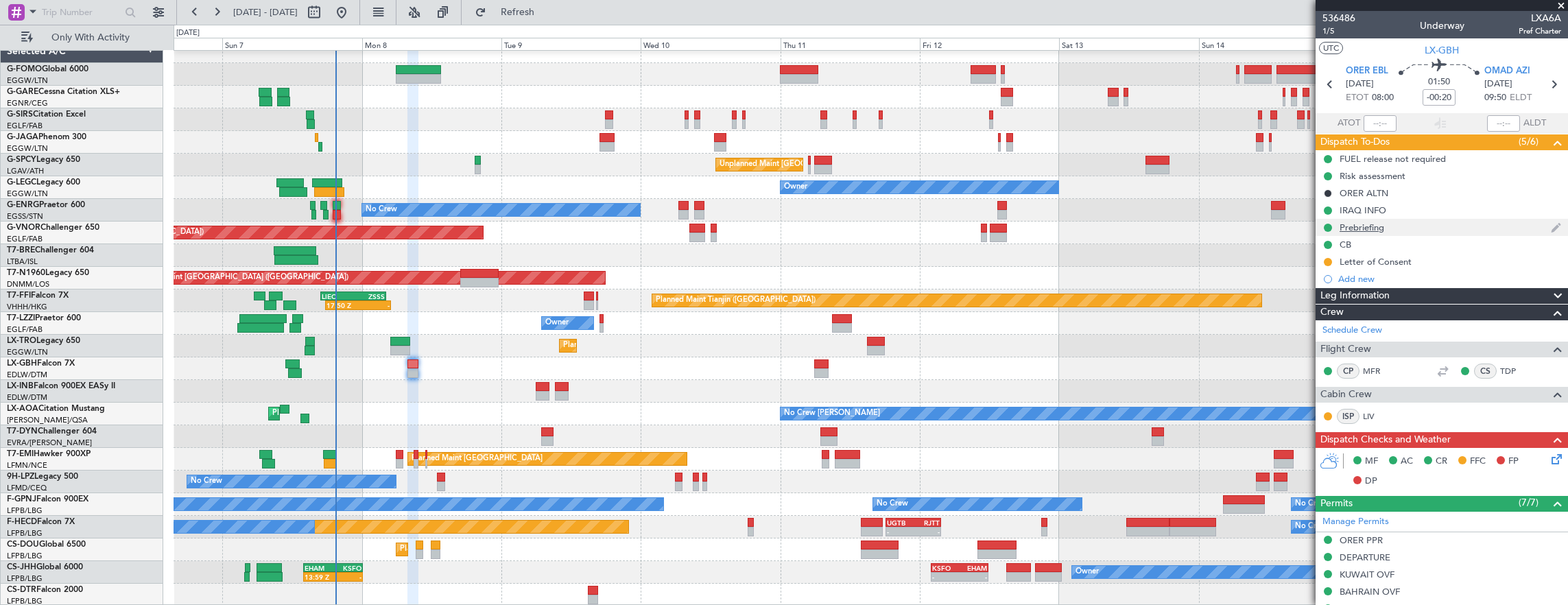
click at [1415, 228] on div "Prebriefing" at bounding box center [1442, 227] width 253 height 17
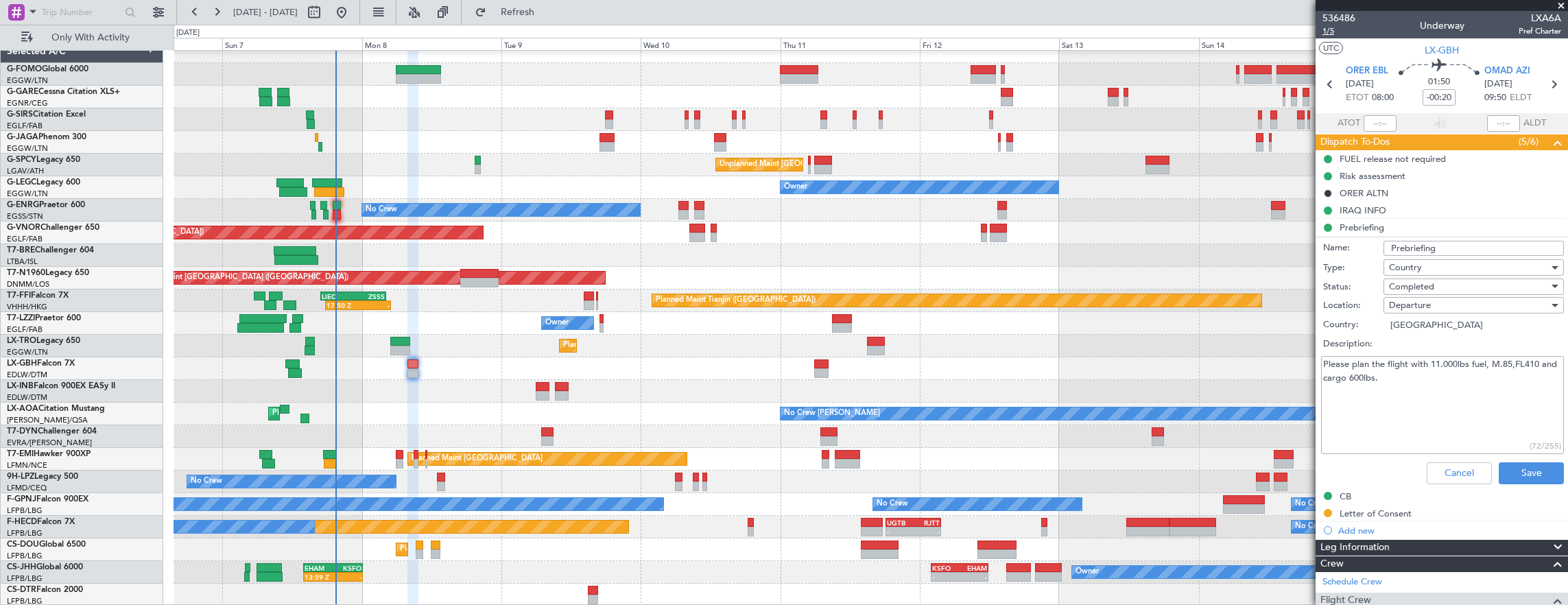
click at [1327, 33] on span "1/5" at bounding box center [1339, 31] width 33 height 11
click at [1461, 459] on div "Cancel Save" at bounding box center [1438, 473] width 259 height 33
click at [1456, 470] on button "Cancel" at bounding box center [1459, 473] width 65 height 22
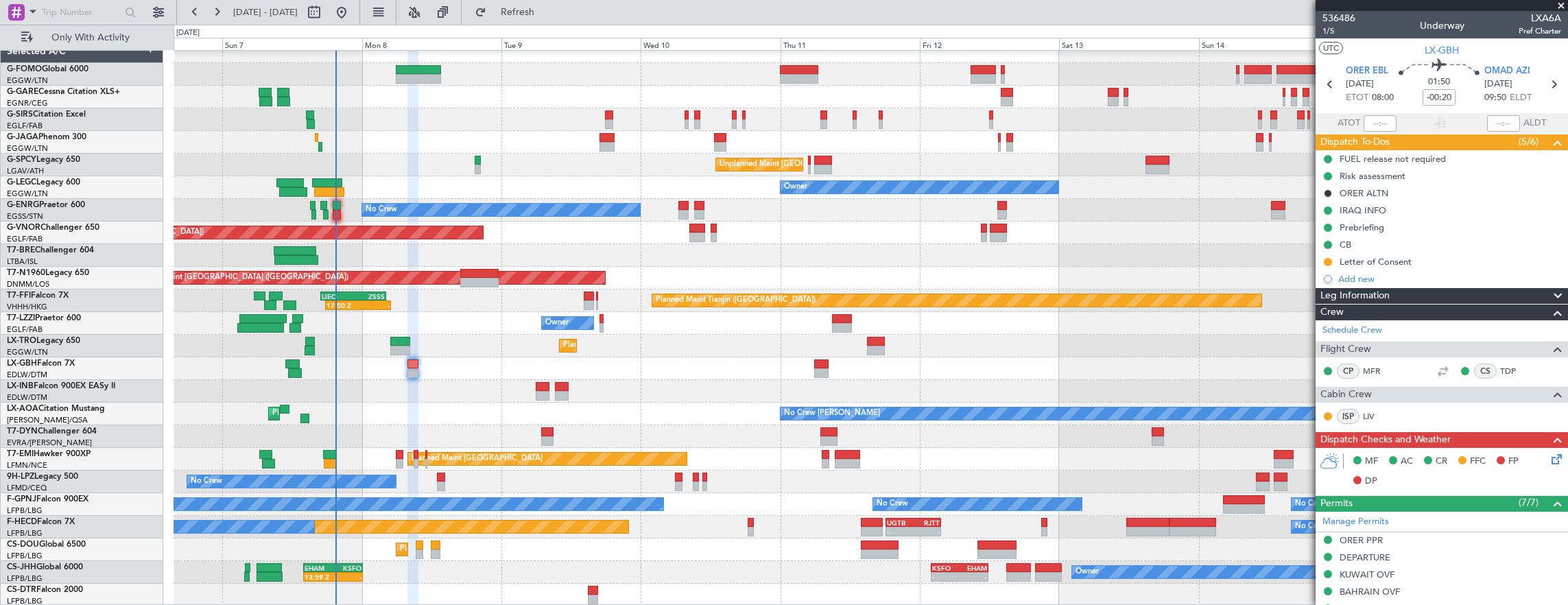
click at [1340, 27] on mat-tooltip-component "Trip Number" at bounding box center [1339, 44] width 68 height 36
click at [1329, 30] on mat-tooltip-component "Trip Number" at bounding box center [1339, 44] width 68 height 36
click at [1324, 33] on span "1/5" at bounding box center [1339, 31] width 33 height 11
click at [1430, 233] on div "Prebriefing" at bounding box center [1442, 227] width 253 height 17
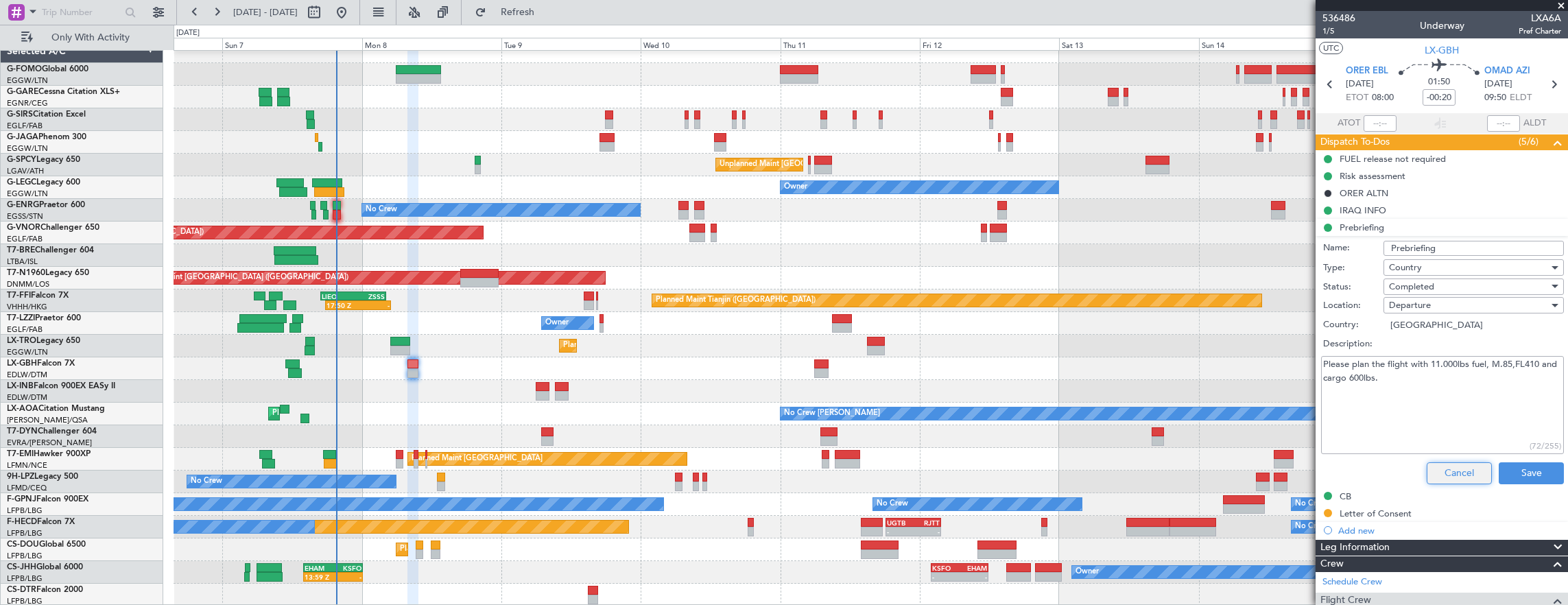
click at [1459, 475] on button "Cancel" at bounding box center [1459, 473] width 65 height 22
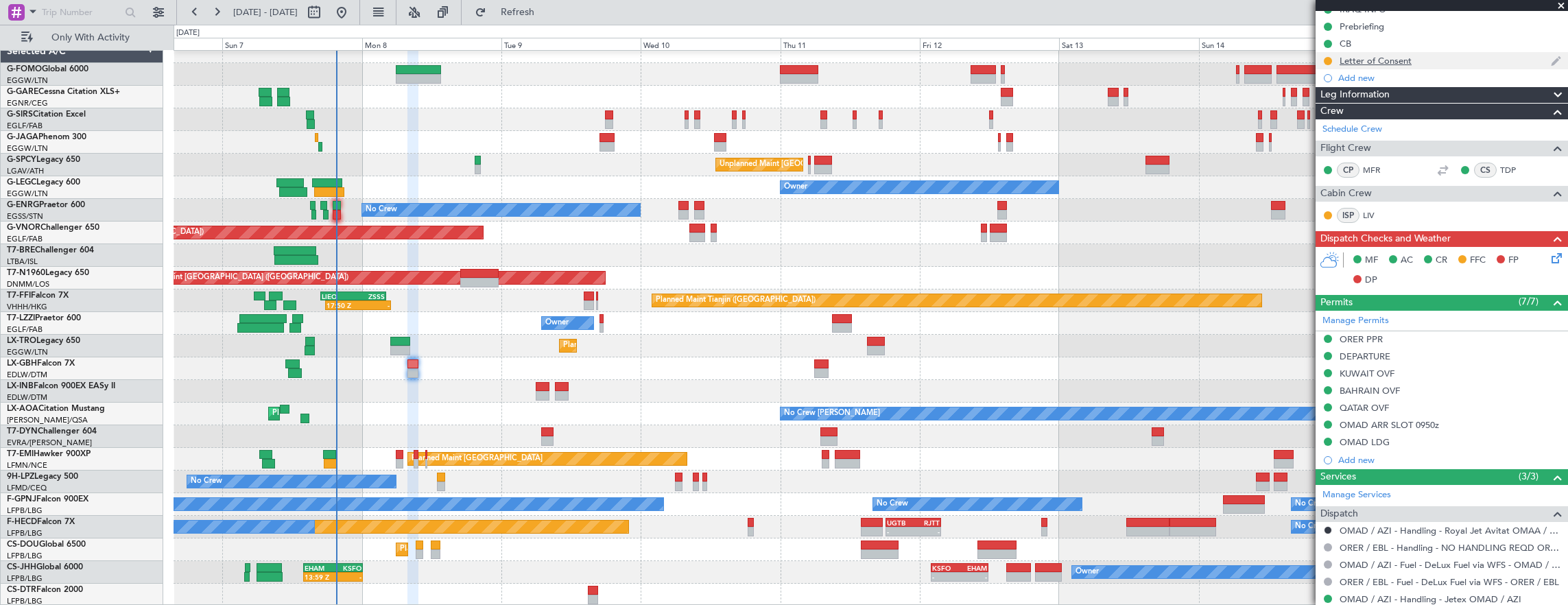
scroll to position [206, 0]
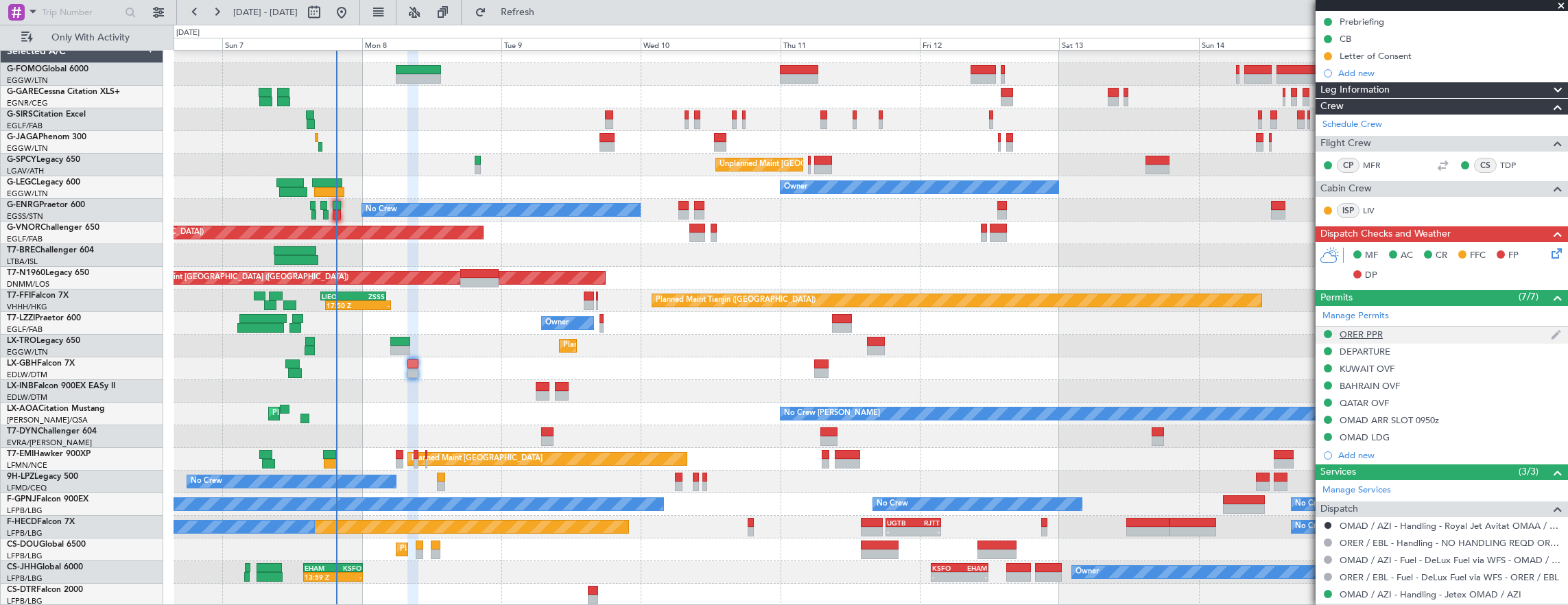
click at [1432, 330] on div "ORER PPR" at bounding box center [1442, 335] width 253 height 17
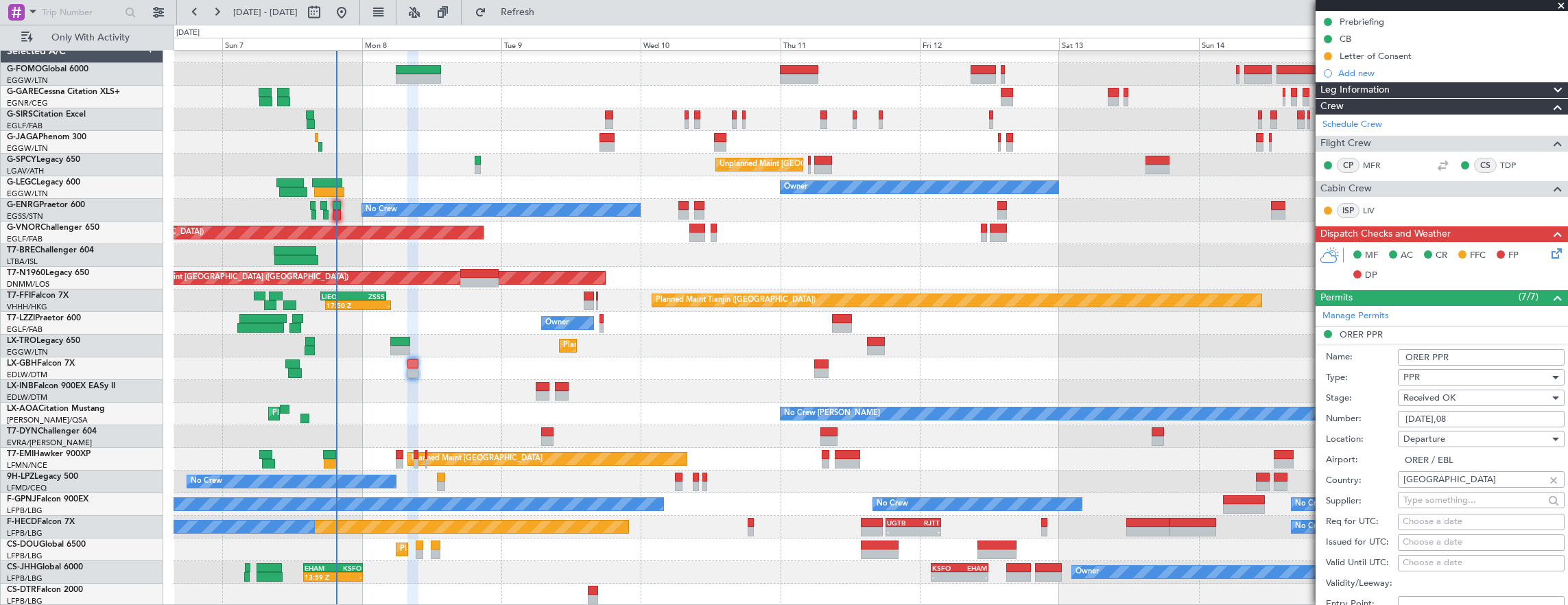
click at [1506, 420] on input "3642/09/07,08" at bounding box center [1481, 419] width 166 height 17
click at [1400, 421] on input "3642/09/07,08" at bounding box center [1481, 419] width 166 height 17
click at [1425, 416] on input "3642/09/07,08" at bounding box center [1481, 419] width 166 height 17
click at [1424, 416] on input "3642/09/07,08" at bounding box center [1481, 419] width 166 height 17
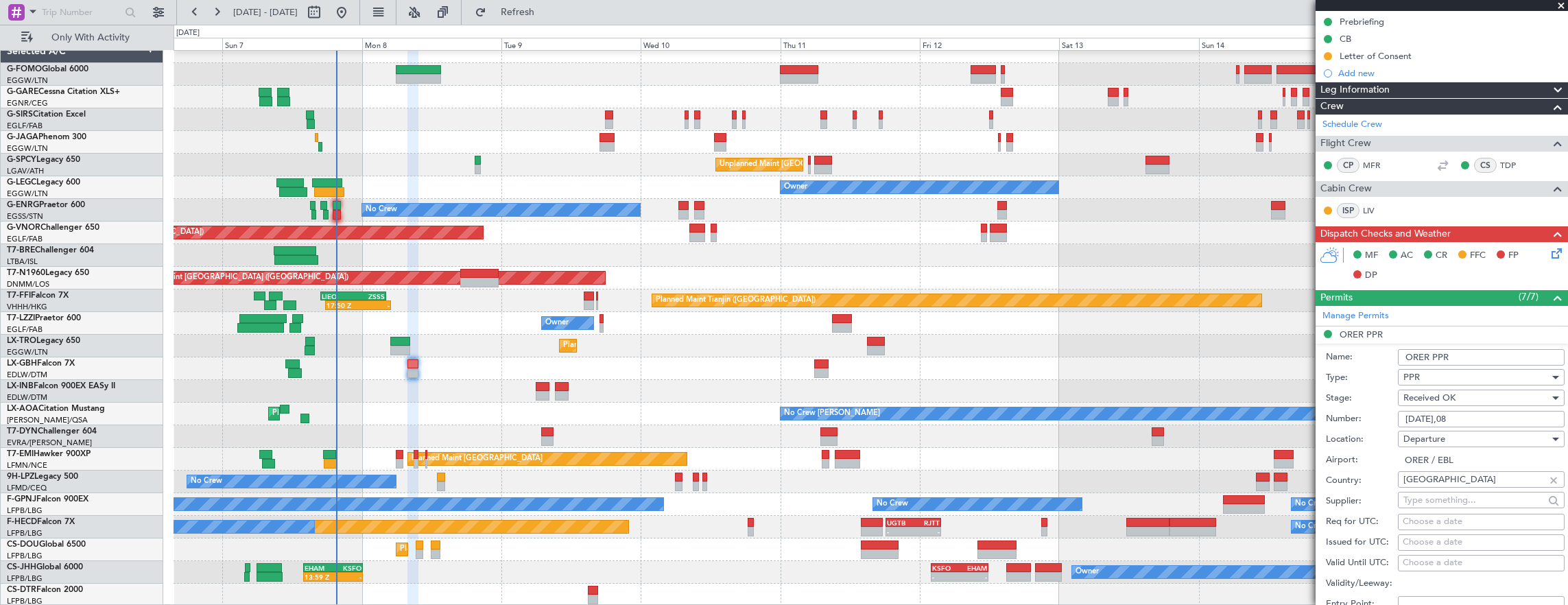
click at [1410, 417] on input "3642/09/07,08" at bounding box center [1481, 419] width 166 height 17
click at [1415, 411] on input "3642/09/07,08" at bounding box center [1481, 419] width 166 height 17
click at [1411, 423] on input "3642/09/07,08" at bounding box center [1481, 419] width 166 height 17
click at [1412, 418] on input "3642/09/07,08" at bounding box center [1481, 419] width 166 height 17
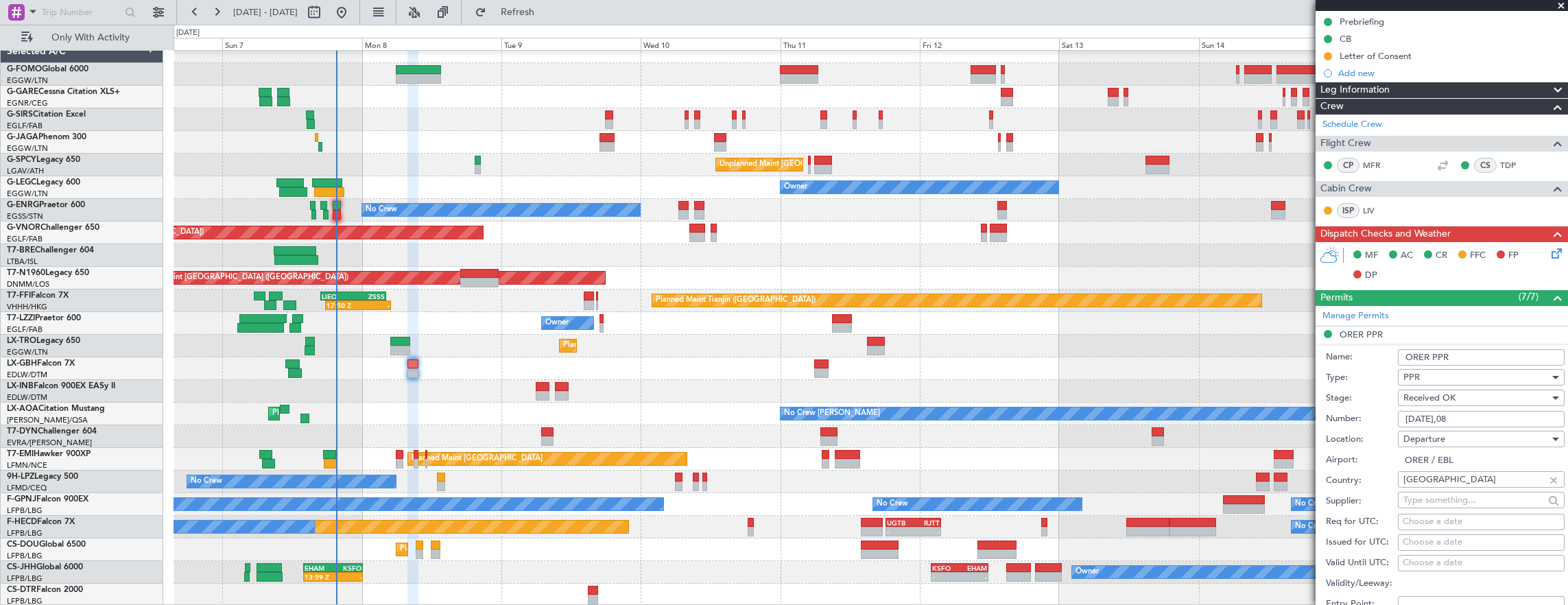
click at [1412, 418] on input "3642/09/07,08" at bounding box center [1481, 419] width 166 height 17
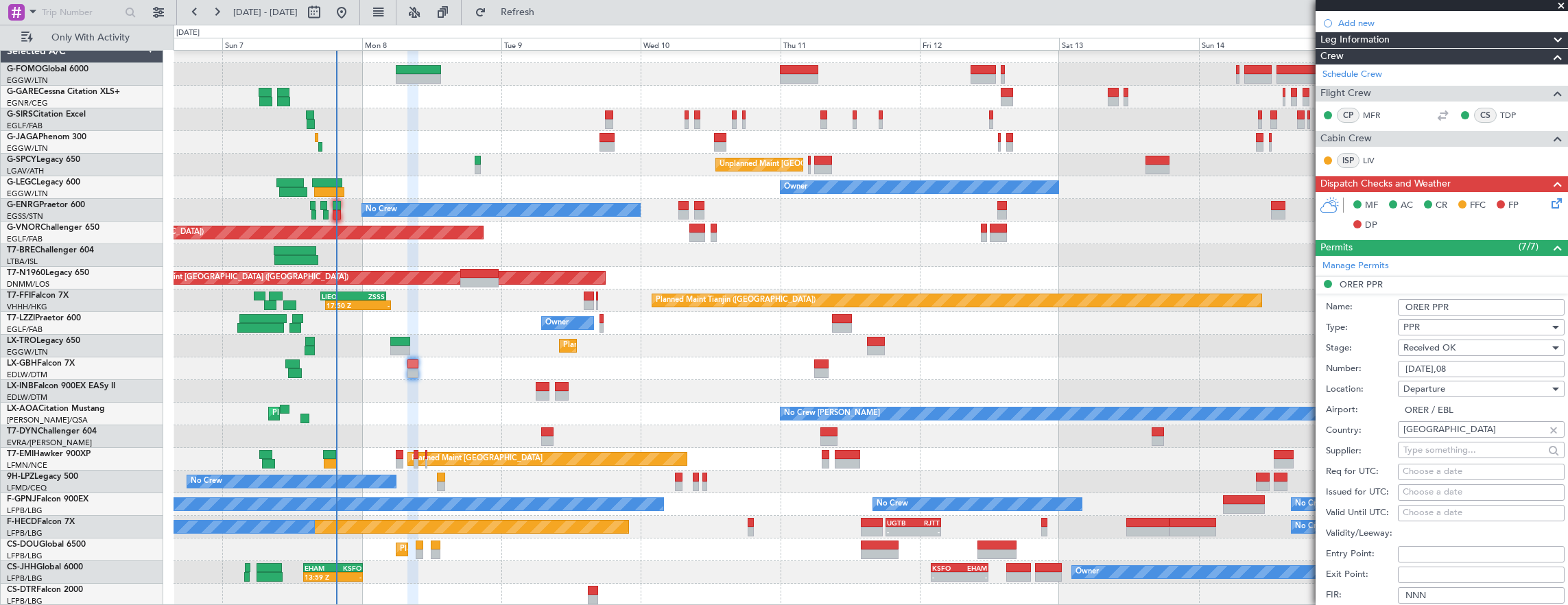
scroll to position [411, 0]
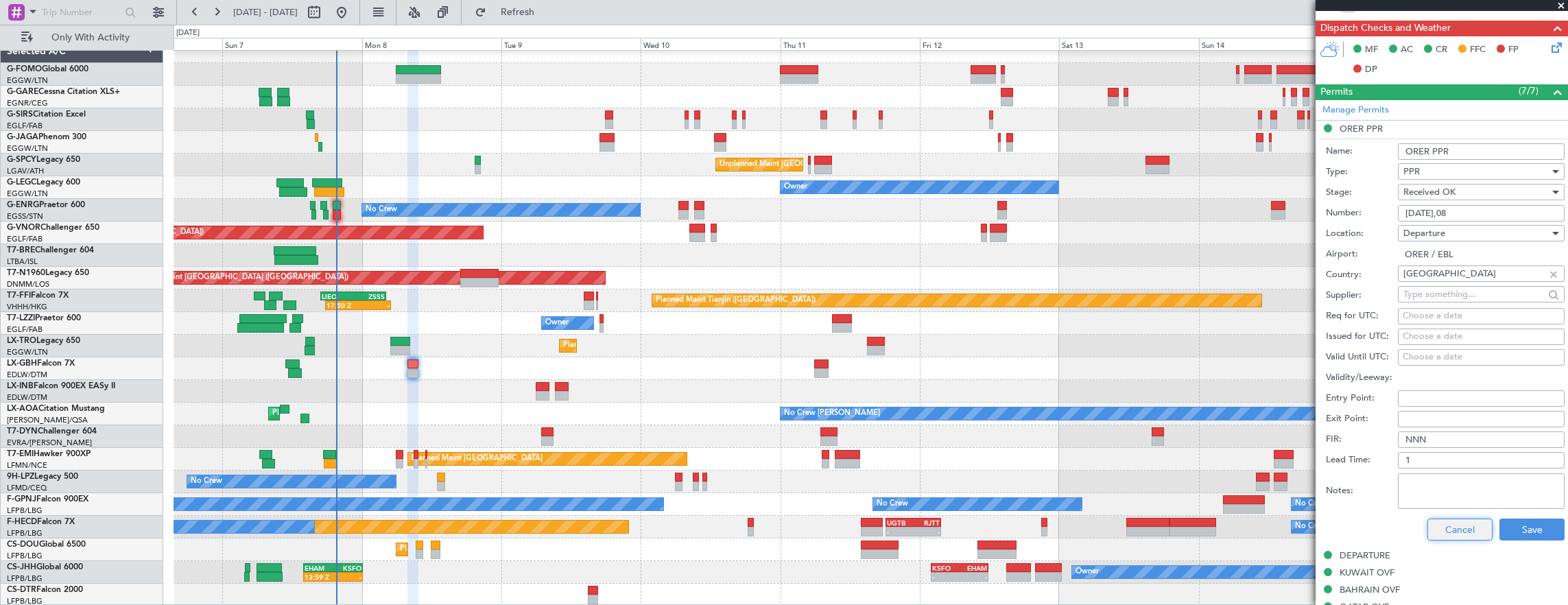
click at [1452, 524] on button "Cancel" at bounding box center [1460, 529] width 65 height 22
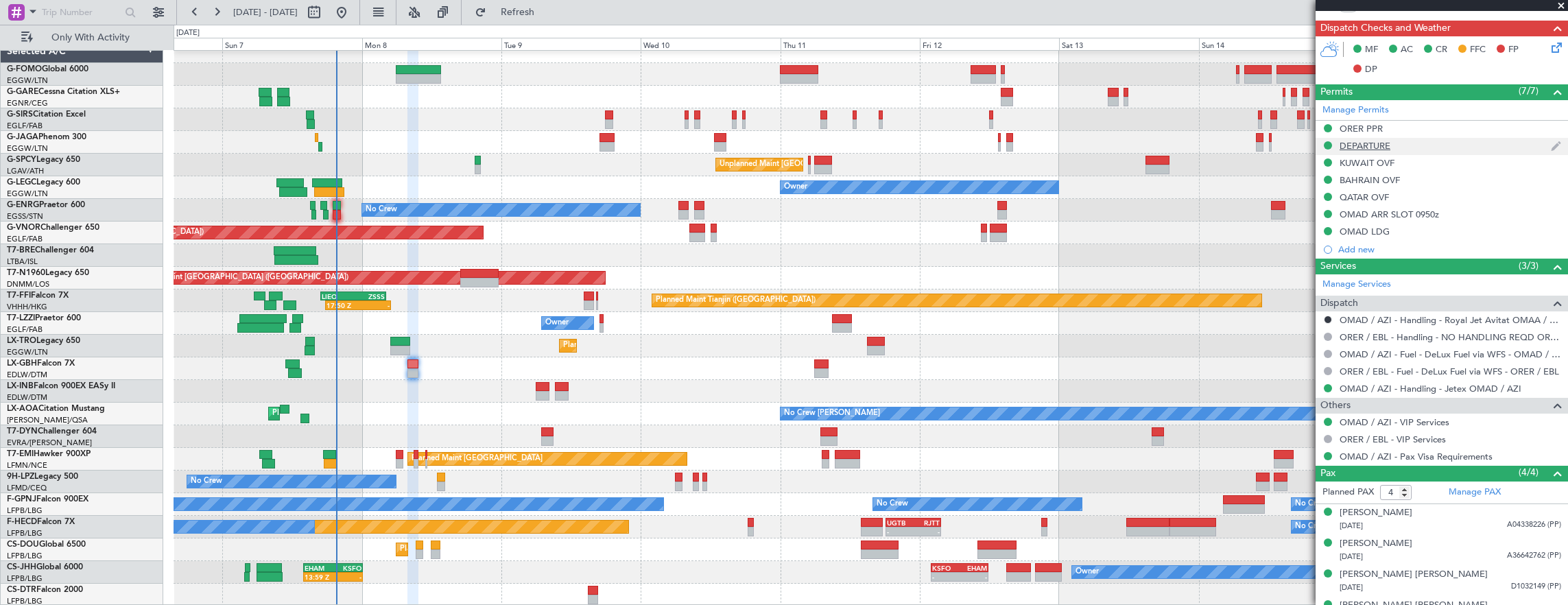
click at [1427, 141] on div "DEPARTURE" at bounding box center [1442, 146] width 253 height 17
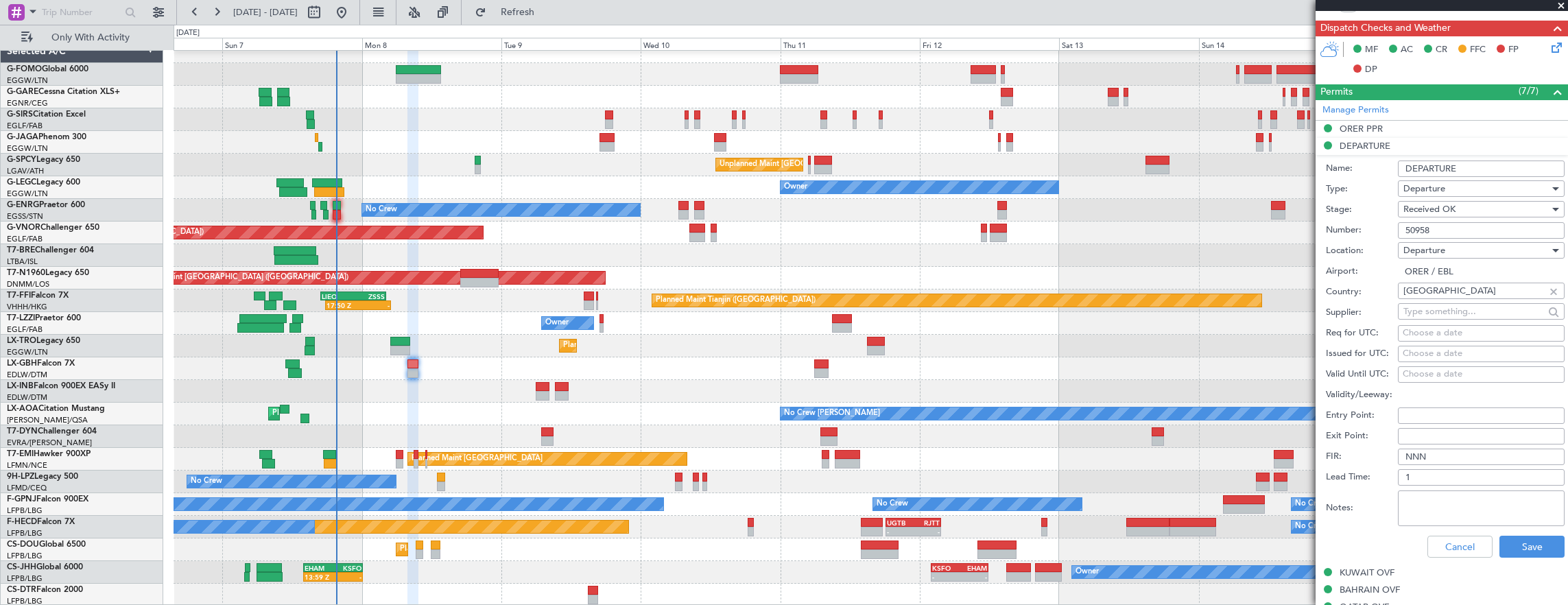
click at [1467, 222] on input "50958" at bounding box center [1481, 231] width 166 height 17
click at [1448, 544] on button "Cancel" at bounding box center [1460, 546] width 65 height 22
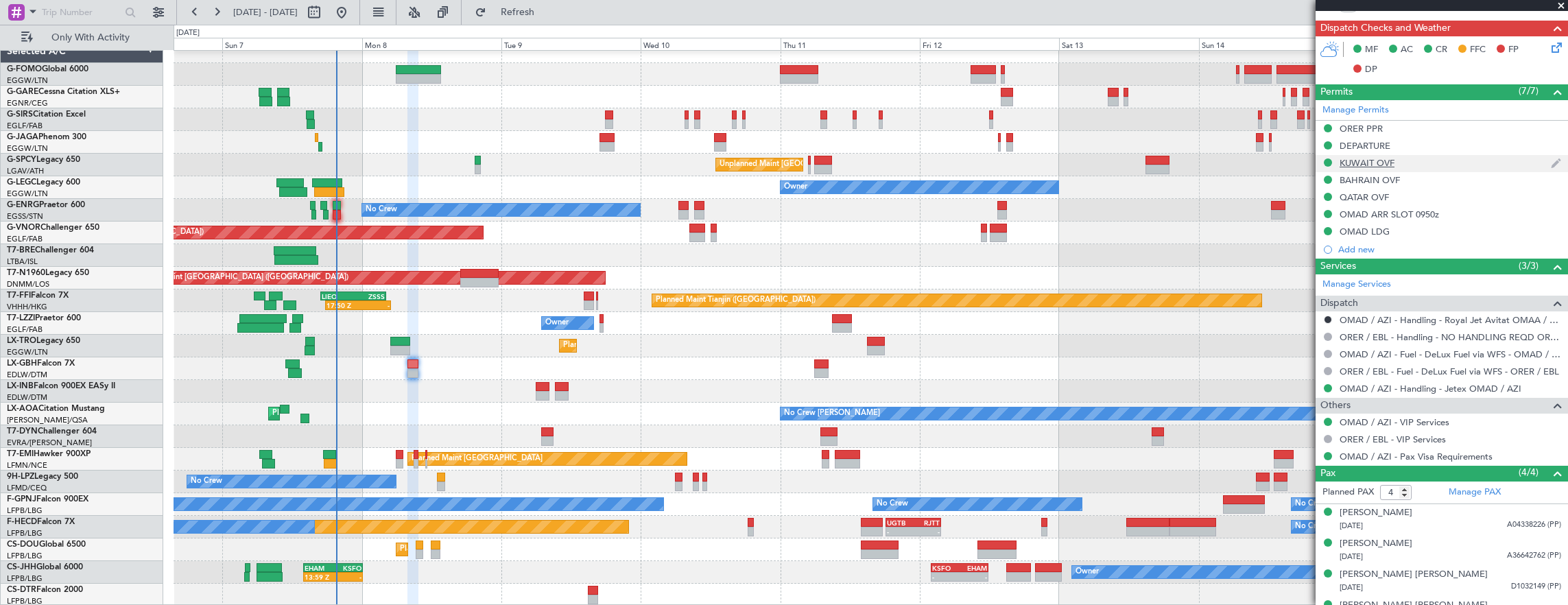
click at [1425, 158] on div "KUWAIT OVF" at bounding box center [1442, 163] width 253 height 17
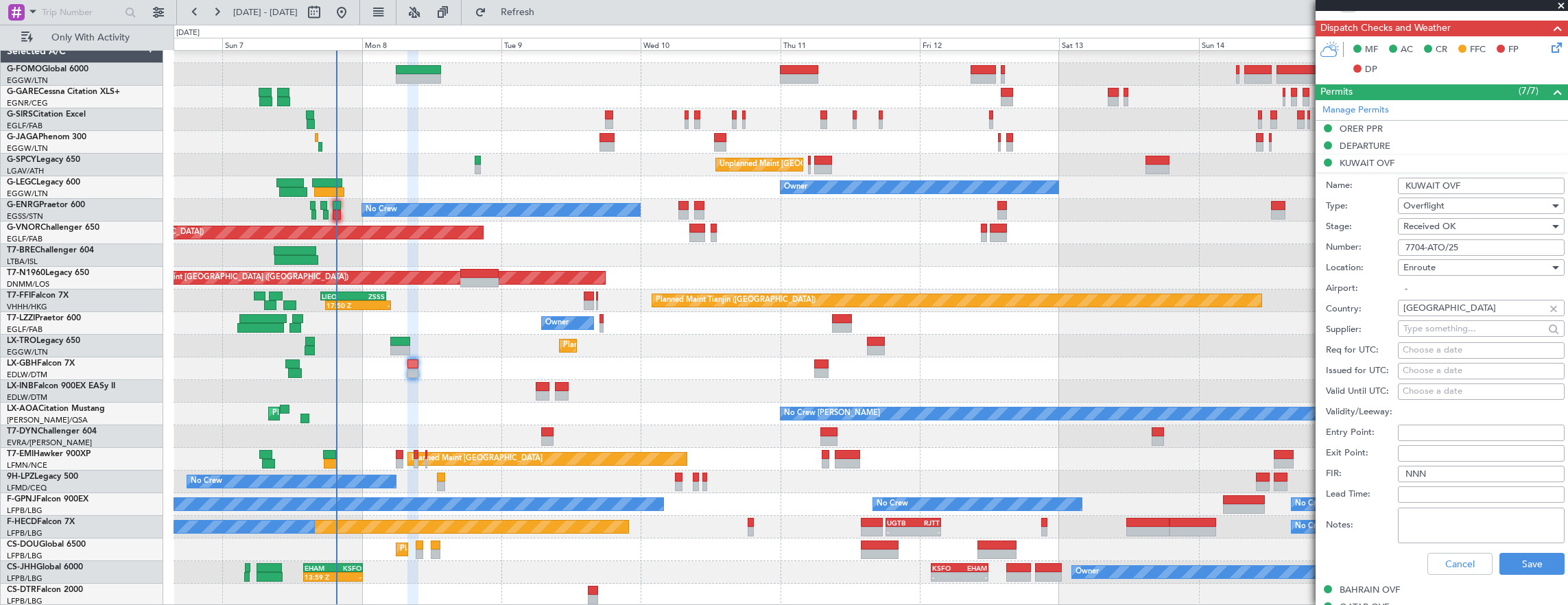
click at [1498, 239] on input "7704-ATO/25" at bounding box center [1481, 247] width 166 height 17
click at [1442, 558] on button "Cancel" at bounding box center [1460, 563] width 65 height 22
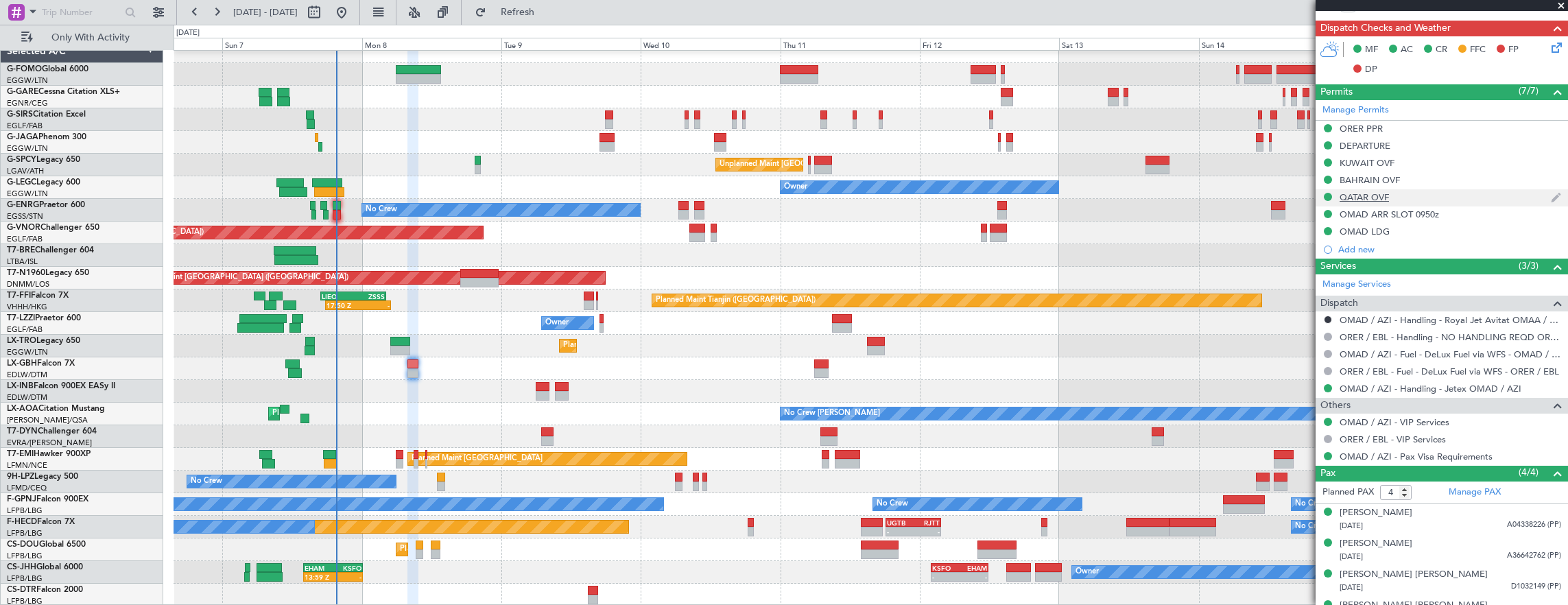
click at [1438, 190] on div "QATAR OVF" at bounding box center [1442, 197] width 253 height 17
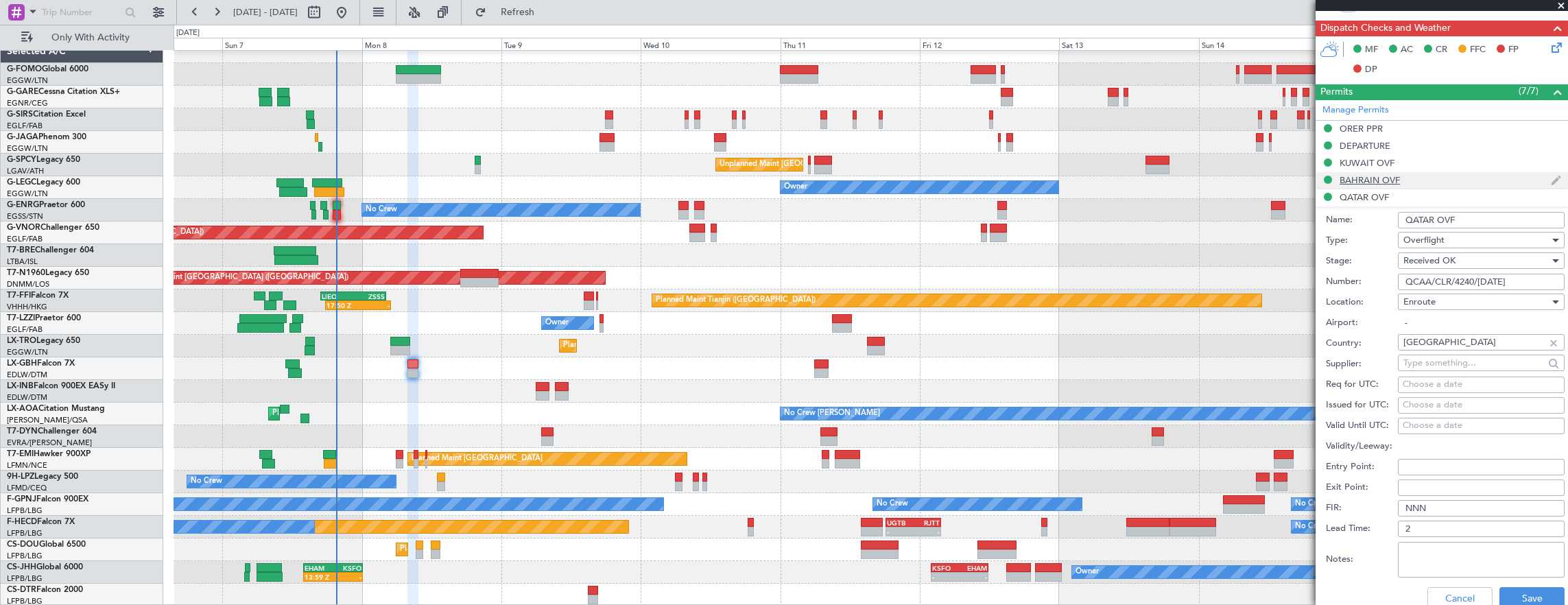
click at [1432, 175] on div "BAHRAIN OVF" at bounding box center [1442, 181] width 253 height 17
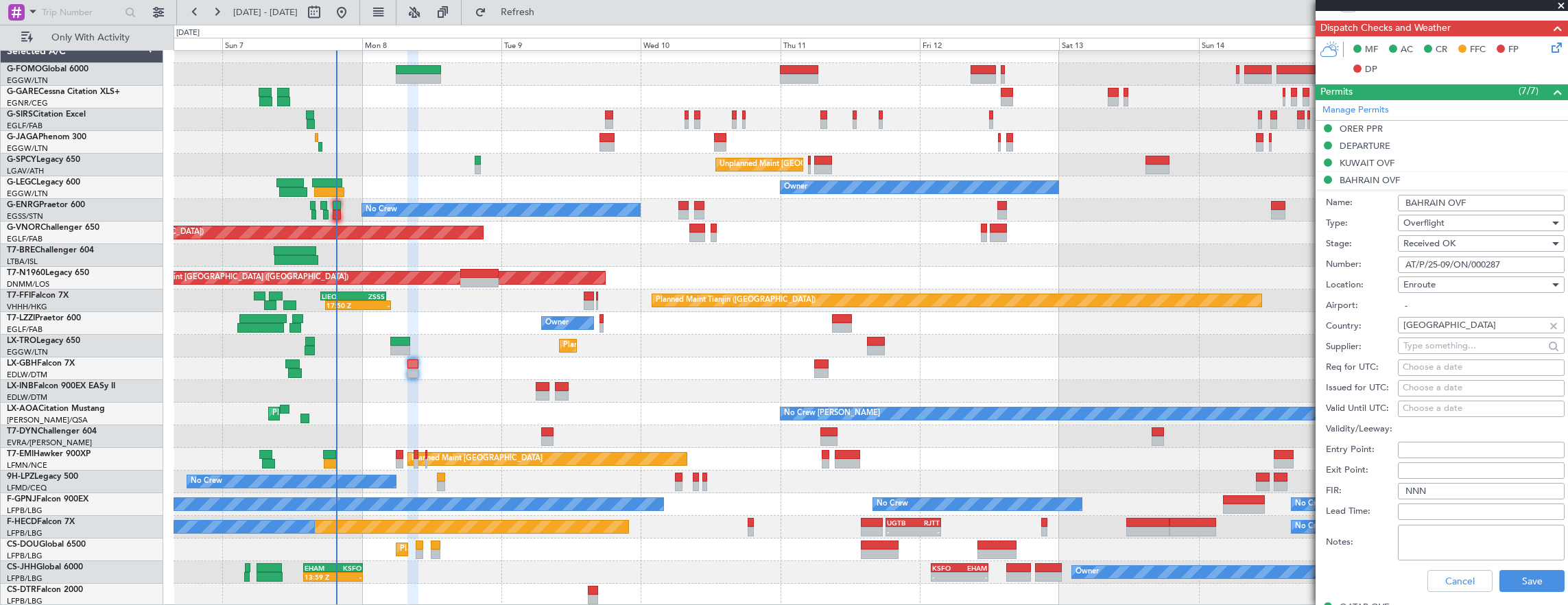
click at [1514, 265] on input "AT/P/25-09/ON/000287" at bounding box center [1481, 265] width 166 height 17
click at [1458, 575] on button "Cancel" at bounding box center [1460, 580] width 65 height 22
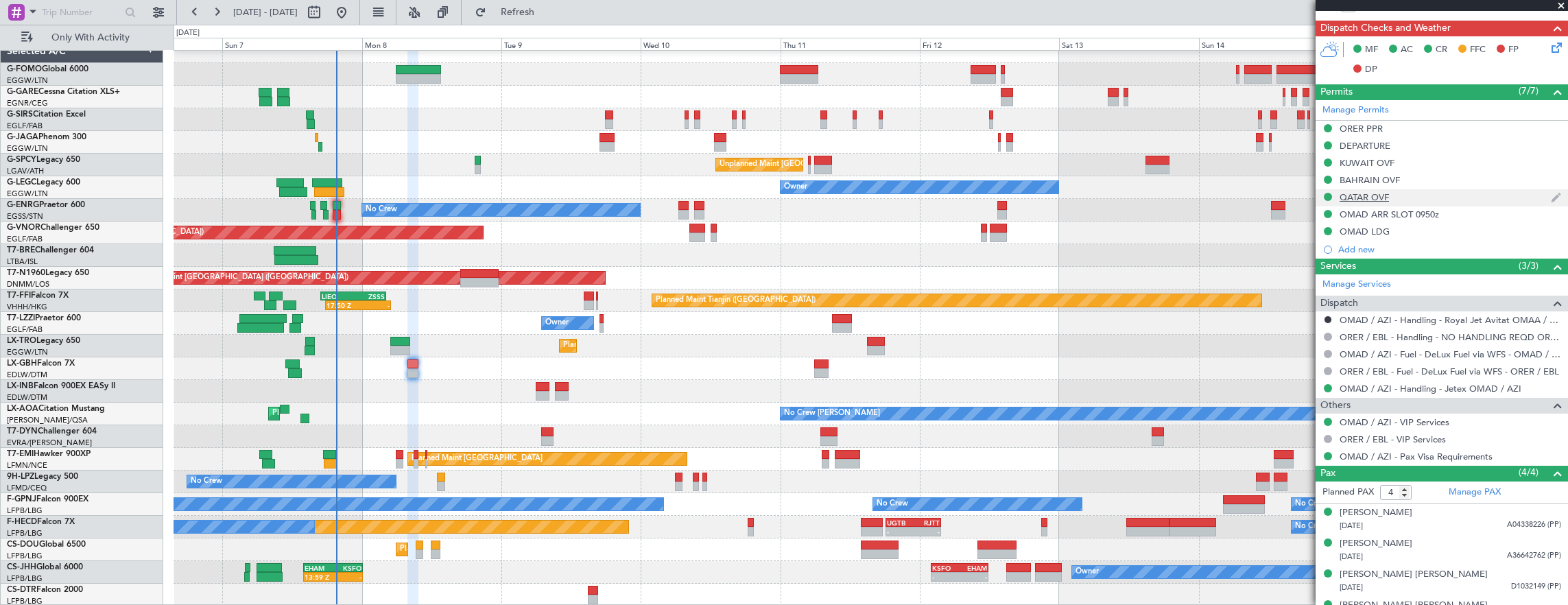
click at [1445, 193] on div "QATAR OVF" at bounding box center [1442, 197] width 253 height 17
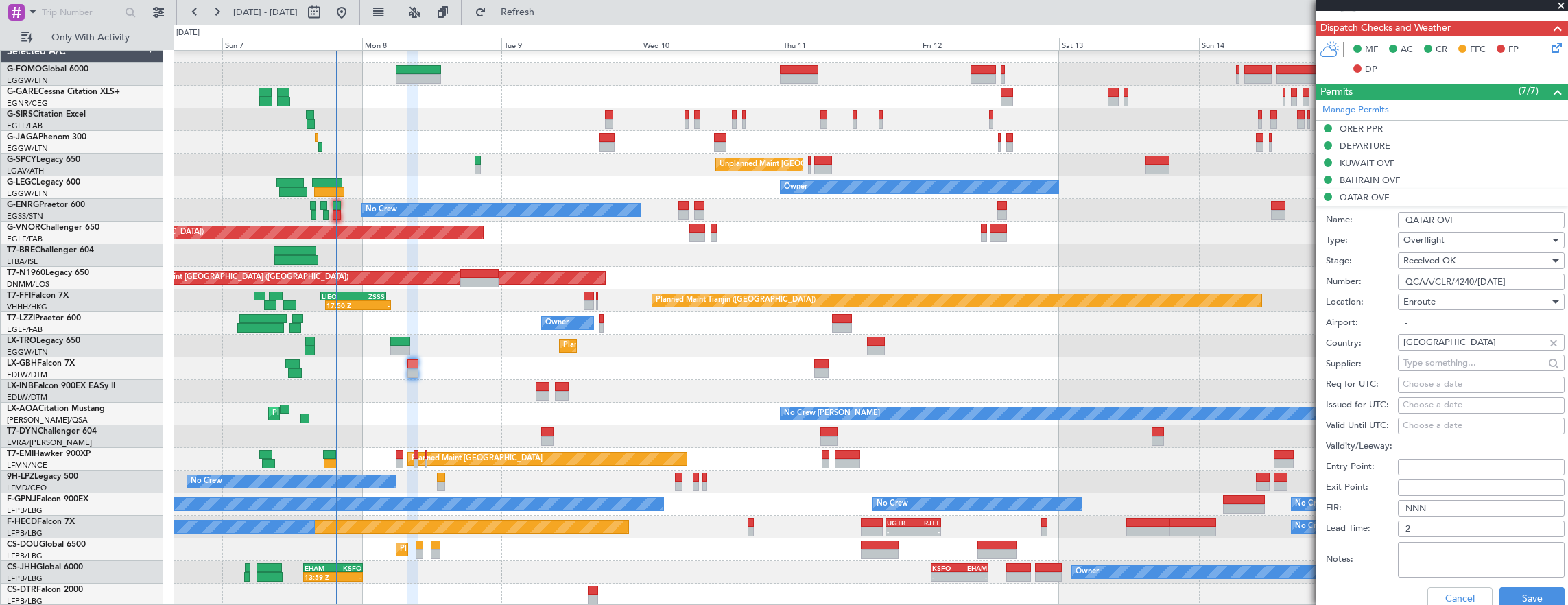
click at [1533, 279] on input "QCAA/CLR/4240/06SEP2025" at bounding box center [1481, 282] width 166 height 17
click at [1533, 280] on input "QCAA/CLR/4240/06SEP2025" at bounding box center [1481, 282] width 166 height 17
click at [1467, 599] on button "Cancel" at bounding box center [1460, 597] width 65 height 22
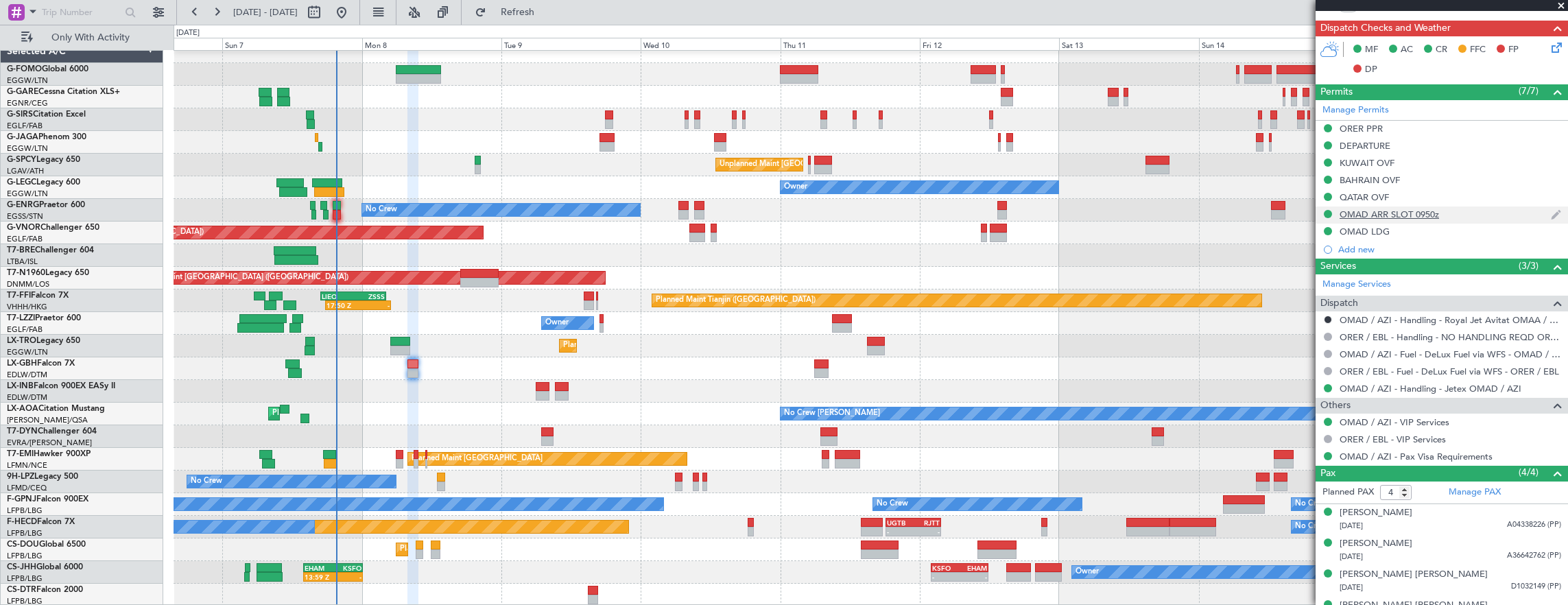
click at [1467, 209] on div "OMAD ARR SLOT 0950z" at bounding box center [1442, 215] width 253 height 17
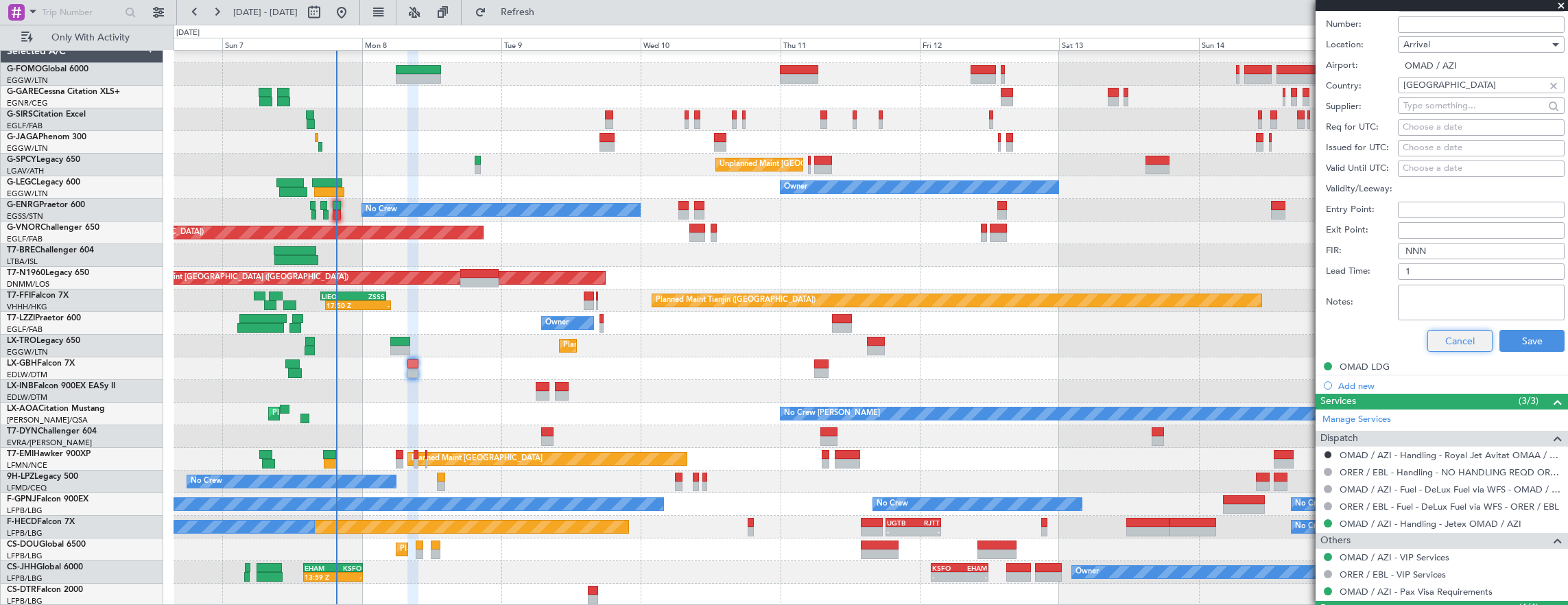
click at [1452, 338] on button "Cancel" at bounding box center [1460, 340] width 65 height 22
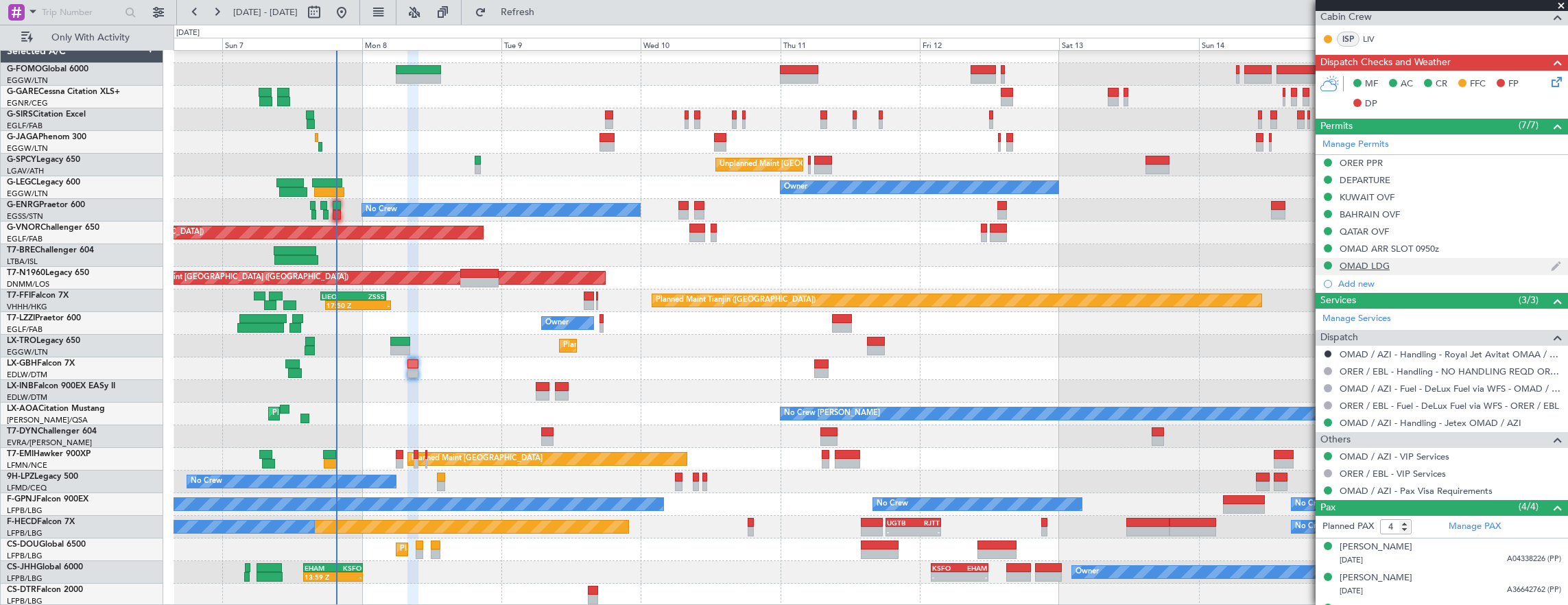
scroll to position [361, 0]
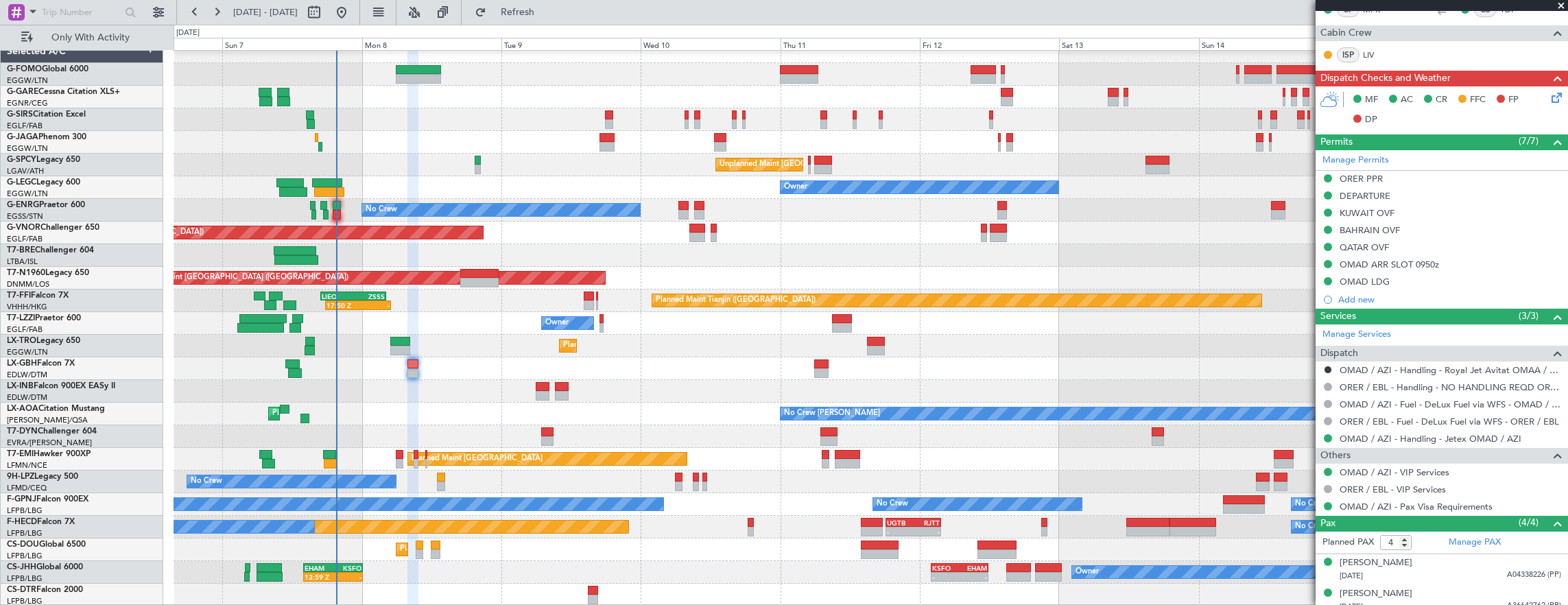
click at [1425, 278] on mat-tooltip-component "OMAD ARR SLOT 0950z" at bounding box center [1388, 283] width 108 height 36
click at [1442, 281] on div "OMAD LDG" at bounding box center [1442, 282] width 253 height 17
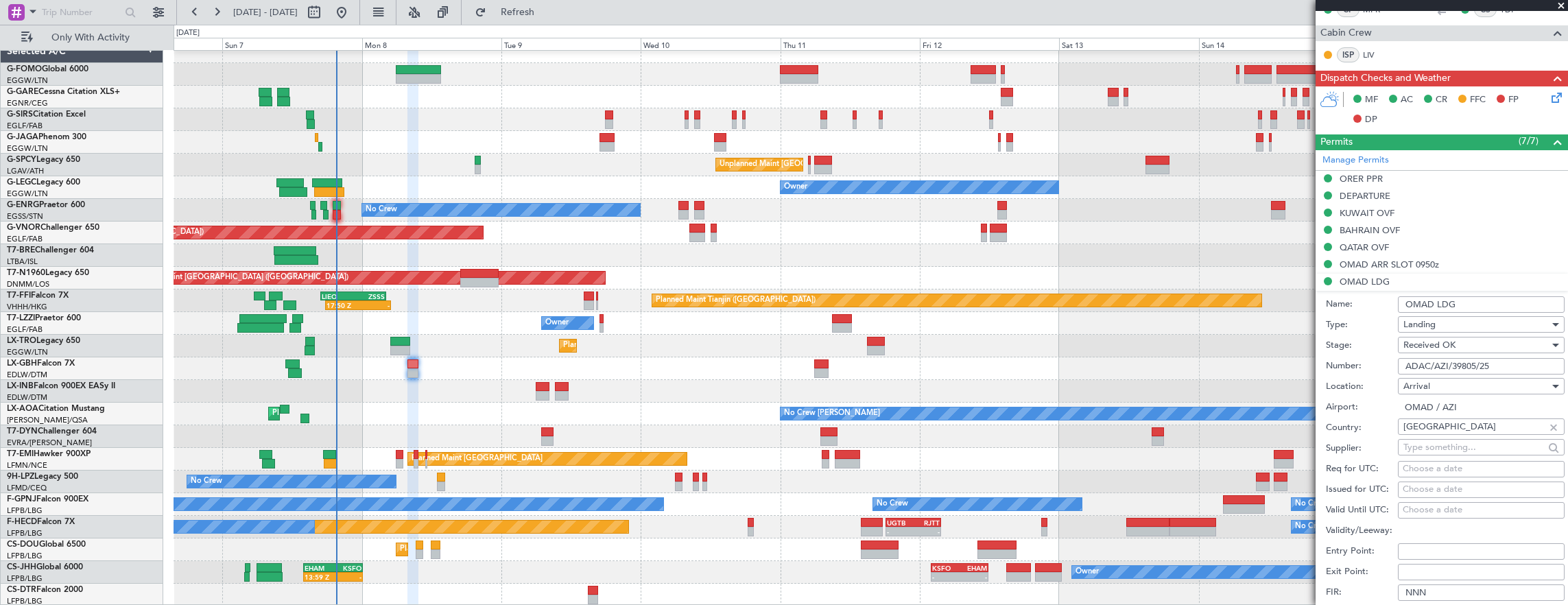
click at [1503, 360] on input "ADAC/AZI/39805/25" at bounding box center [1481, 366] width 166 height 17
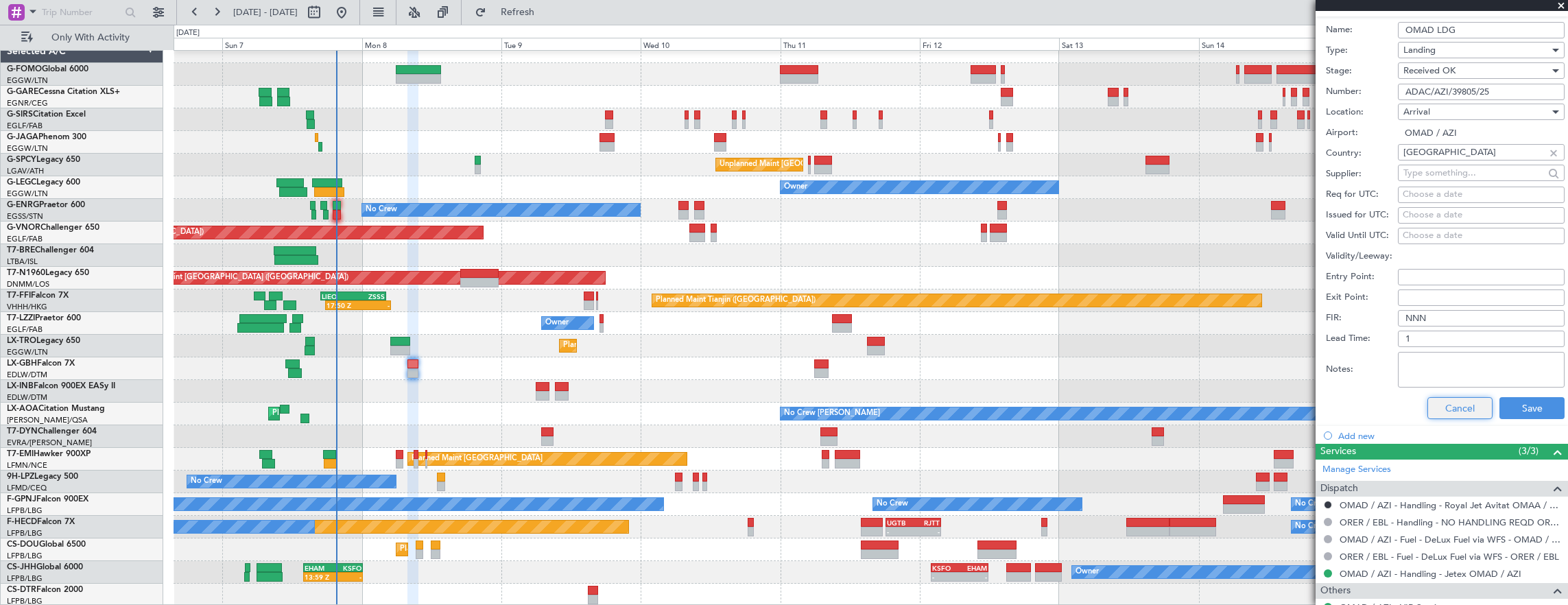
click at [1456, 401] on button "Cancel" at bounding box center [1460, 408] width 65 height 22
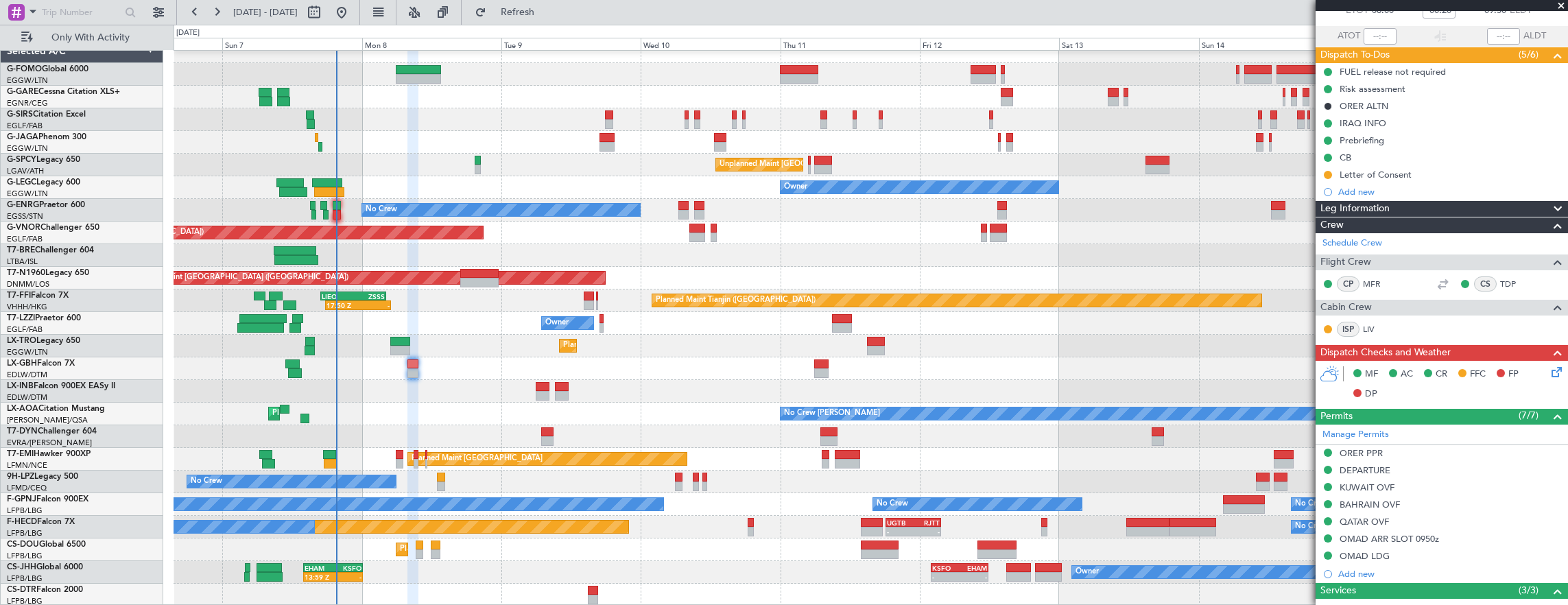
scroll to position [0, 0]
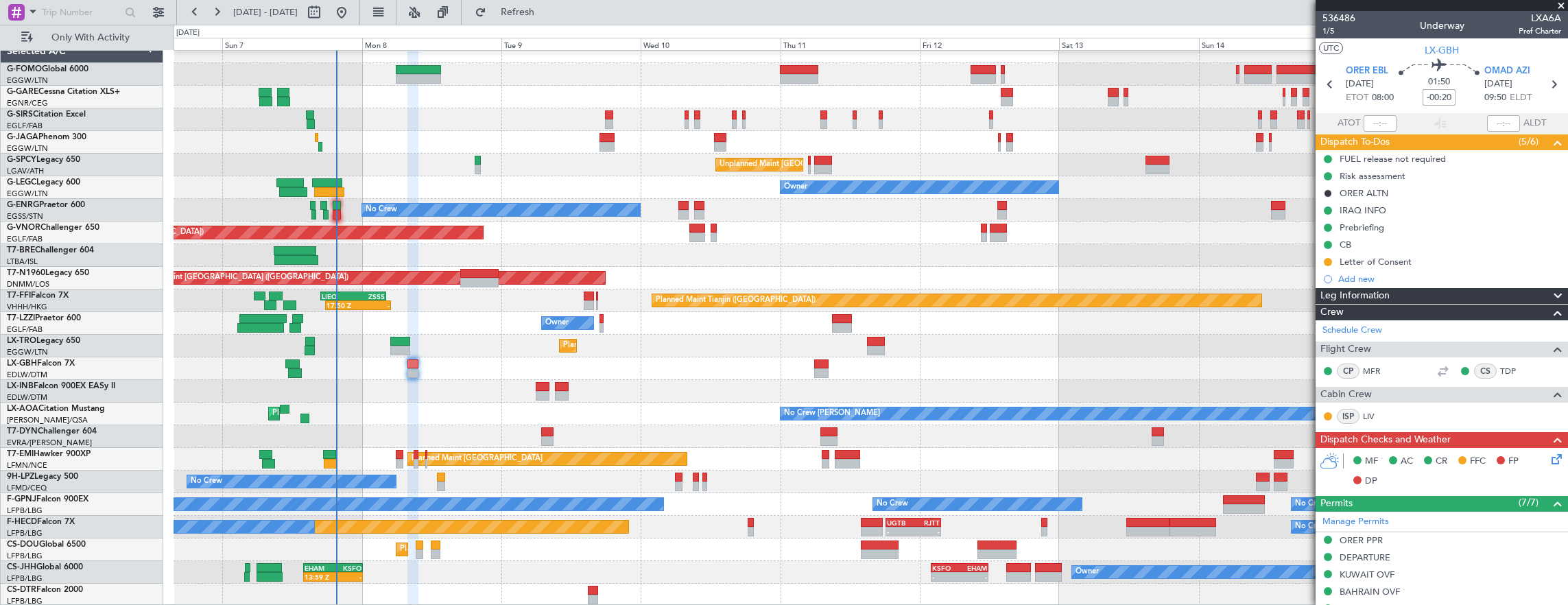
click at [1440, 92] on input "-00:20" at bounding box center [1439, 98] width 33 height 17
type input "+00:00"
click at [1438, 79] on span "02:10" at bounding box center [1439, 82] width 22 height 14
click at [1433, 92] on mat-tooltip-component "Flight Time" at bounding box center [1435, 107] width 63 height 36
click at [1430, 93] on input at bounding box center [1439, 98] width 33 height 17
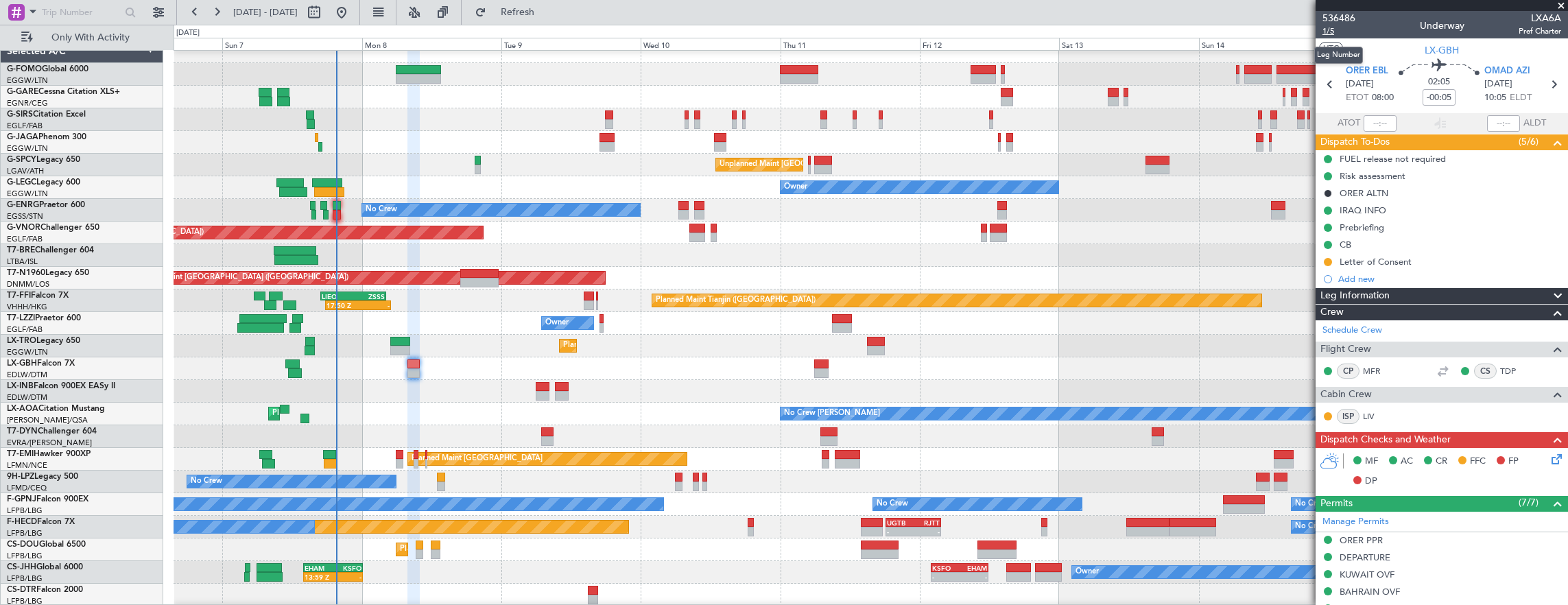
click at [1329, 29] on span "1/5" at bounding box center [1339, 31] width 33 height 11
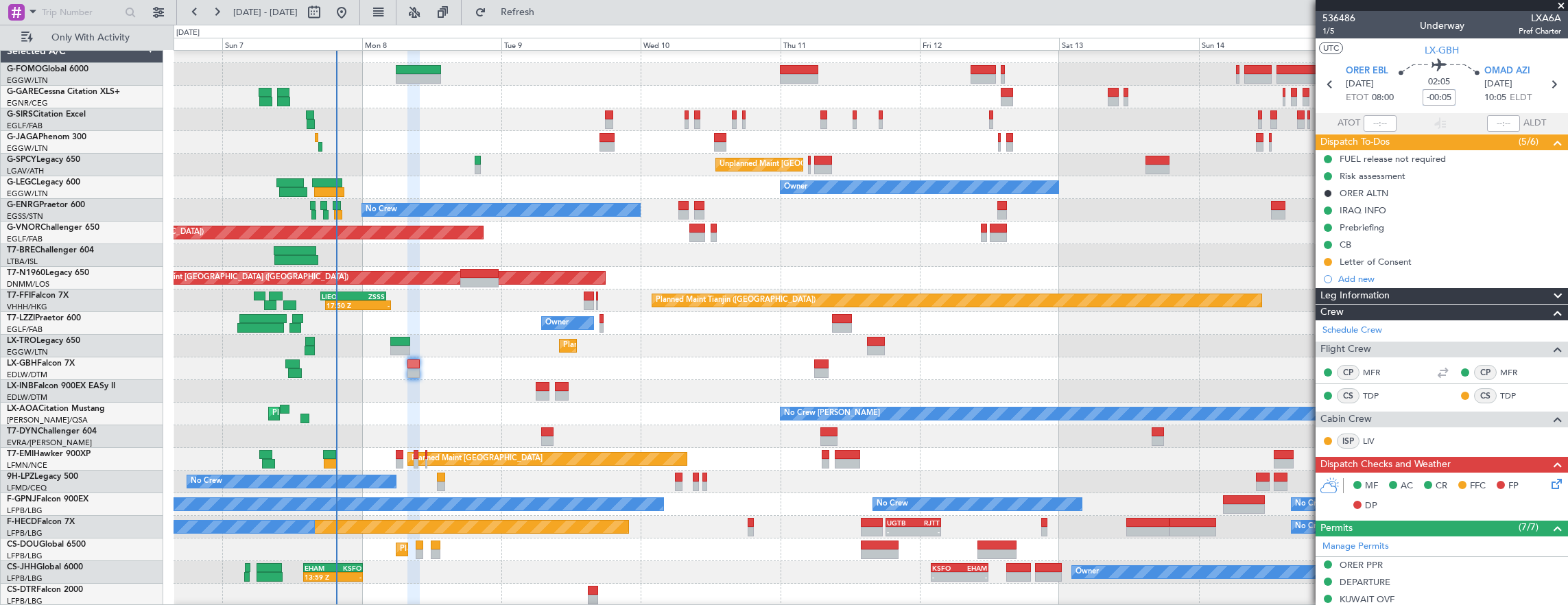
click at [1432, 98] on input "-00:05" at bounding box center [1439, 98] width 33 height 17
type input "+00:00"
click at [1548, 477] on icon at bounding box center [1554, 481] width 11 height 11
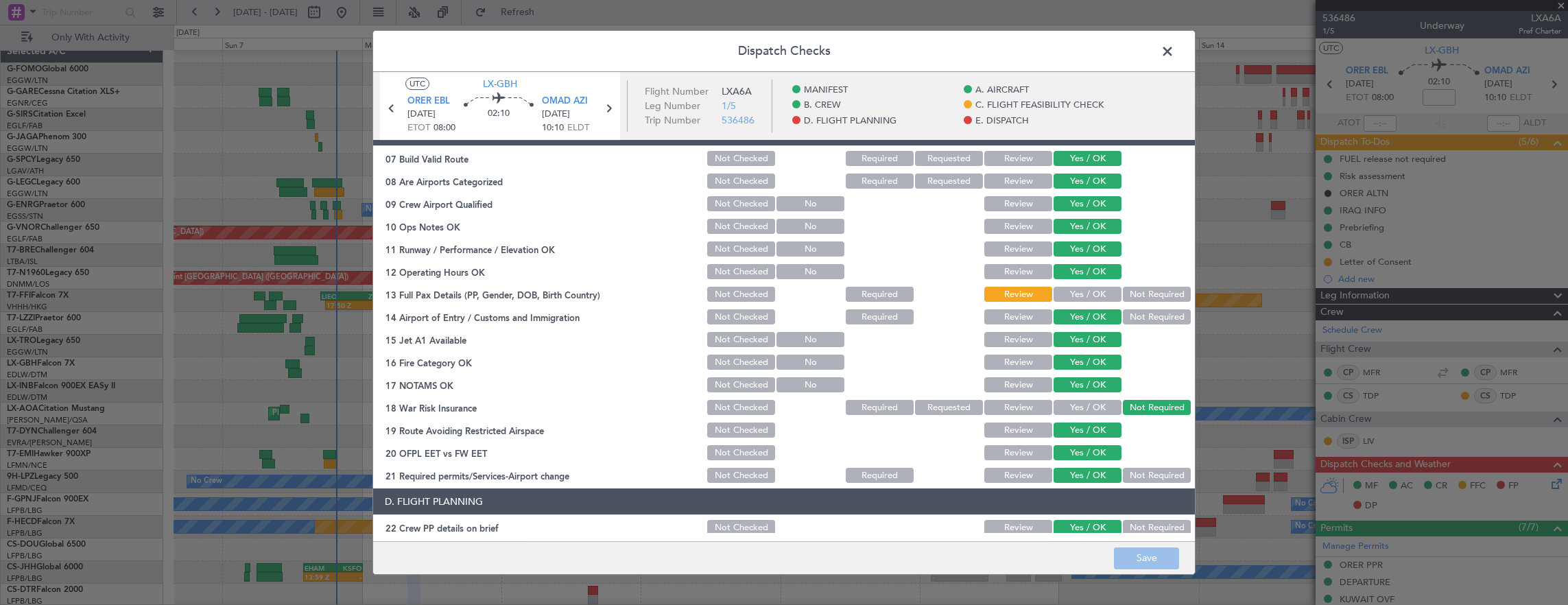
scroll to position [343, 0]
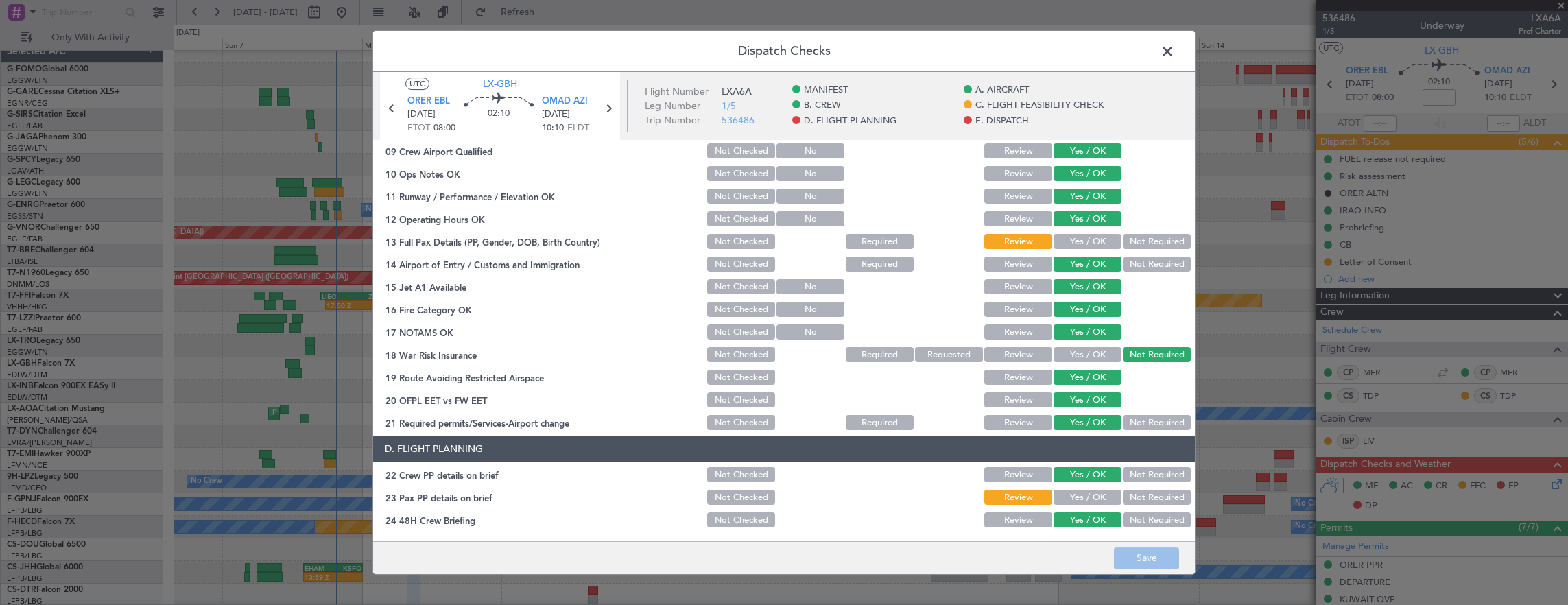
click at [1072, 240] on button "Yes / OK" at bounding box center [1088, 241] width 68 height 15
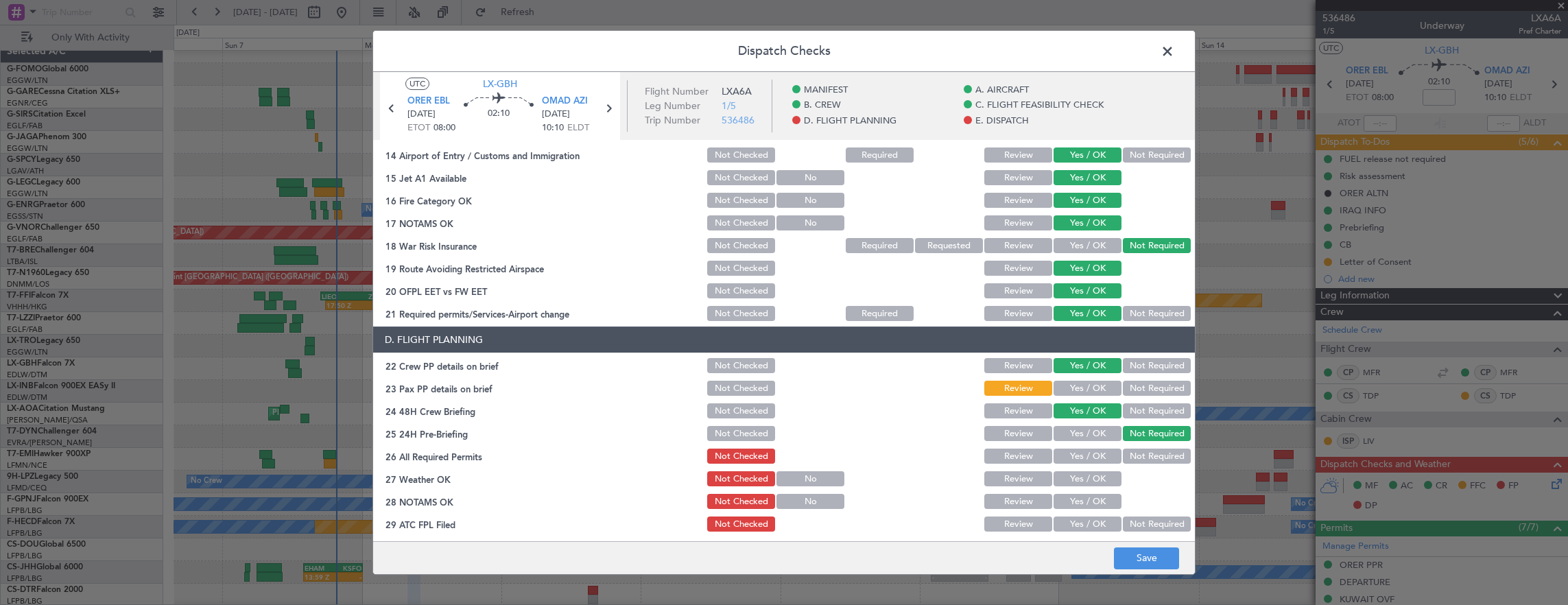
scroll to position [617, 0]
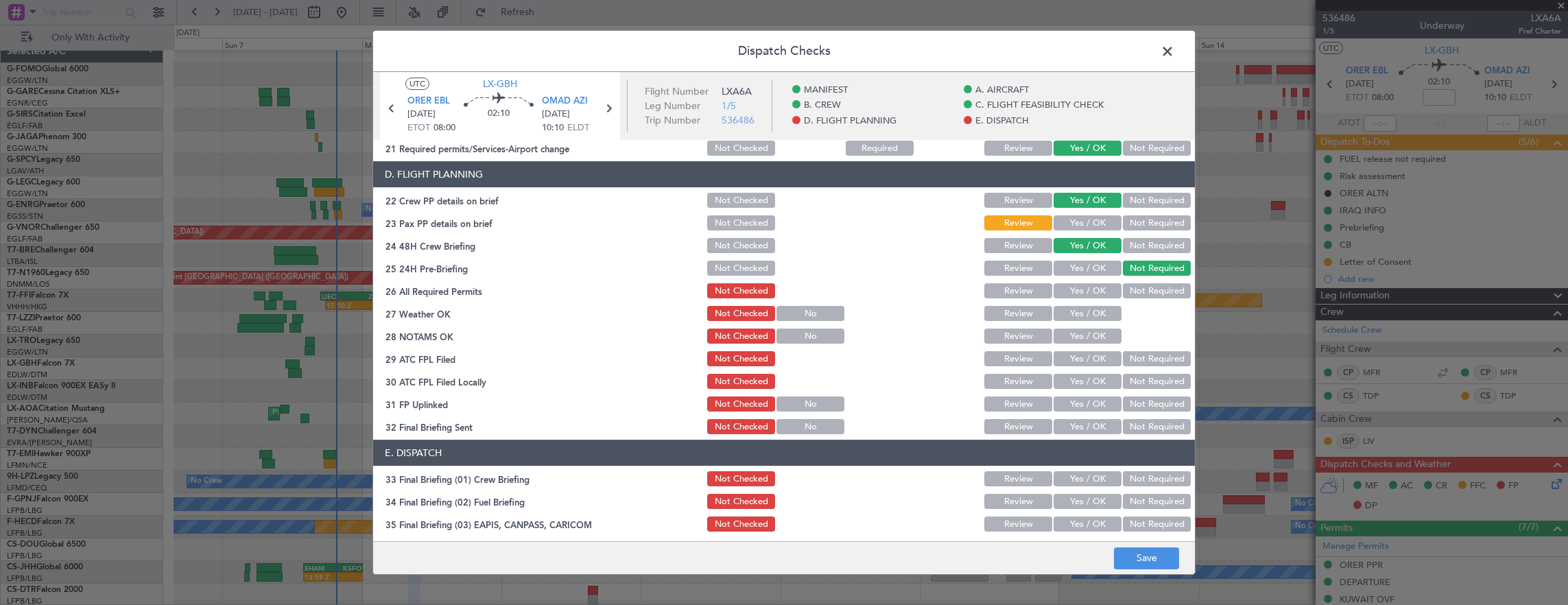
click at [1079, 222] on button "Yes / OK" at bounding box center [1088, 223] width 68 height 15
drag, startPoint x: 1082, startPoint y: 275, endPoint x: 1088, endPoint y: 282, distance: 9.2
click at [1085, 275] on button "Yes / OK" at bounding box center [1088, 268] width 68 height 15
click at [1162, 267] on button "Not Required" at bounding box center [1157, 268] width 68 height 15
click at [1079, 294] on button "Yes / OK" at bounding box center [1088, 290] width 68 height 15
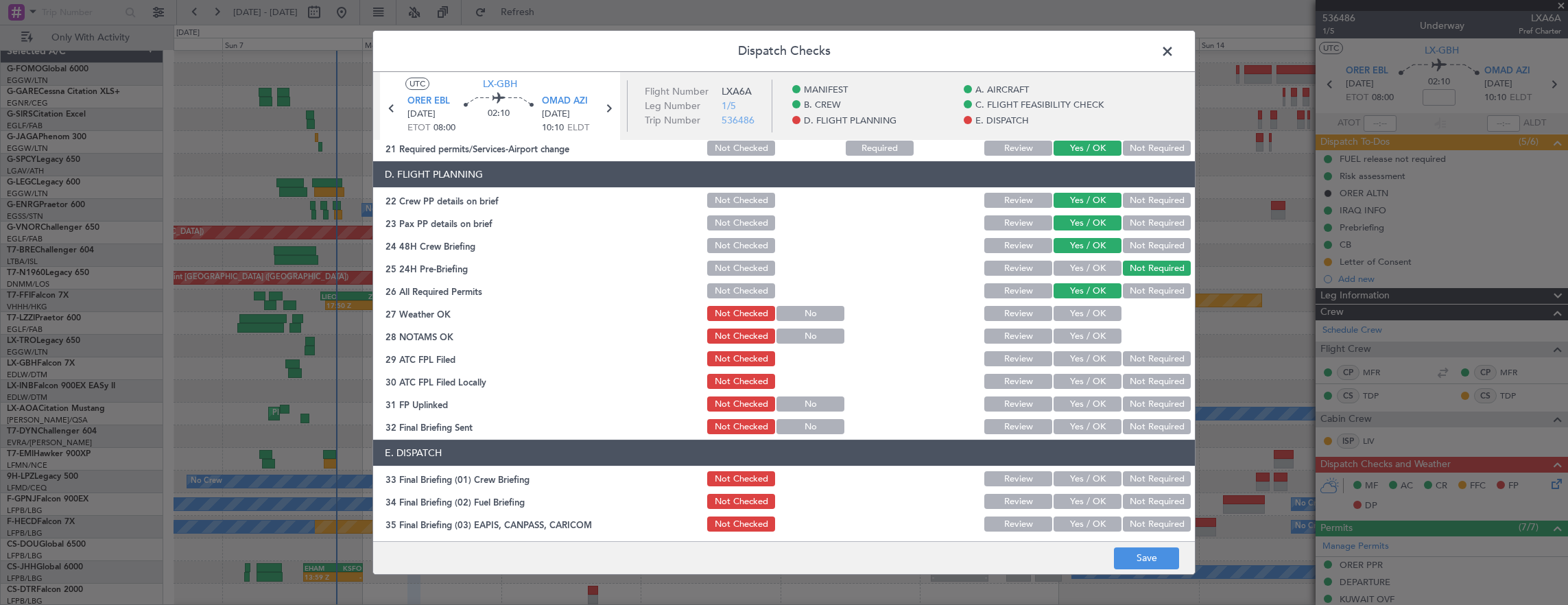
click at [1079, 315] on button "Yes / OK" at bounding box center [1088, 313] width 68 height 15
click at [1077, 334] on button "Yes / OK" at bounding box center [1088, 336] width 68 height 15
click at [1075, 352] on button "Yes / OK" at bounding box center [1088, 358] width 68 height 15
click at [1081, 379] on button "Yes / OK" at bounding box center [1088, 381] width 68 height 15
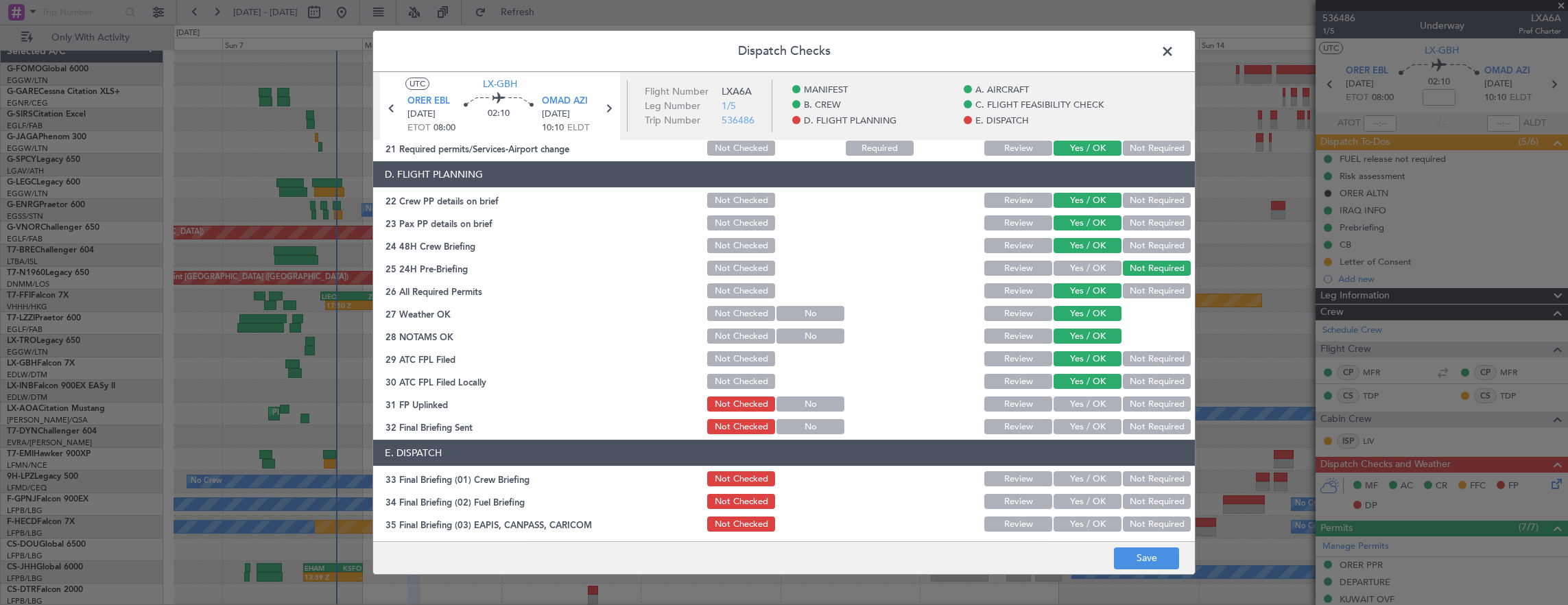
click at [1094, 400] on button "Yes / OK" at bounding box center [1088, 404] width 68 height 15
click at [1138, 427] on button "Not Required" at bounding box center [1157, 427] width 68 height 15
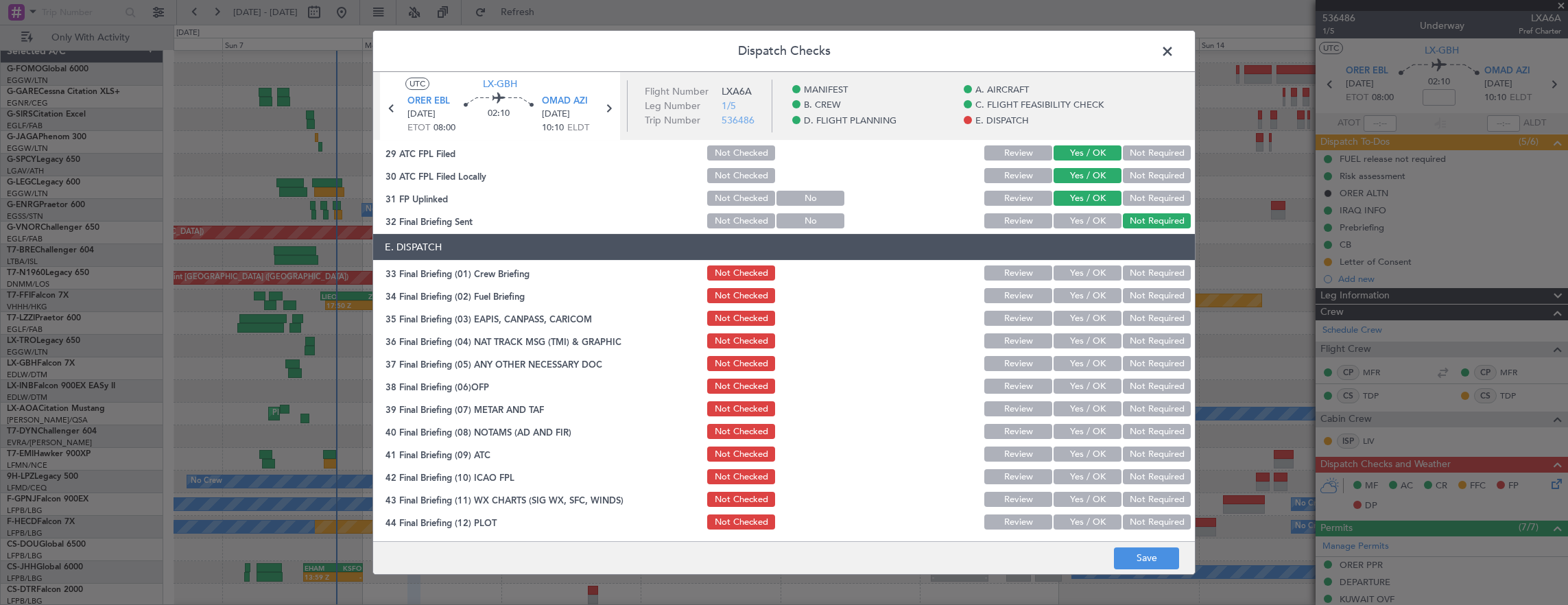
click at [1079, 273] on button "Yes / OK" at bounding box center [1088, 273] width 68 height 15
click at [1070, 298] on button "Yes / OK" at bounding box center [1088, 296] width 68 height 15
drag, startPoint x: 1129, startPoint y: 317, endPoint x: 1134, endPoint y: 327, distance: 11.2
click at [1129, 318] on button "Not Required" at bounding box center [1157, 318] width 68 height 15
click at [1137, 343] on button "Not Required" at bounding box center [1157, 341] width 68 height 15
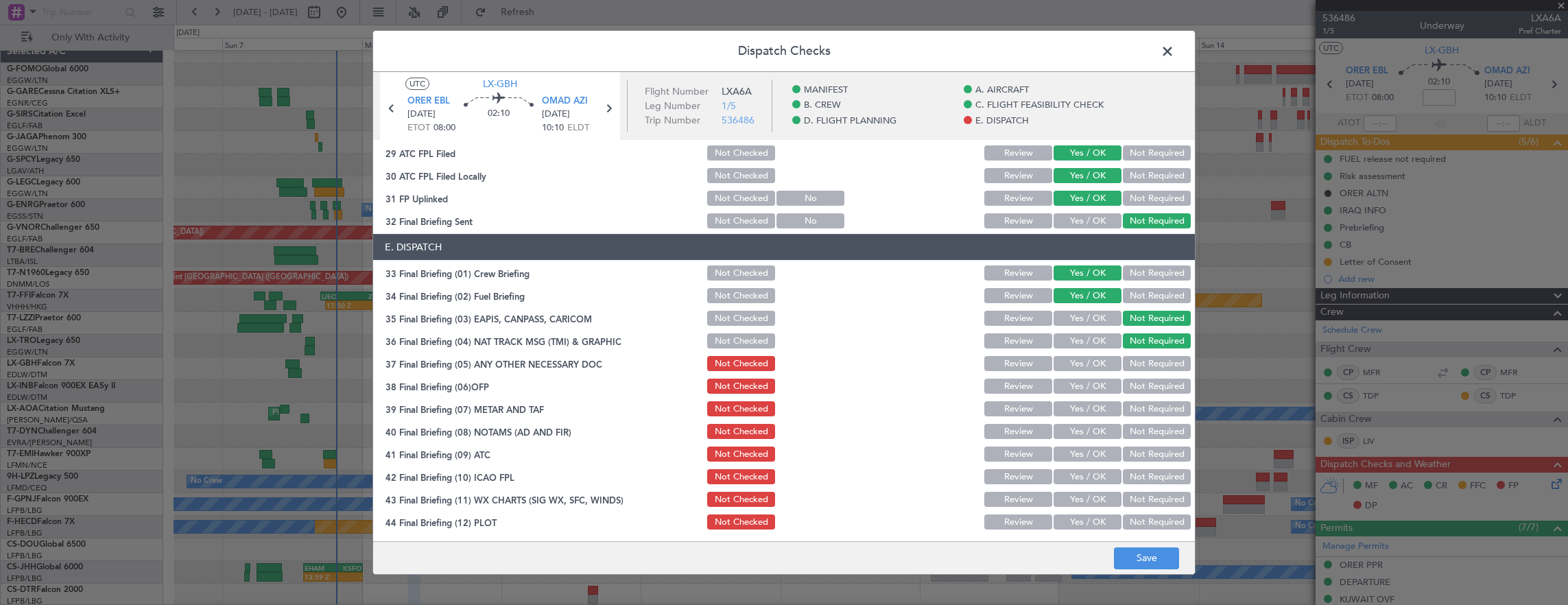
click at [1088, 367] on button "Yes / OK" at bounding box center [1088, 364] width 68 height 15
click at [1087, 386] on button "Yes / OK" at bounding box center [1088, 386] width 68 height 15
click at [1087, 411] on button "Yes / OK" at bounding box center [1088, 408] width 68 height 15
click at [1087, 432] on button "Yes / OK" at bounding box center [1088, 431] width 68 height 15
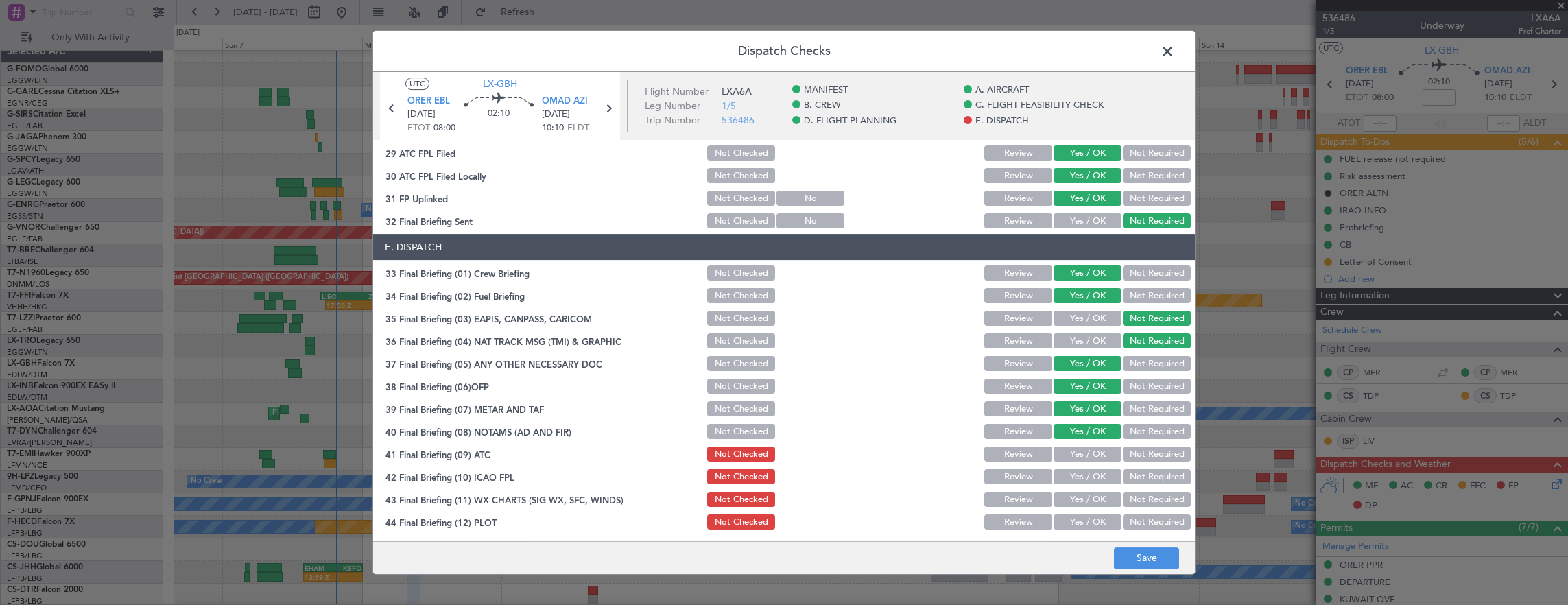
click at [1087, 457] on button "Yes / OK" at bounding box center [1088, 454] width 68 height 15
click at [1088, 477] on button "Yes / OK" at bounding box center [1088, 476] width 68 height 15
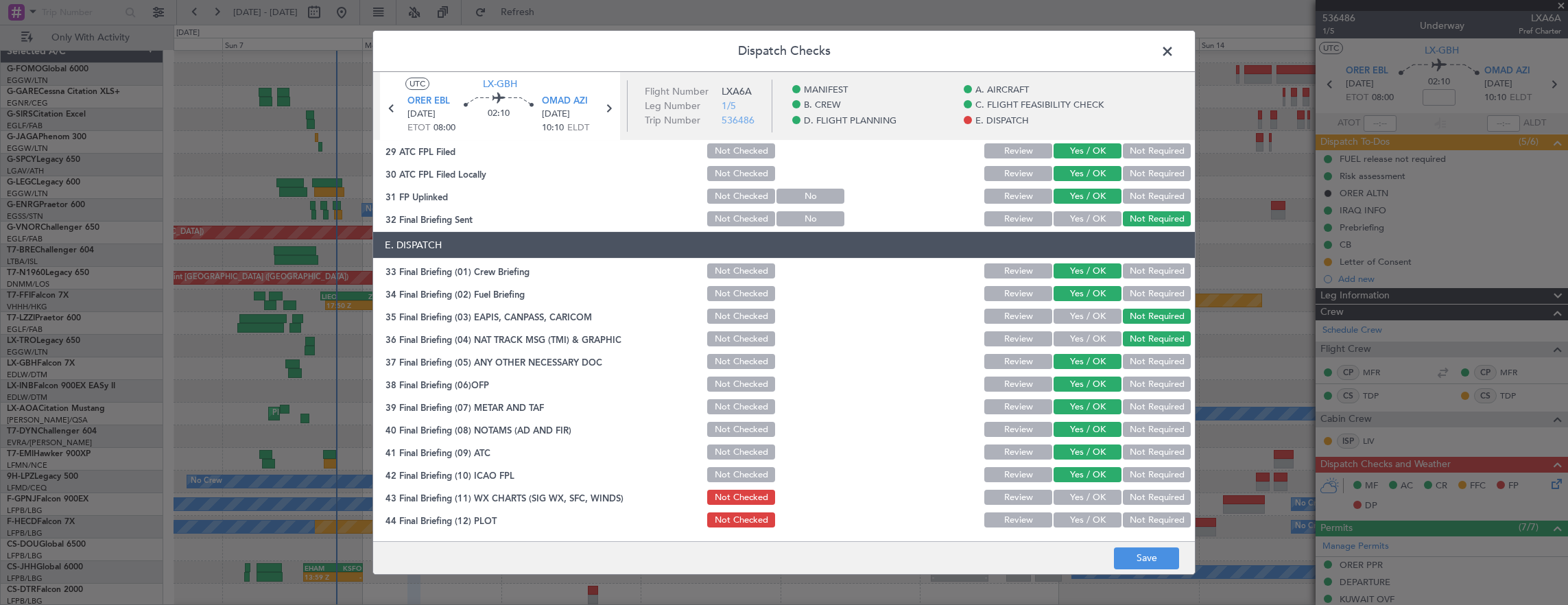
click at [1091, 492] on button "Yes / OK" at bounding box center [1088, 497] width 68 height 15
click at [1091, 521] on button "Yes / OK" at bounding box center [1088, 520] width 68 height 15
click at [1180, 565] on footer "Save" at bounding box center [784, 557] width 821 height 33
click at [1165, 557] on button "Save" at bounding box center [1147, 558] width 65 height 22
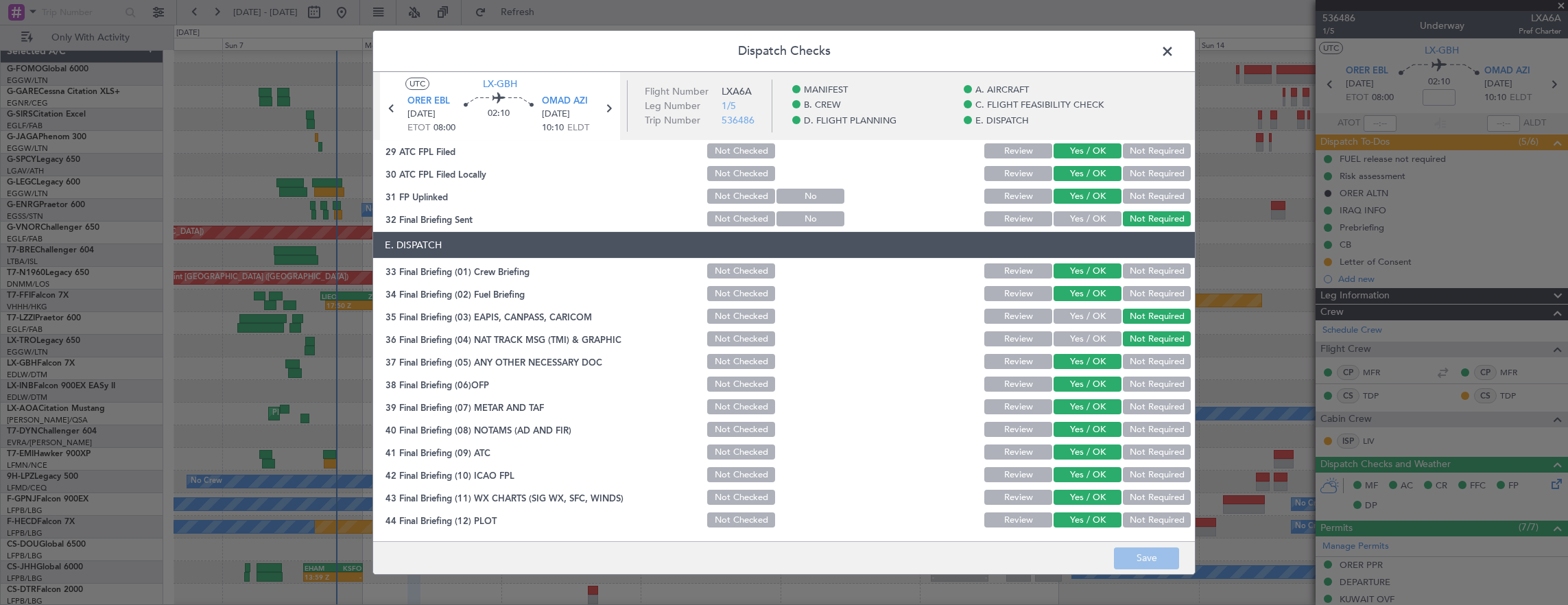
drag, startPoint x: 1160, startPoint y: 55, endPoint x: 1332, endPoint y: 53, distance: 172.0
click at [1174, 55] on span at bounding box center [1174, 54] width 0 height 27
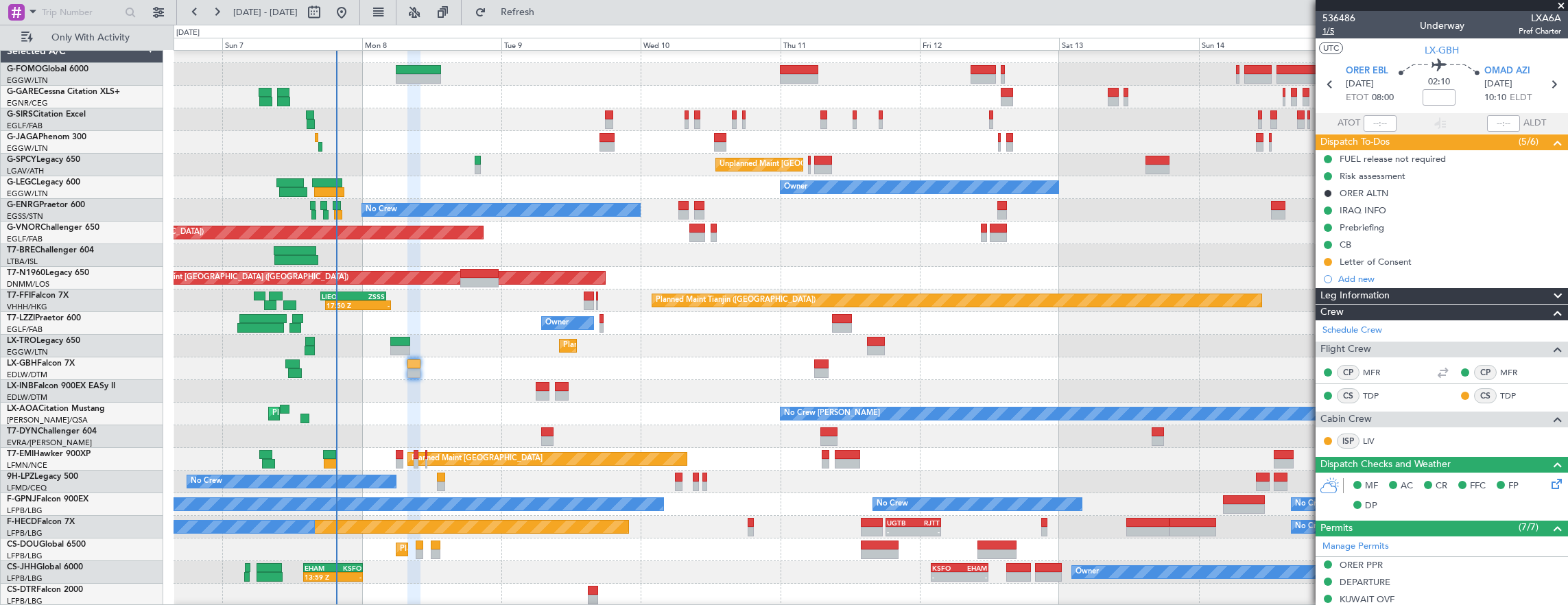
click at [1330, 32] on span "1/5" at bounding box center [1339, 31] width 33 height 11
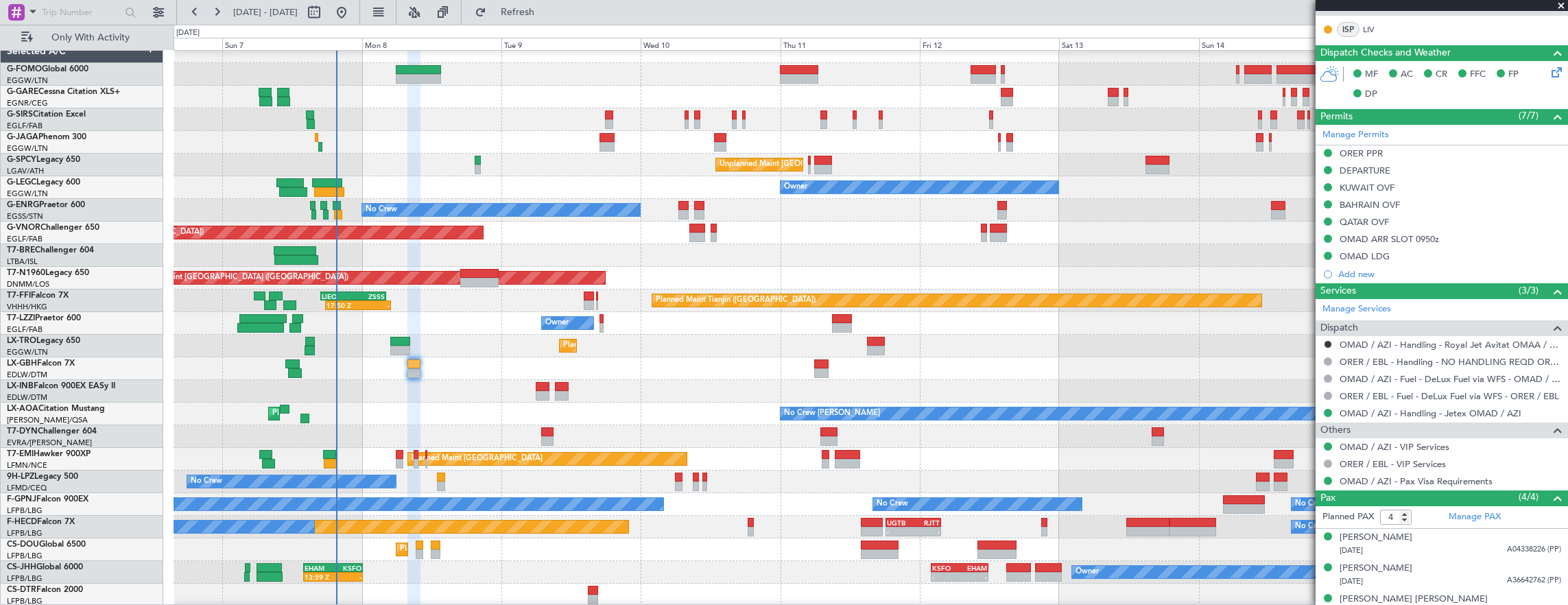
scroll to position [0, 0]
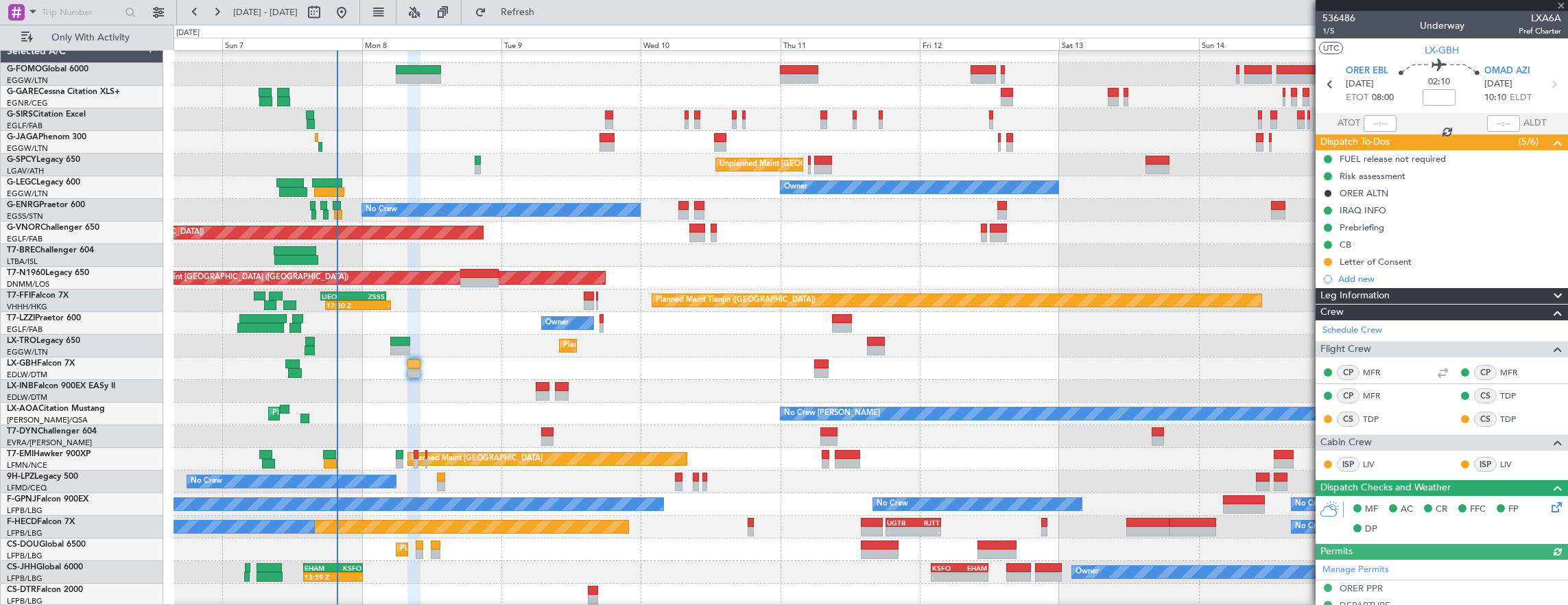
click at [474, 161] on div at bounding box center [477, 160] width 6 height 10
type input "0"
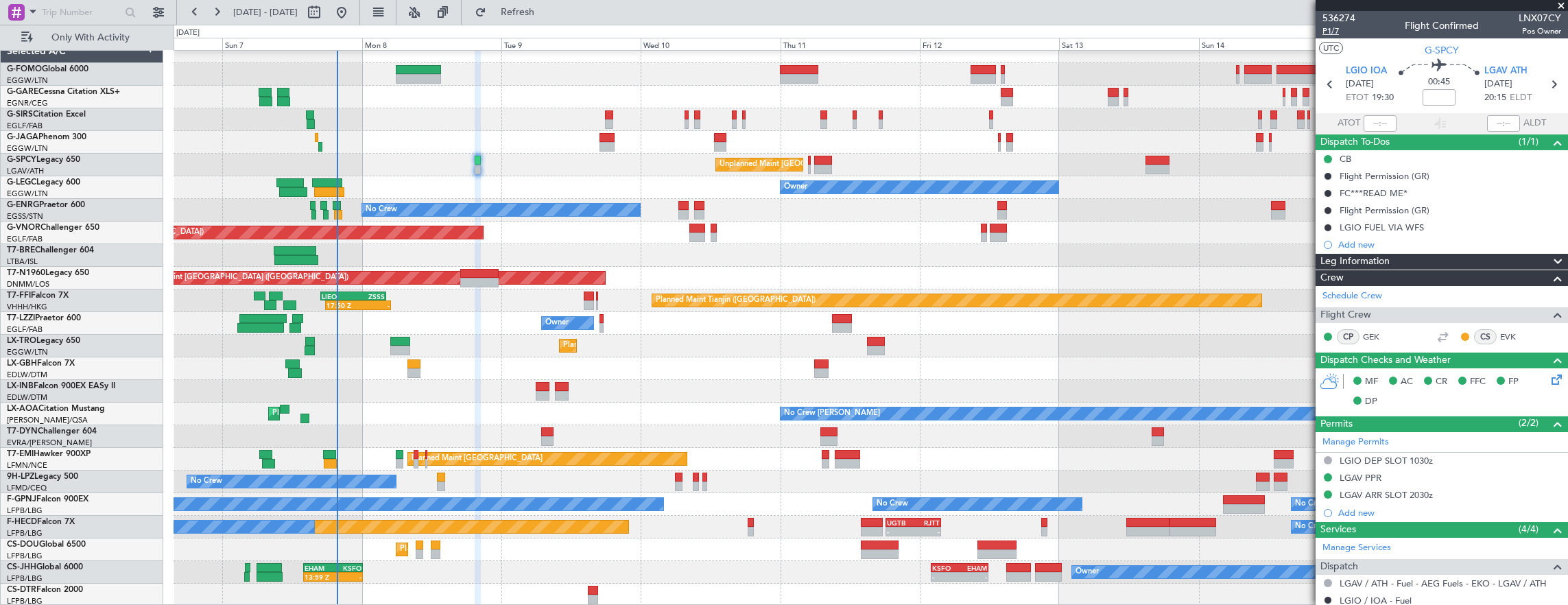
click at [1334, 33] on span "P1/7" at bounding box center [1339, 31] width 33 height 11
